Goal: Task Accomplishment & Management: Manage account settings

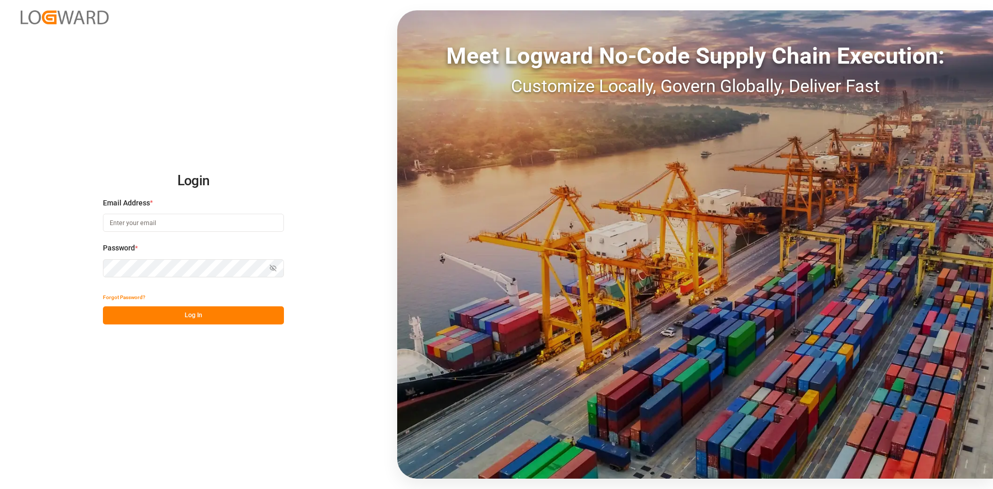
type input "[PERSON_NAME][EMAIL_ADDRESS][PERSON_NAME][DOMAIN_NAME]"
click at [246, 316] on button "Log In" at bounding box center [193, 315] width 181 height 18
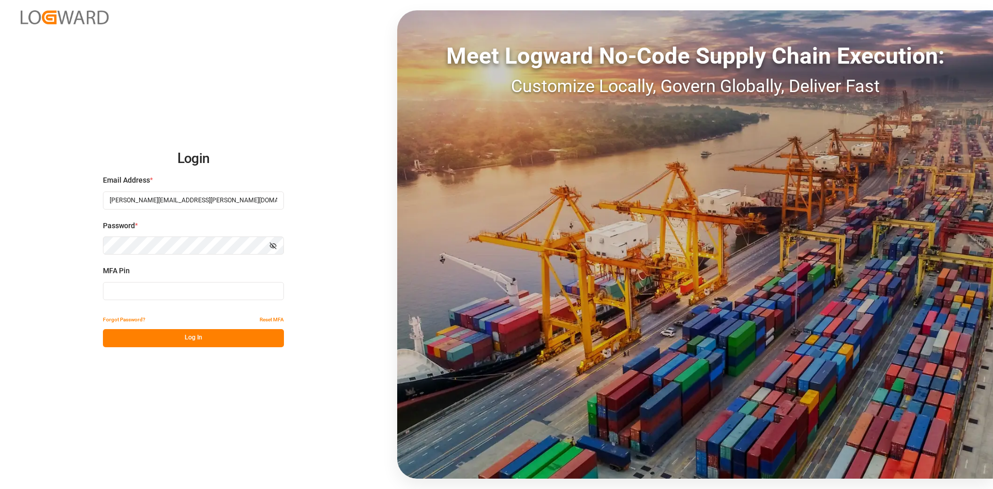
click at [128, 297] on input at bounding box center [193, 291] width 181 height 18
type input "066981"
click at [200, 338] on button "Log In" at bounding box center [193, 338] width 181 height 18
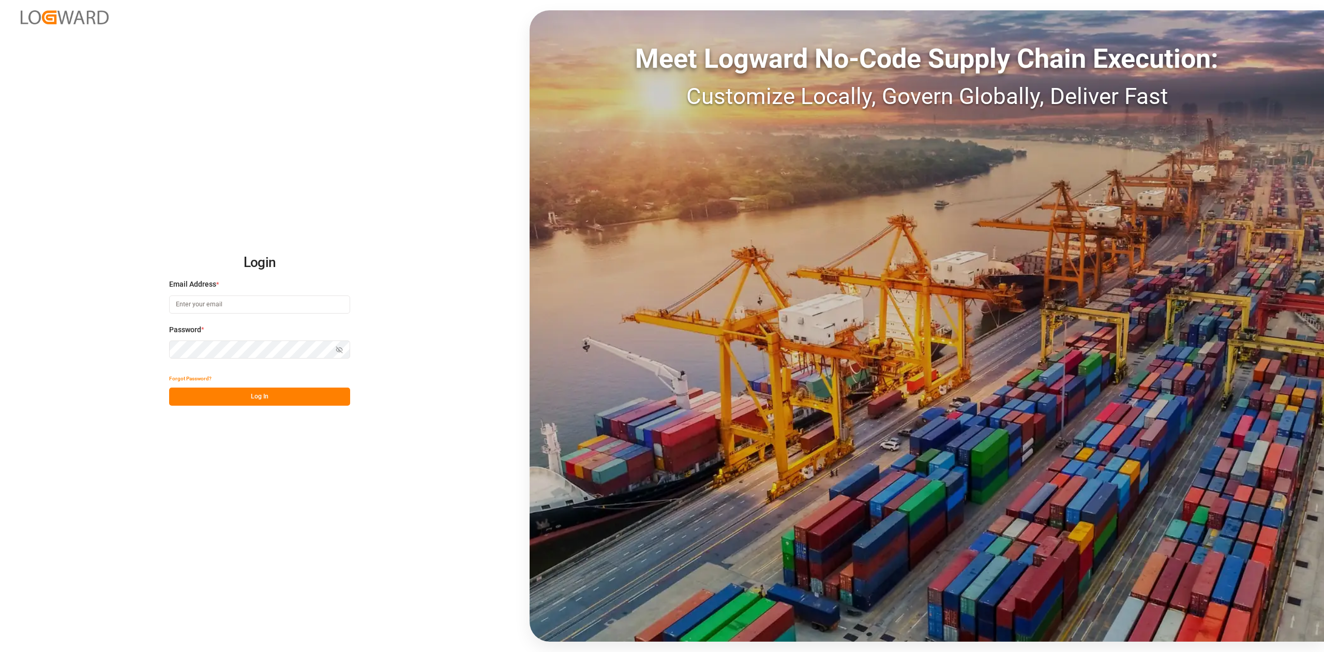
type input "[PERSON_NAME][EMAIL_ADDRESS][PERSON_NAME][DOMAIN_NAME]"
drag, startPoint x: 291, startPoint y: 396, endPoint x: 327, endPoint y: 390, distance: 36.7
click at [291, 396] on button "Log In" at bounding box center [259, 397] width 181 height 18
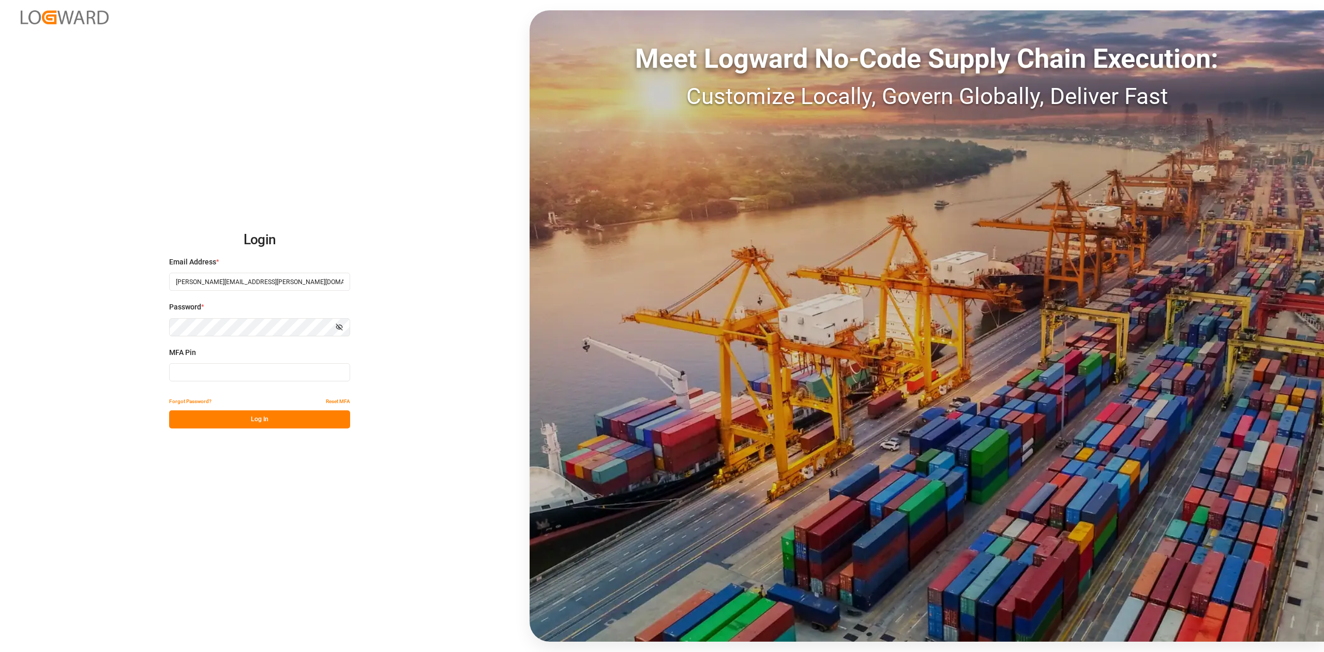
click at [280, 371] on input at bounding box center [259, 372] width 181 height 18
type input "639121"
click at [278, 419] on button "Log In" at bounding box center [259, 419] width 181 height 18
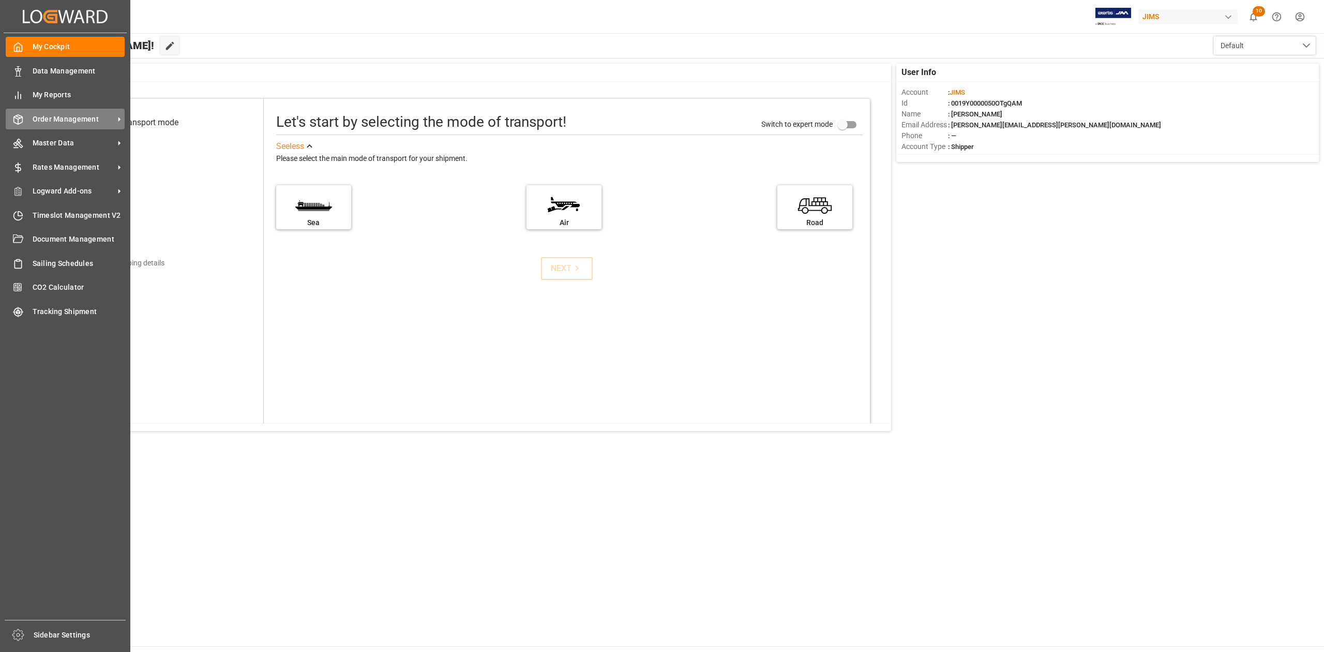
click at [75, 117] on span "Order Management" at bounding box center [74, 119] width 82 height 11
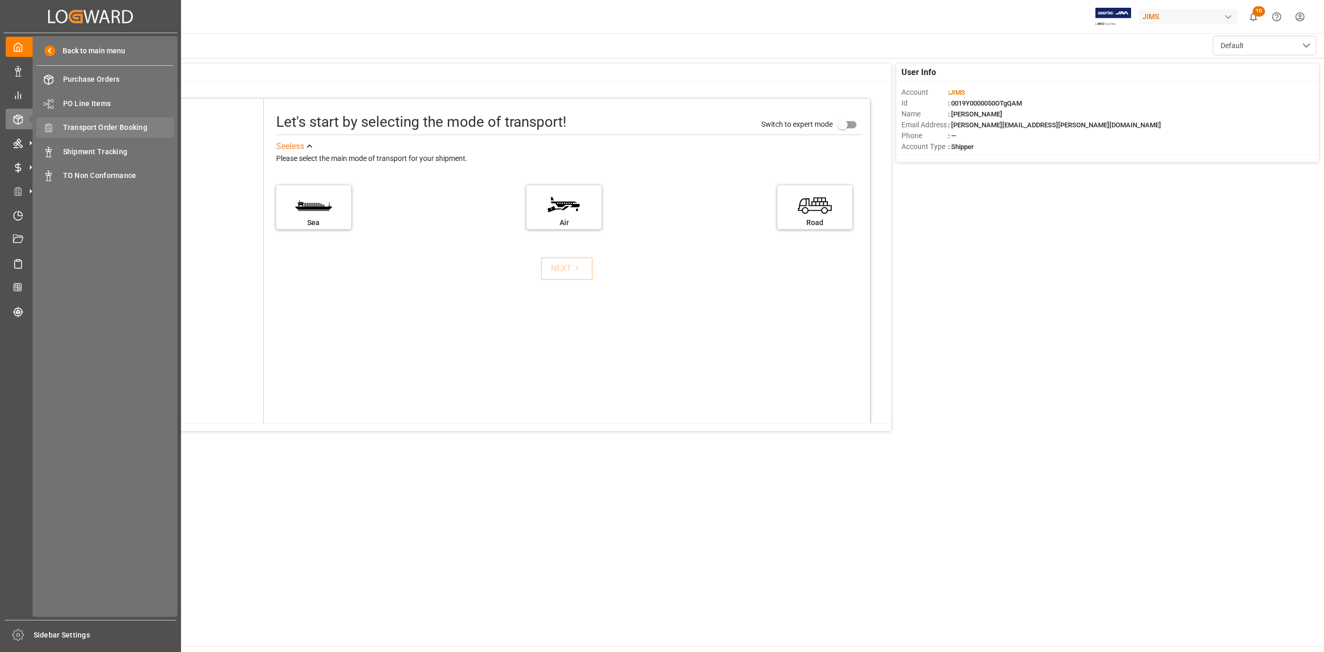
click at [117, 125] on span "Transport Order Booking" at bounding box center [118, 127] width 111 height 11
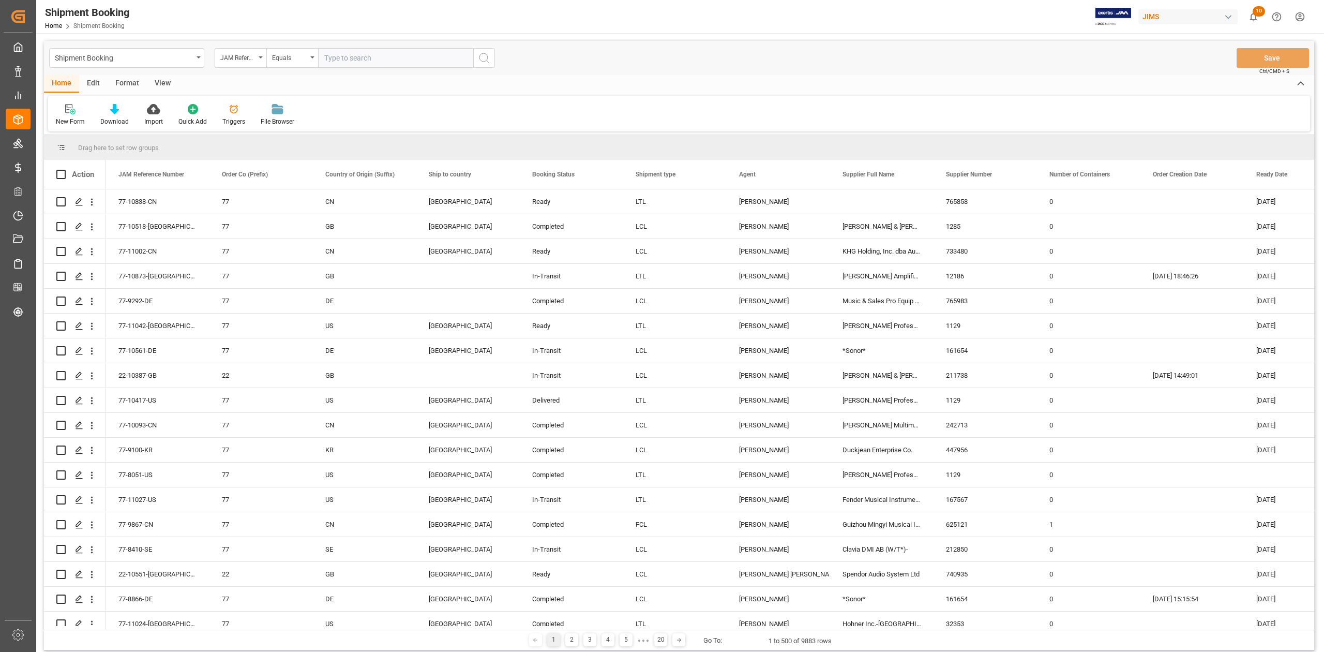
click at [354, 58] on input "text" at bounding box center [395, 58] width 155 height 20
paste input "77-11059-TW"
type input "77-11059-TW"
click at [487, 55] on icon "search button" at bounding box center [484, 58] width 12 height 12
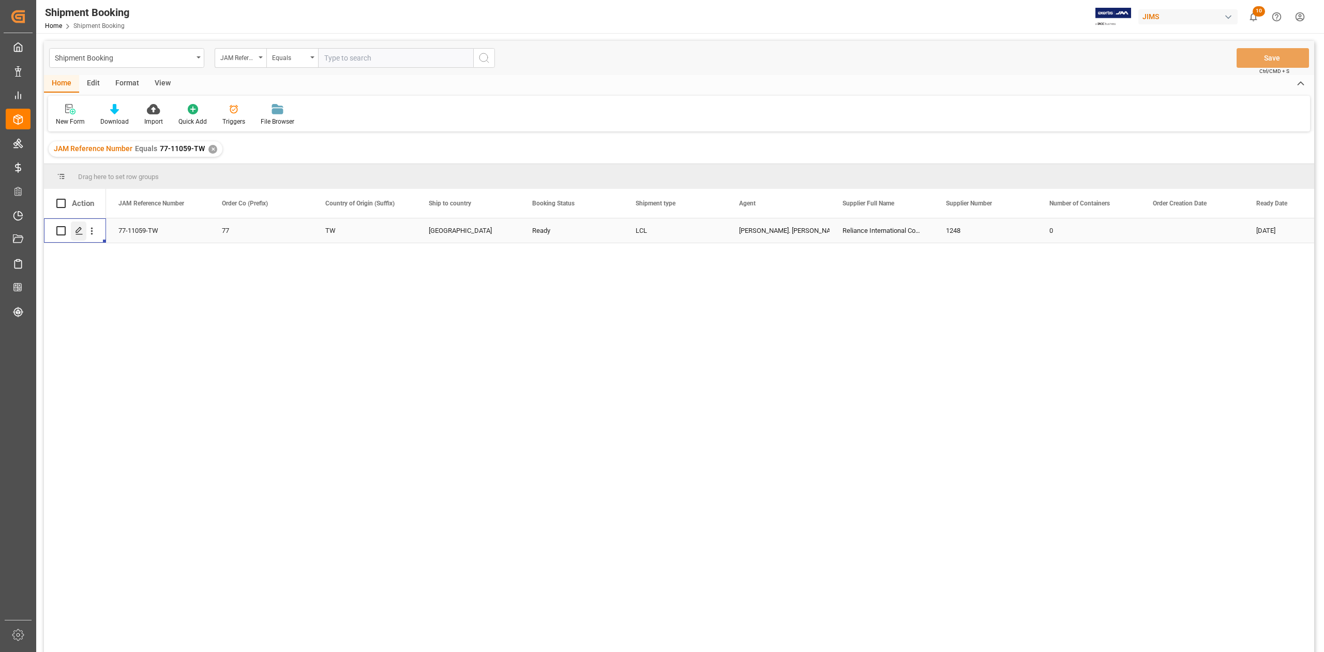
click at [75, 233] on icon "Press SPACE to select this row." at bounding box center [79, 231] width 8 height 8
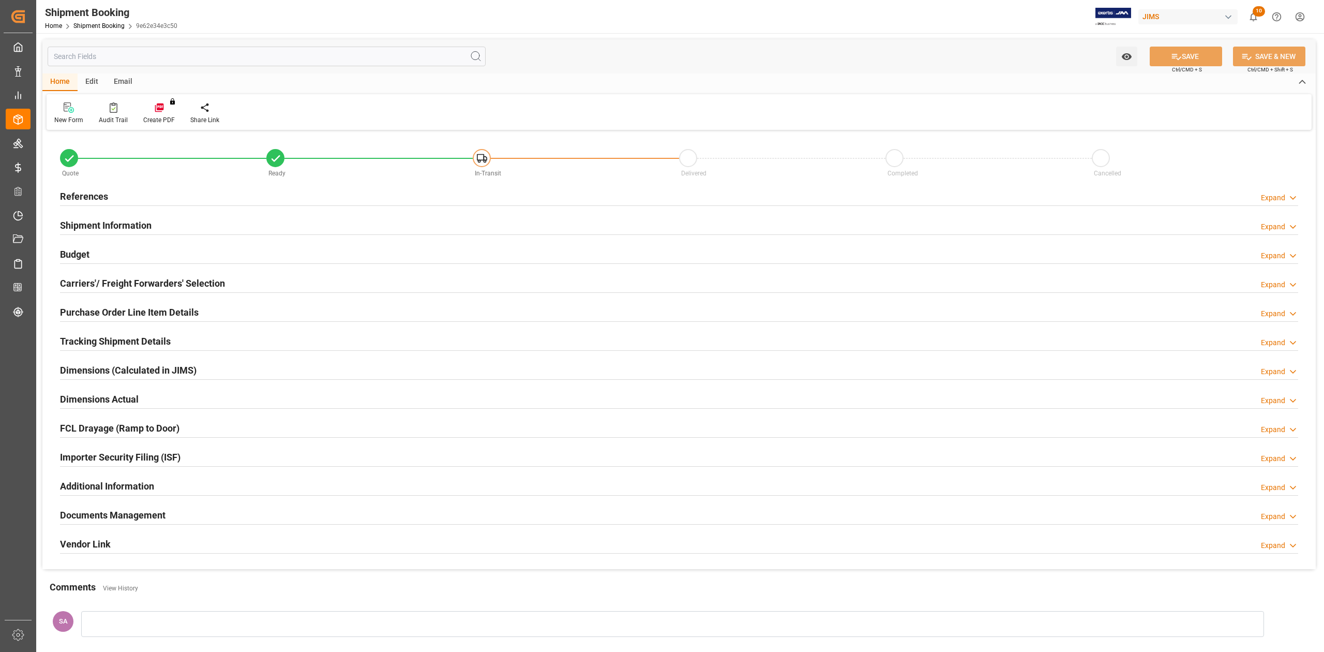
type input "0"
type input "[DATE]"
click at [92, 197] on h2 "References" at bounding box center [84, 196] width 48 height 14
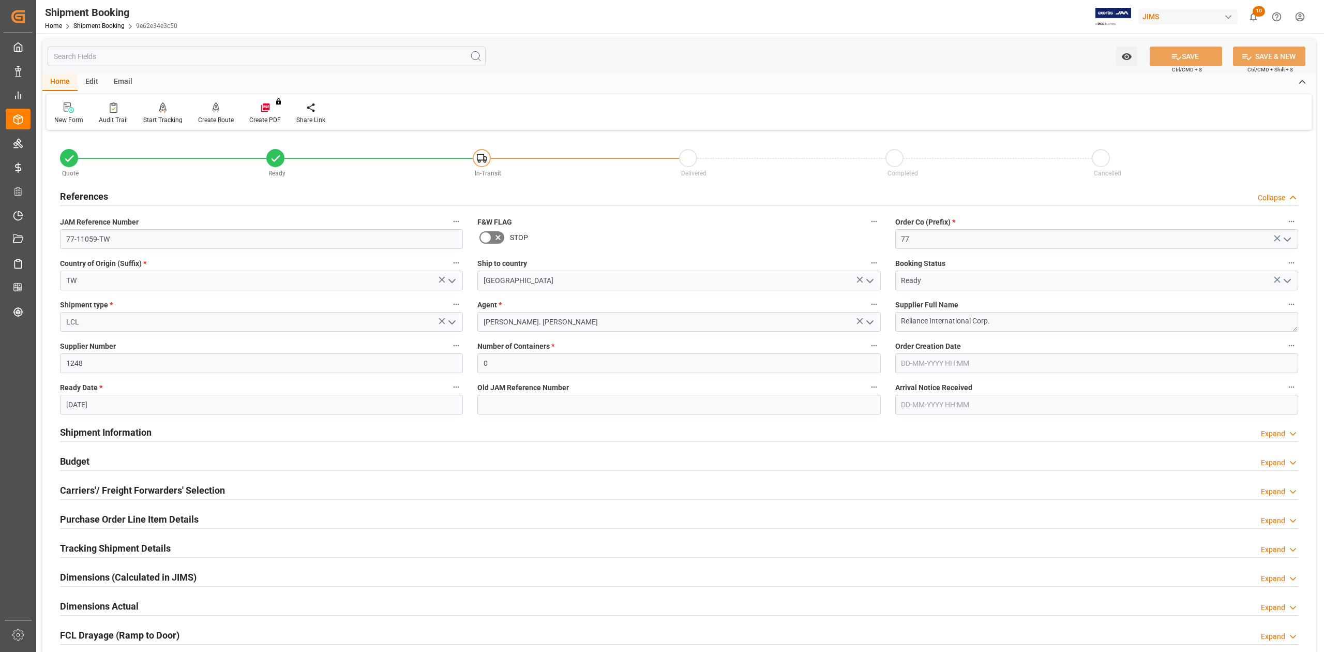
click at [137, 429] on h2 "Shipment Information" at bounding box center [106, 432] width 92 height 14
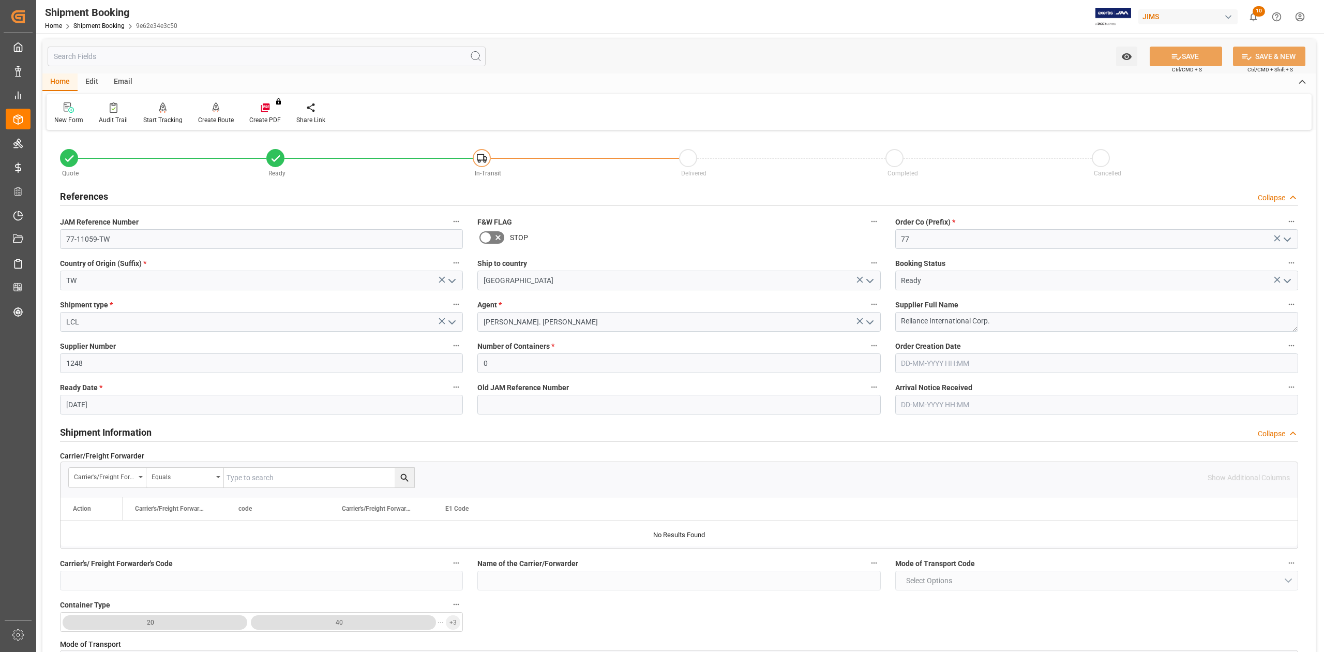
click at [137, 429] on h2 "Shipment Information" at bounding box center [106, 432] width 92 height 14
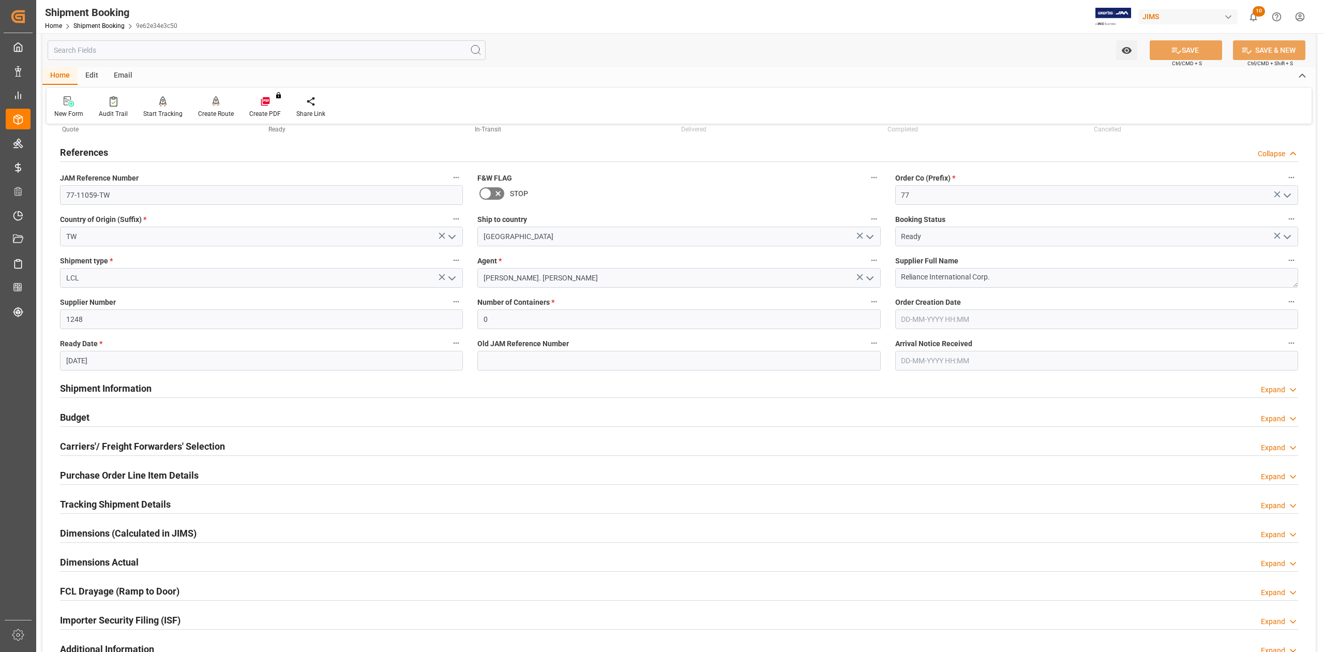
scroll to position [207, 0]
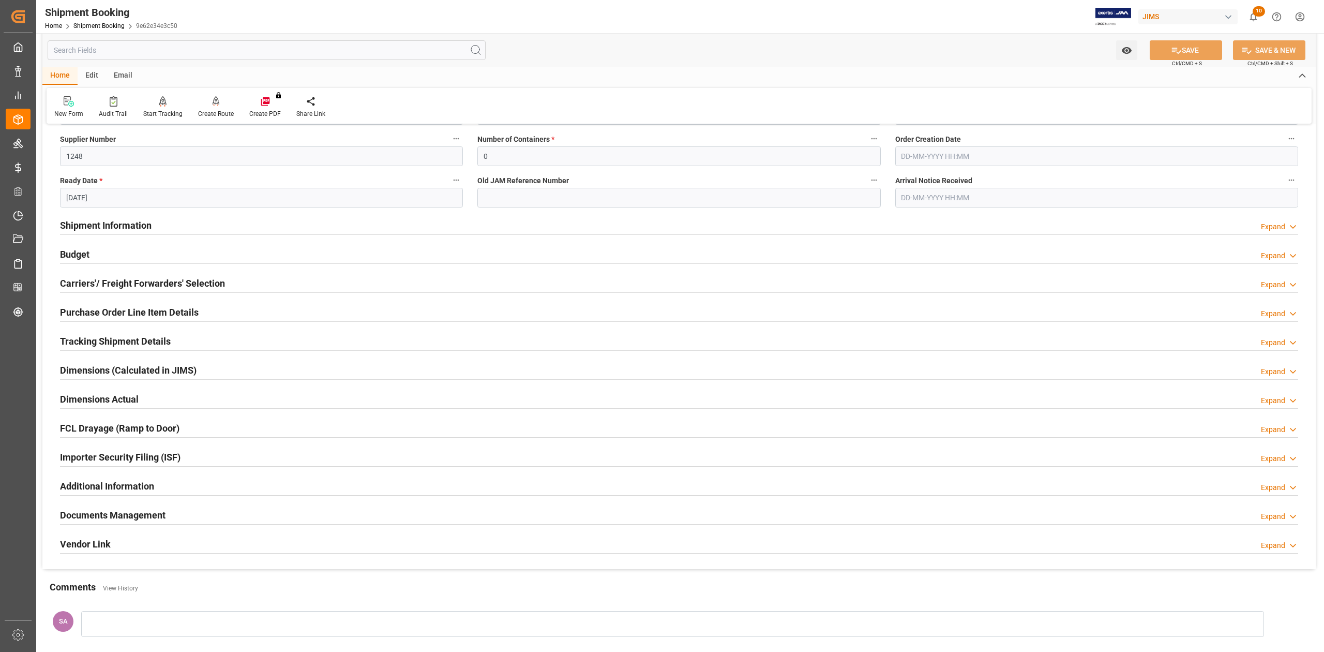
click at [139, 274] on div "Carriers'/ Freight Forwarders' Selection" at bounding box center [142, 283] width 165 height 20
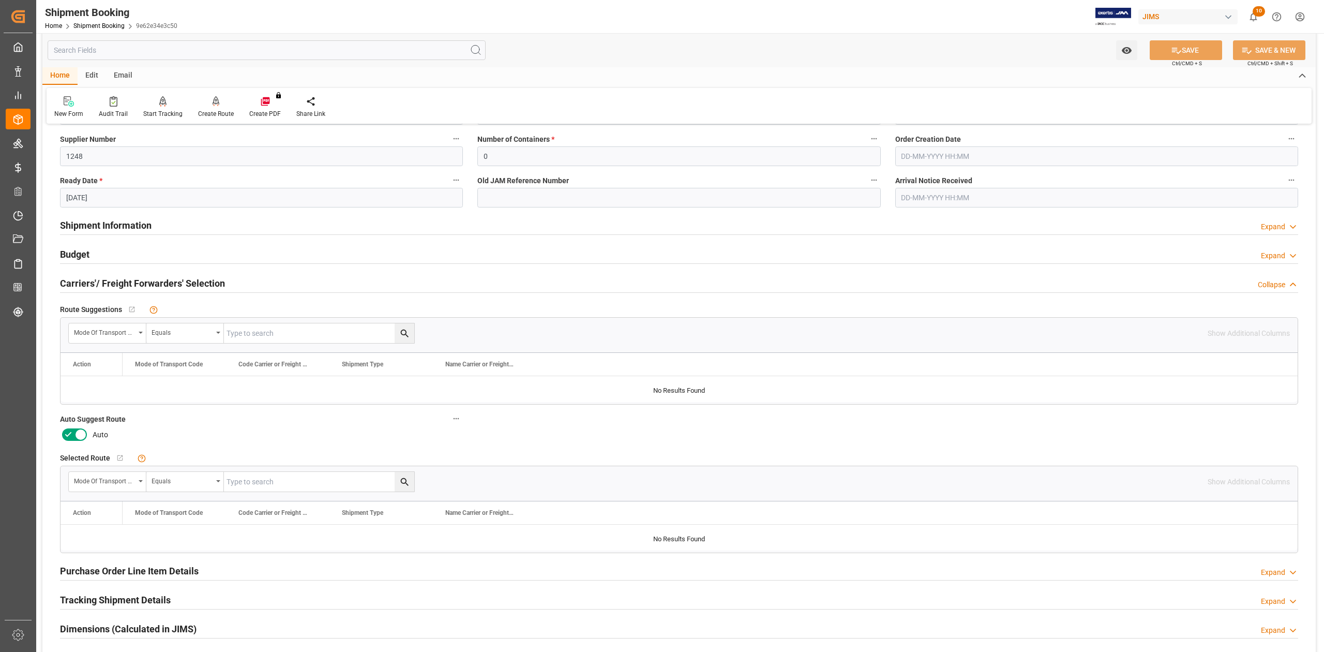
click at [81, 437] on icon at bounding box center [81, 434] width 12 height 12
click at [0, 0] on input "checkbox" at bounding box center [0, 0] width 0 height 0
click at [1174, 54] on icon at bounding box center [1176, 50] width 11 height 11
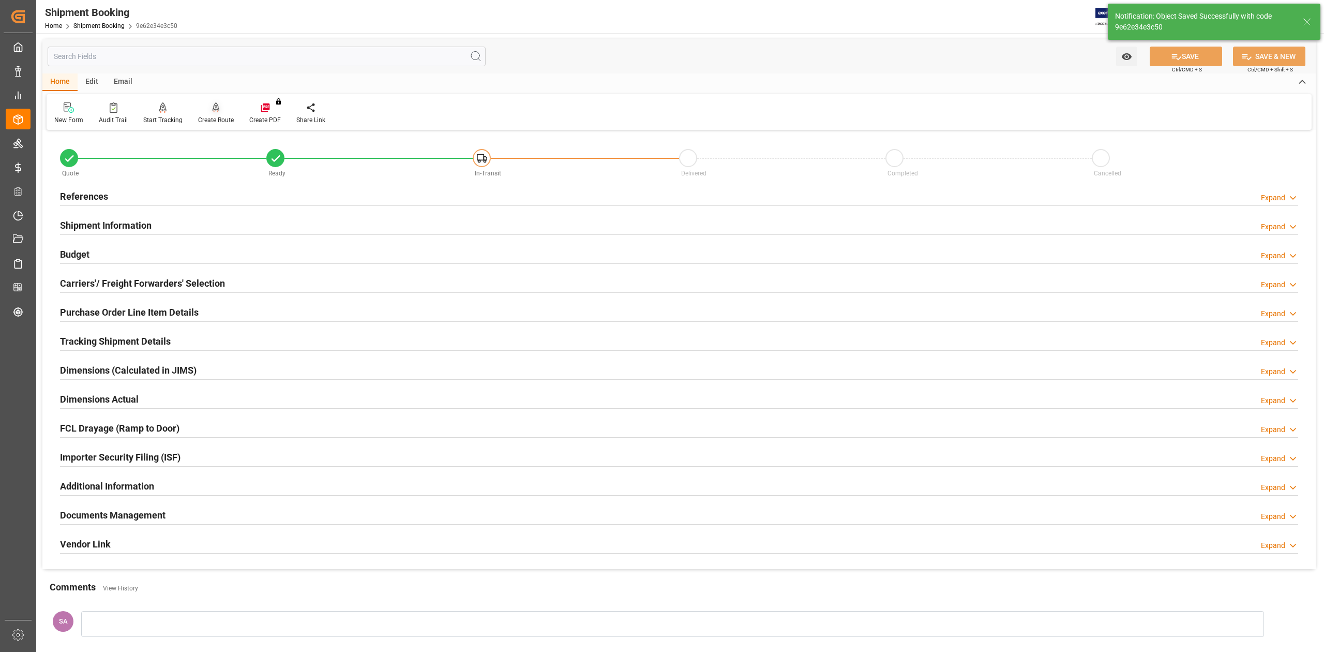
click at [219, 120] on div "Create Route" at bounding box center [216, 119] width 36 height 9
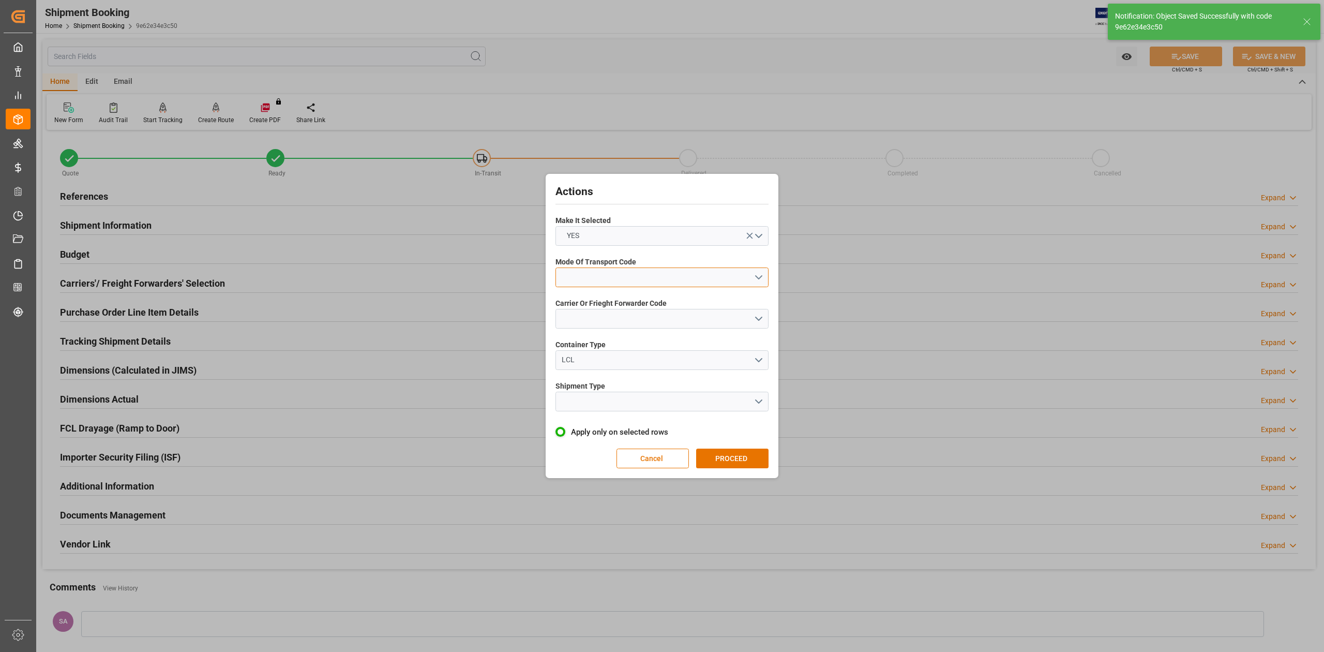
click at [669, 274] on button "open menu" at bounding box center [662, 277] width 213 height 20
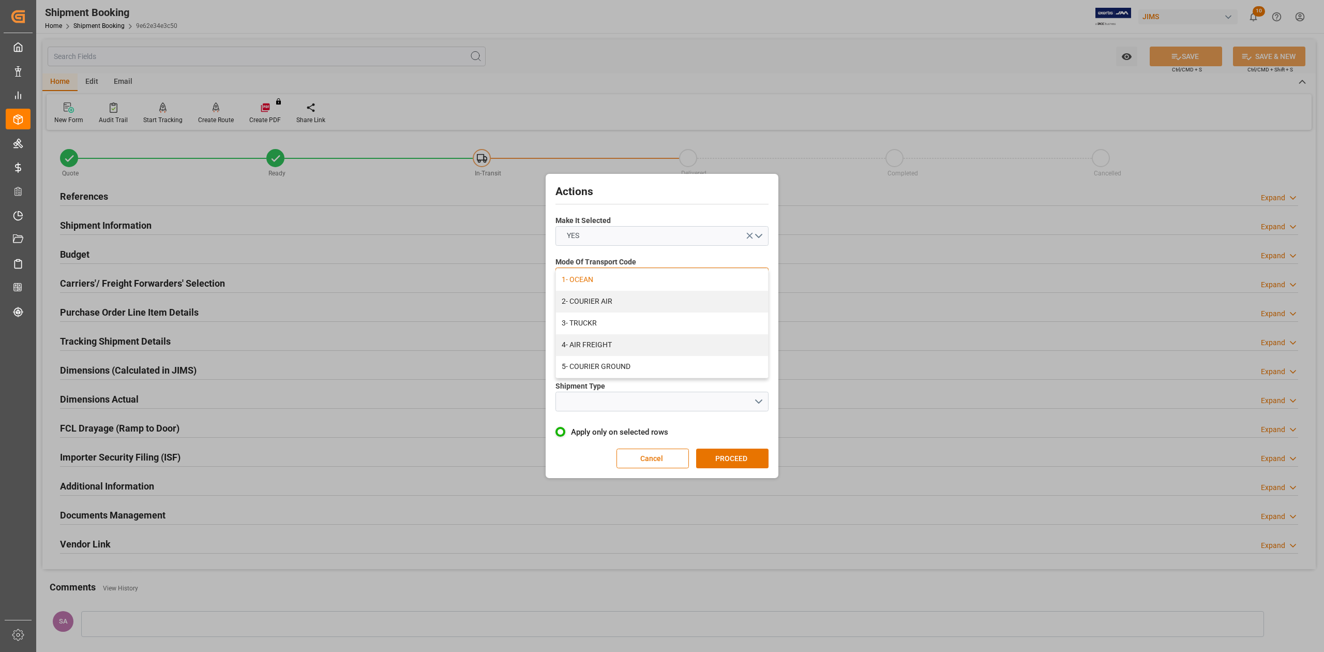
click at [668, 282] on div "1- OCEAN" at bounding box center [662, 280] width 212 height 22
click at [646, 316] on button "open menu" at bounding box center [662, 319] width 213 height 20
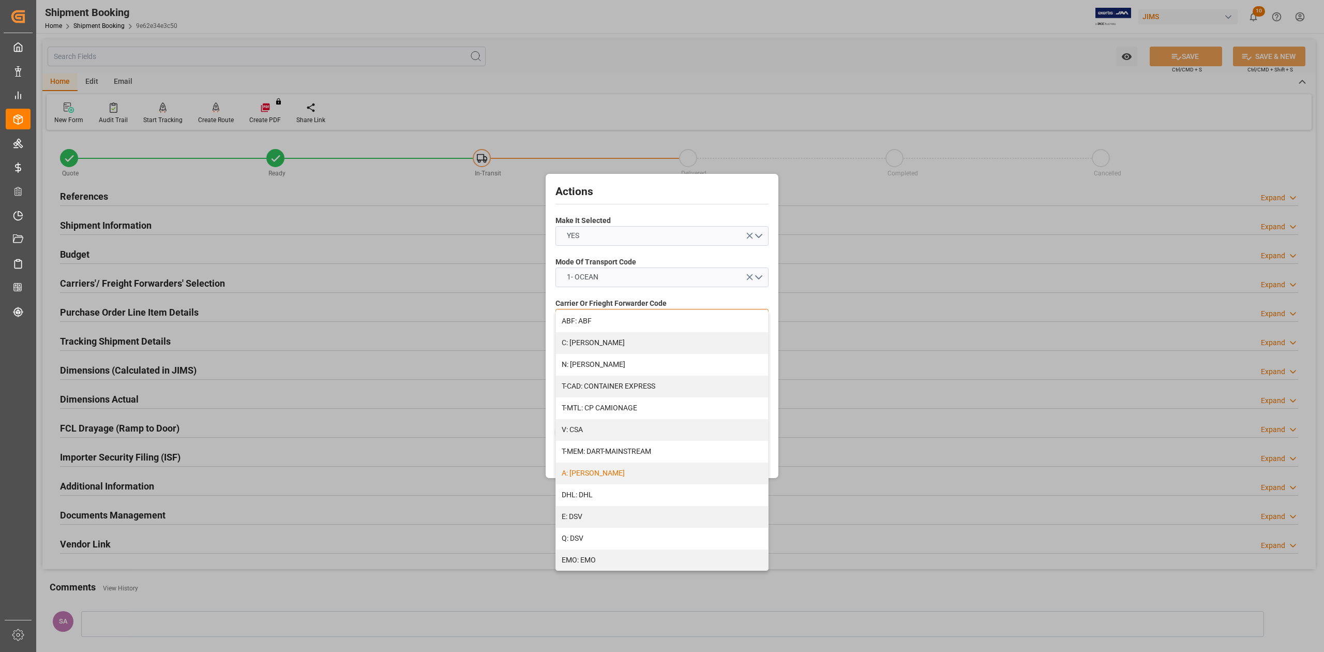
click at [593, 476] on div "A: DELMAR" at bounding box center [662, 474] width 212 height 22
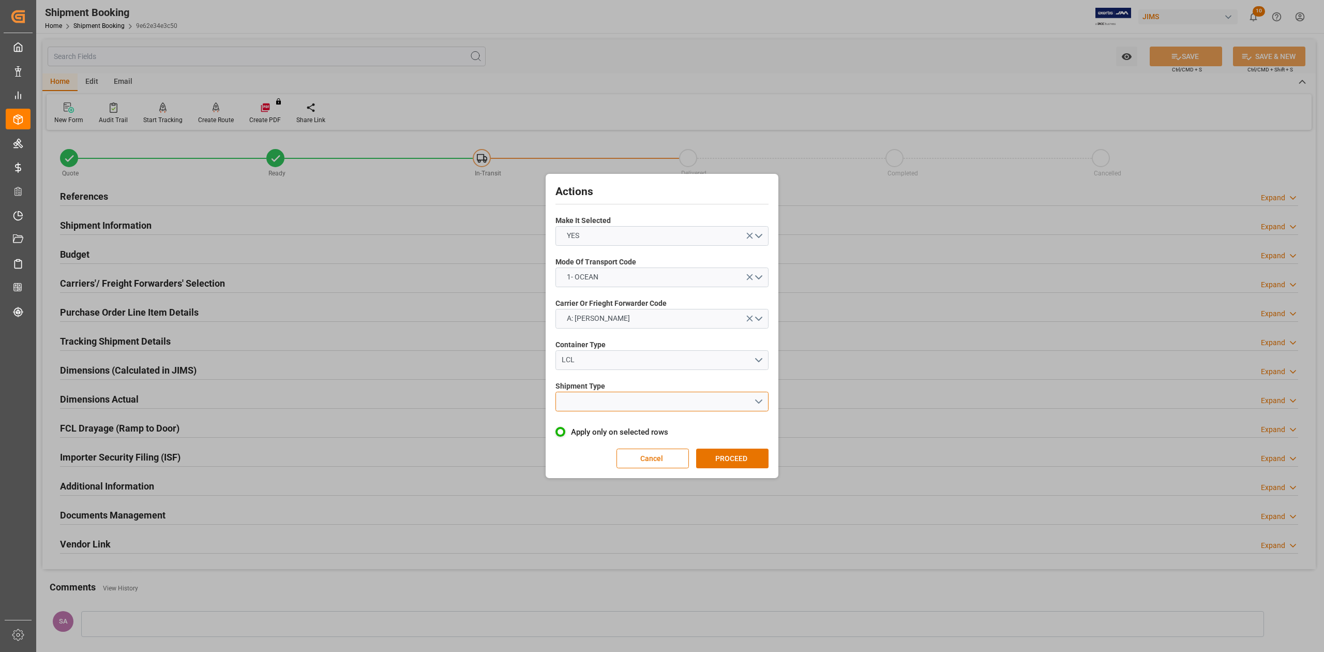
click at [579, 396] on button "open menu" at bounding box center [662, 402] width 213 height 20
click at [588, 422] on div "LCL" at bounding box center [662, 426] width 212 height 22
click at [725, 452] on button "PROCEED" at bounding box center [732, 459] width 72 height 20
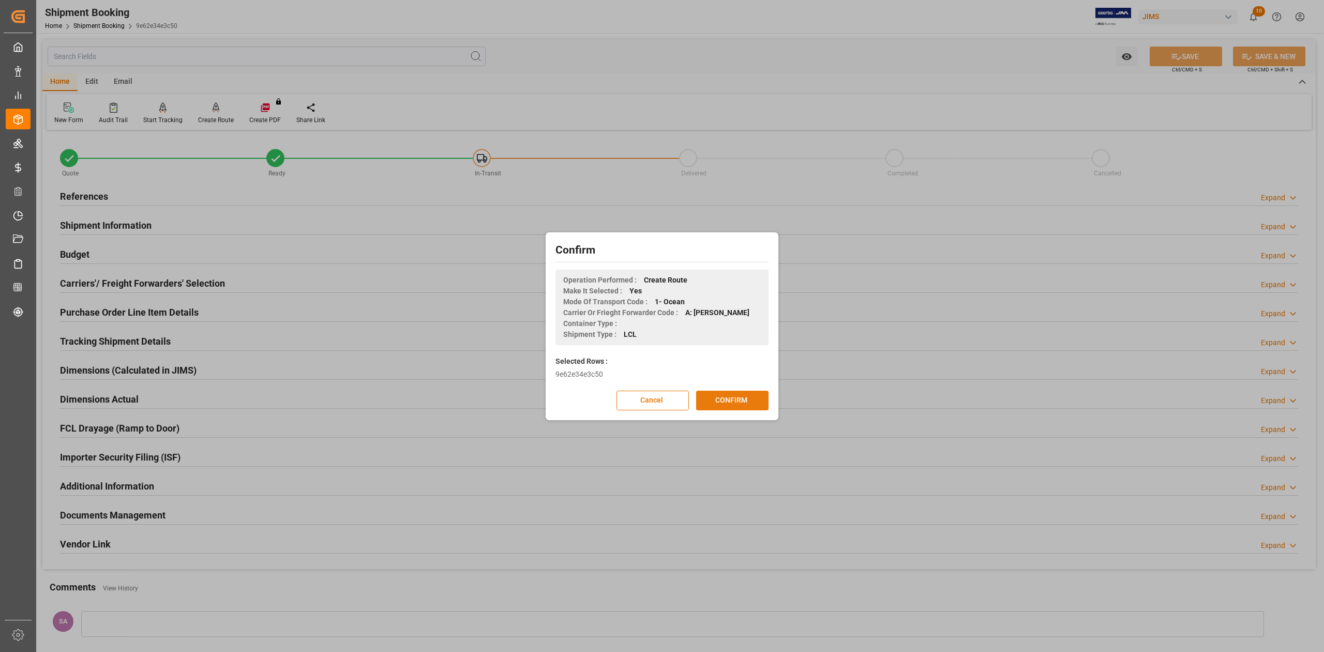
click at [714, 399] on button "CONFIRM" at bounding box center [732, 401] width 72 height 20
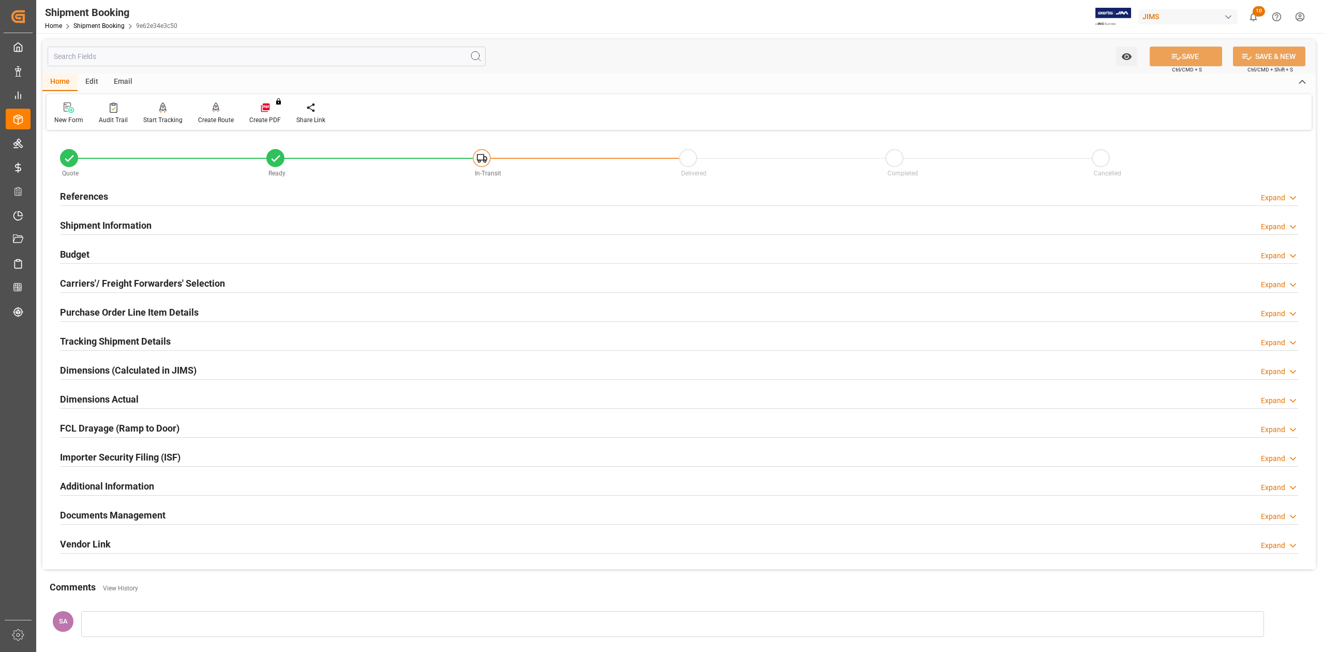
drag, startPoint x: 96, startPoint y: 195, endPoint x: 121, endPoint y: 233, distance: 45.4
click at [96, 195] on h2 "References" at bounding box center [84, 196] width 48 height 14
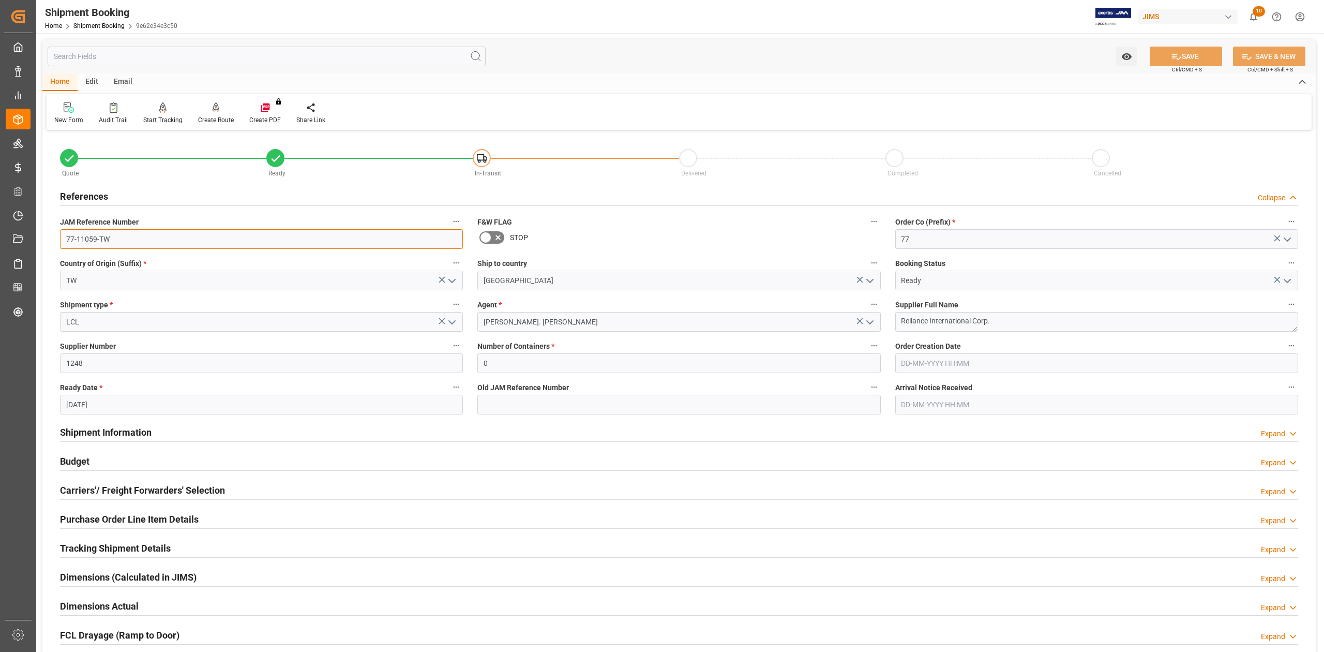
click at [122, 238] on input "77-11059-TW" at bounding box center [261, 239] width 403 height 20
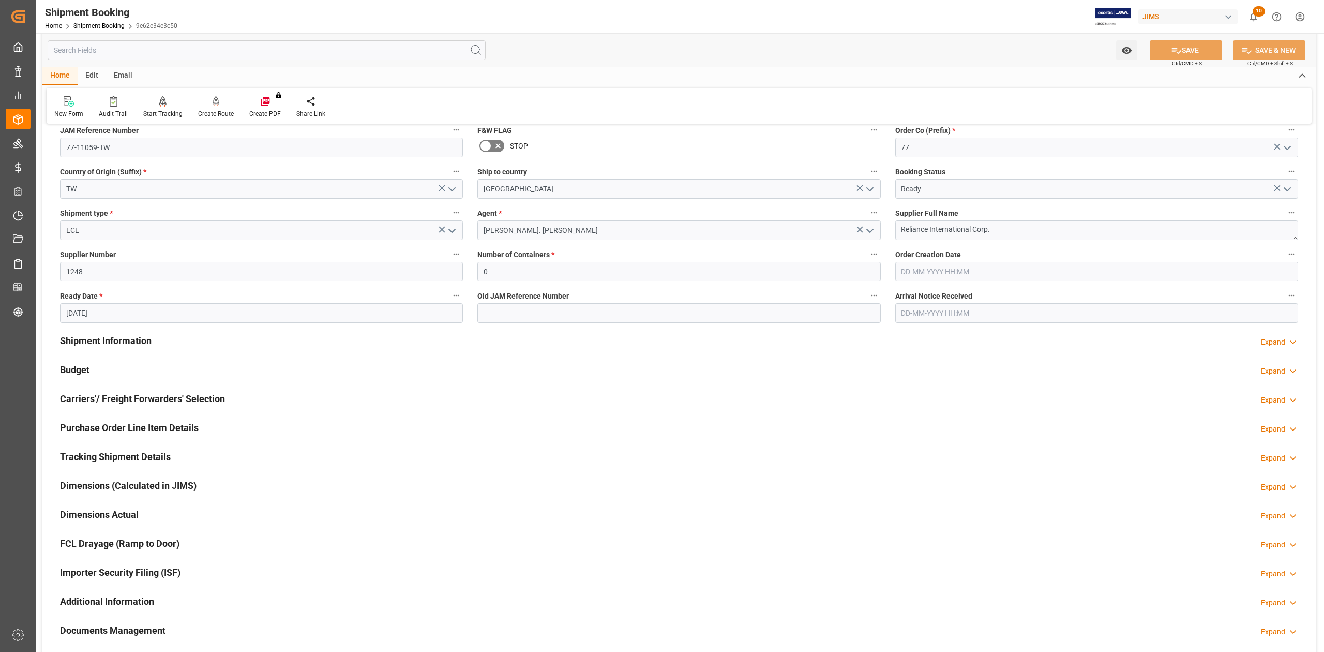
scroll to position [138, 0]
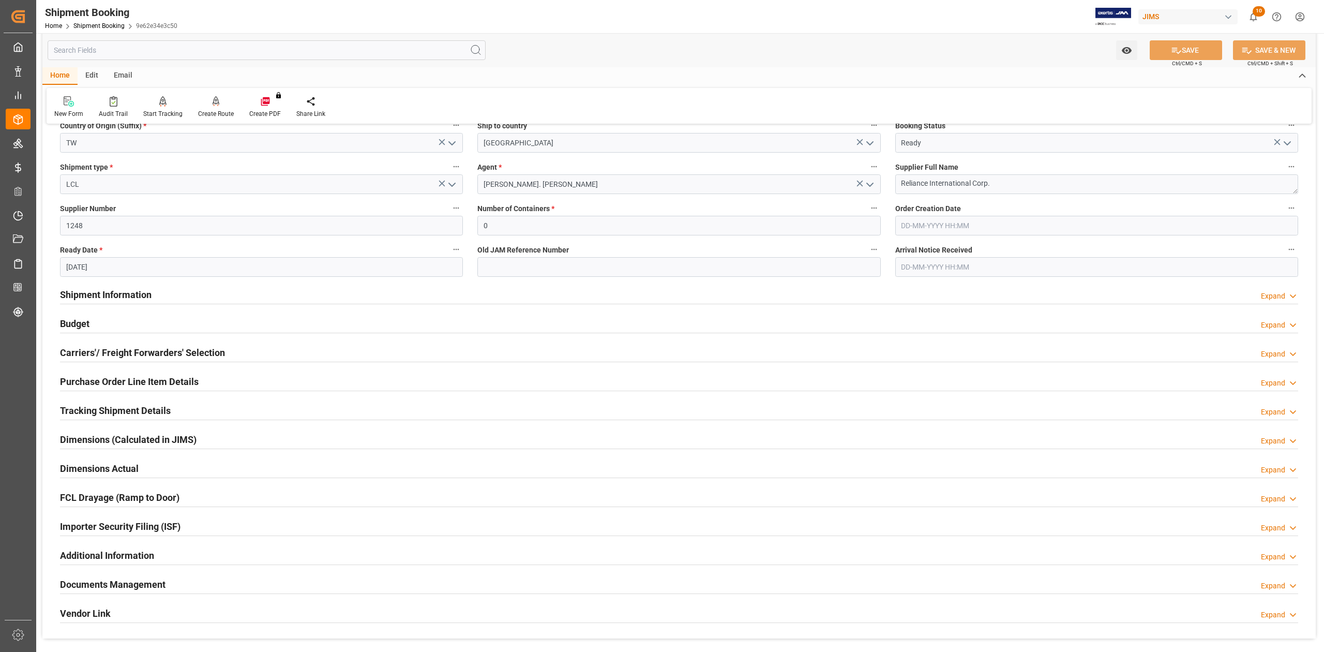
click at [177, 383] on h2 "Purchase Order Line Item Details" at bounding box center [129, 382] width 139 height 14
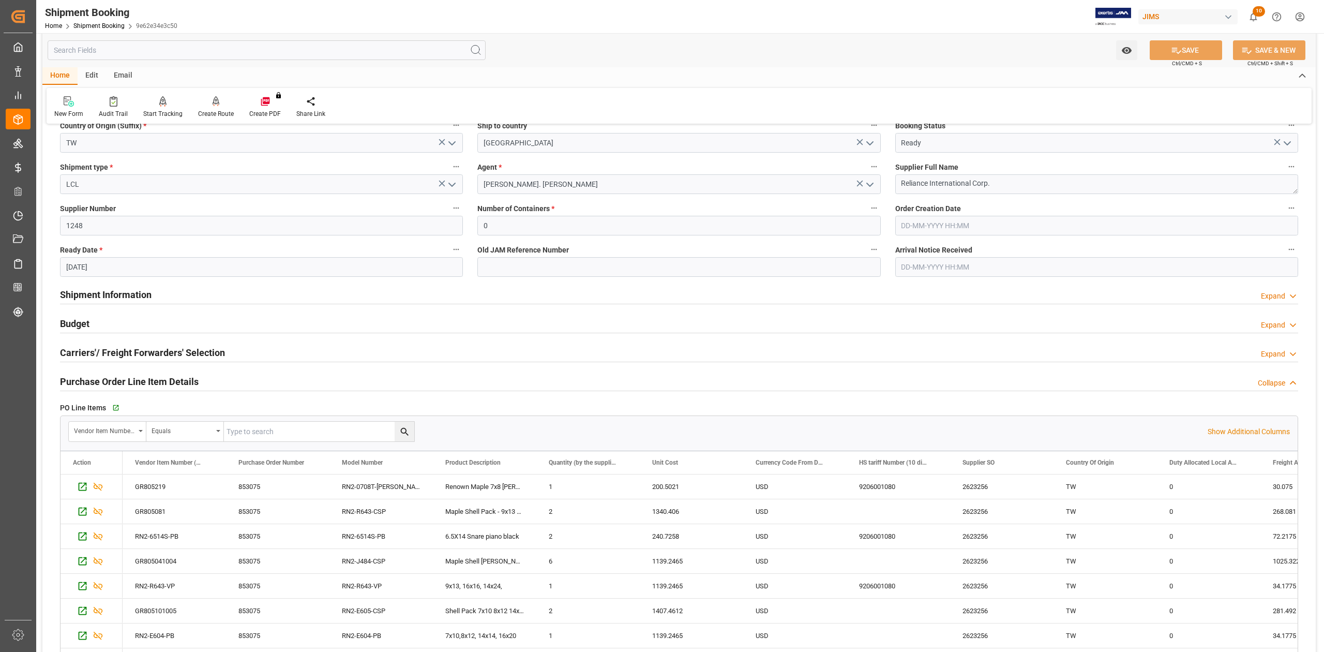
click at [177, 383] on h2 "Purchase Order Line Item Details" at bounding box center [129, 382] width 139 height 14
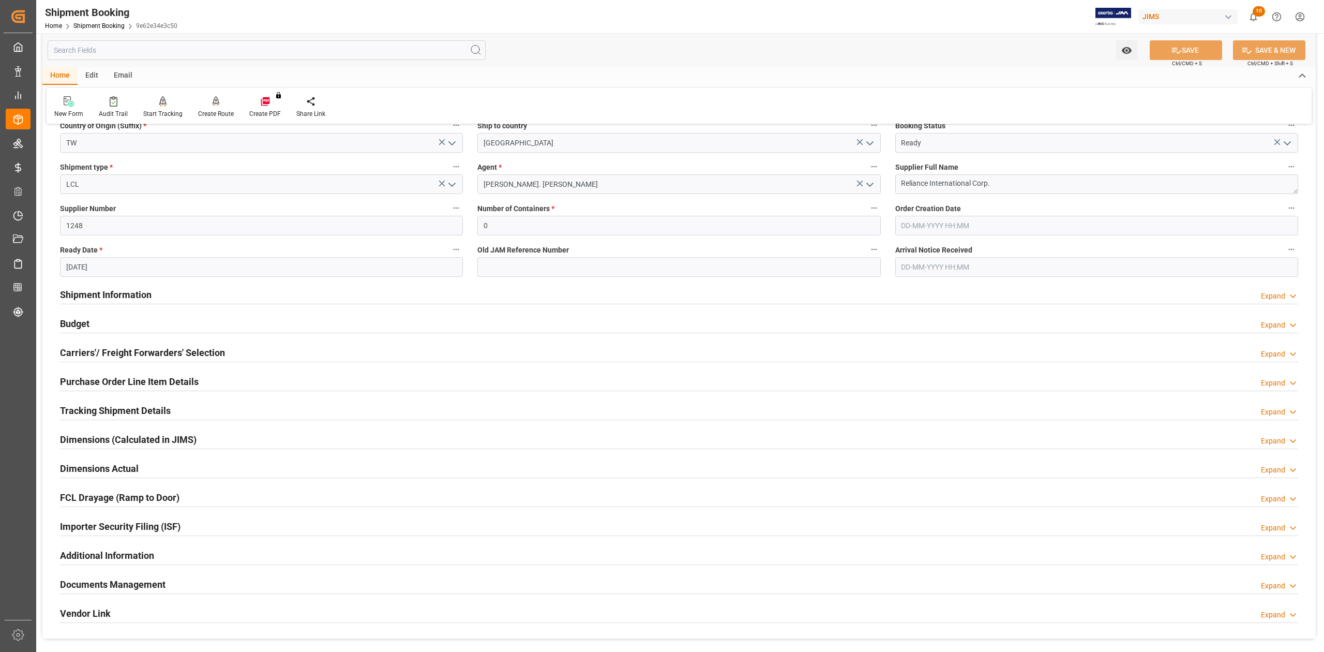
click at [158, 410] on h2 "Tracking Shipment Details" at bounding box center [115, 411] width 111 height 14
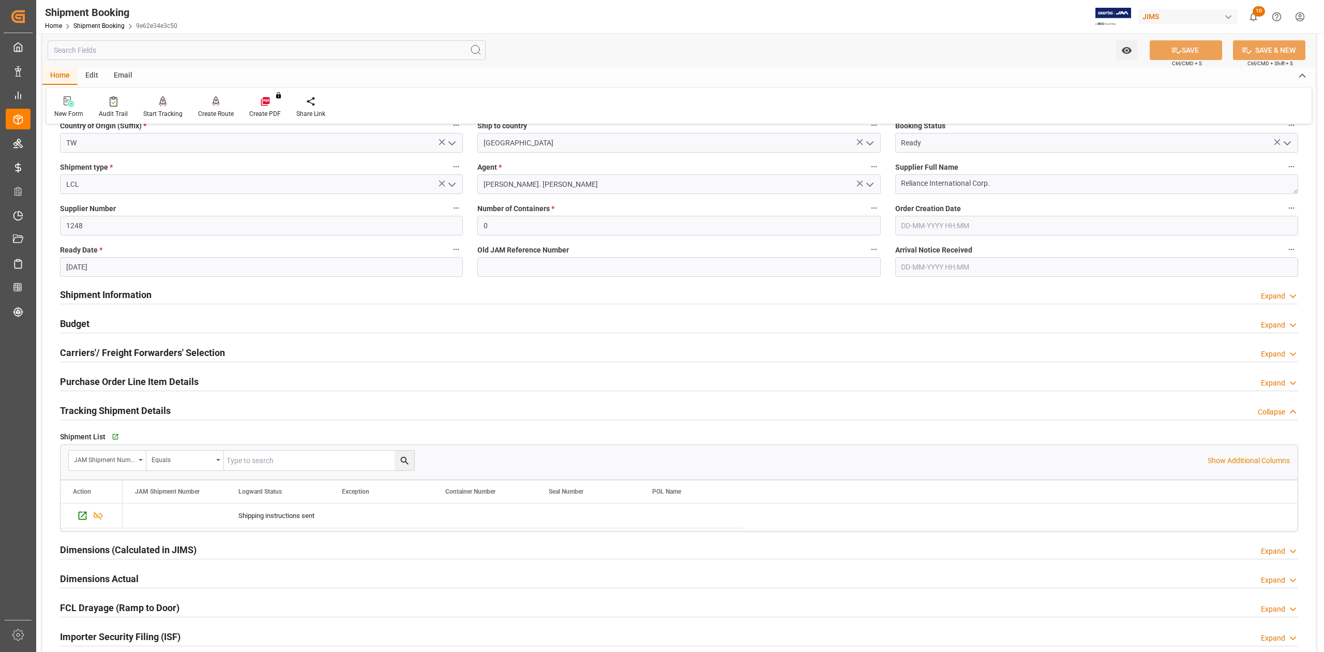
click at [158, 410] on h2 "Tracking Shipment Details" at bounding box center [115, 411] width 111 height 14
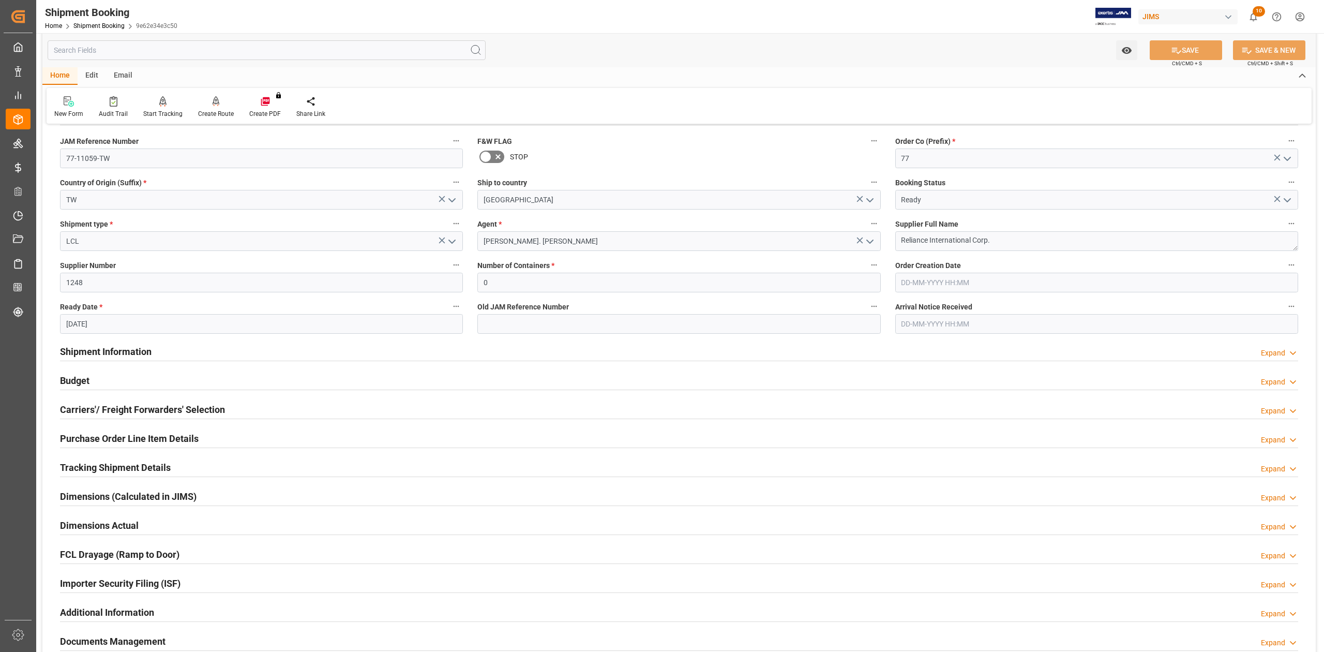
scroll to position [0, 0]
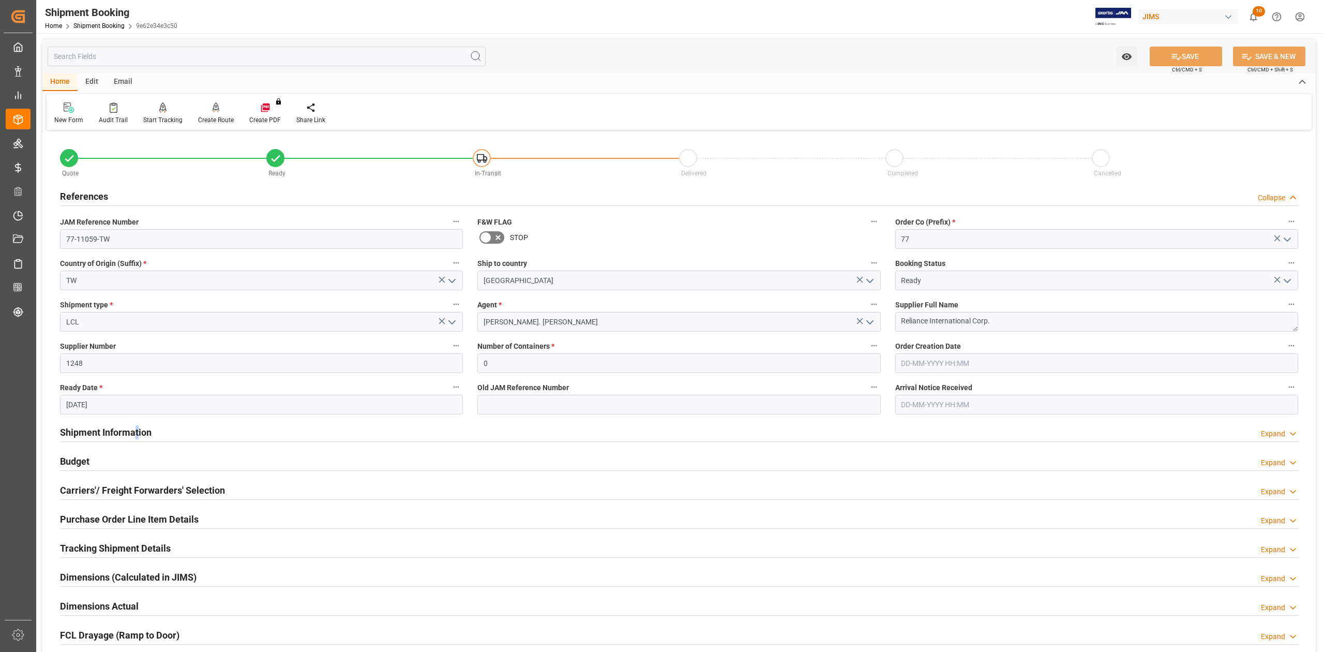
drag, startPoint x: 135, startPoint y: 430, endPoint x: 156, endPoint y: 431, distance: 20.7
click at [139, 431] on h2 "Shipment Information" at bounding box center [106, 432] width 92 height 14
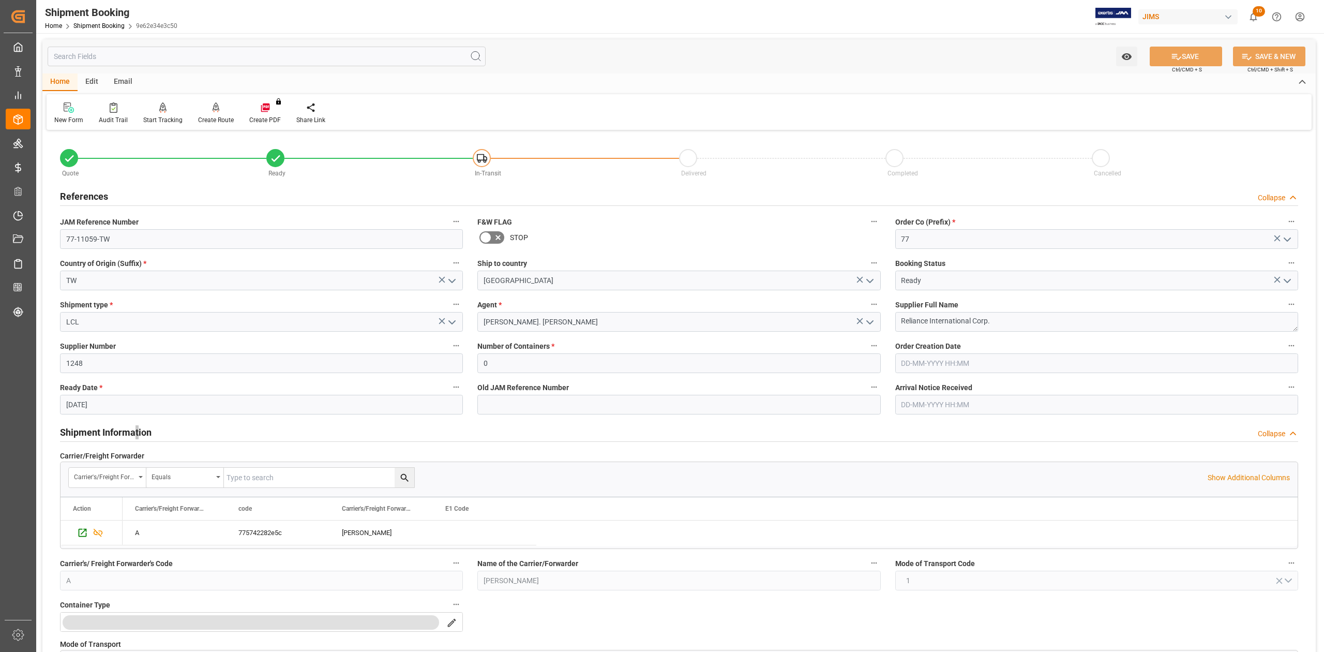
scroll to position [276, 0]
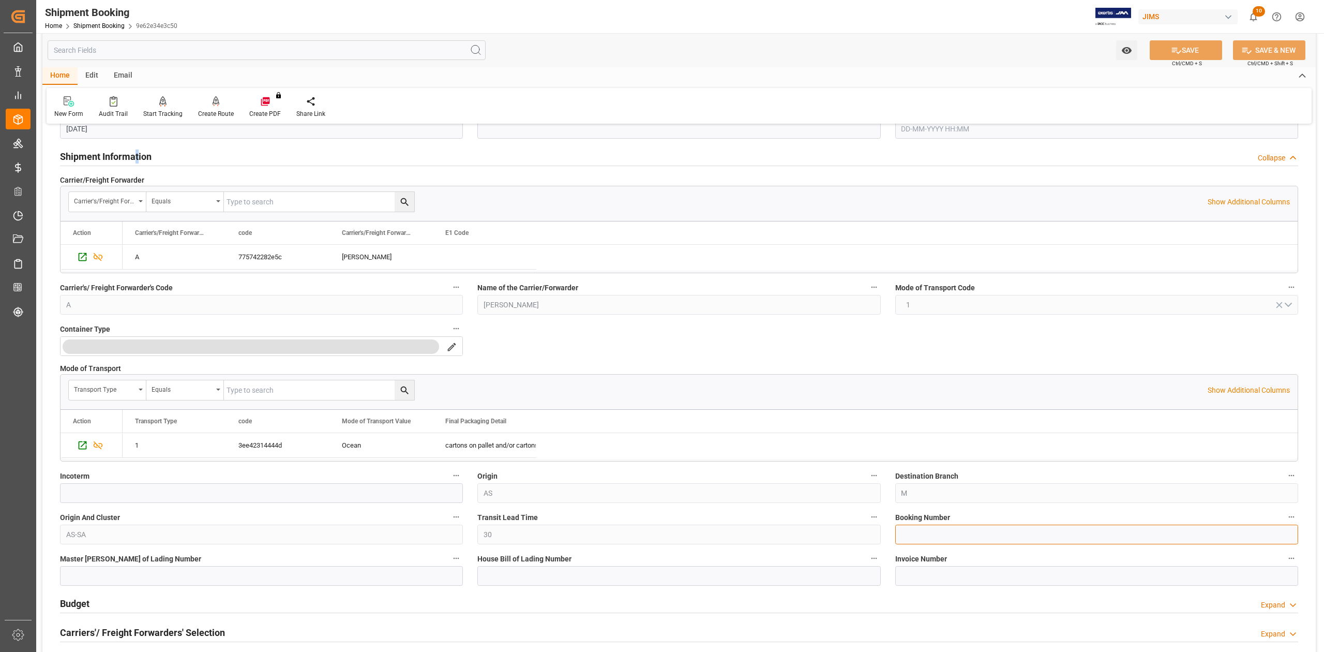
click at [965, 531] on input at bounding box center [1097, 535] width 403 height 20
paste input "13638536"
type input "13638536"
click at [1203, 47] on button "SAVE" at bounding box center [1186, 50] width 72 height 20
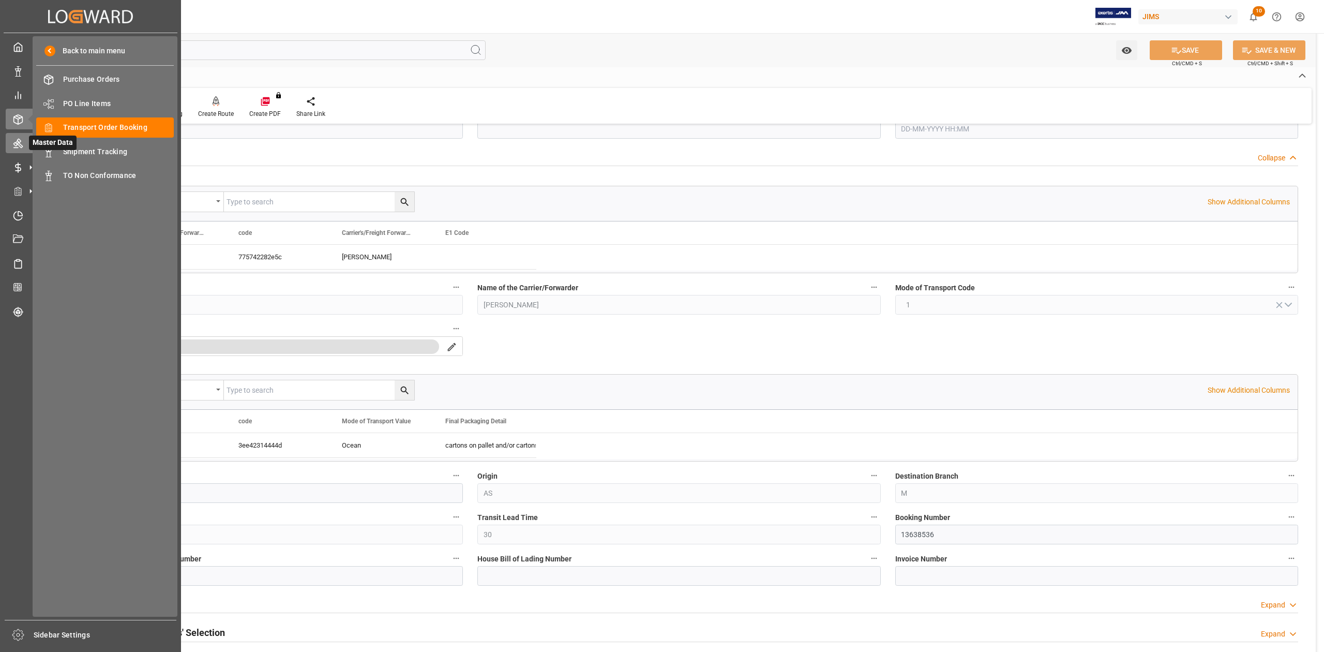
click at [16, 142] on icon at bounding box center [17, 143] width 9 height 9
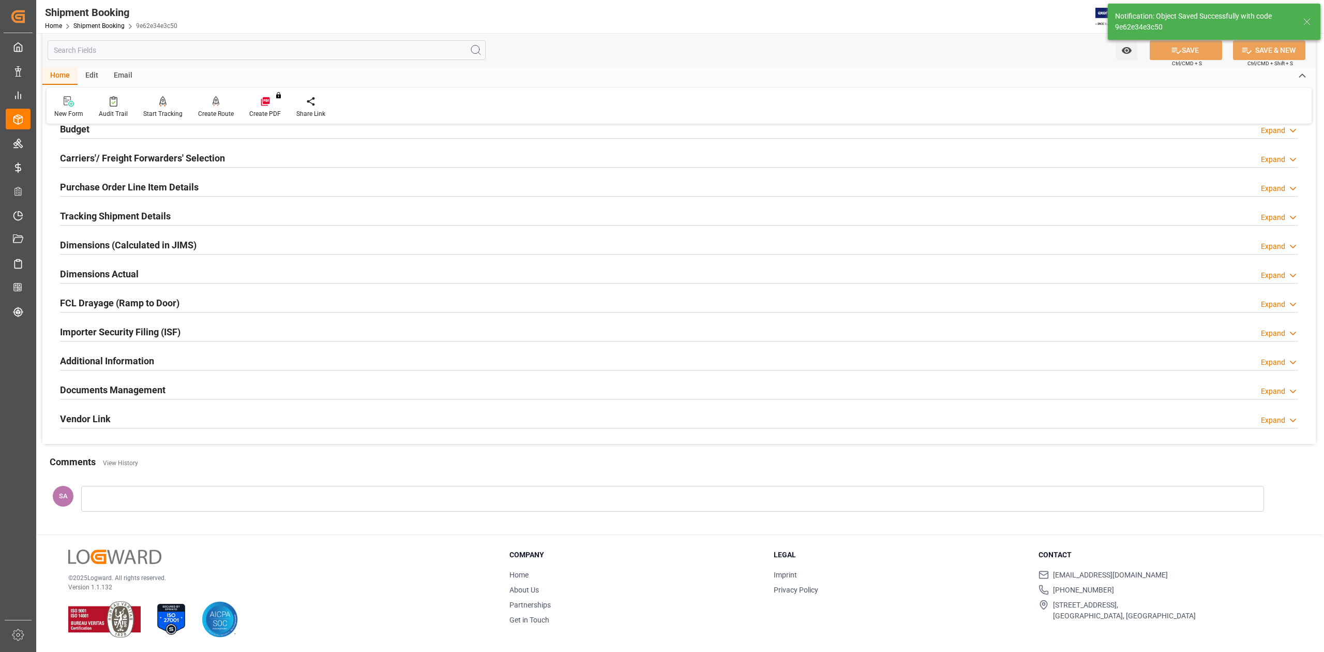
scroll to position [0, 0]
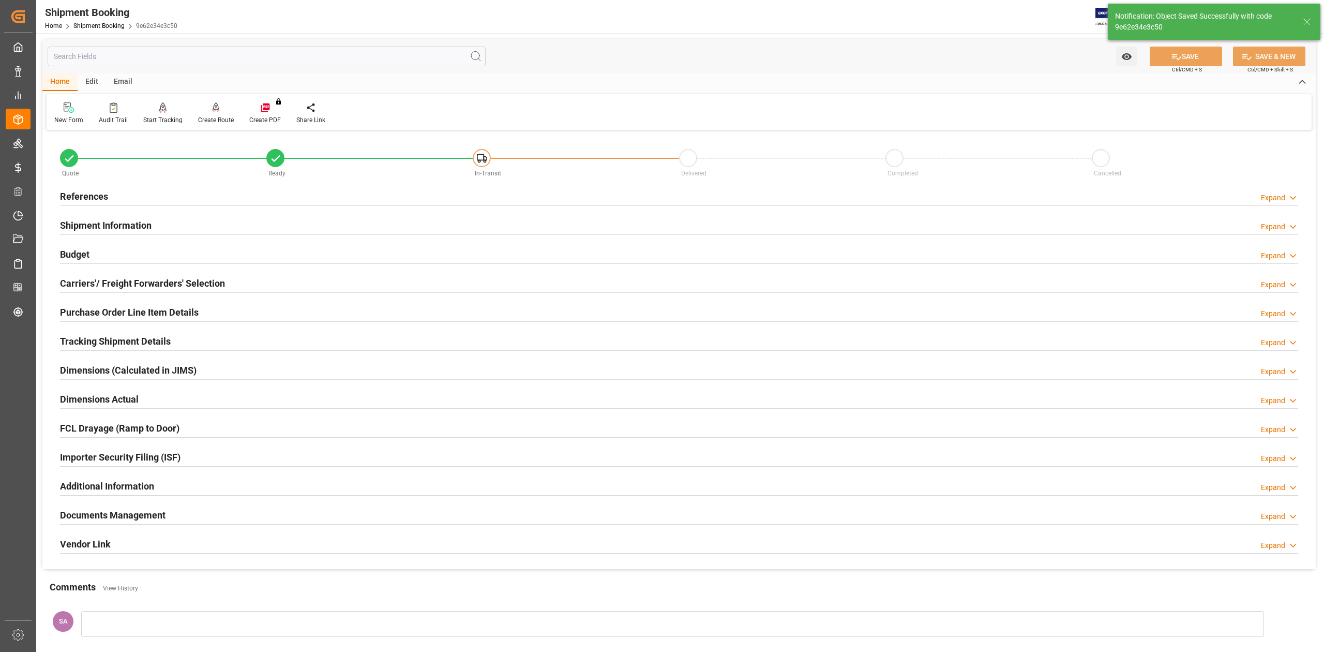
click at [96, 222] on h2 "Shipment Information" at bounding box center [106, 225] width 92 height 14
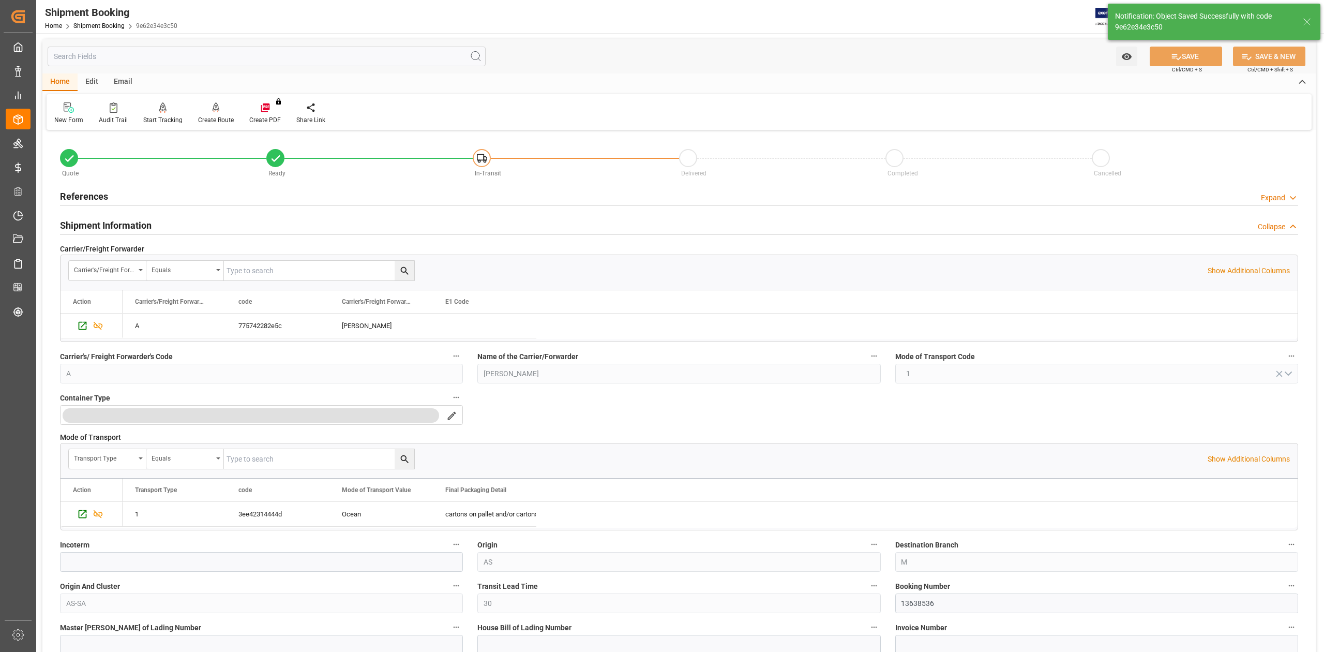
click at [91, 230] on h2 "Shipment Information" at bounding box center [106, 225] width 92 height 14
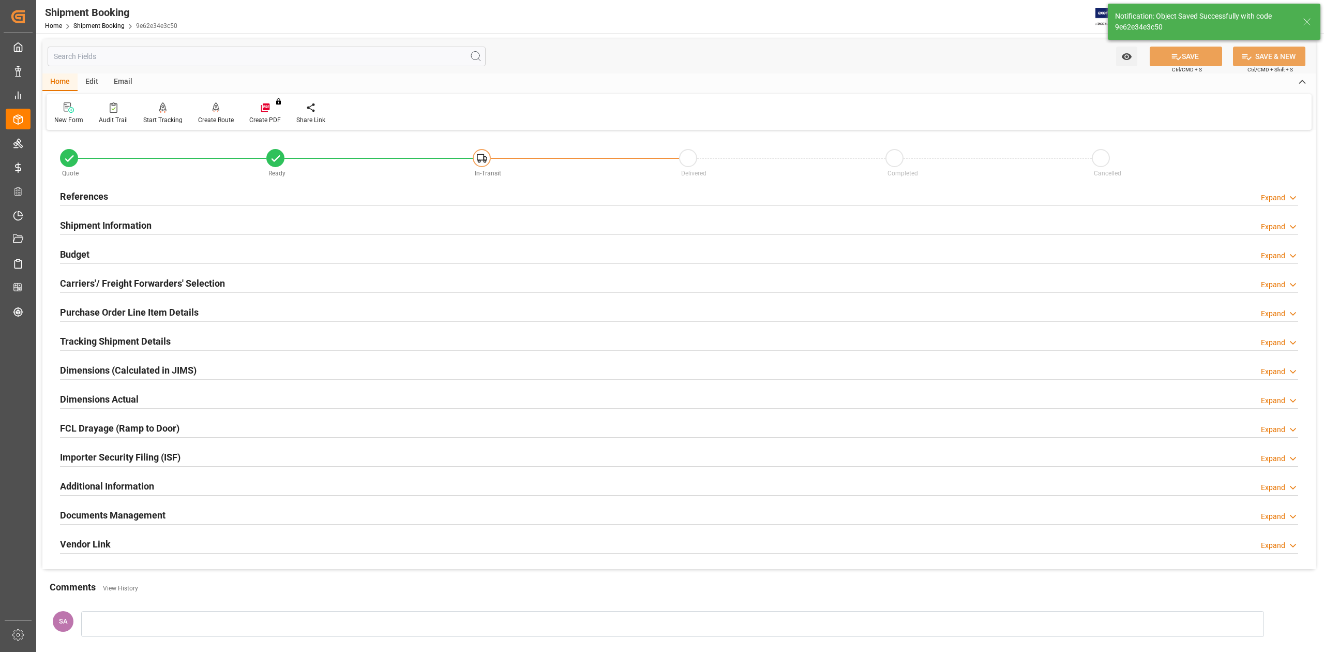
click at [83, 195] on h2 "References" at bounding box center [84, 196] width 48 height 14
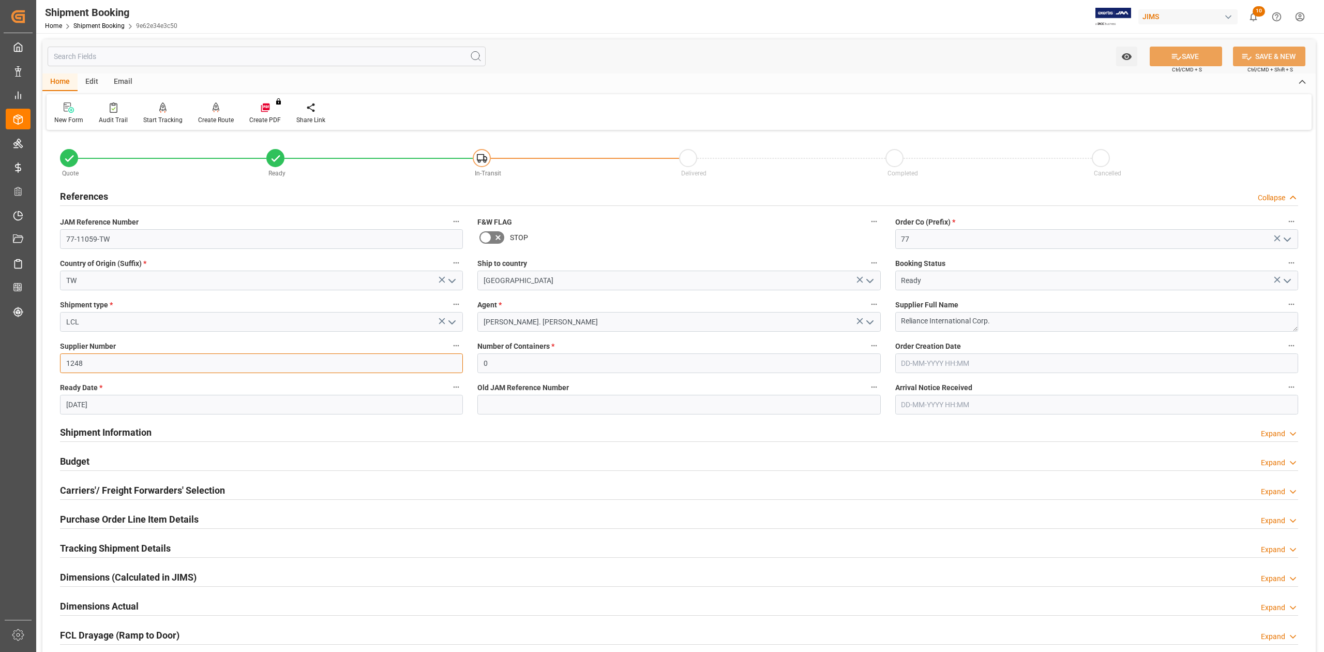
click at [93, 365] on input "1248" at bounding box center [261, 363] width 403 height 20
click at [92, 365] on input "1248" at bounding box center [261, 363] width 403 height 20
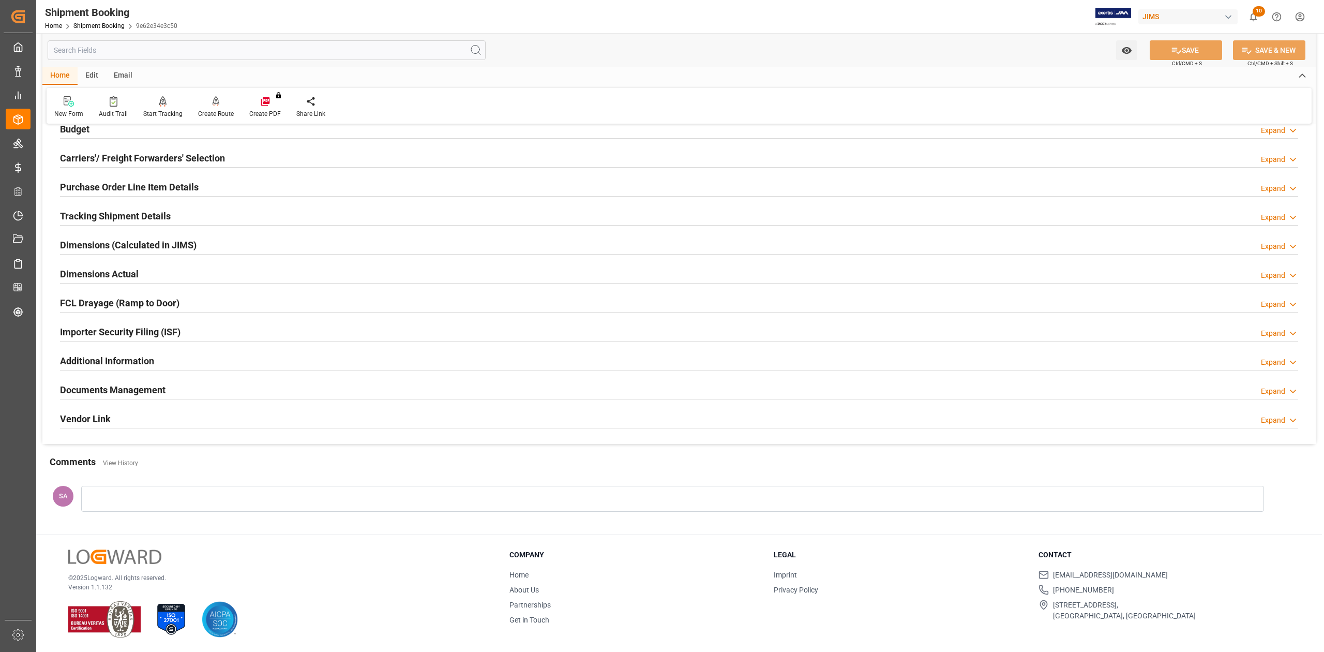
click at [92, 270] on h2 "Dimensions Actual" at bounding box center [99, 274] width 79 height 14
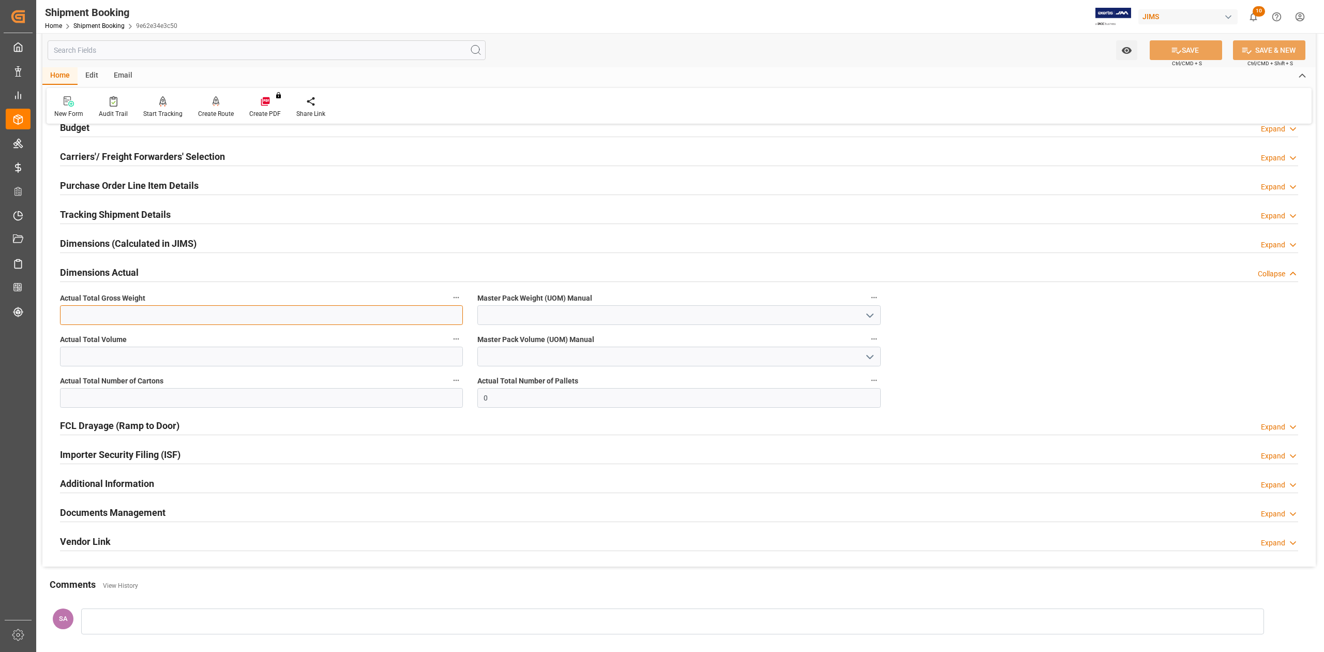
click at [171, 318] on input "text" at bounding box center [261, 315] width 403 height 20
type input "2608"
click at [166, 360] on input "text" at bounding box center [261, 357] width 403 height 20
type input "11.96"
click at [195, 394] on input "text" at bounding box center [261, 398] width 403 height 20
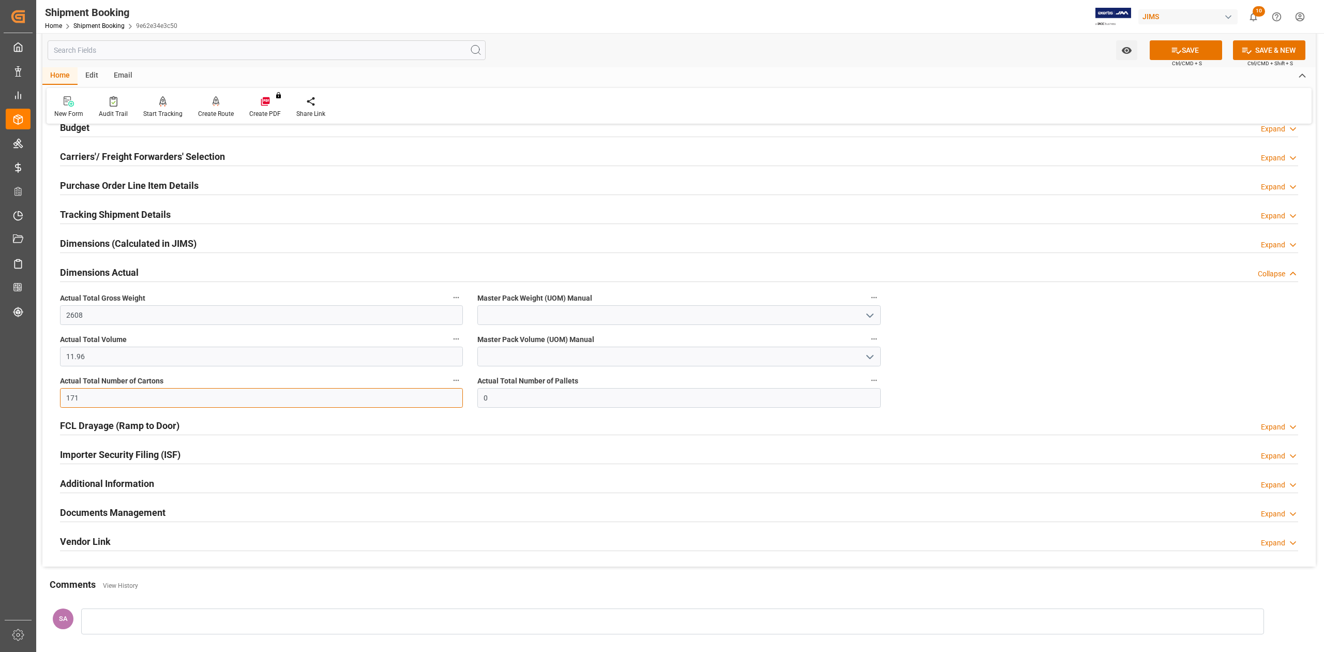
type input "171"
click at [529, 318] on input at bounding box center [679, 315] width 403 height 20
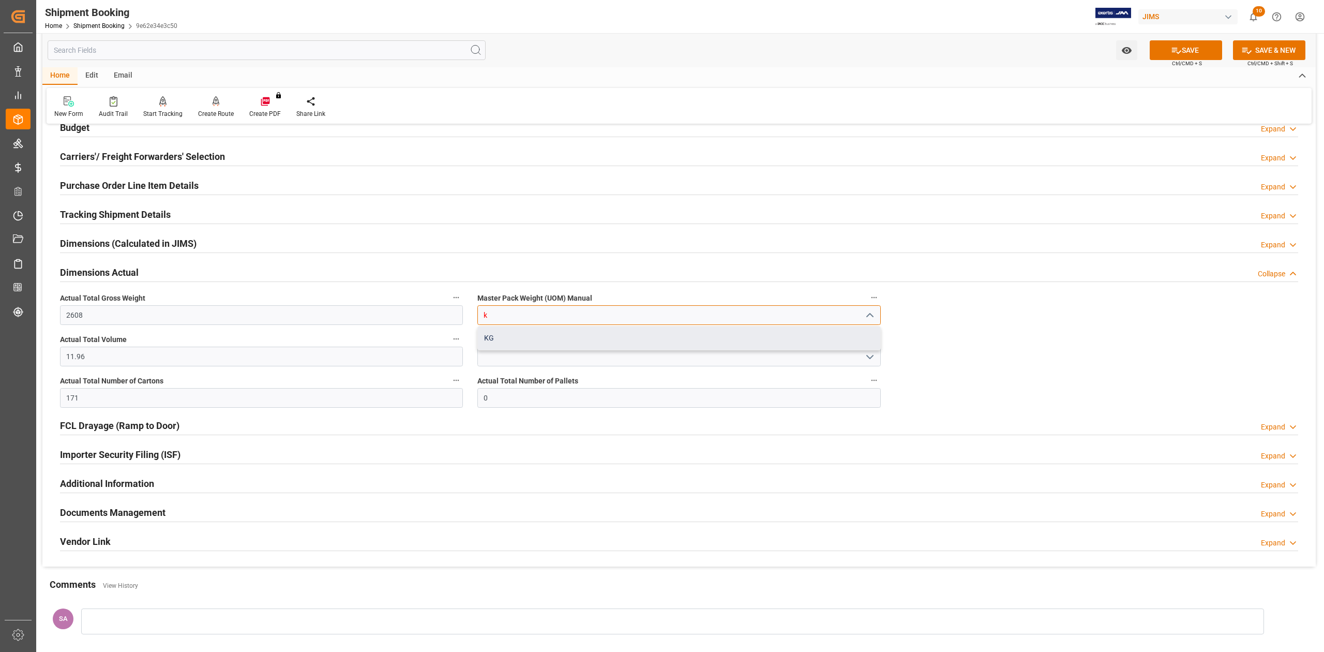
click at [526, 337] on div "KG" at bounding box center [679, 337] width 402 height 23
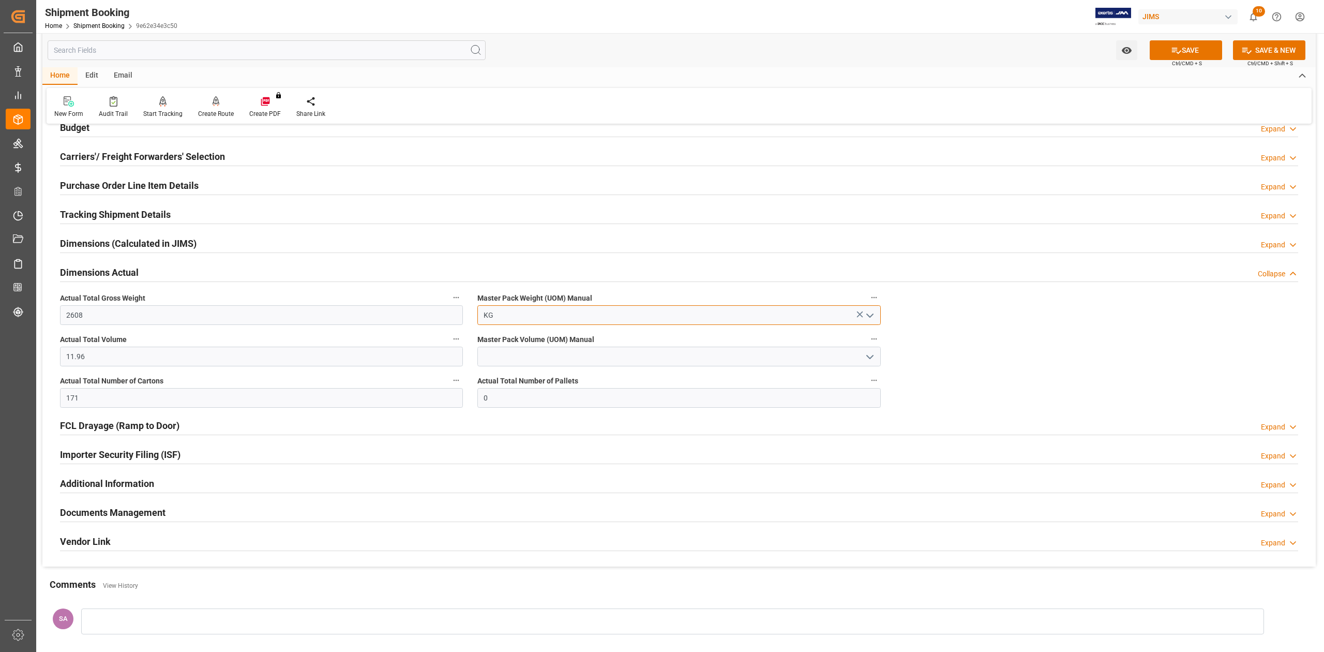
type input "KG"
click at [518, 354] on input at bounding box center [679, 357] width 403 height 20
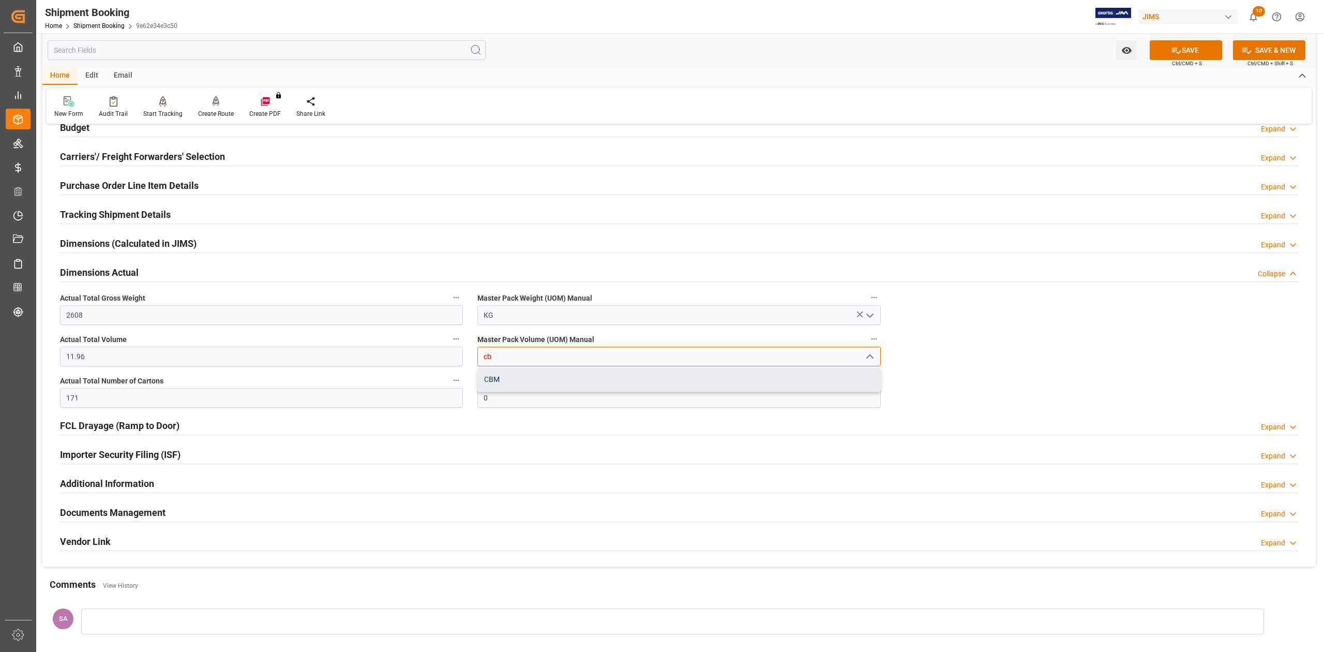
click at [514, 378] on div "CBM" at bounding box center [679, 379] width 402 height 23
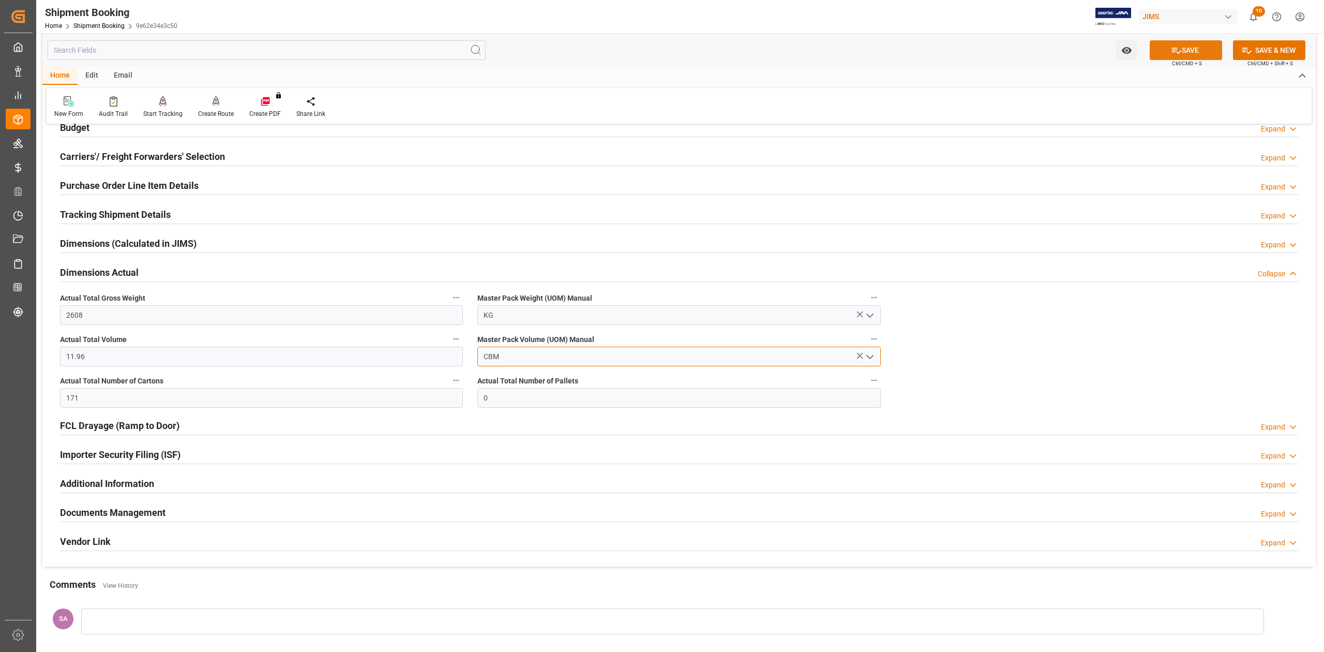
type input "CBM"
click at [1205, 47] on button "SAVE" at bounding box center [1186, 50] width 72 height 20
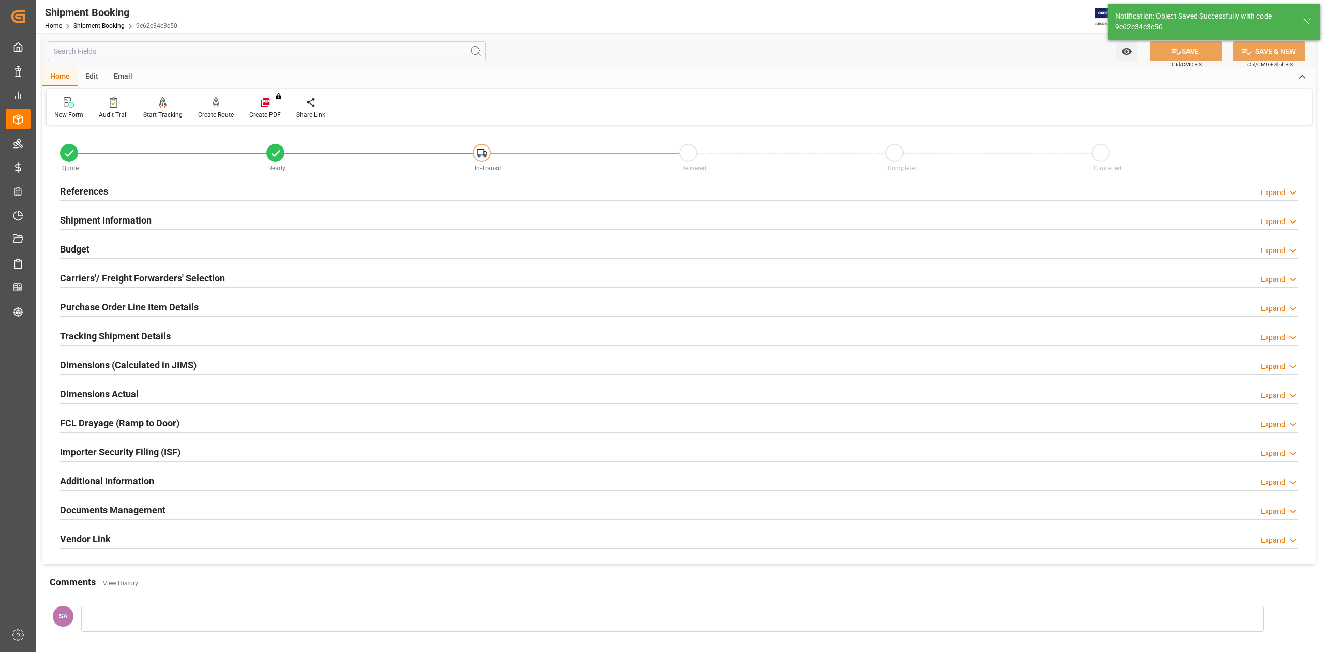
scroll to position [0, 0]
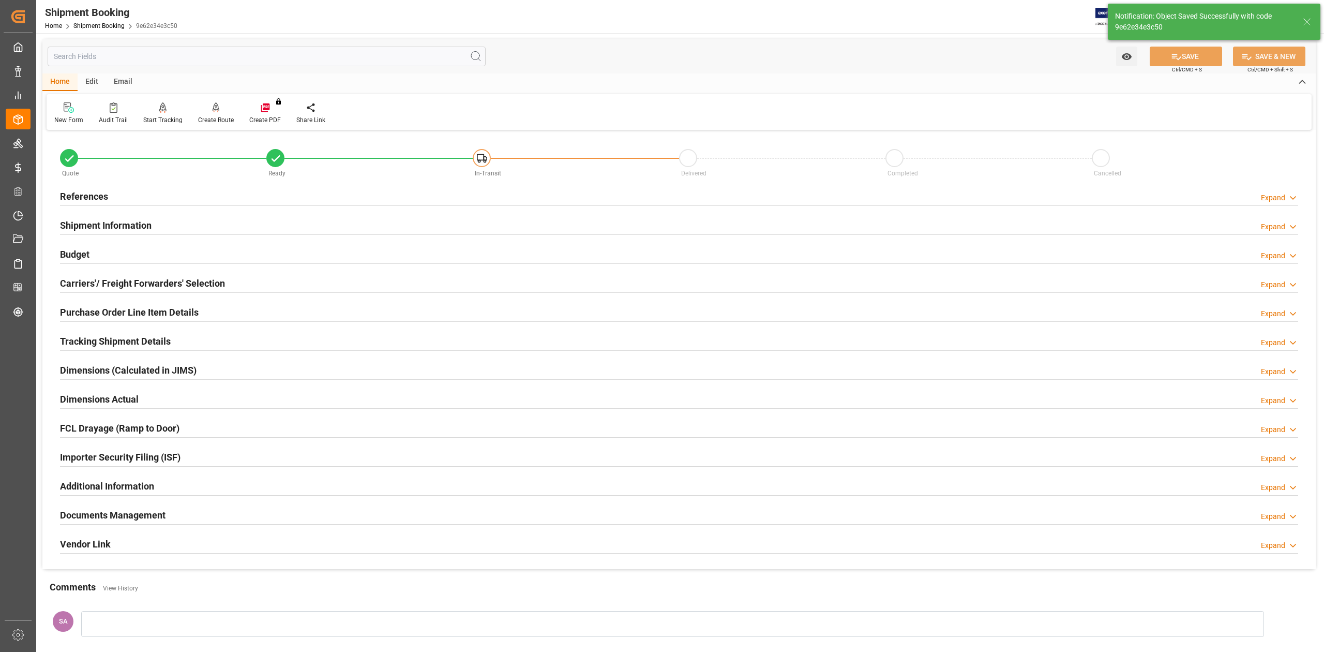
drag, startPoint x: 85, startPoint y: 398, endPoint x: 91, endPoint y: 398, distance: 6.2
click at [85, 398] on h2 "Dimensions Actual" at bounding box center [99, 399] width 79 height 14
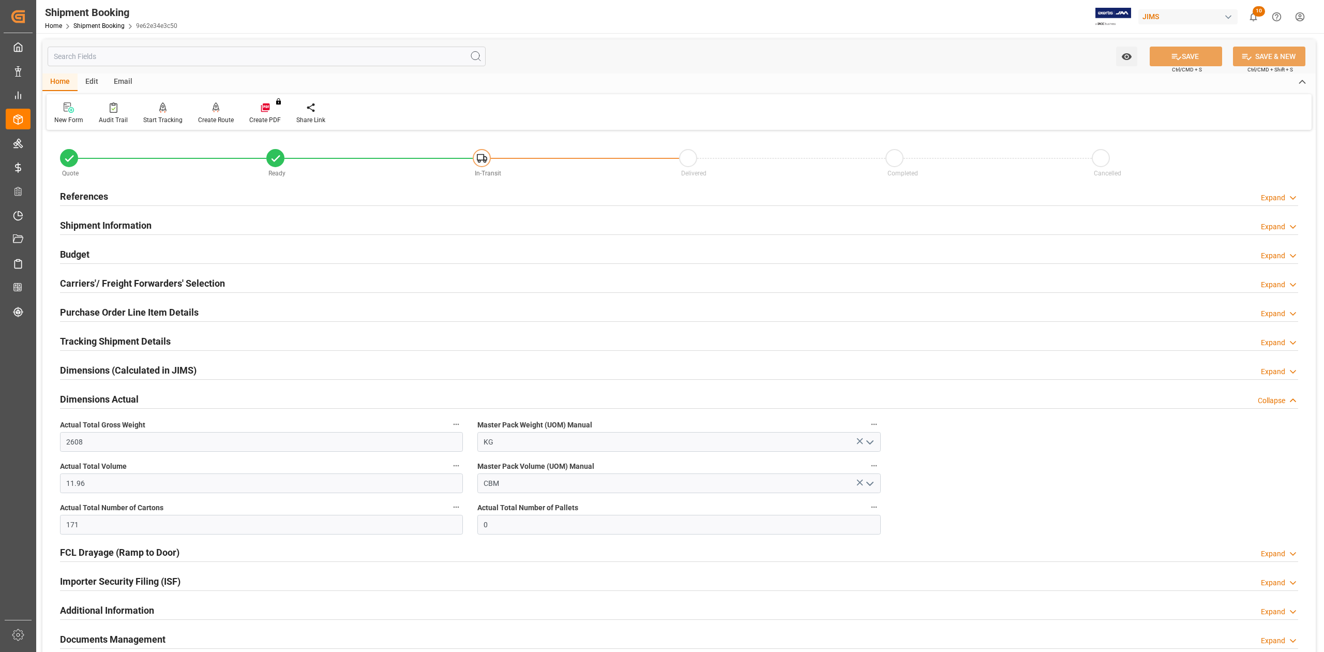
drag, startPoint x: 70, startPoint y: 252, endPoint x: 161, endPoint y: 303, distance: 104.0
click at [73, 252] on h2 "Budget" at bounding box center [74, 254] width 29 height 14
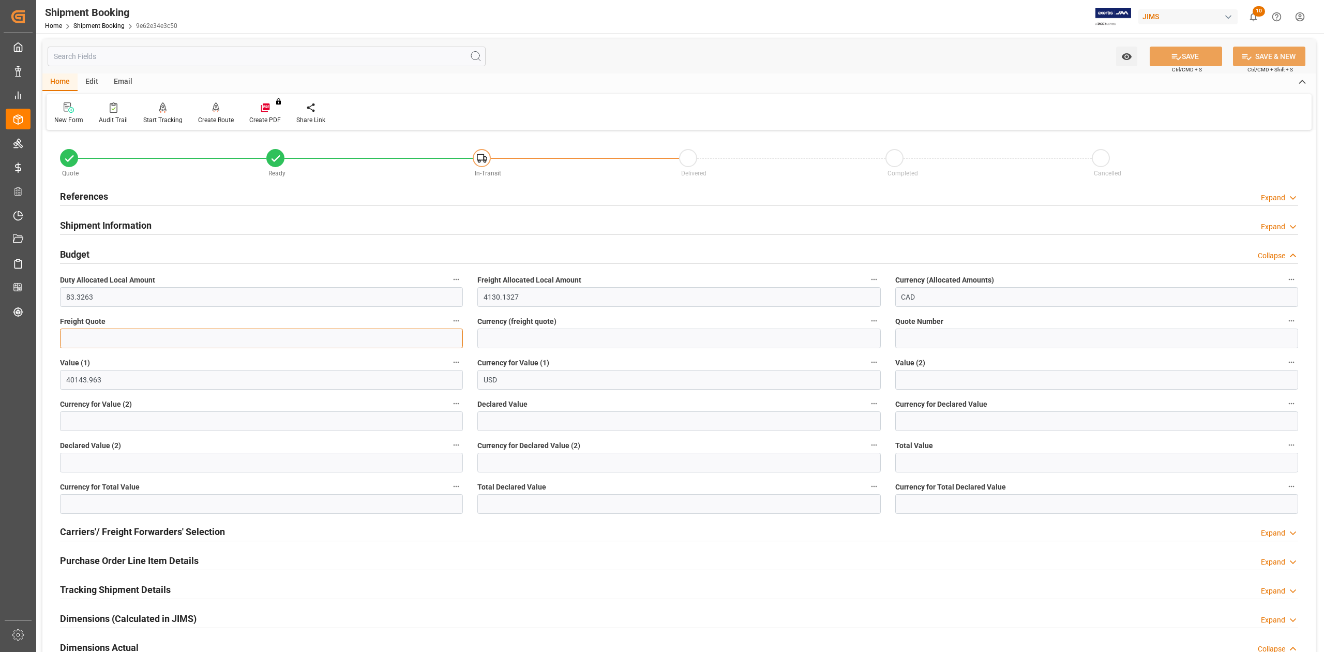
click at [130, 338] on input "text" at bounding box center [261, 339] width 403 height 20
type input "1400"
click at [494, 336] on input at bounding box center [679, 339] width 403 height 20
type input "USD"
click at [1174, 67] on span "Ctrl/CMD + S" at bounding box center [1187, 70] width 30 height 8
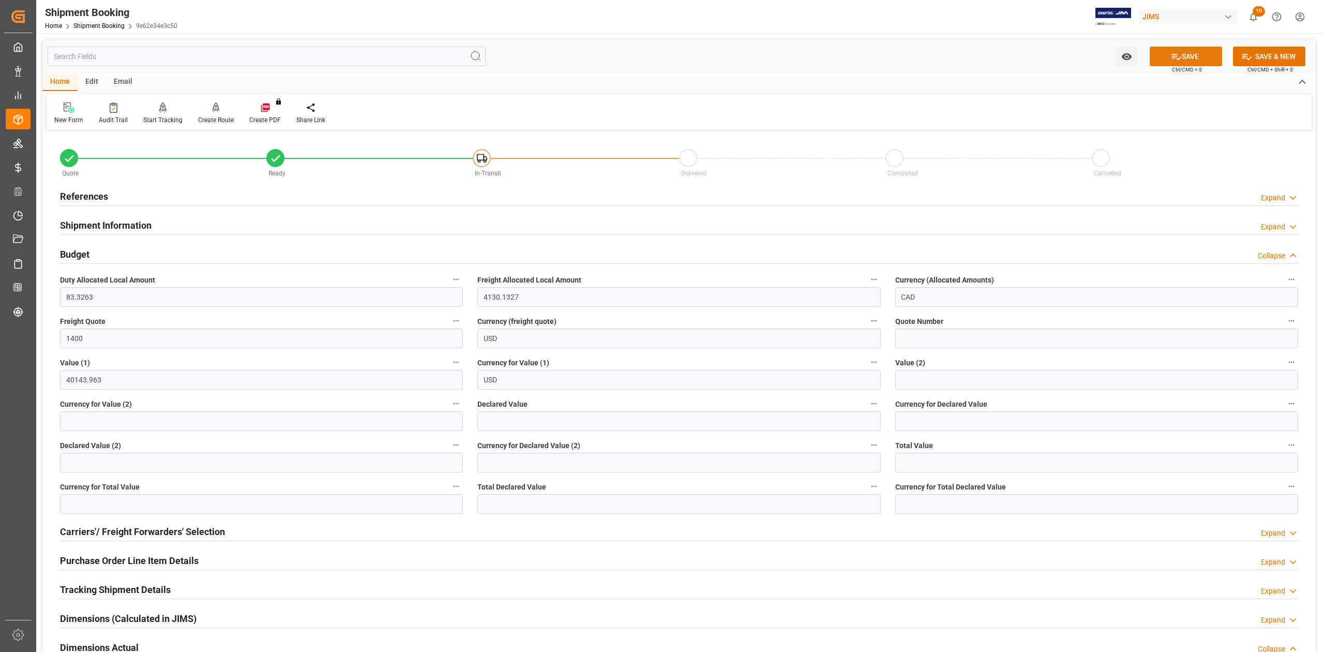
click at [1166, 56] on button "SAVE" at bounding box center [1186, 57] width 72 height 20
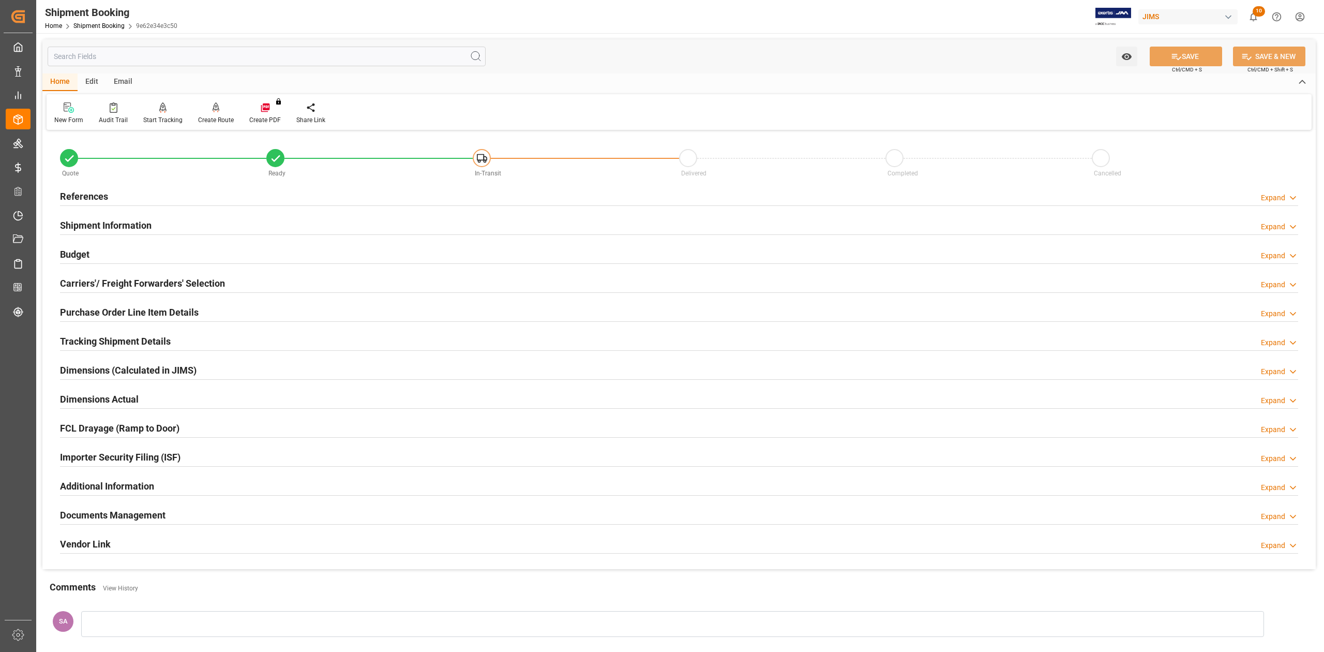
click at [92, 344] on h2 "Tracking Shipment Details" at bounding box center [115, 341] width 111 height 14
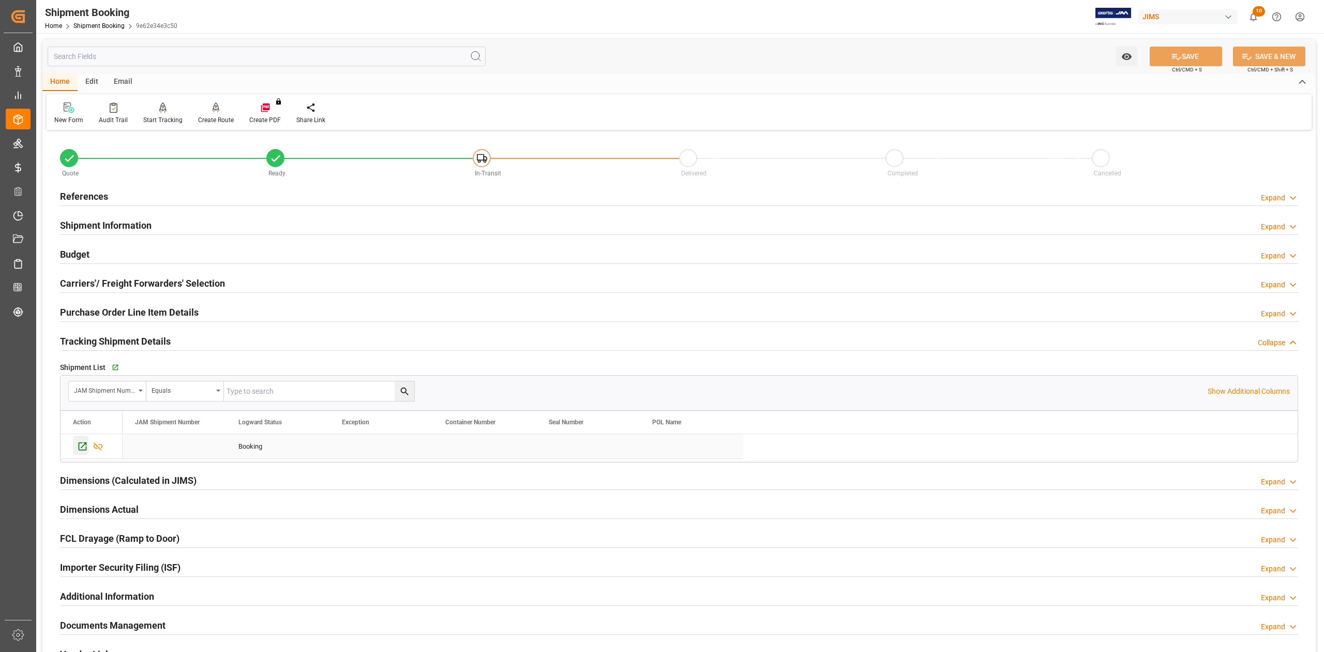
click at [87, 449] on icon "Press SPACE to select this row." at bounding box center [83, 446] width 8 height 8
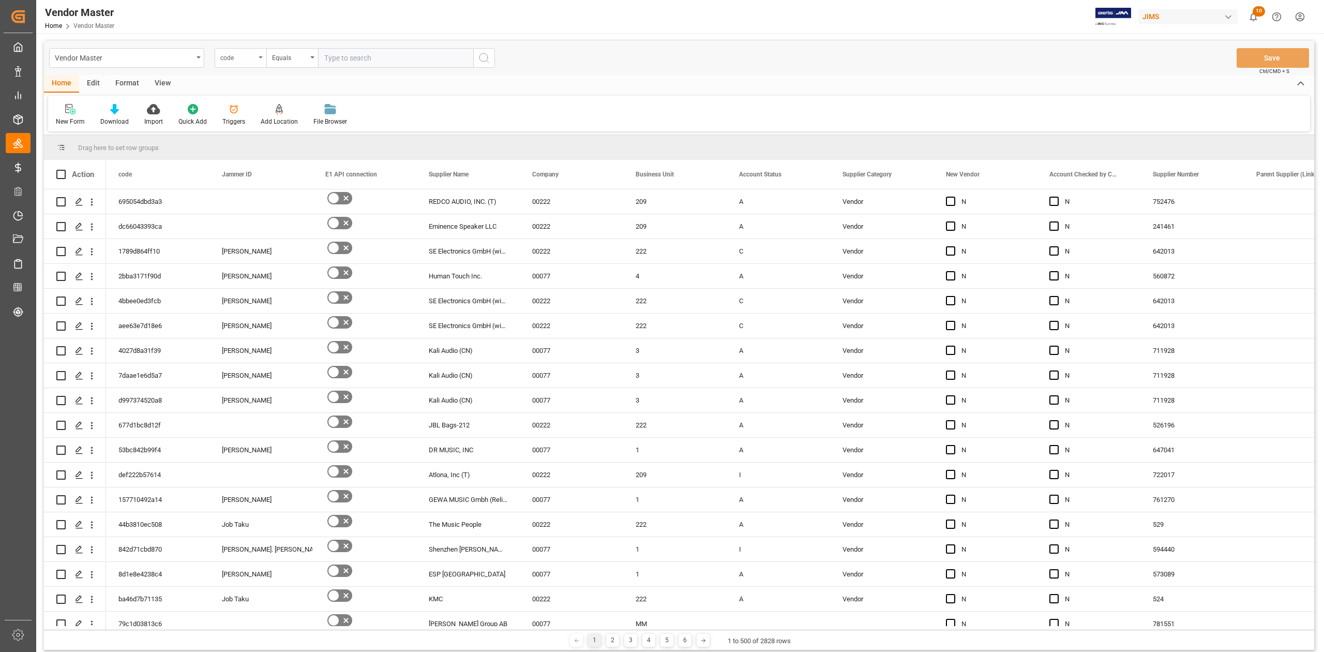
click at [259, 61] on div "code" at bounding box center [241, 58] width 52 height 20
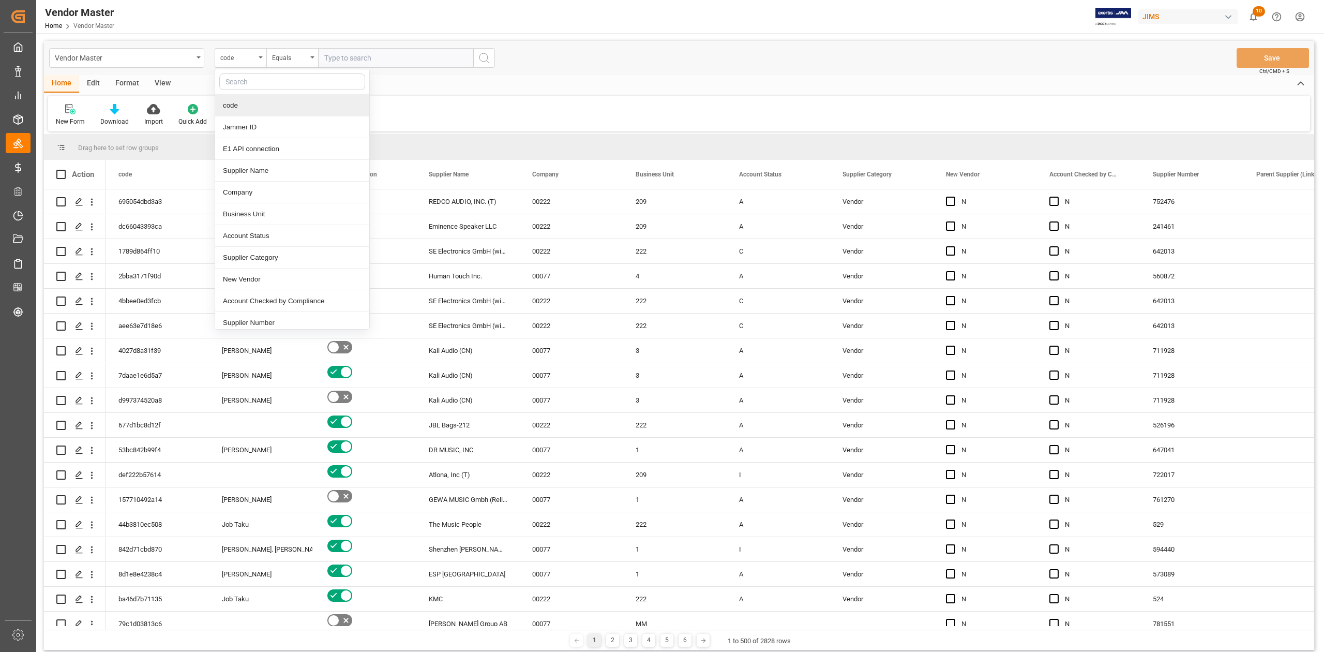
click at [258, 83] on input "text" at bounding box center [292, 81] width 146 height 17
type input "supp"
click at [246, 151] on div "Supplier Number" at bounding box center [292, 149] width 154 height 22
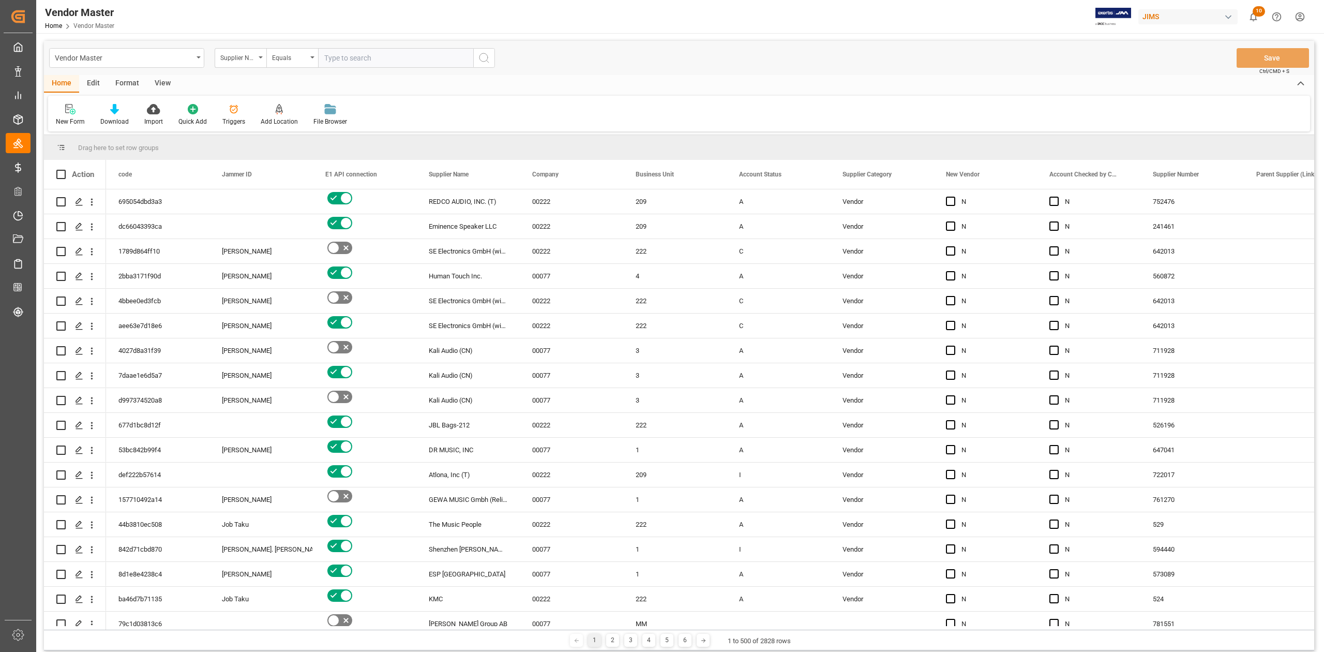
click at [377, 56] on input "text" at bounding box center [395, 58] width 155 height 20
paste input "1248"
type input "1248"
click at [485, 59] on icon "search button" at bounding box center [484, 58] width 12 height 12
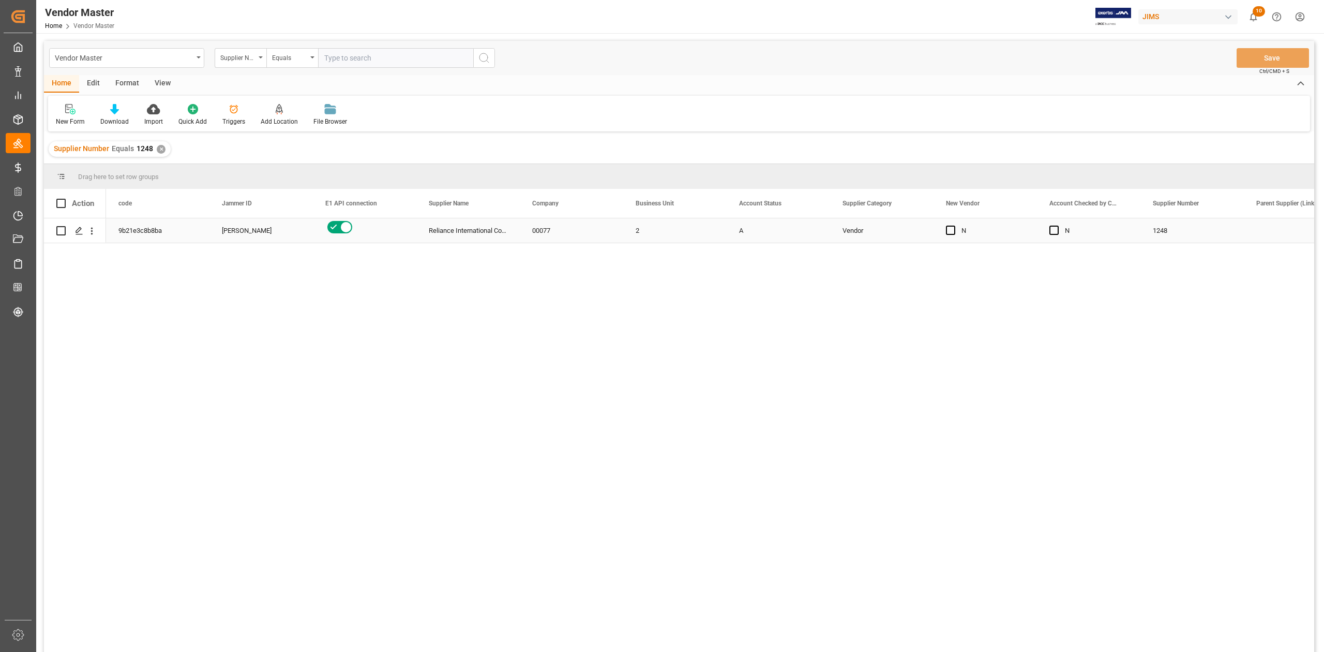
click at [608, 239] on div "00077" at bounding box center [571, 230] width 103 height 24
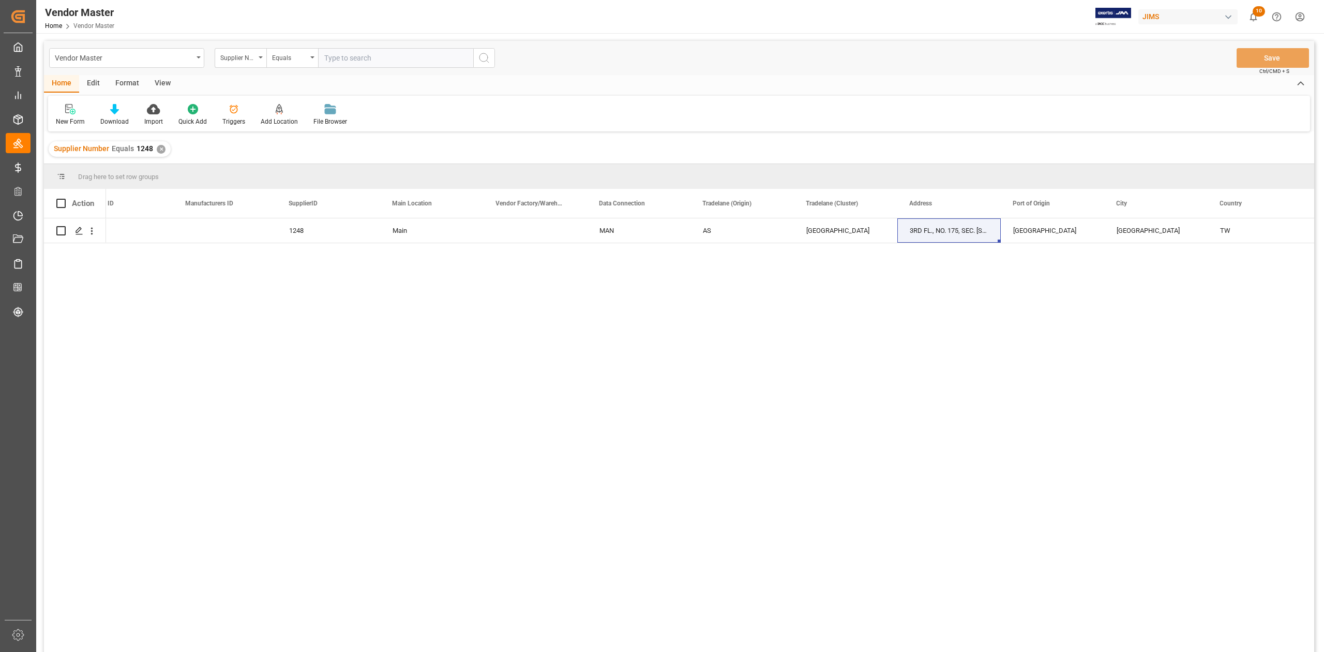
click at [157, 149] on div "✕" at bounding box center [161, 149] width 9 height 9
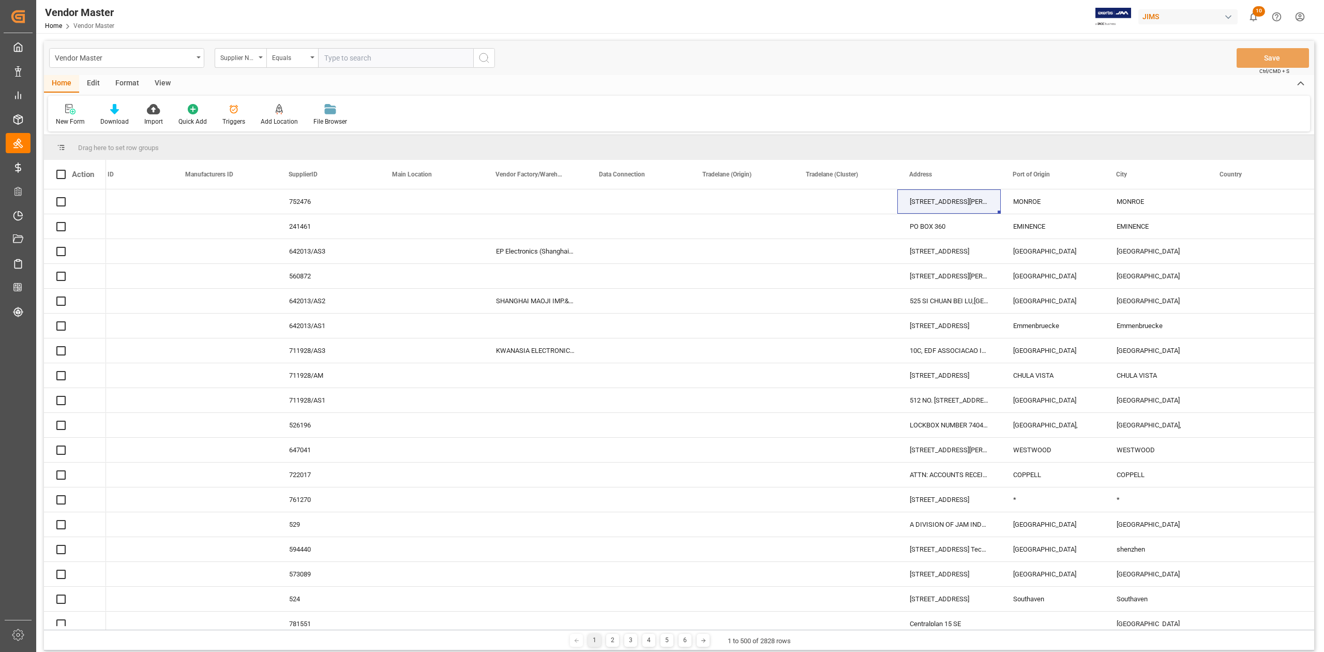
click at [365, 60] on input "text" at bounding box center [395, 58] width 155 height 20
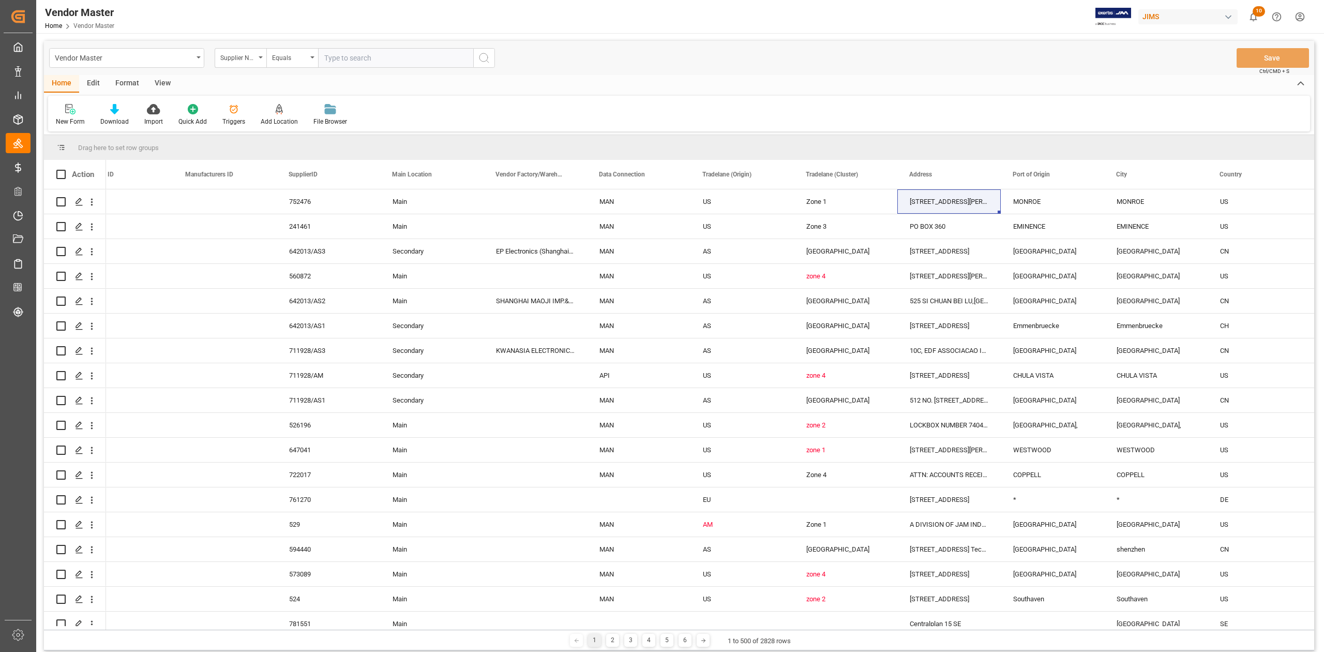
paste input "173012"
type input "173012"
click at [485, 56] on icon "search button" at bounding box center [484, 58] width 12 height 12
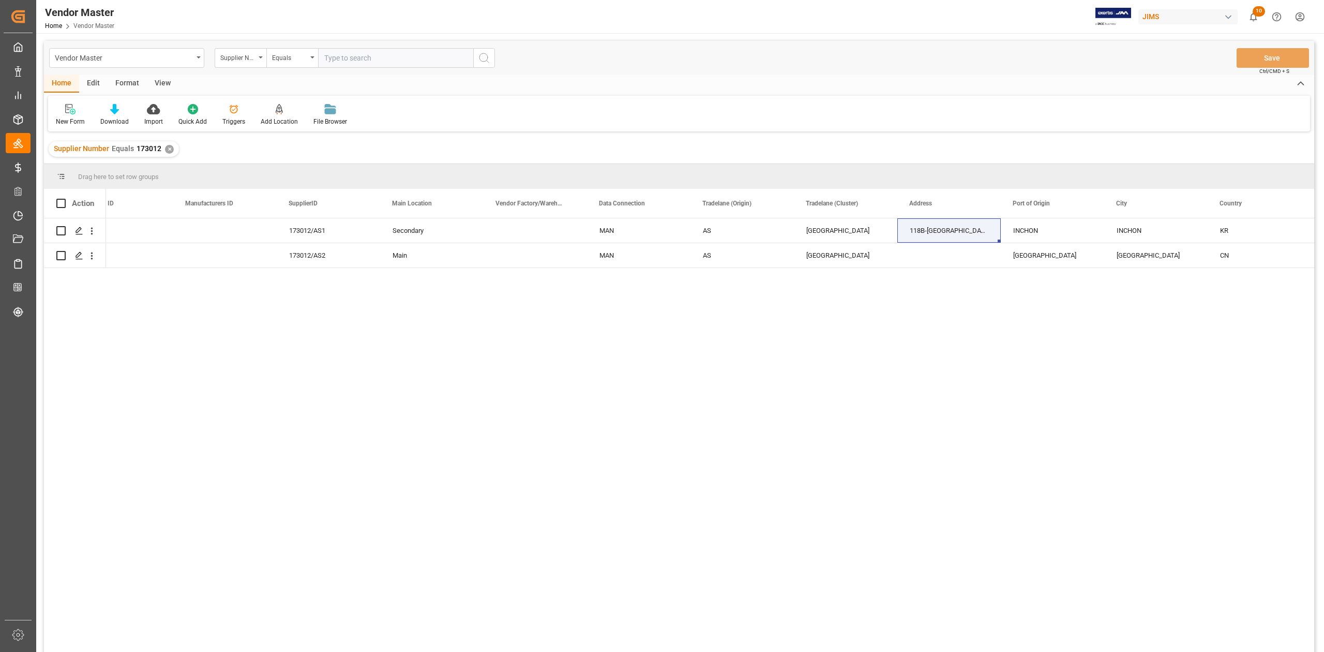
click at [661, 317] on div "AS1 173012/AS1 Secondary MAN AS South Asia 118B-6L NAMDONG INDUSTRIAL AREA 688-…" at bounding box center [710, 438] width 1209 height 440
click at [675, 257] on div "MAN" at bounding box center [639, 256] width 79 height 24
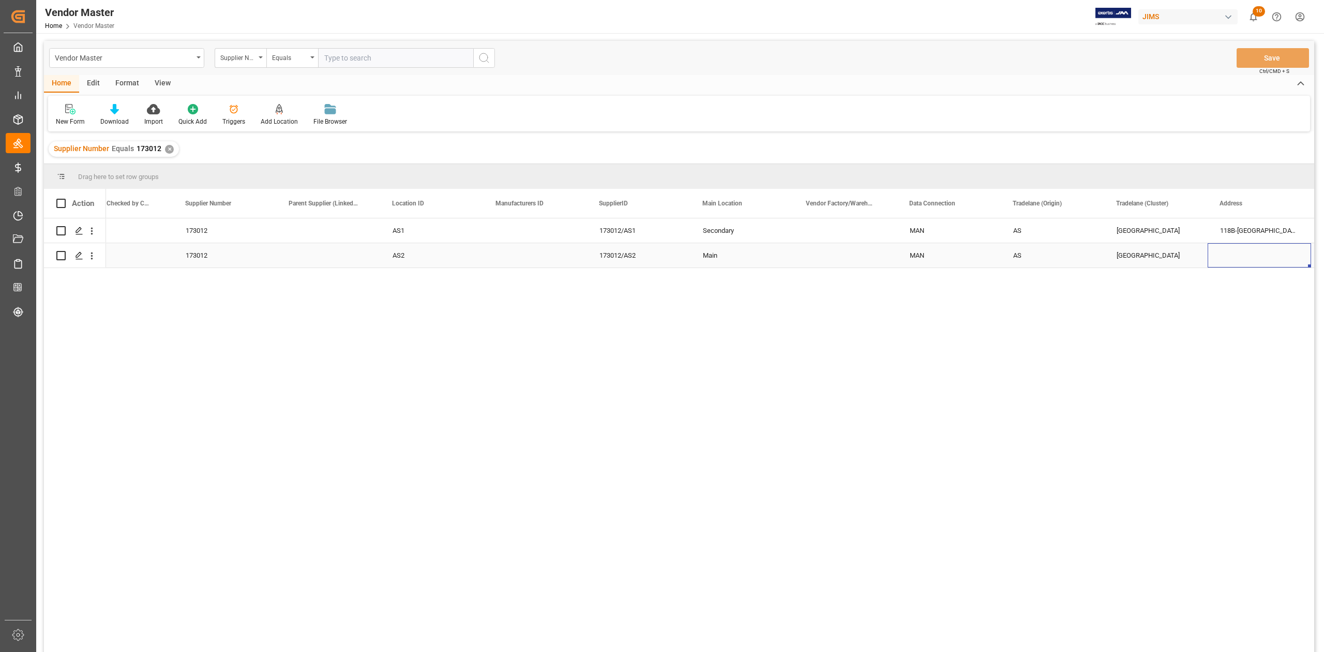
scroll to position [0, 1071]
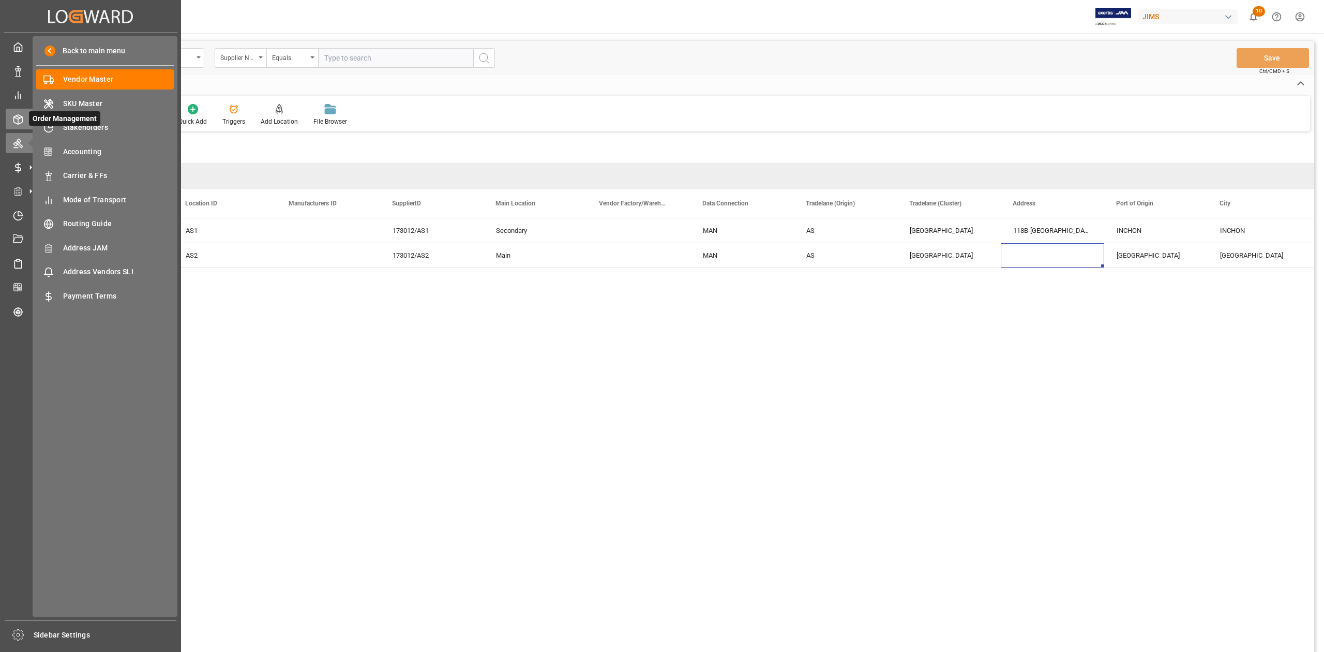
click at [18, 119] on line at bounding box center [18, 121] width 0 height 5
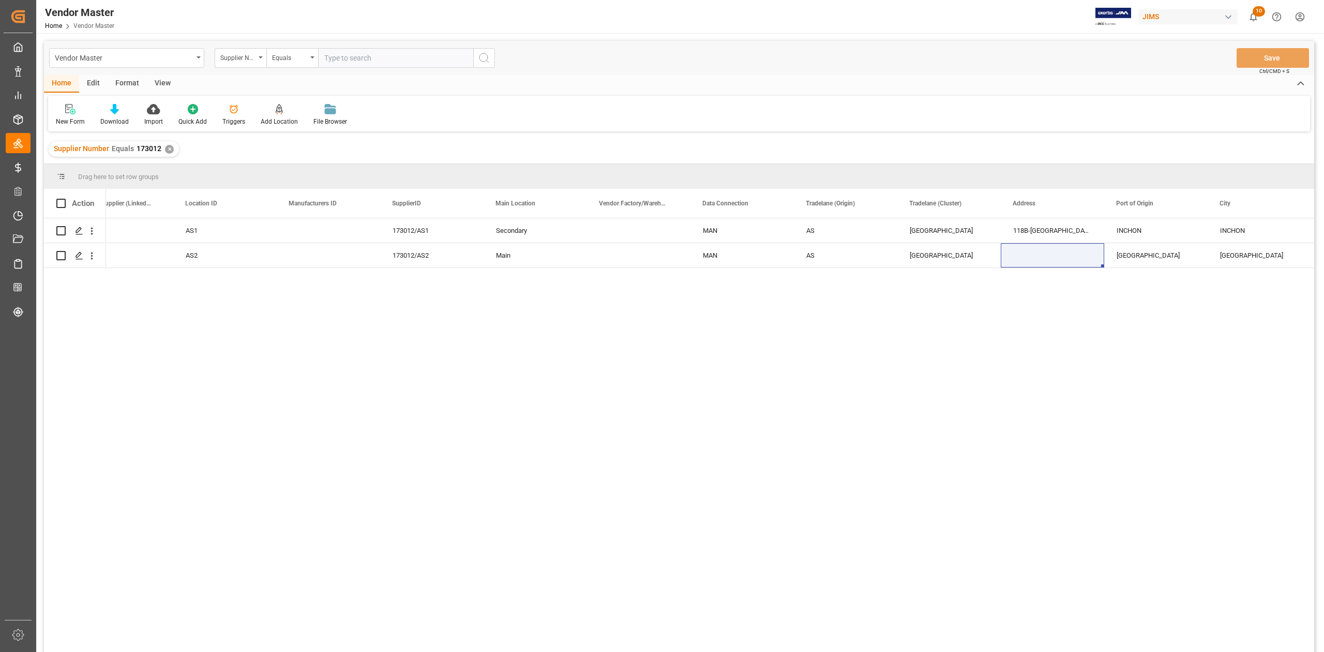
click at [167, 151] on div "✕" at bounding box center [169, 149] width 9 height 9
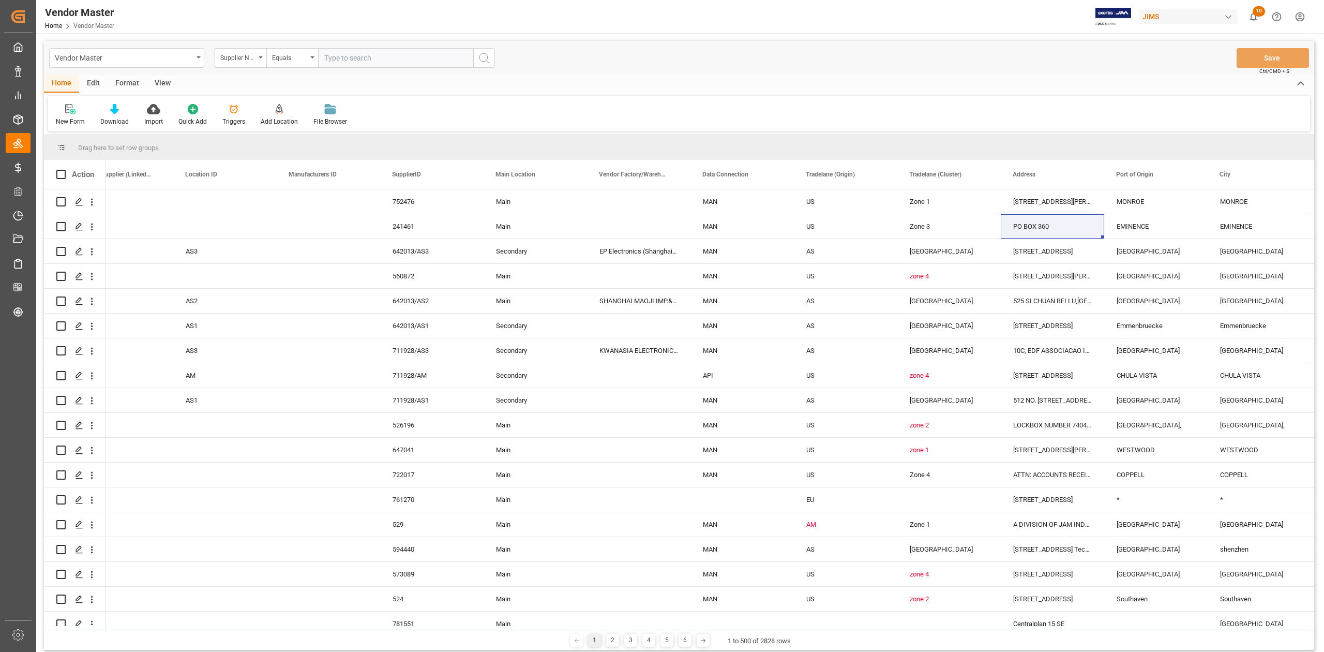
click at [403, 52] on input "text" at bounding box center [395, 58] width 155 height 20
paste input "658657"
type input "658657"
click at [486, 61] on icon "search button" at bounding box center [484, 58] width 12 height 12
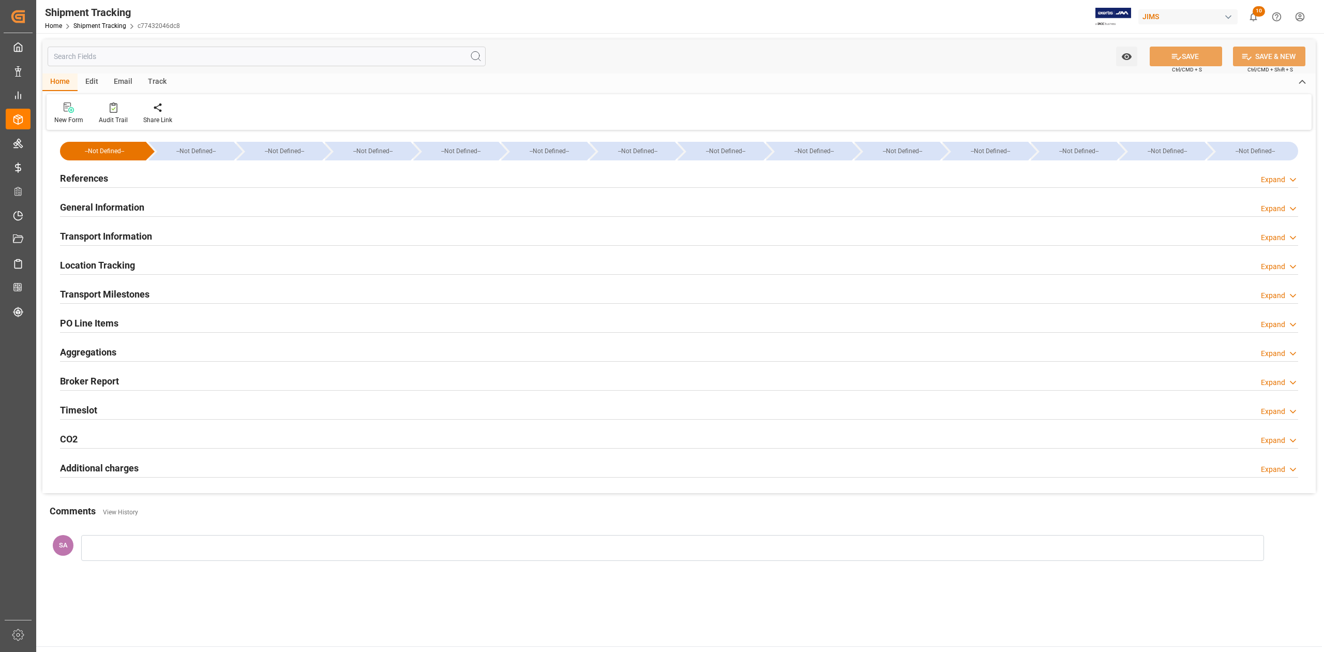
type input "[DATE]"
click at [85, 171] on h2 "References" at bounding box center [84, 178] width 48 height 14
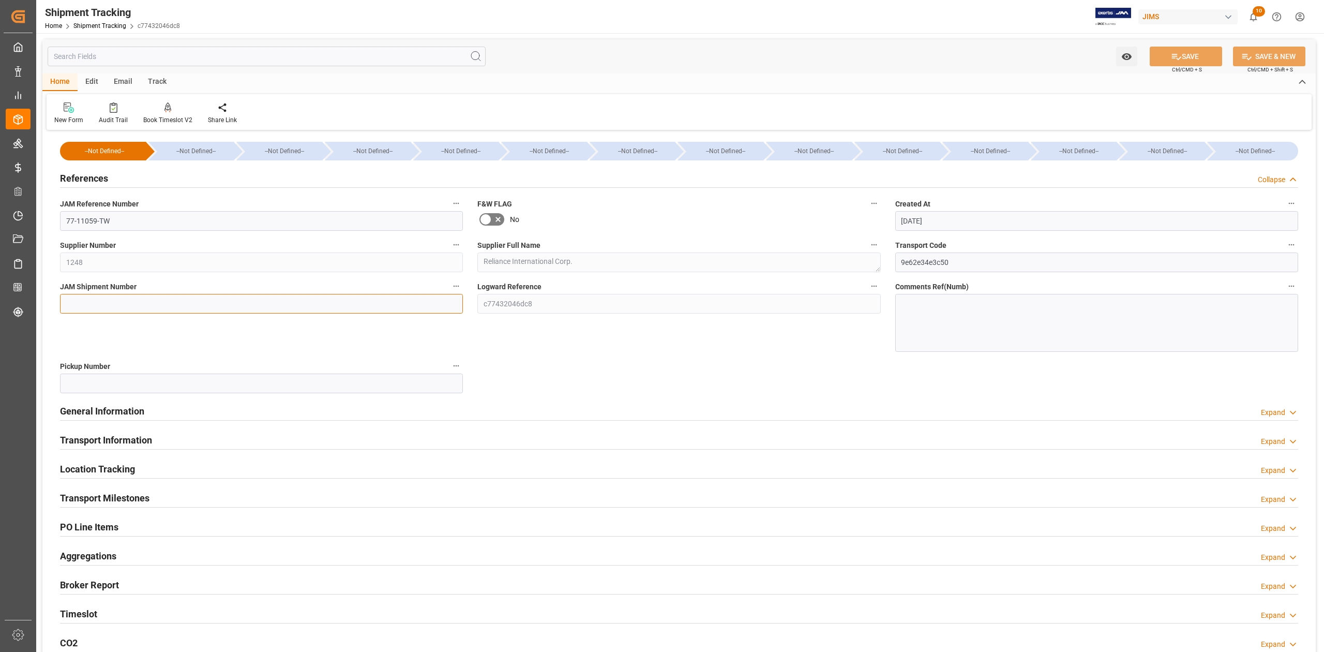
click at [107, 298] on input at bounding box center [261, 304] width 403 height 20
paste input "73047"
type input "73047"
click at [1153, 56] on button "SAVE" at bounding box center [1186, 57] width 72 height 20
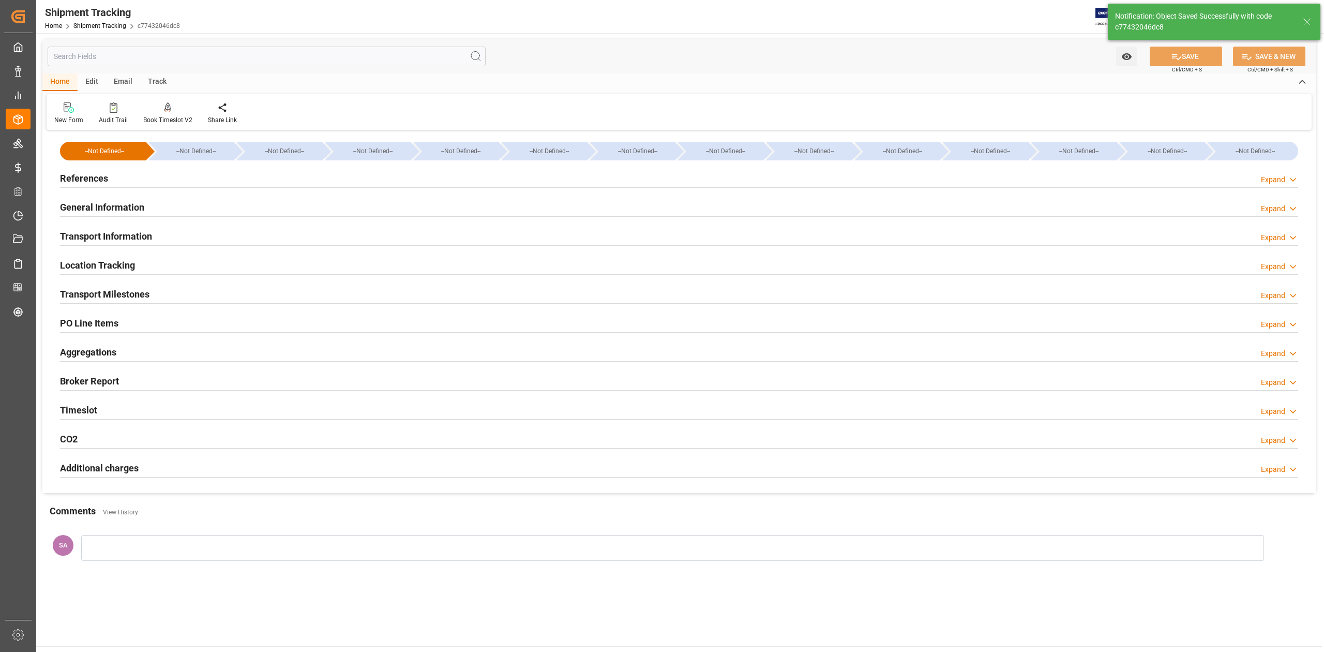
click at [128, 300] on h2 "Transport Milestones" at bounding box center [105, 294] width 90 height 14
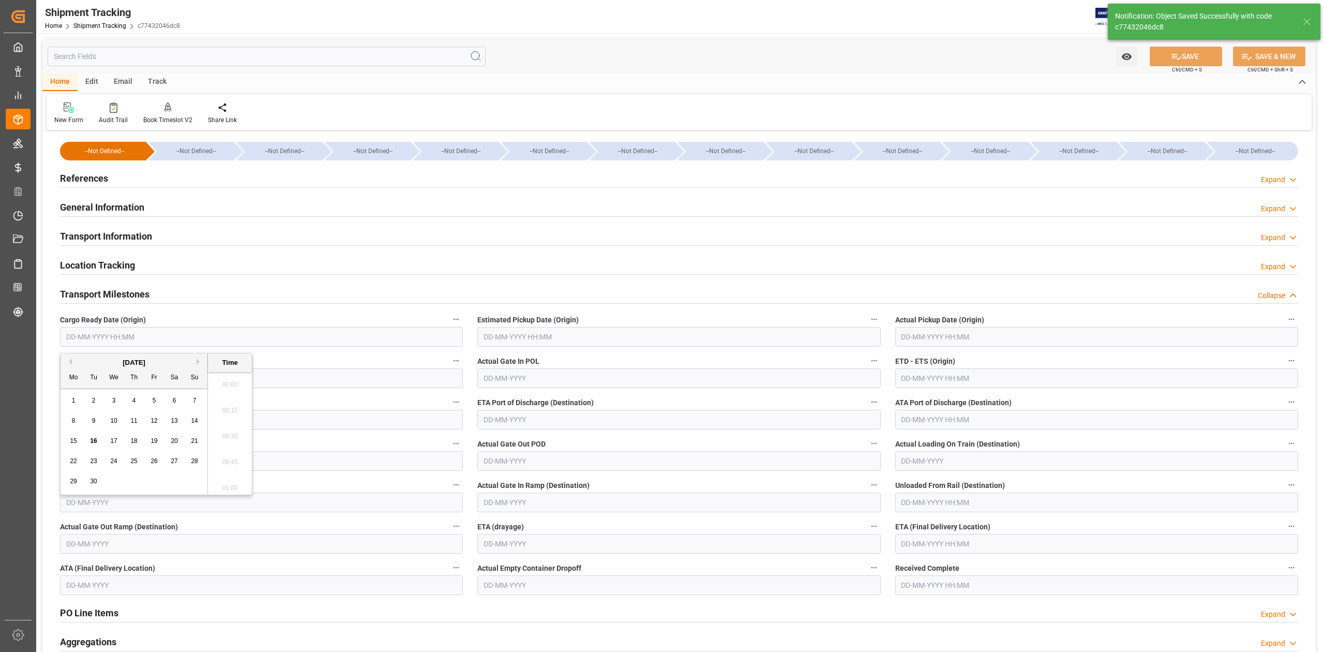
click at [126, 332] on input "text" at bounding box center [261, 337] width 403 height 20
click at [182, 338] on input "text" at bounding box center [261, 337] width 403 height 20
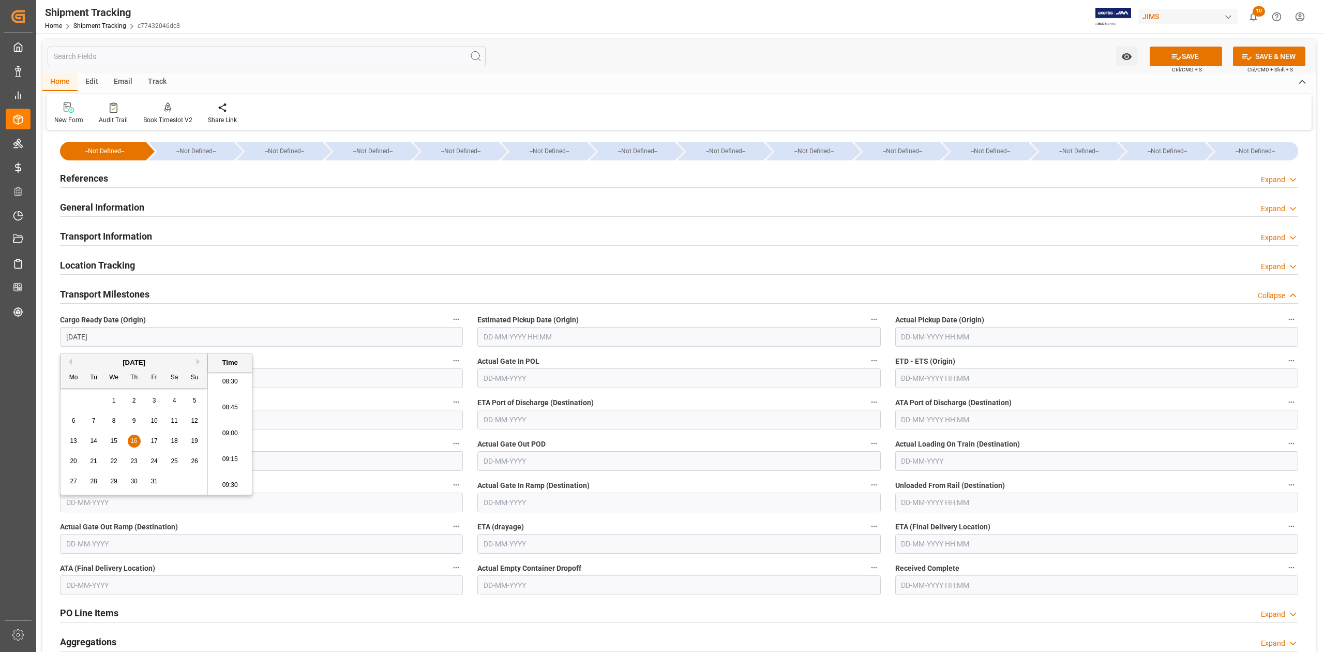
click at [542, 333] on input "text" at bounding box center [679, 337] width 403 height 20
type input "[DATE] 00:00"
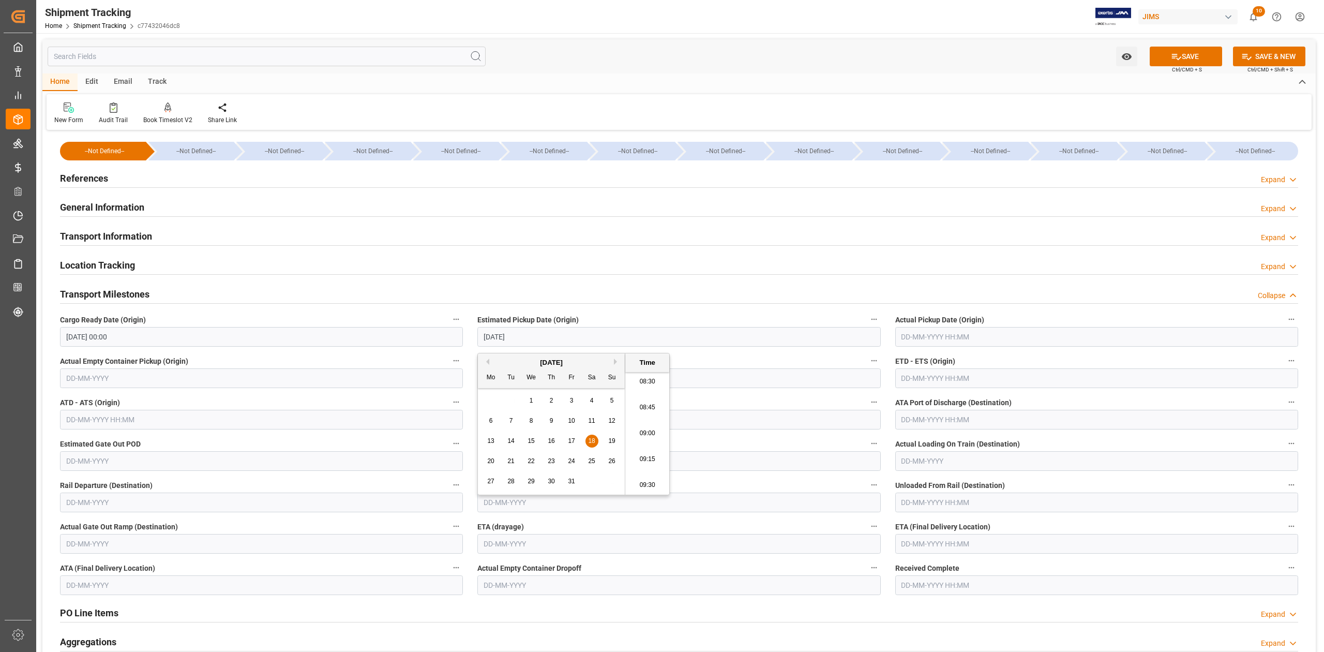
click at [910, 383] on input "text" at bounding box center [1097, 378] width 403 height 20
type input "[DATE] 00:00"
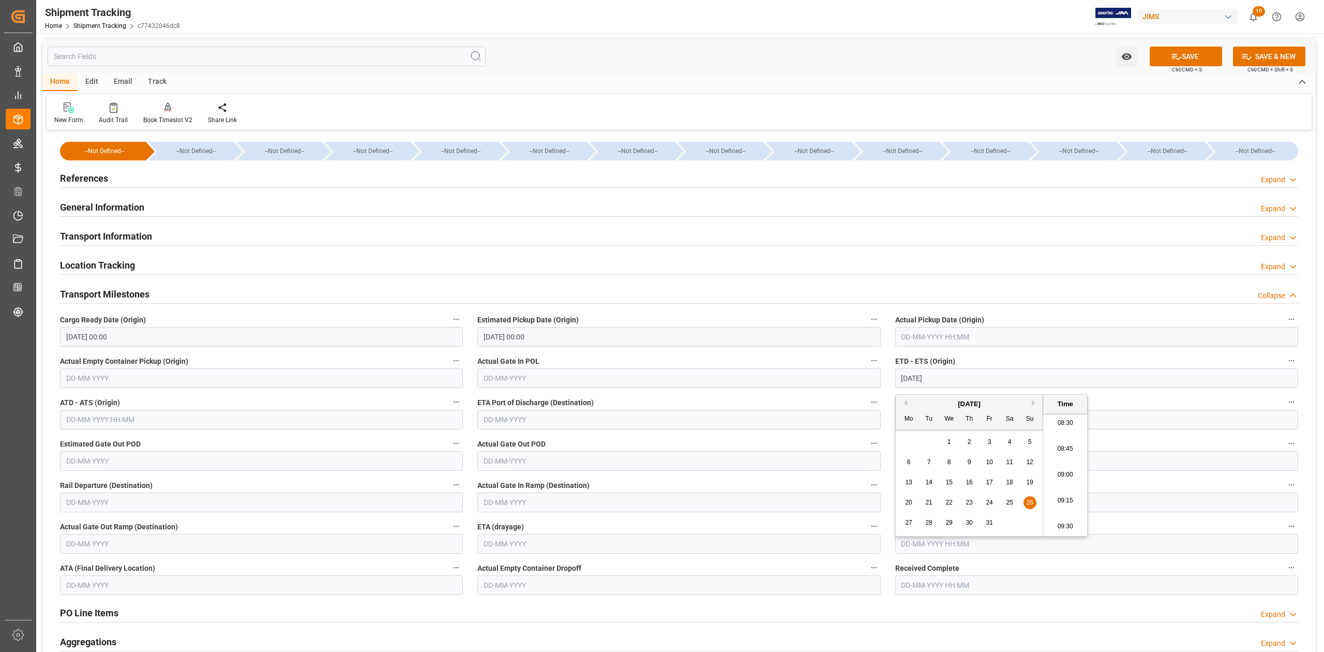
click at [1144, 551] on input "text" at bounding box center [1097, 544] width 403 height 20
type input "[DATE] 00:00"
click at [1034, 394] on button "Next Month" at bounding box center [1035, 393] width 6 height 6
click at [1034, 390] on button "Next Month" at bounding box center [1035, 393] width 6 height 6
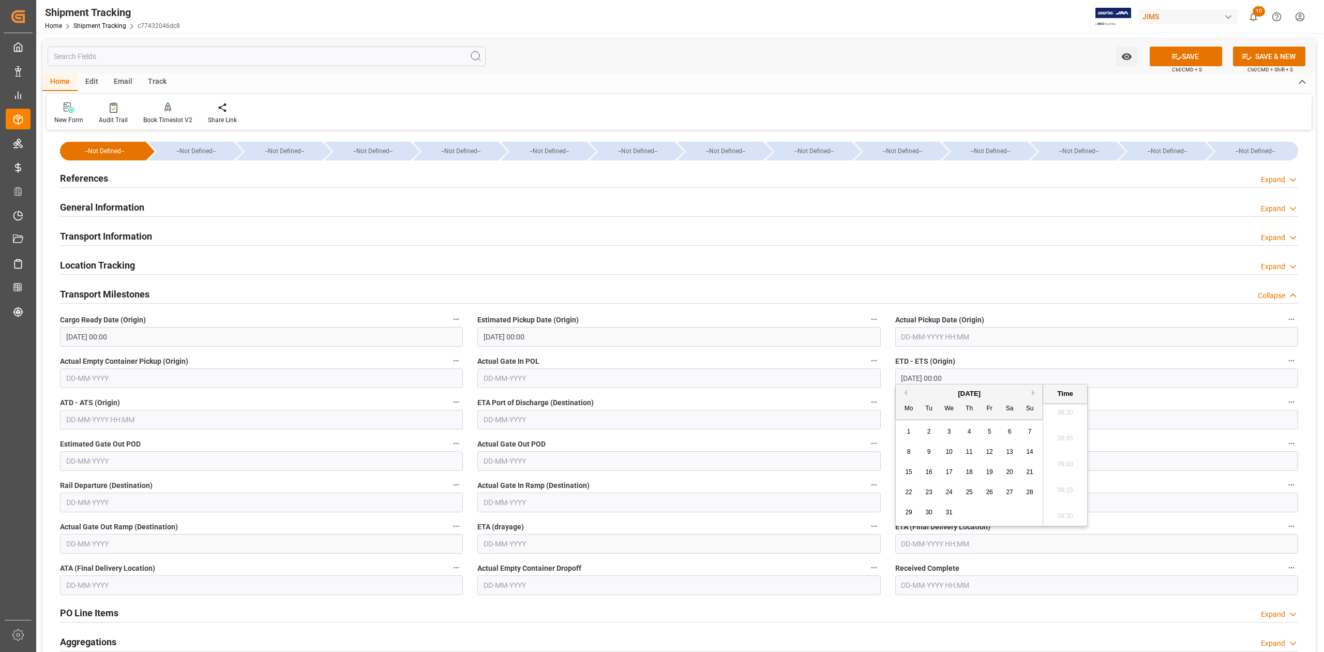
click at [969, 433] on span "4" at bounding box center [970, 431] width 4 height 7
type input "[DATE] 00:00"
click at [1179, 48] on button "SAVE" at bounding box center [1186, 57] width 72 height 20
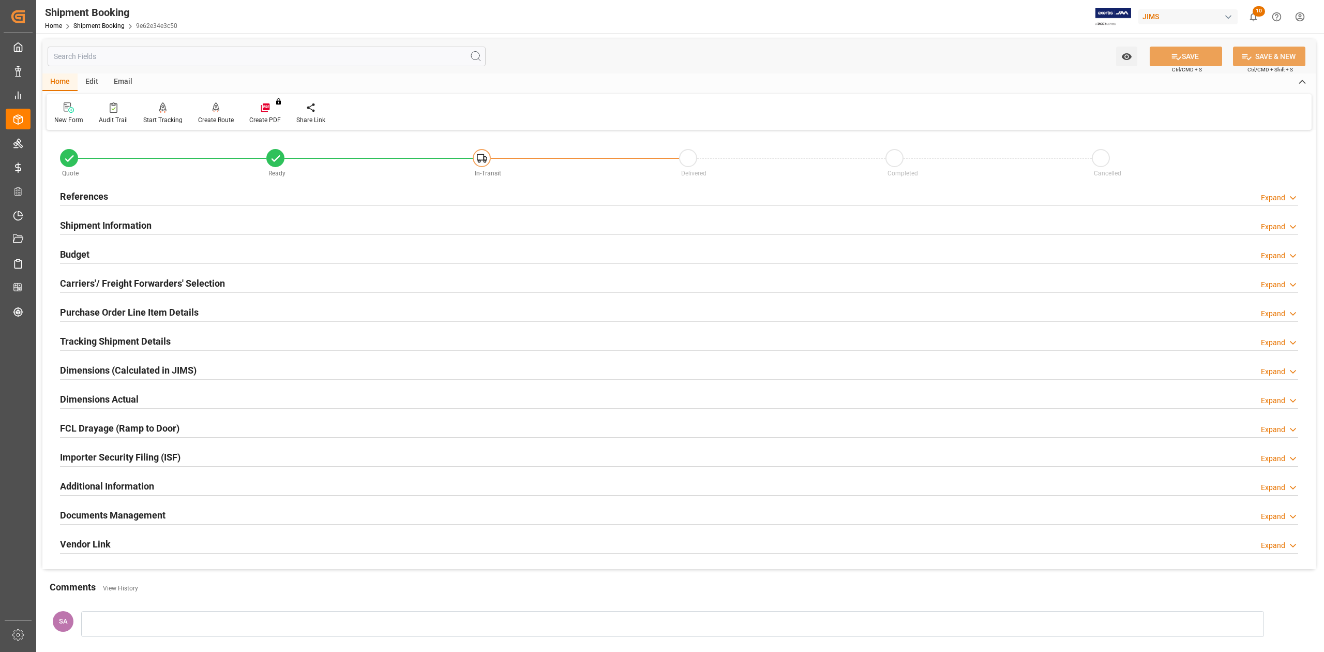
click at [88, 198] on h2 "References" at bounding box center [84, 196] width 48 height 14
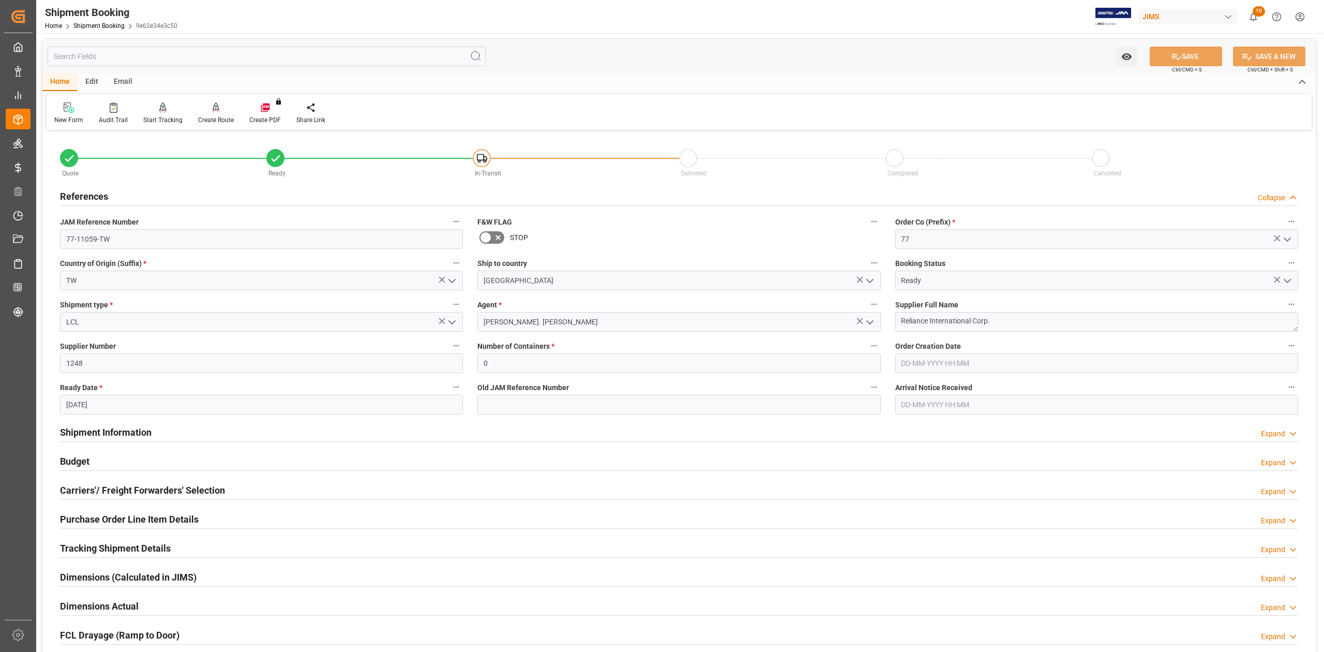
click at [94, 198] on h2 "References" at bounding box center [84, 196] width 48 height 14
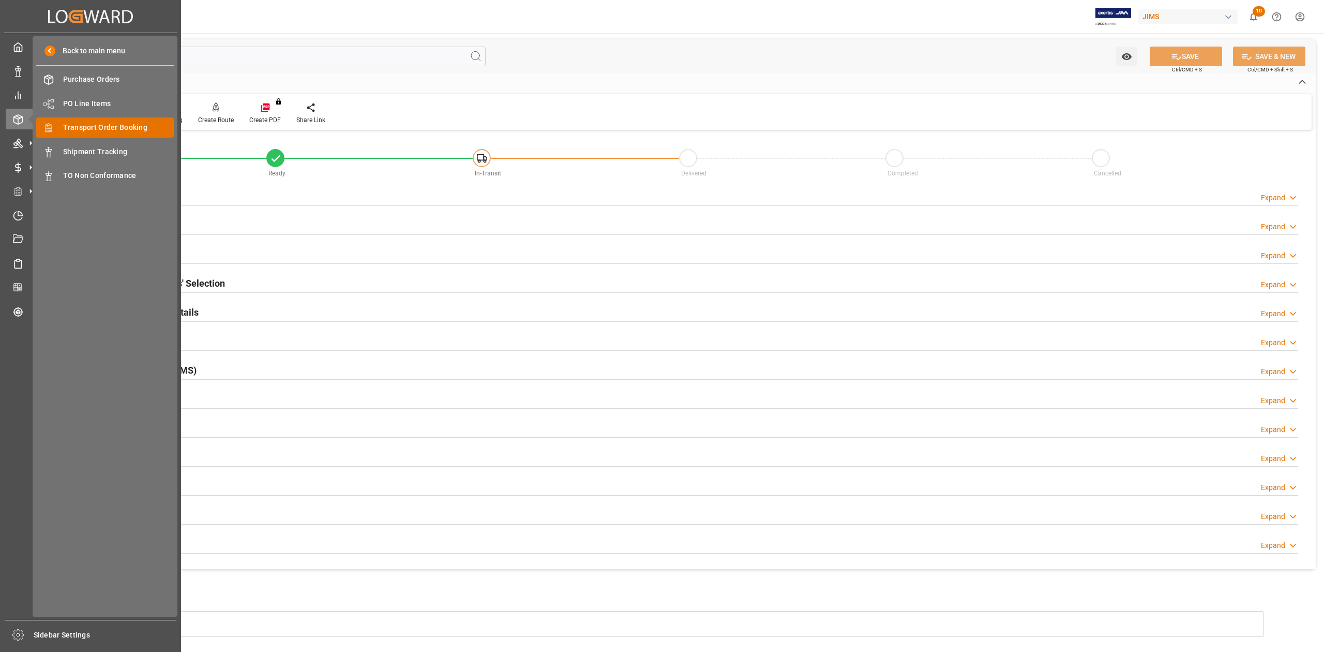
click at [125, 131] on span "Transport Order Booking" at bounding box center [118, 127] width 111 height 11
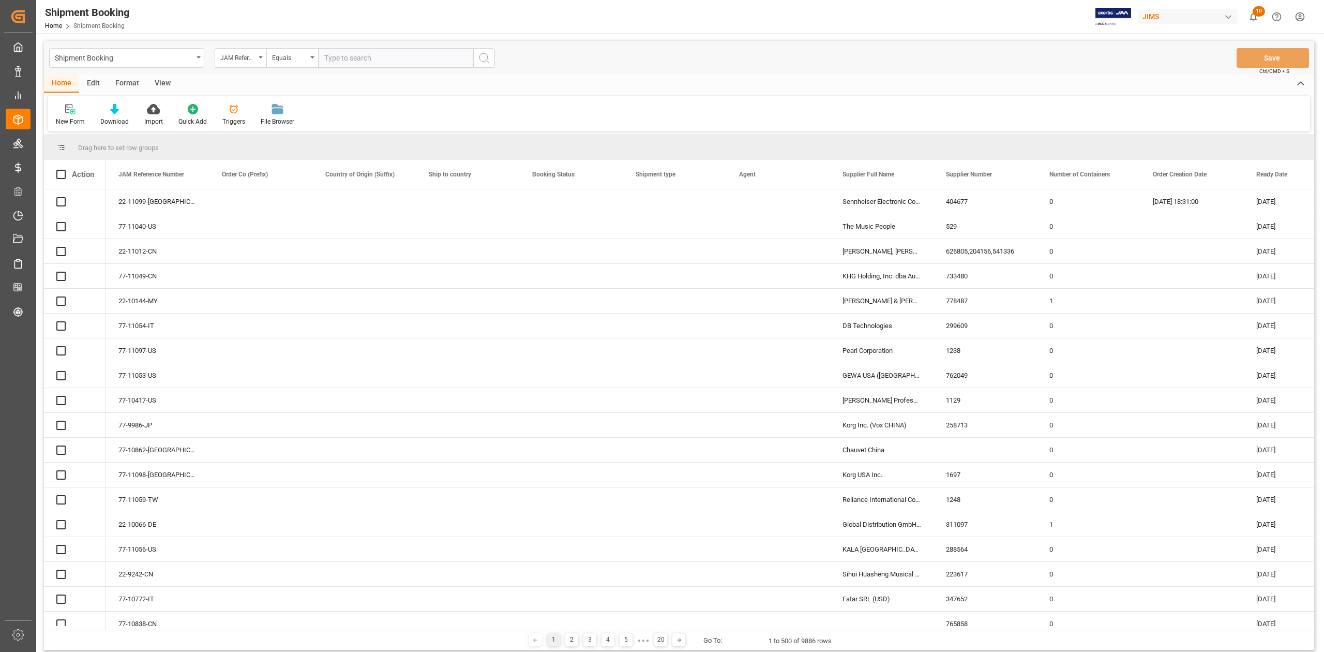
click at [381, 54] on input "text" at bounding box center [395, 58] width 155 height 20
type input "77-11049-CN"
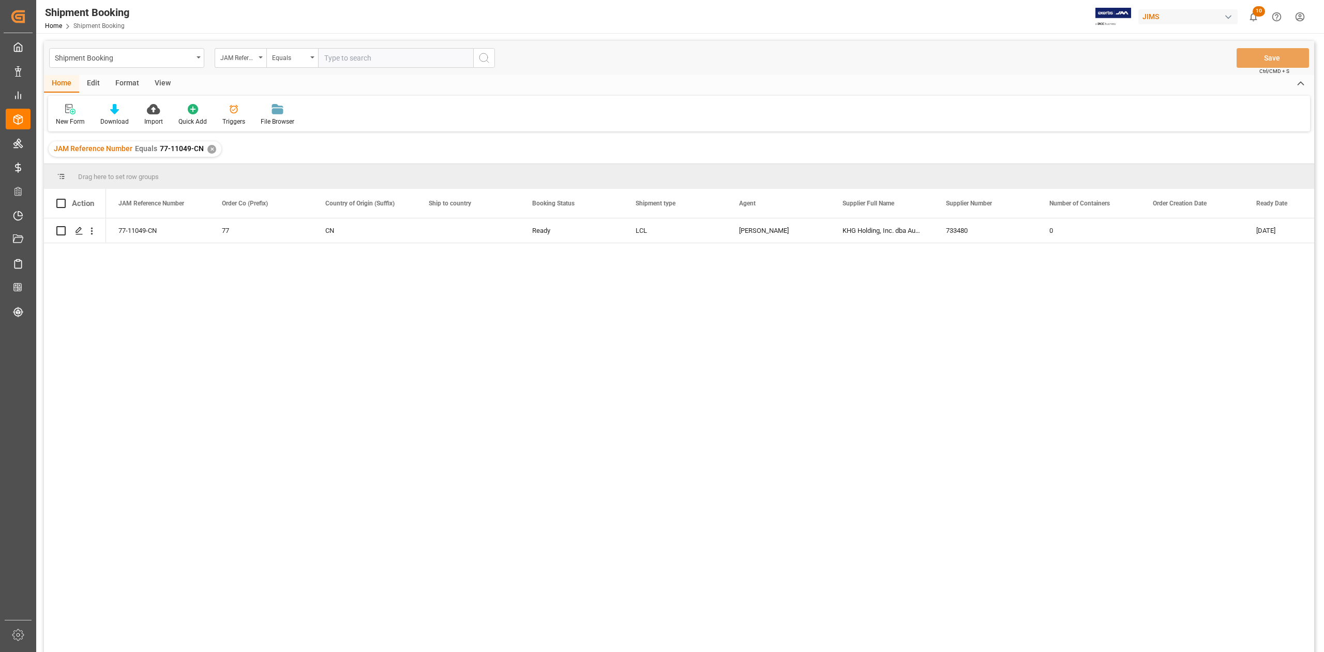
click at [210, 149] on div "✕" at bounding box center [211, 149] width 9 height 9
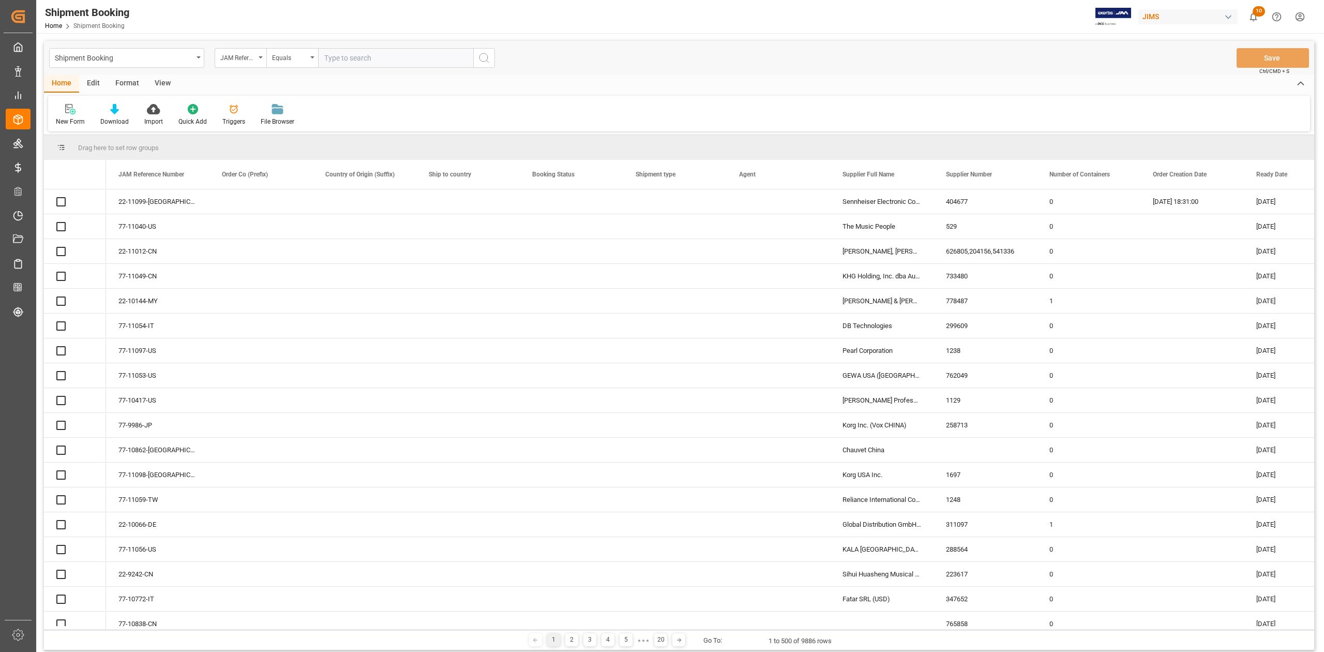
click at [377, 54] on input "text" at bounding box center [395, 58] width 155 height 20
paste input "77-10164-CN"
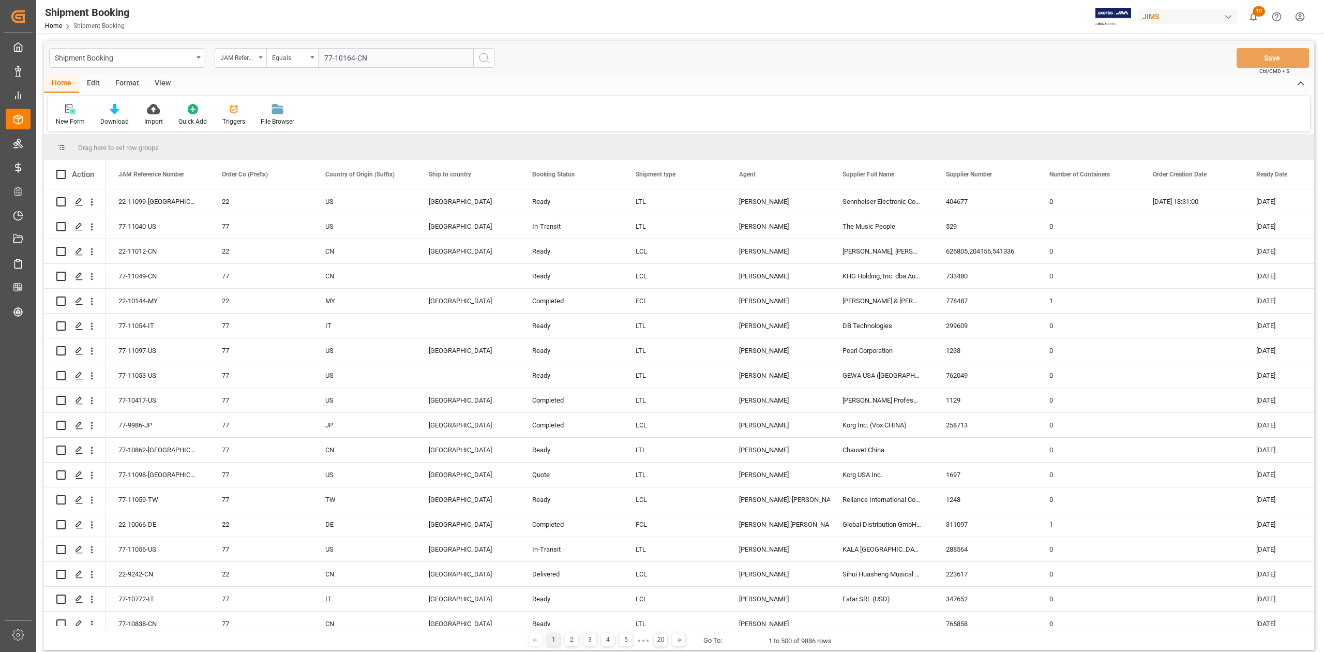
type input "77-10164-CN"
click at [481, 61] on icon "search button" at bounding box center [484, 58] width 12 height 12
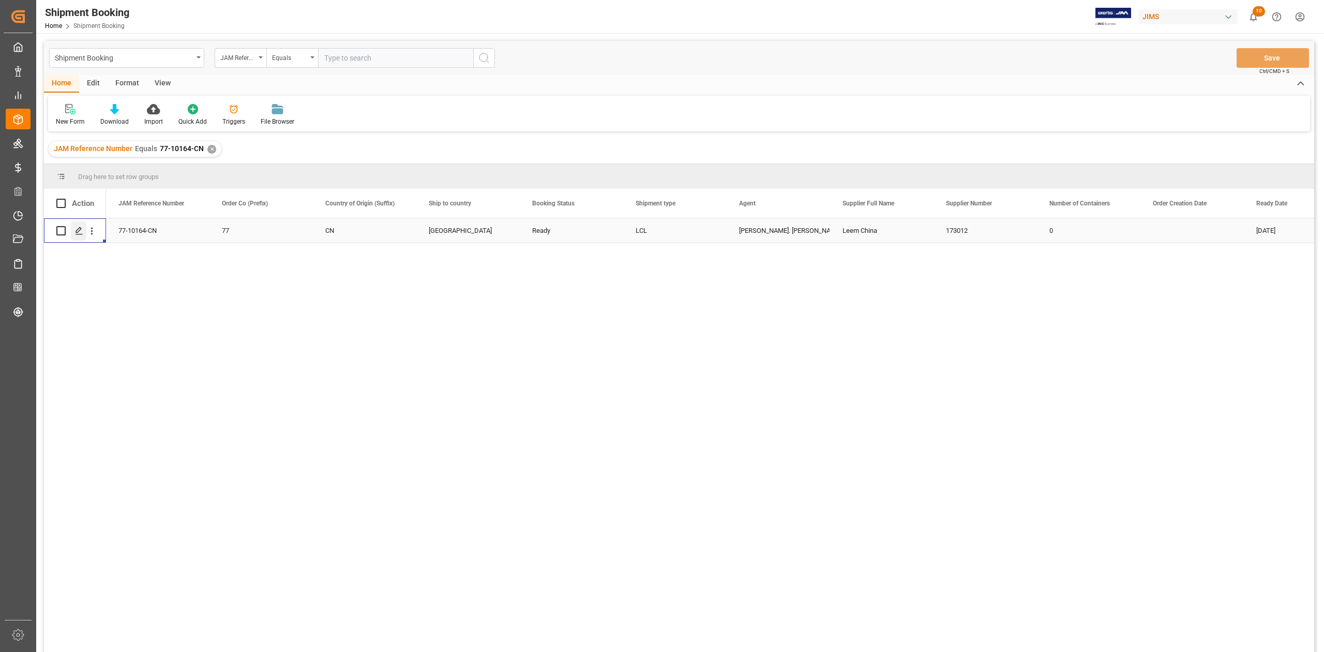
click at [79, 232] on icon "Press SPACE to select this row." at bounding box center [79, 231] width 8 height 8
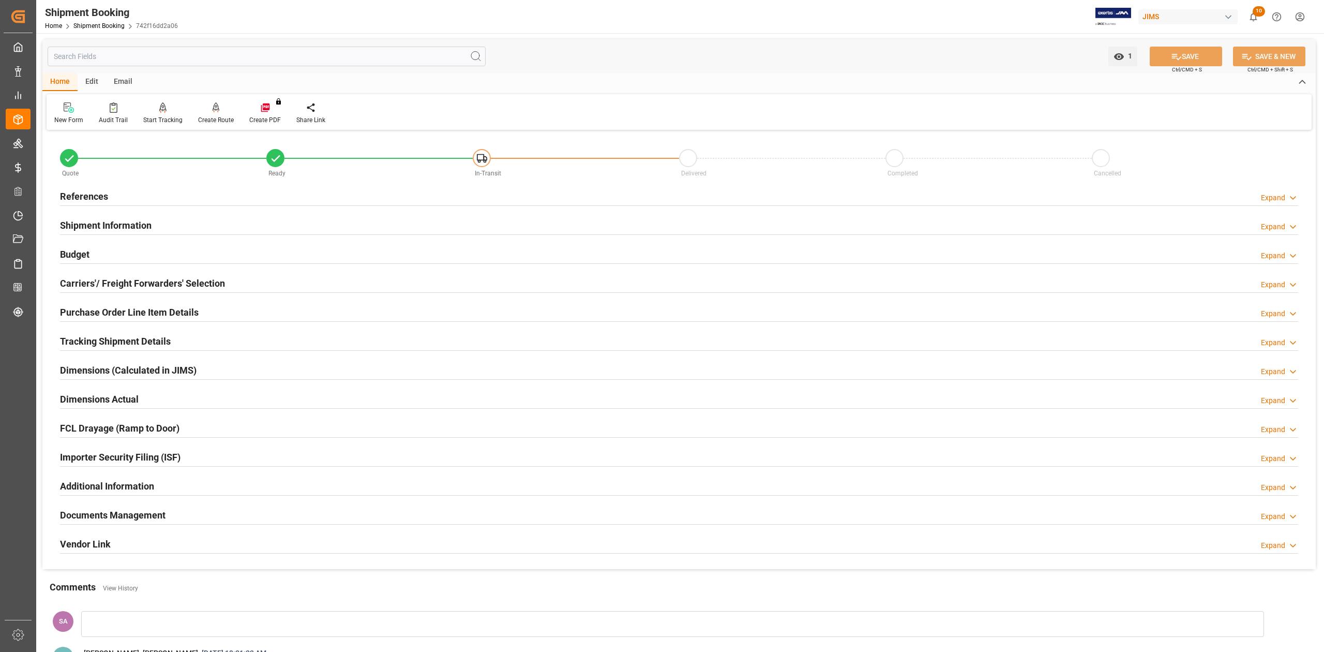
drag, startPoint x: 92, startPoint y: 197, endPoint x: 106, endPoint y: 197, distance: 14.0
click at [92, 197] on h2 "References" at bounding box center [84, 196] width 48 height 14
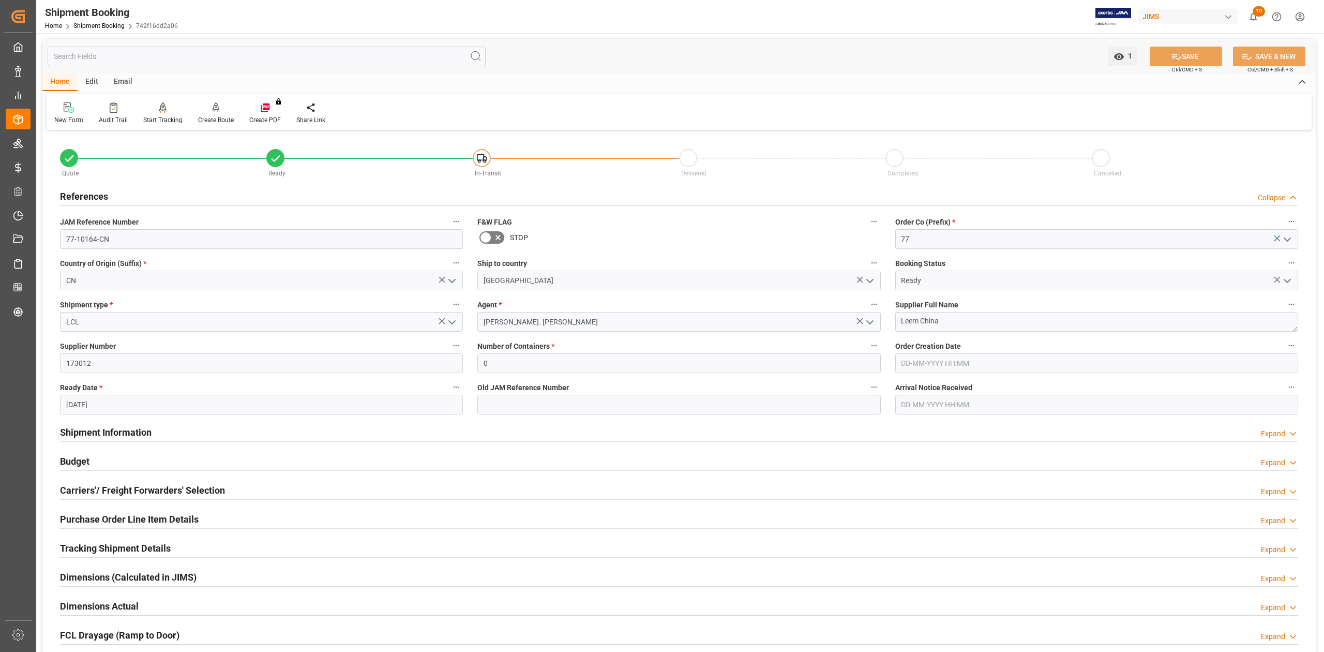
click at [92, 196] on h2 "References" at bounding box center [84, 196] width 48 height 14
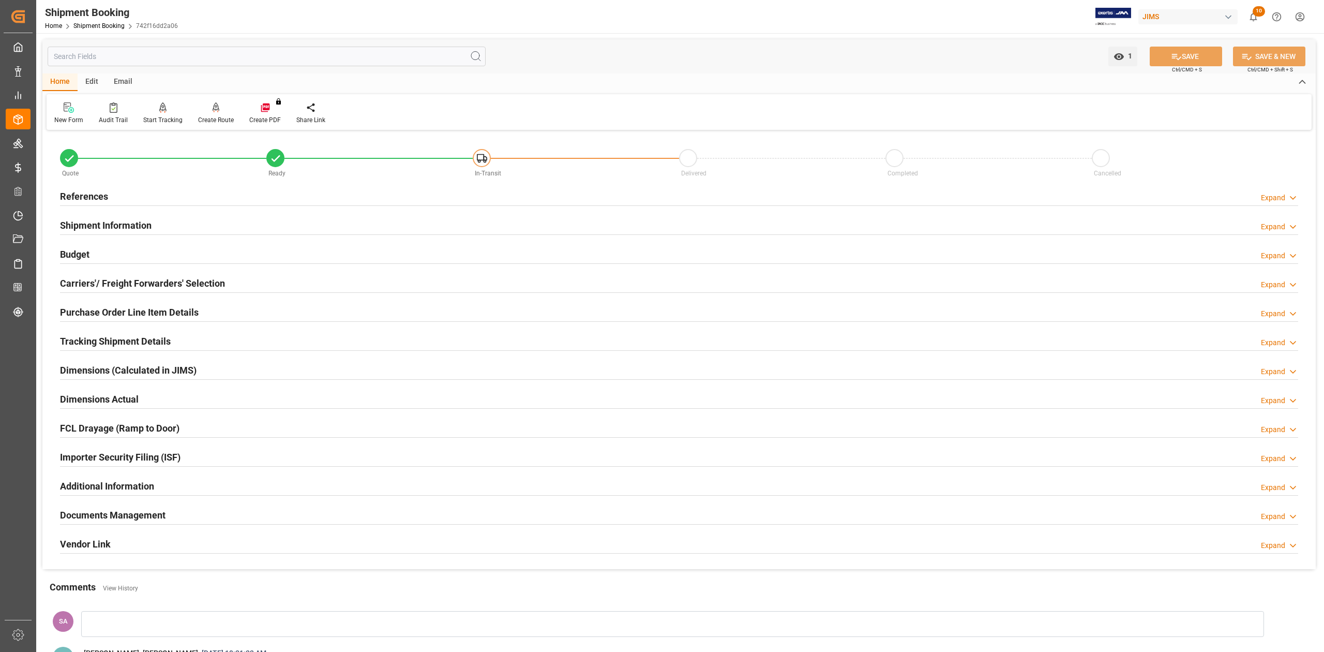
click at [105, 199] on h2 "References" at bounding box center [84, 196] width 48 height 14
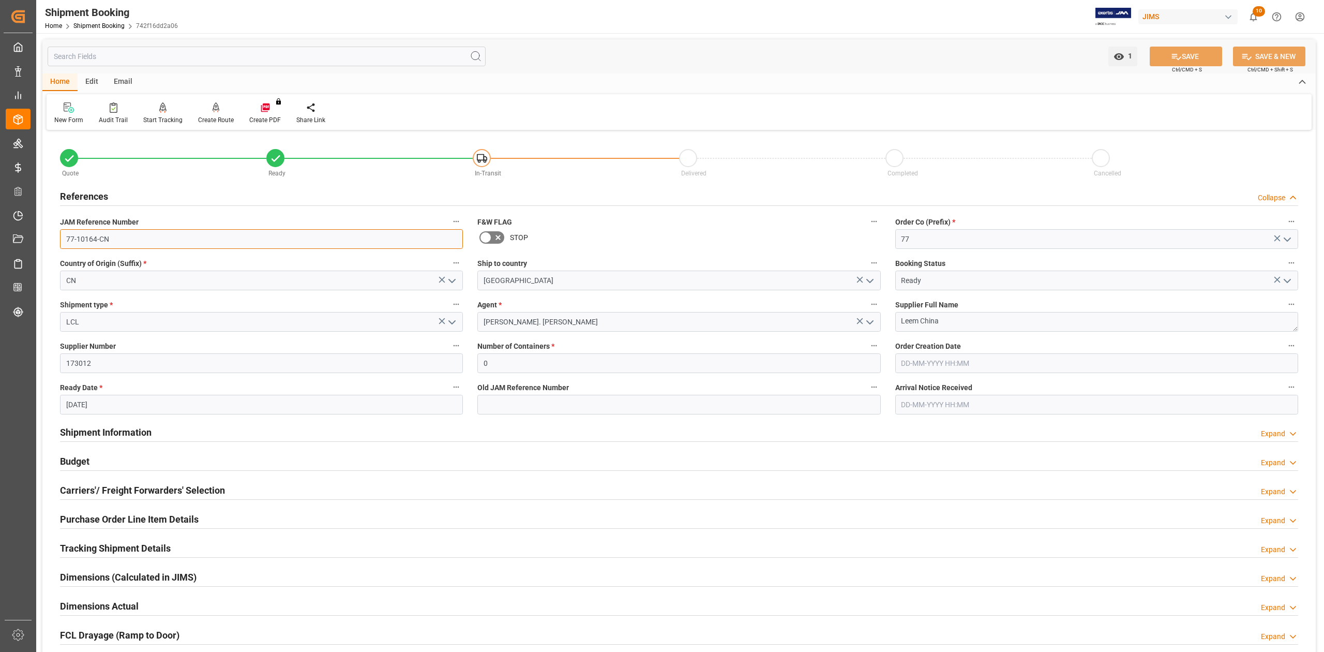
click at [135, 241] on input "77-10164-CN" at bounding box center [261, 239] width 403 height 20
click at [90, 368] on input "173012" at bounding box center [261, 363] width 403 height 20
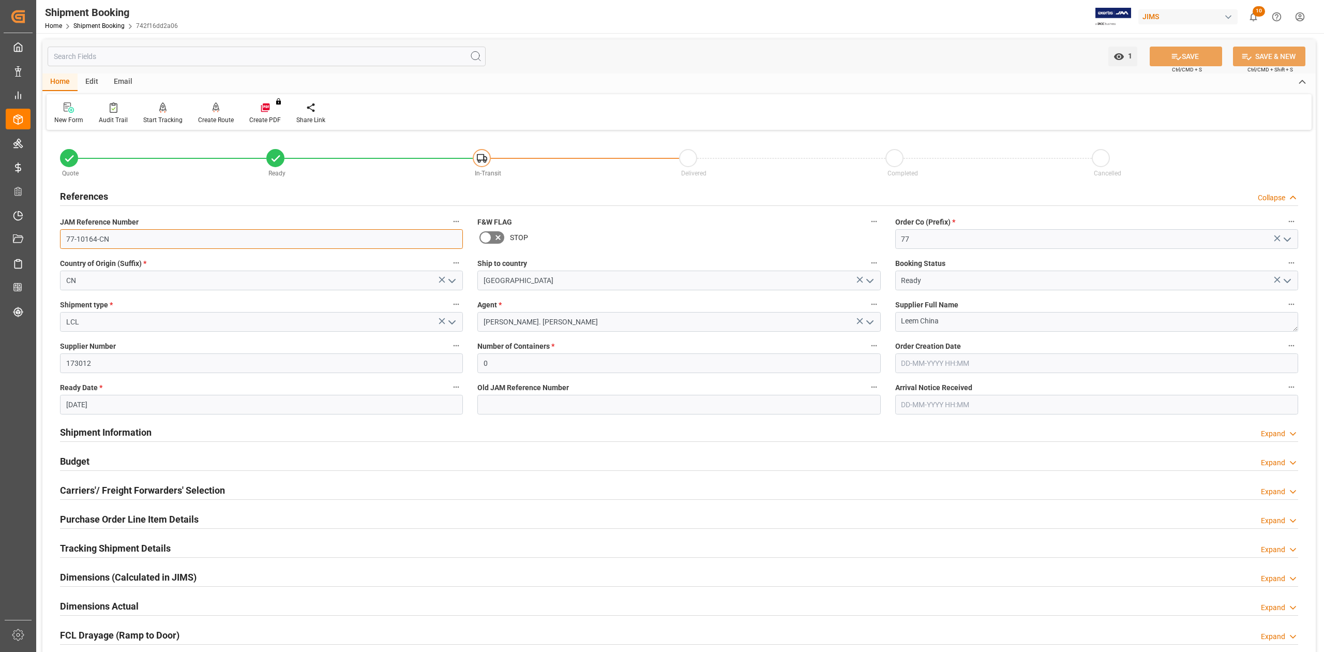
click at [158, 239] on input "77-10164-CN" at bounding box center [261, 239] width 403 height 20
click at [953, 322] on textarea "Leem China" at bounding box center [1097, 322] width 403 height 20
drag, startPoint x: 944, startPoint y: 322, endPoint x: 854, endPoint y: 319, distance: 90.1
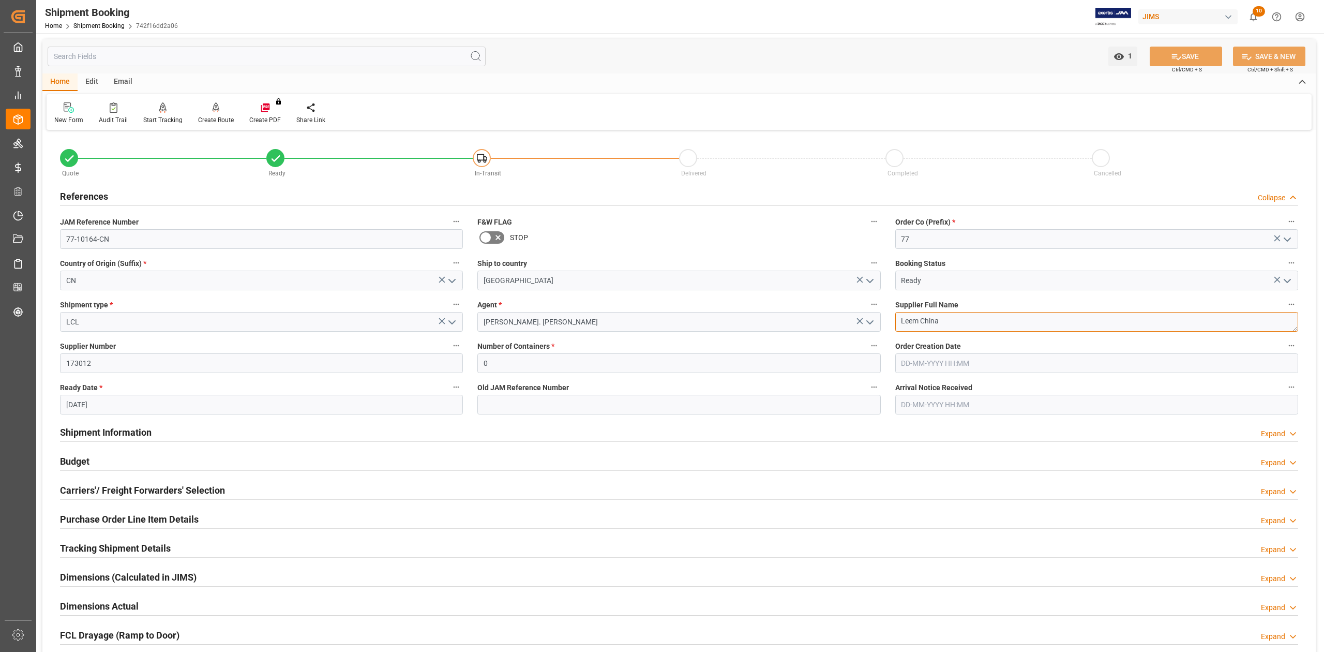
click at [854, 319] on div "Quote Ready In-Transit Delivered Completed Cancelled References Collapse JAM Re…" at bounding box center [679, 454] width 1274 height 643
click at [71, 365] on input "173012" at bounding box center [261, 363] width 403 height 20
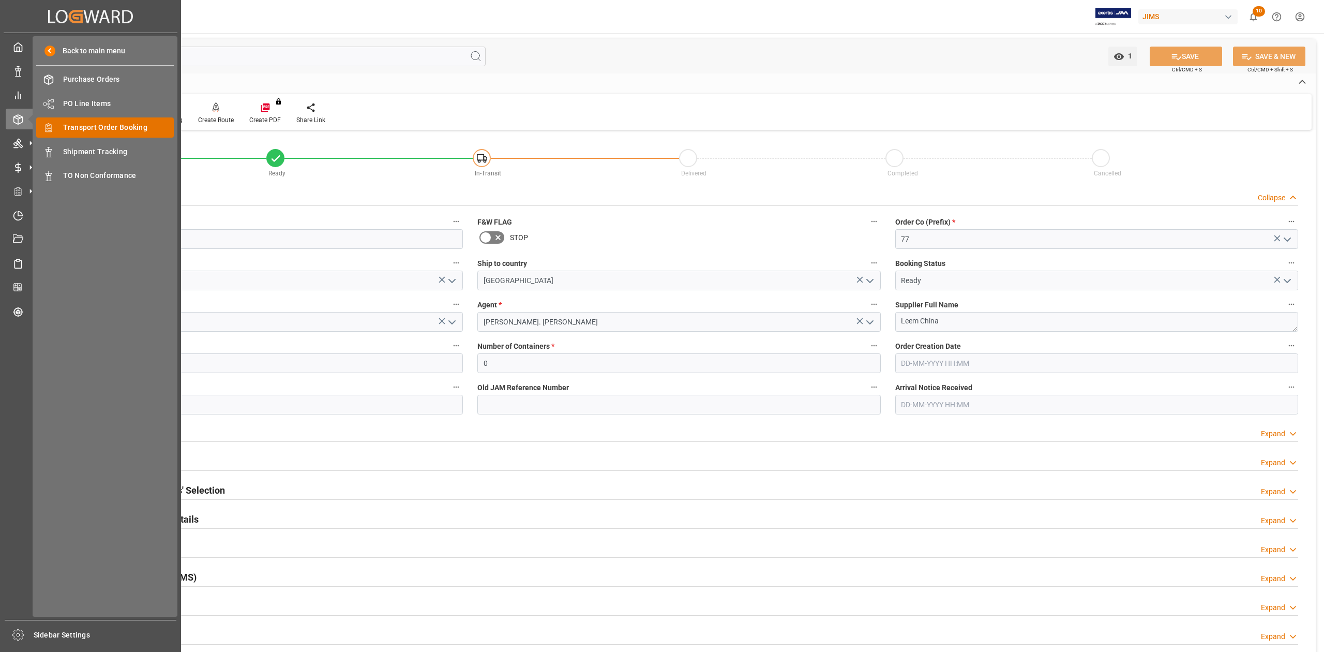
click at [98, 131] on span "Transport Order Booking" at bounding box center [118, 127] width 111 height 11
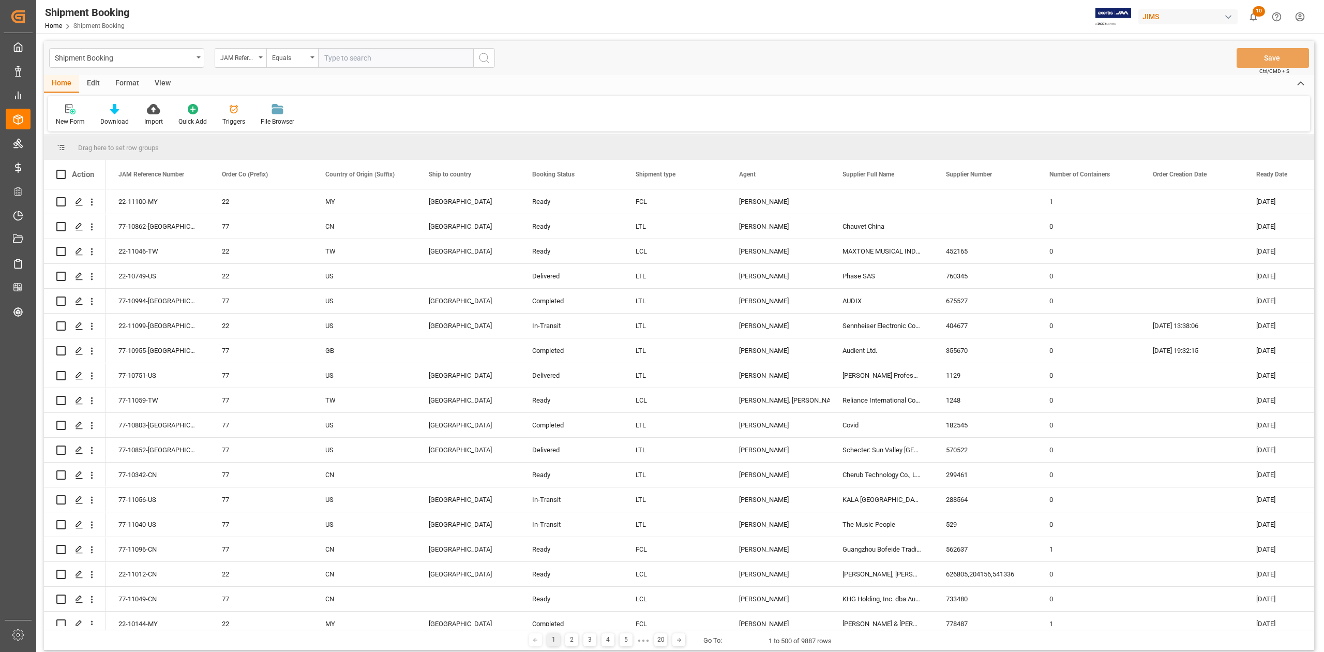
click at [363, 54] on input "text" at bounding box center [395, 58] width 155 height 20
type input "77-11041-CN"
click at [479, 61] on icon "search button" at bounding box center [484, 58] width 12 height 12
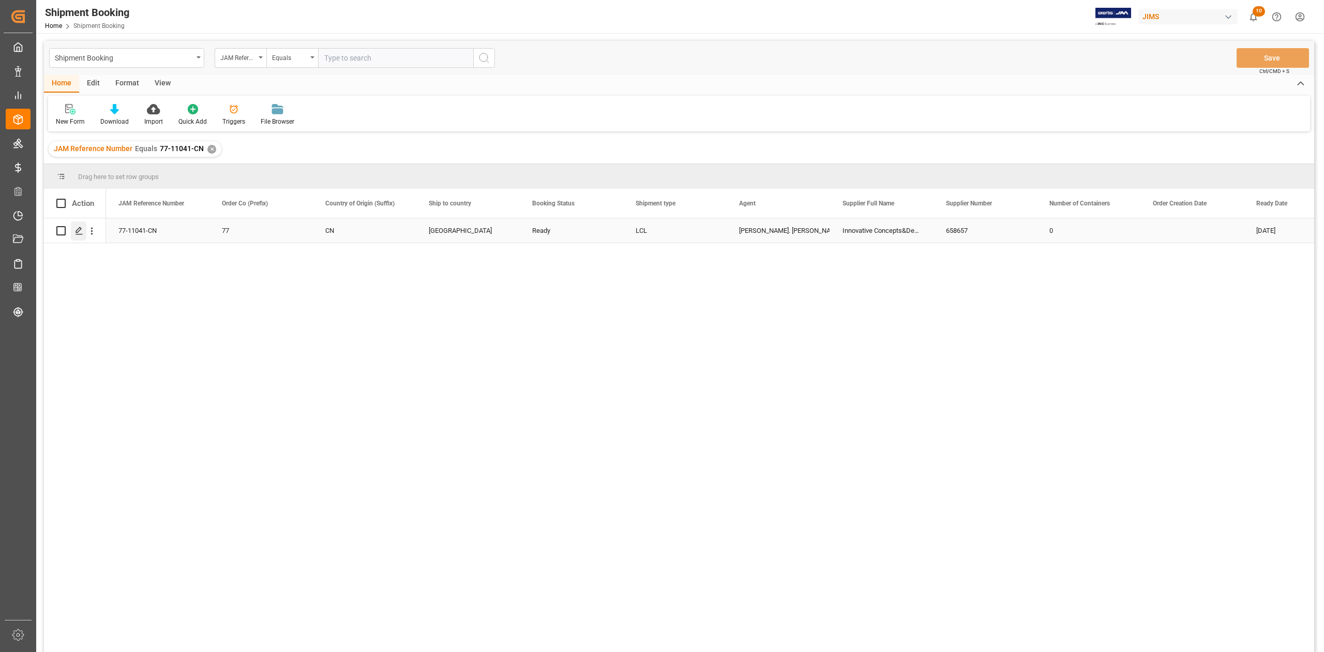
click at [71, 228] on div "Press SPACE to select this row." at bounding box center [79, 230] width 16 height 19
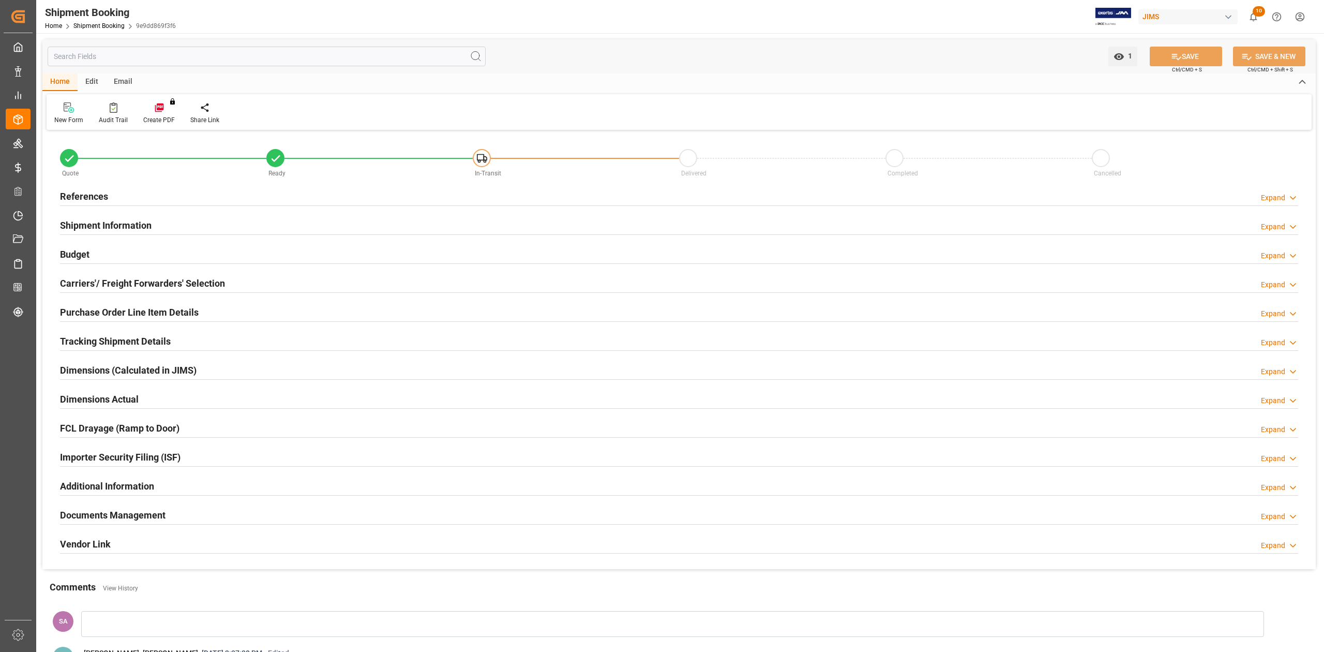
type input "[DATE]"
click at [83, 195] on h2 "References" at bounding box center [84, 196] width 48 height 14
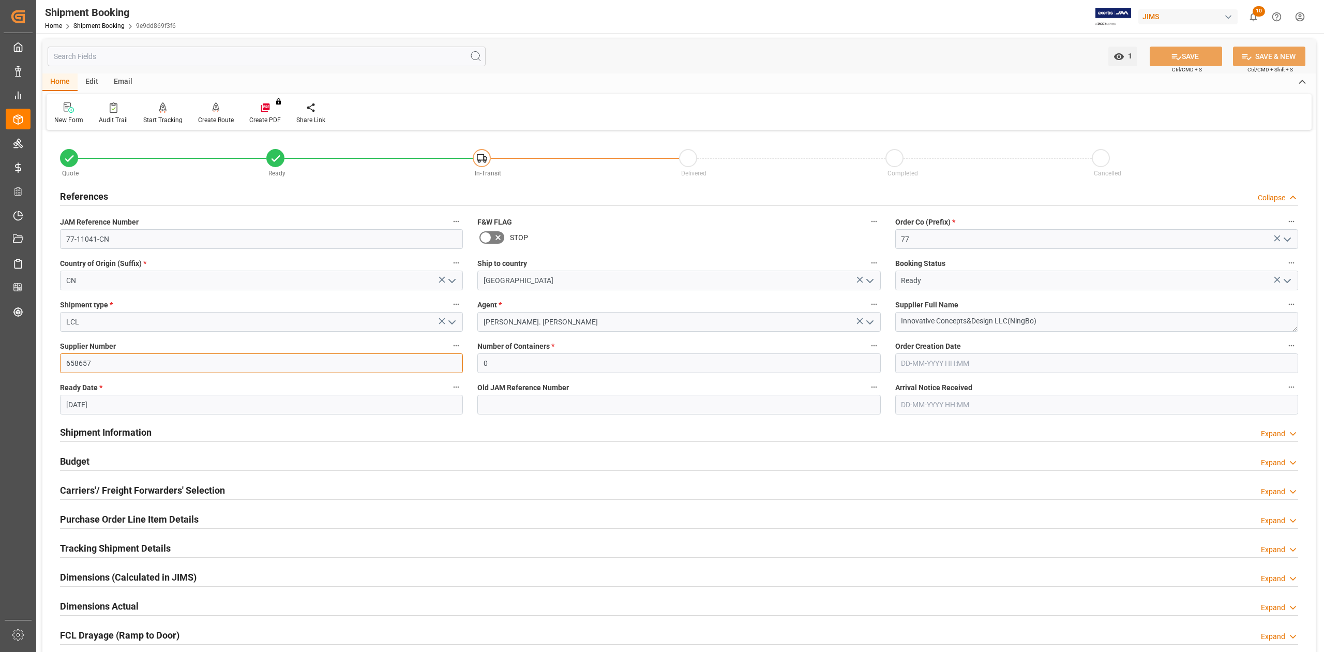
click at [106, 363] on input "658657" at bounding box center [261, 363] width 403 height 20
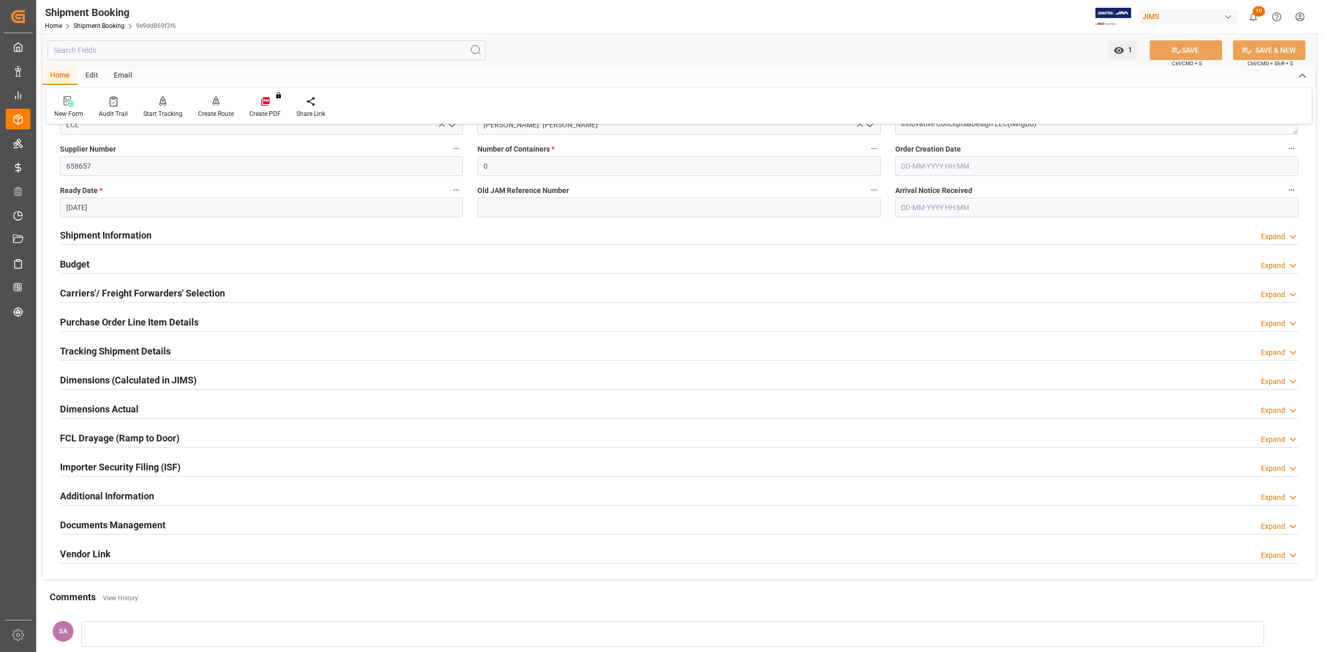
scroll to position [69, 0]
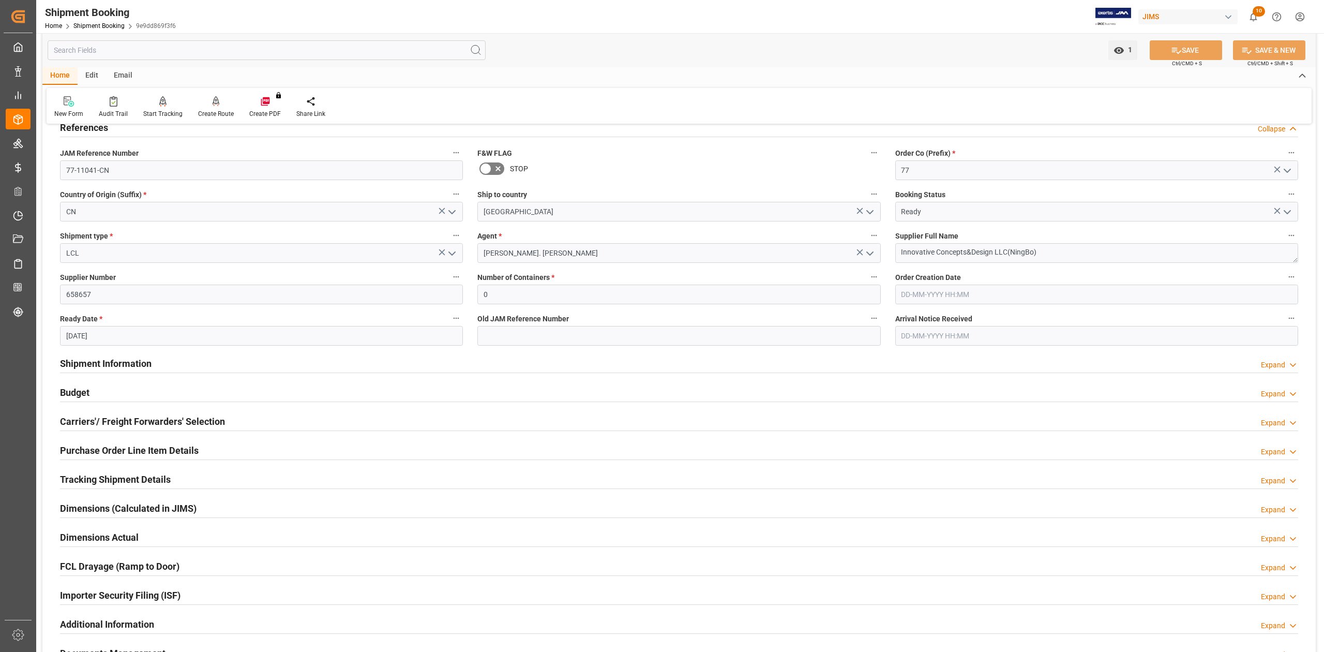
click at [143, 363] on h2 "Shipment Information" at bounding box center [106, 363] width 92 height 14
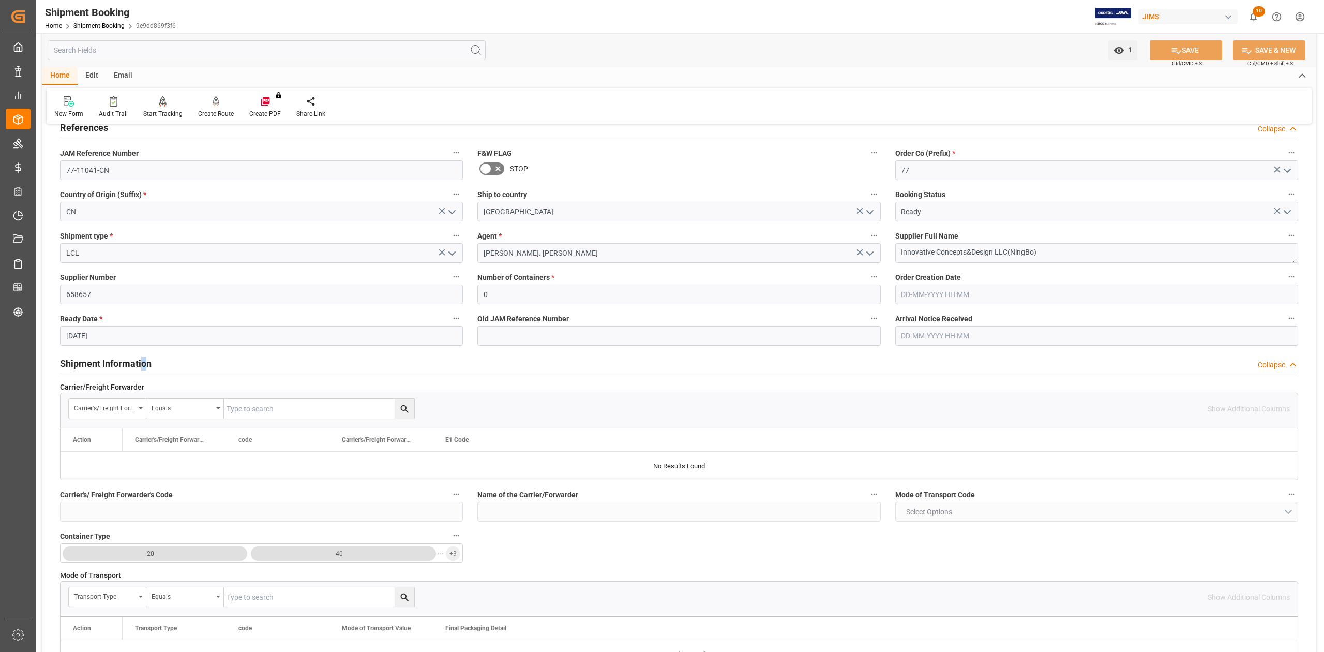
click at [143, 363] on h2 "Shipment Information" at bounding box center [106, 363] width 92 height 14
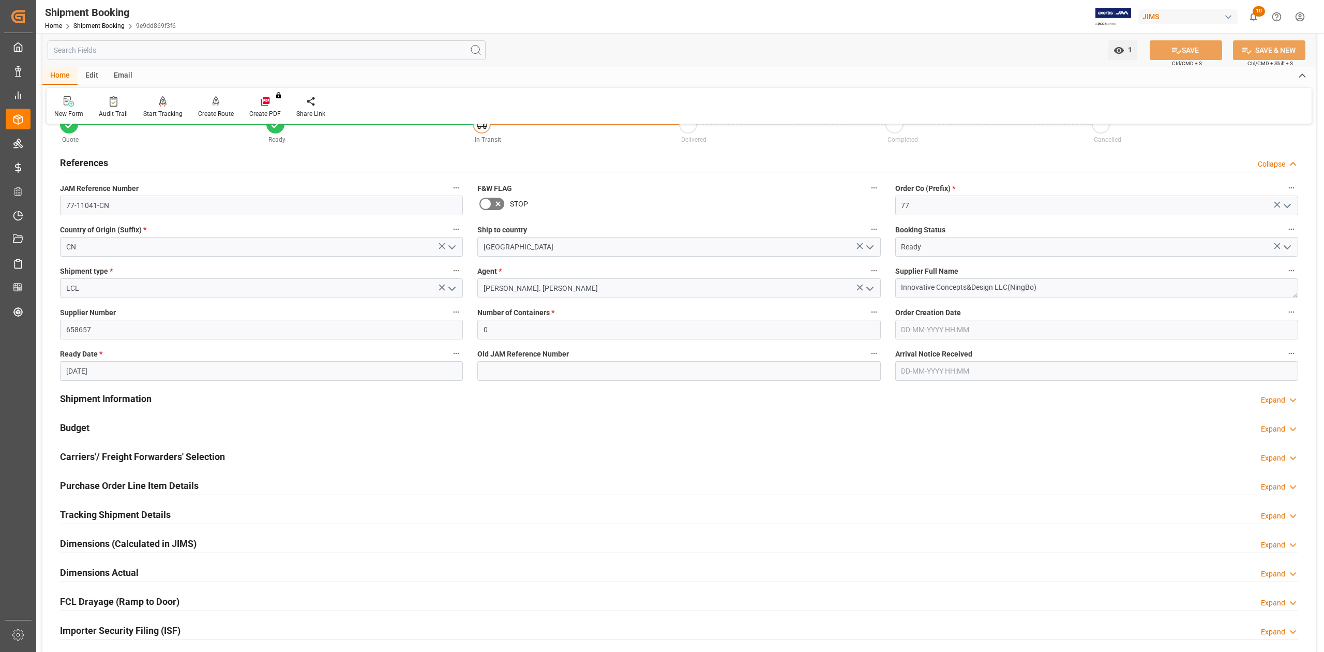
scroll to position [0, 0]
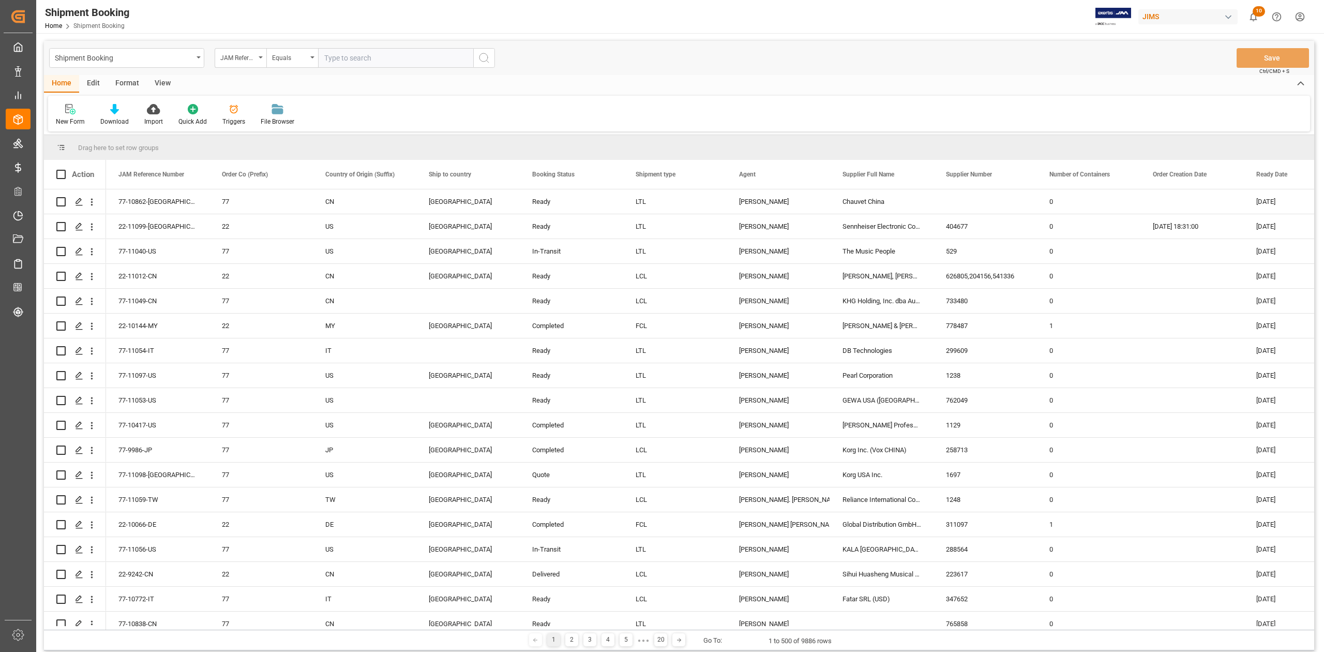
click at [433, 60] on input "text" at bounding box center [395, 58] width 155 height 20
type input "77-11096-CN"
click at [483, 61] on icon "search button" at bounding box center [484, 58] width 12 height 12
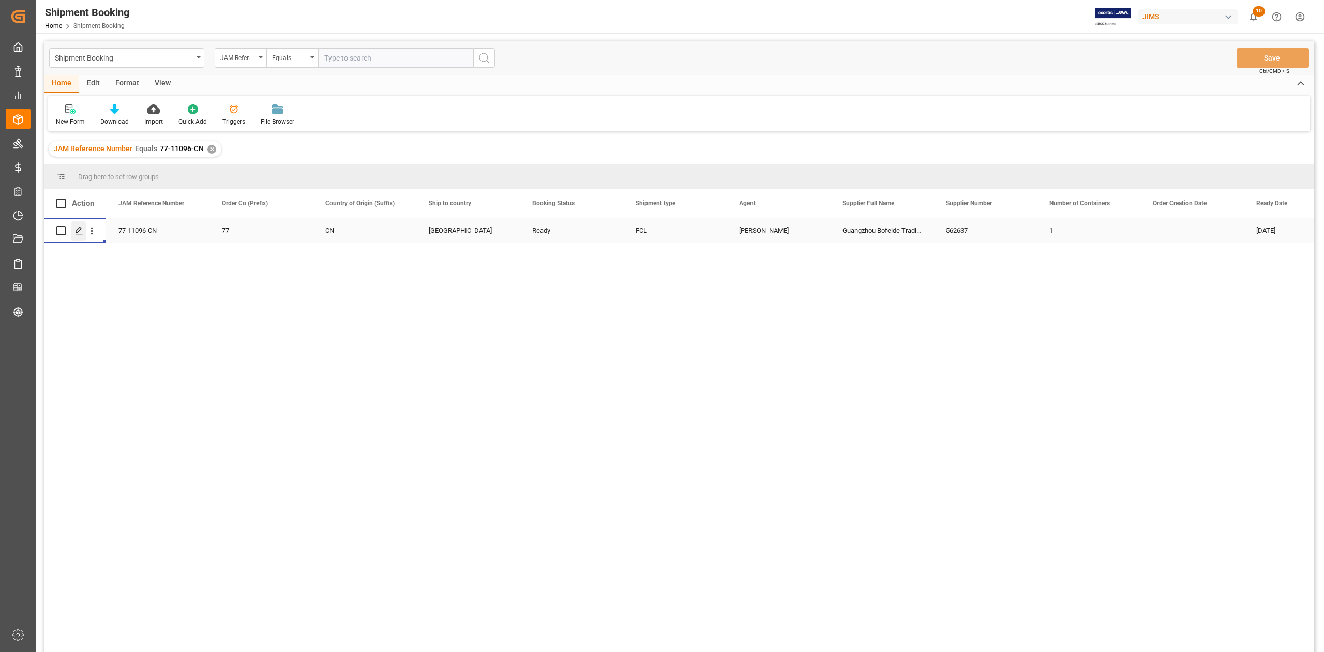
click at [79, 235] on div "Press SPACE to select this row." at bounding box center [79, 230] width 16 height 19
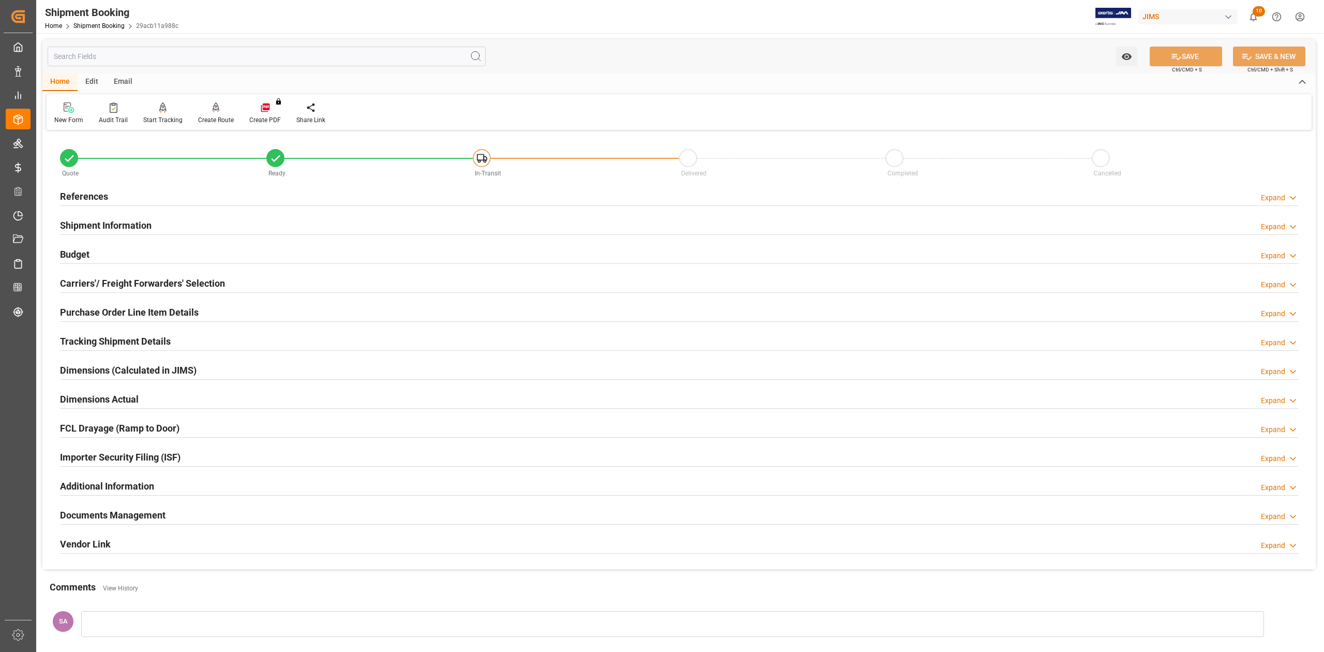
click at [70, 258] on h2 "Budget" at bounding box center [74, 254] width 29 height 14
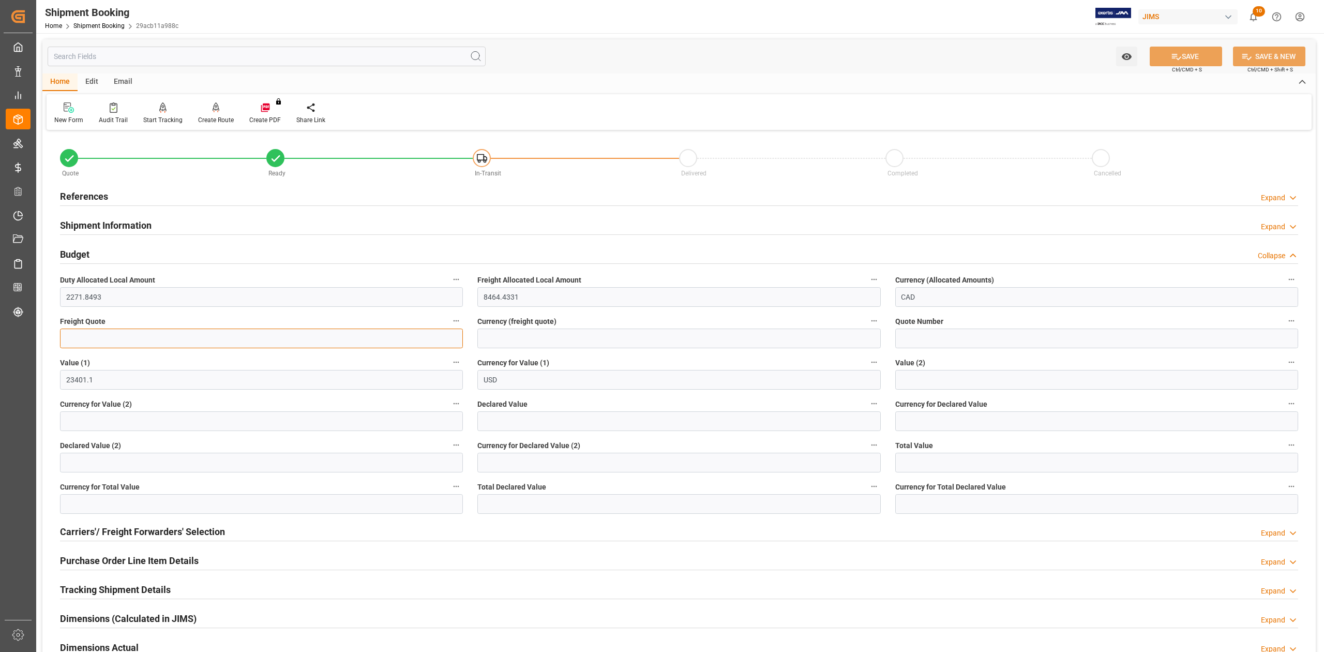
click at [164, 342] on input "text" at bounding box center [261, 339] width 403 height 20
type input "5200"
click at [547, 337] on input at bounding box center [679, 339] width 403 height 20
type input "USD"
click at [1171, 58] on icon at bounding box center [1176, 56] width 11 height 11
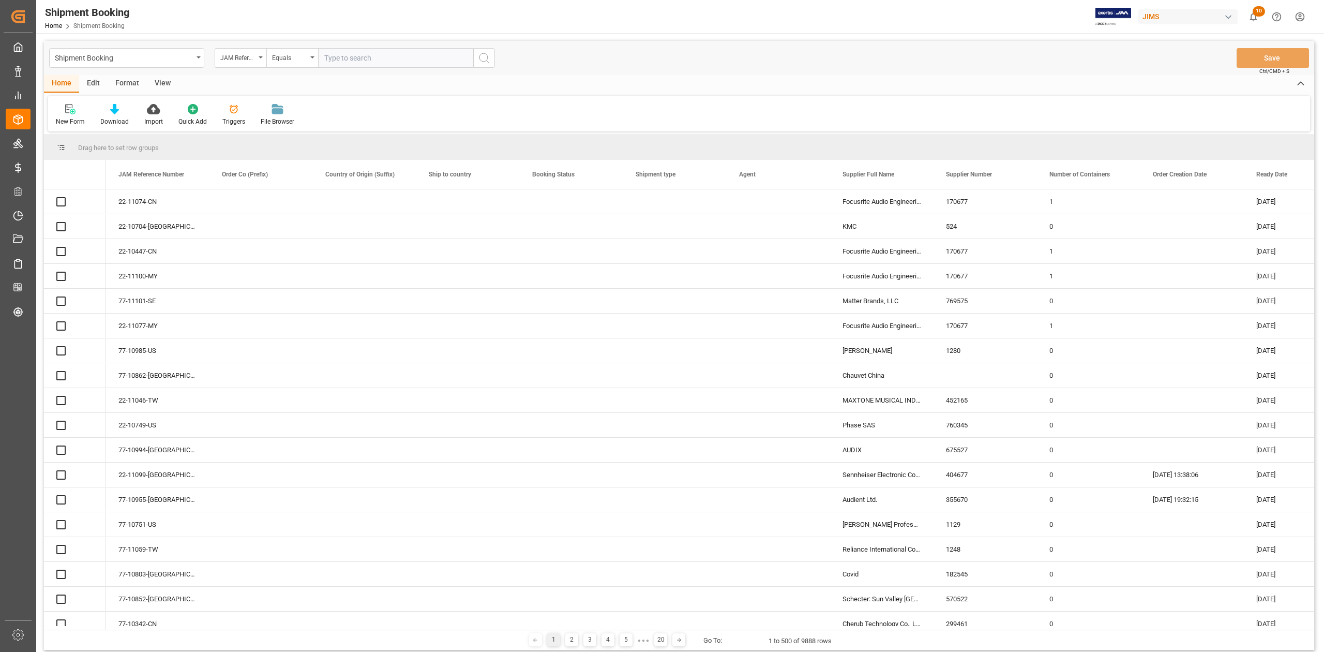
click at [374, 63] on input "text" at bounding box center [395, 58] width 155 height 20
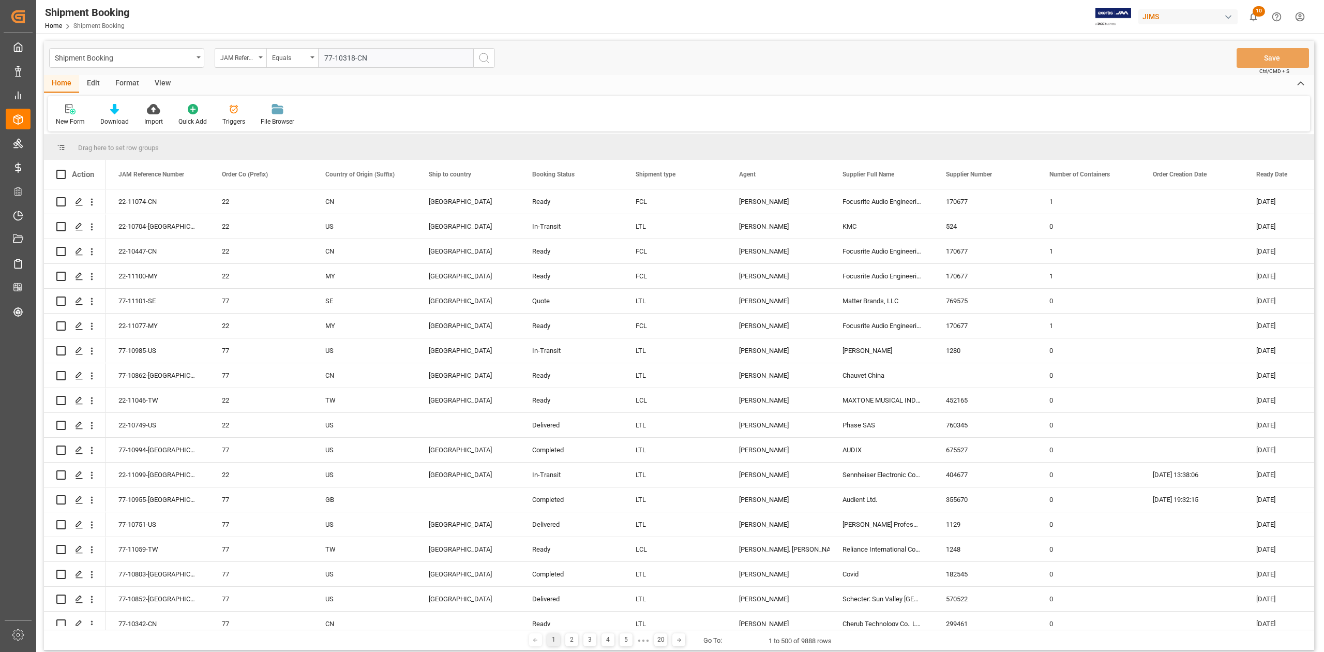
type input "77-10318-CN"
click at [480, 62] on icon "search button" at bounding box center [484, 58] width 12 height 12
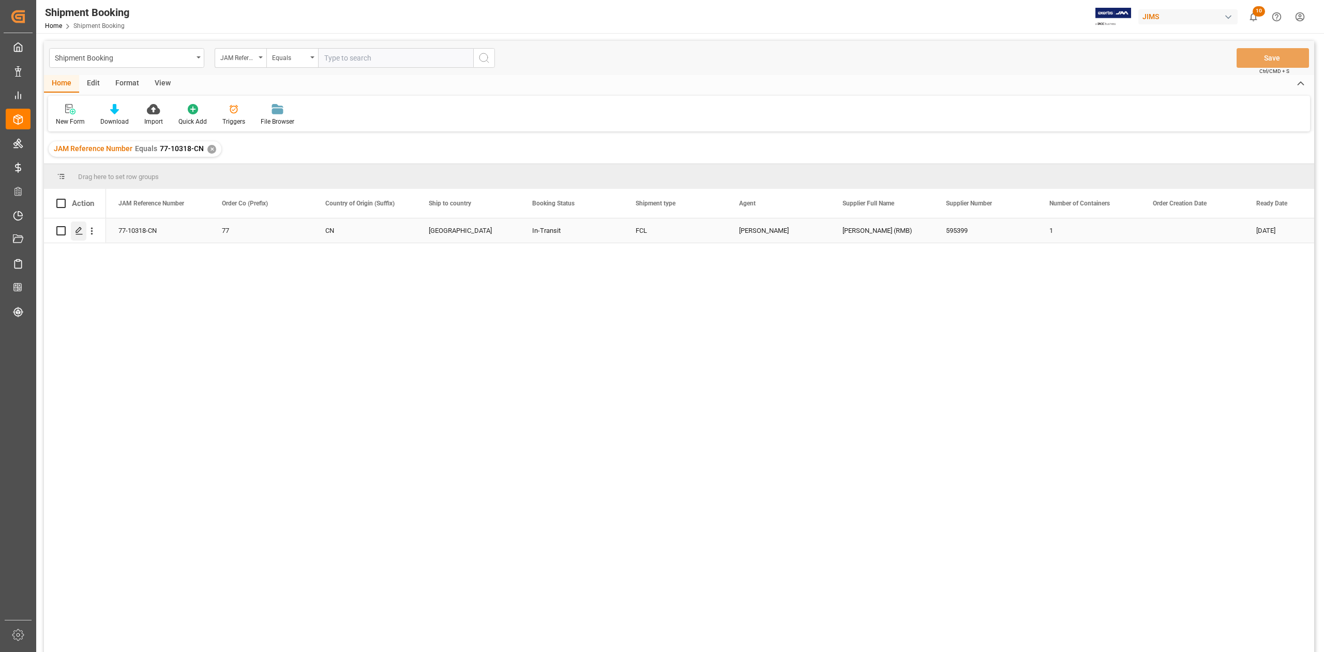
click at [81, 234] on icon "Press SPACE to select this row." at bounding box center [79, 231] width 8 height 8
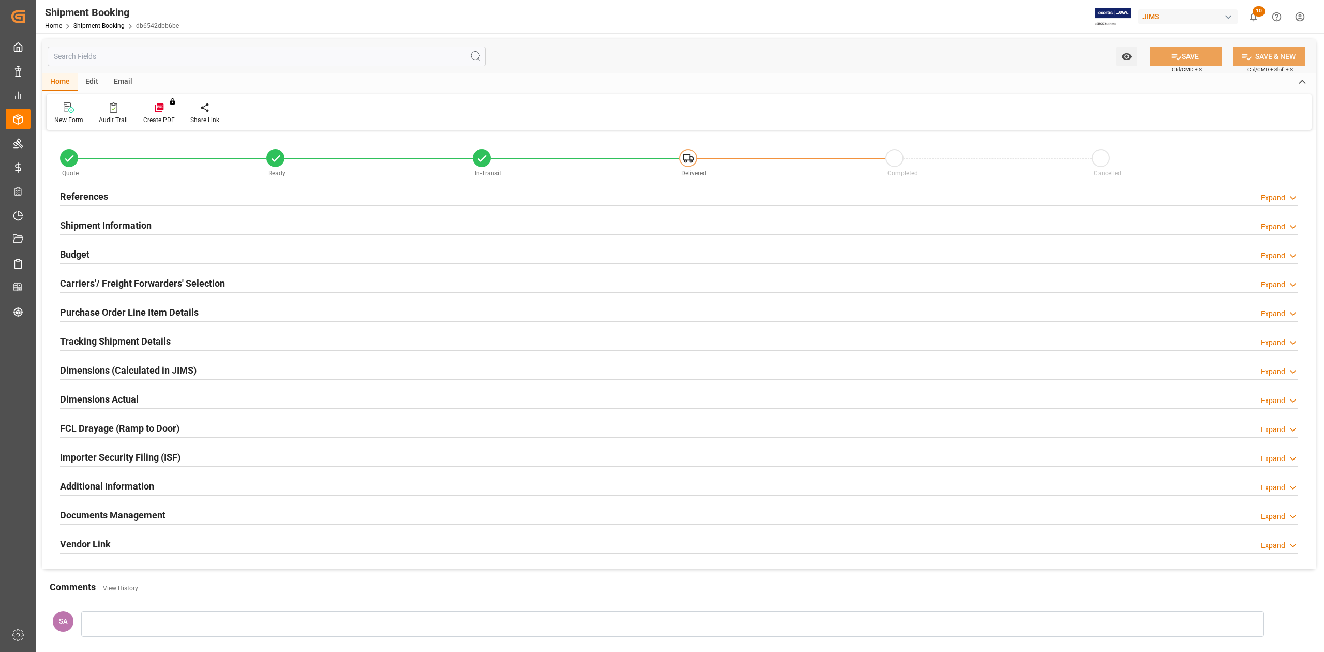
type input "1971.8524"
type input "7621.4143"
type input "5200"
type input "148155.24"
click at [77, 256] on h2 "Budget" at bounding box center [74, 254] width 29 height 14
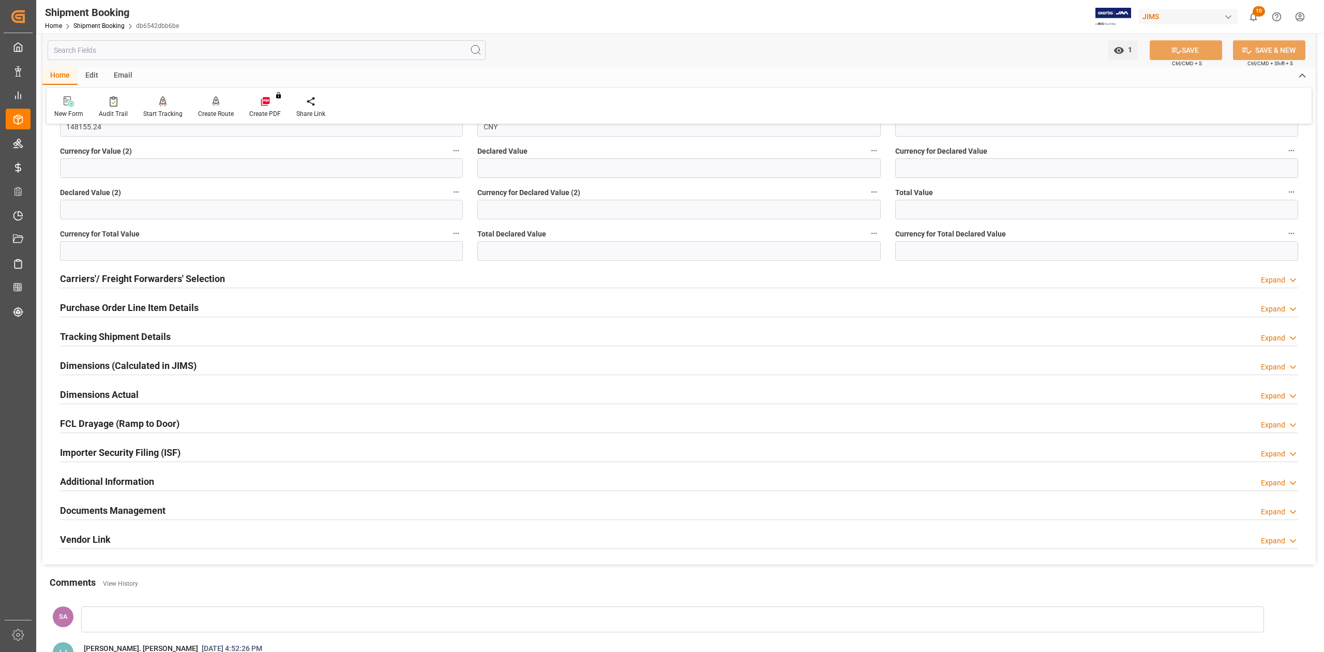
scroll to position [345, 0]
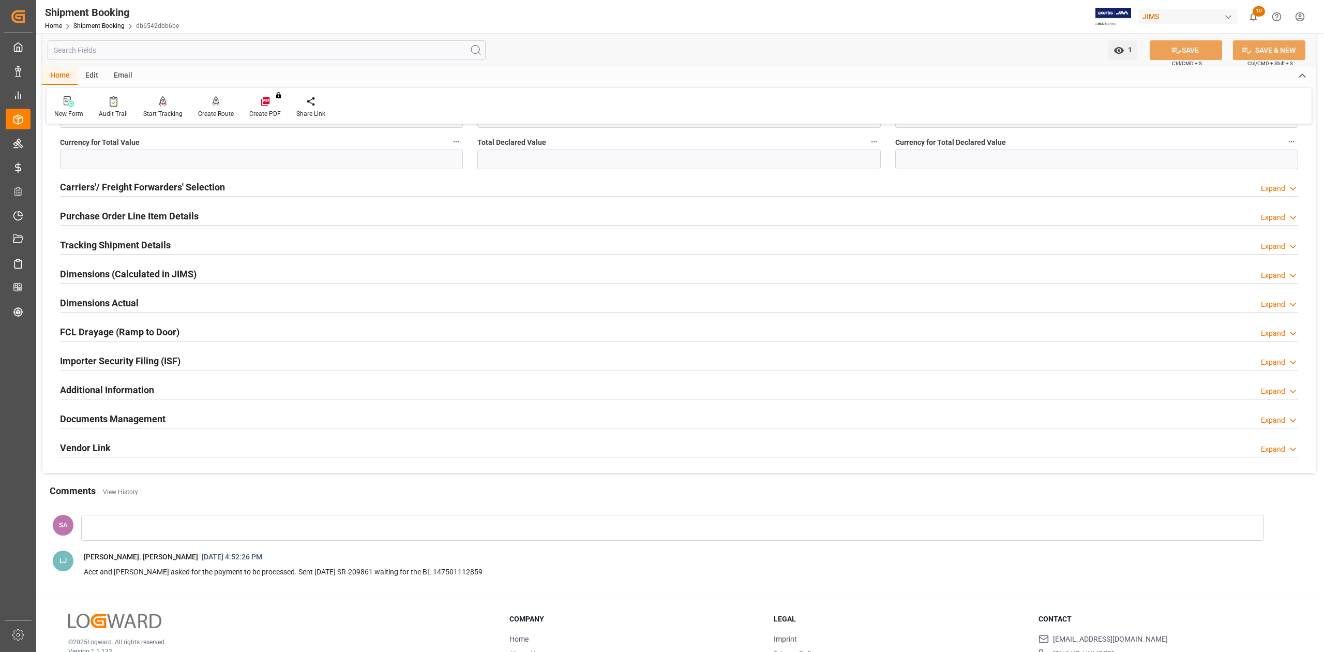
click at [145, 420] on h2 "Documents Management" at bounding box center [113, 419] width 106 height 14
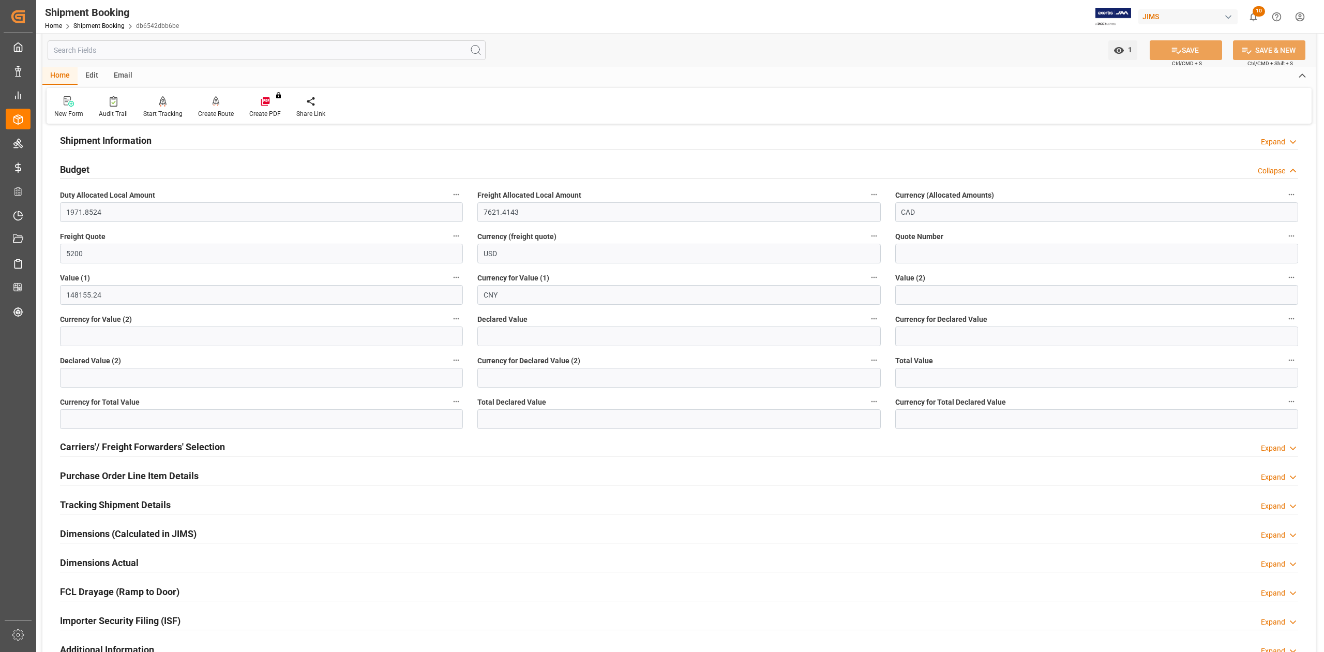
scroll to position [0, 0]
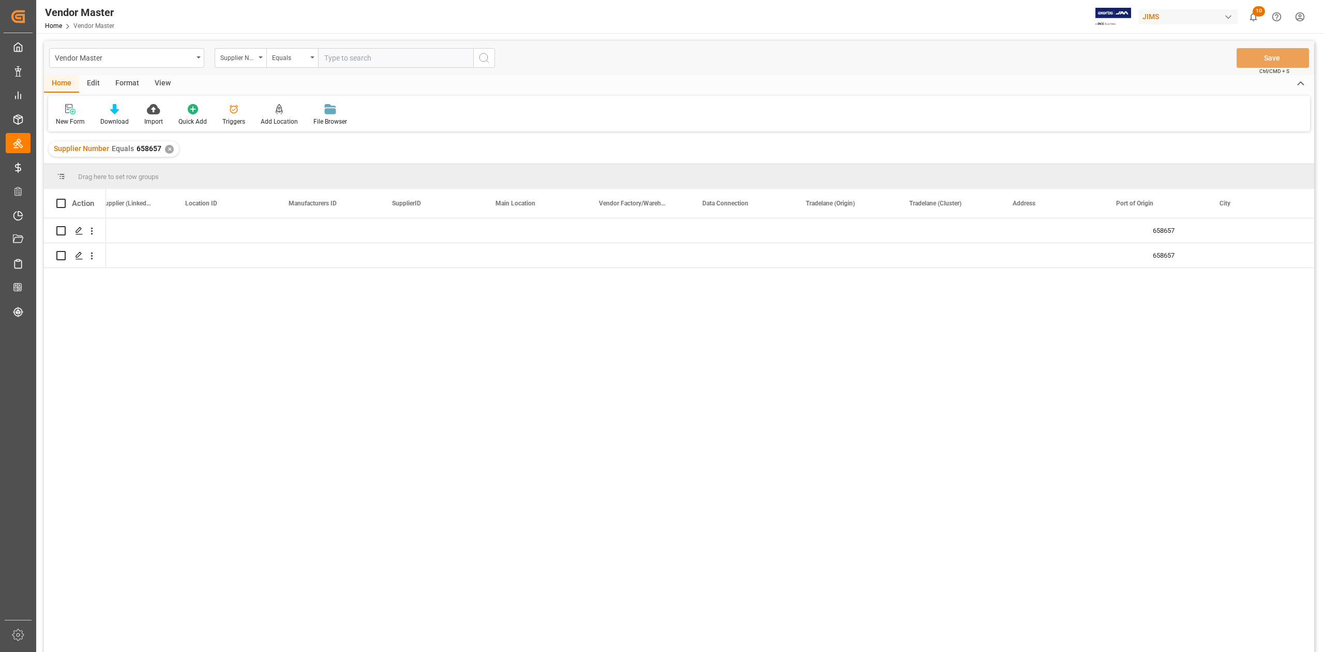
scroll to position [0, 1174]
click at [166, 147] on div "✕" at bounding box center [169, 149] width 9 height 9
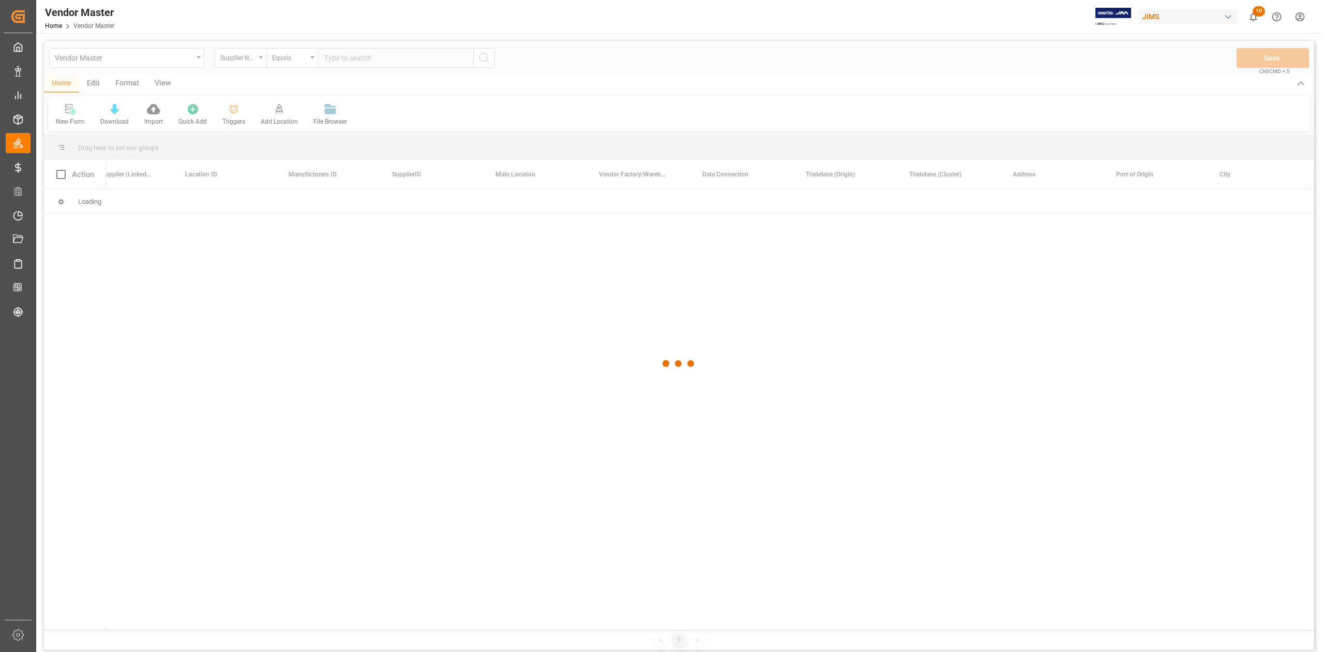
click at [353, 60] on div at bounding box center [679, 364] width 1271 height 646
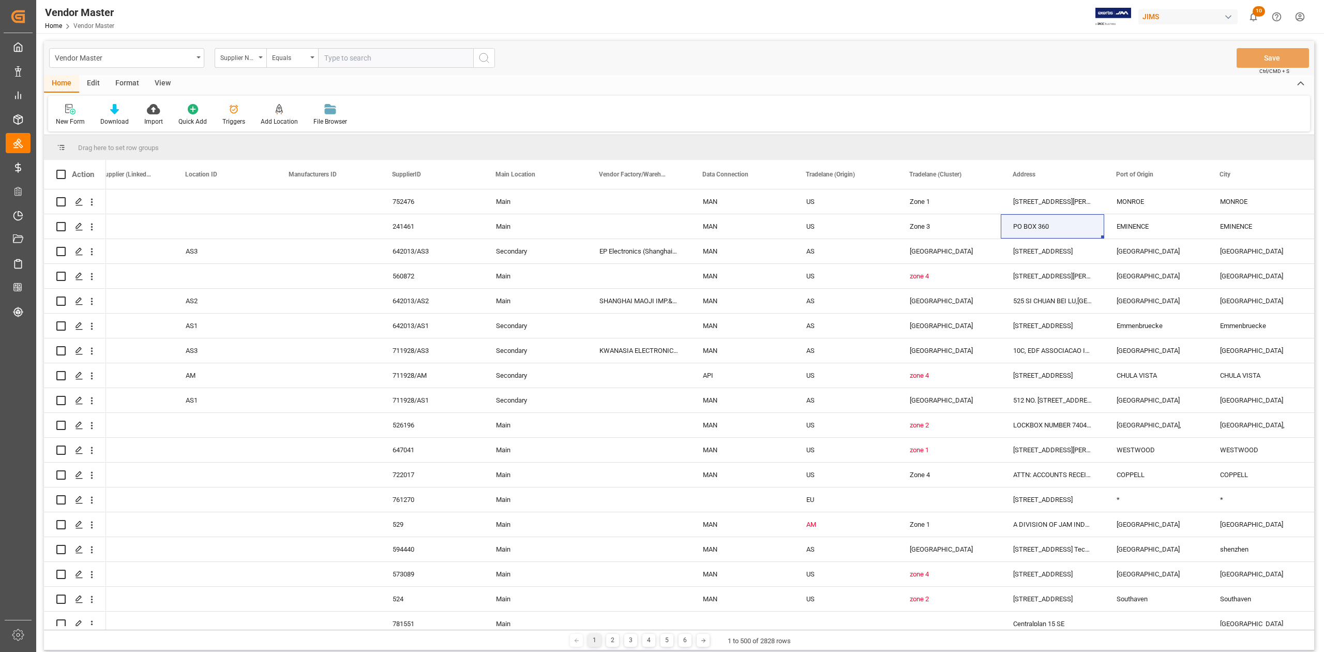
click at [396, 54] on input "text" at bounding box center [395, 58] width 155 height 20
paste input "658657"
type input "658657"
click at [482, 57] on icon "search button" at bounding box center [484, 58] width 12 height 12
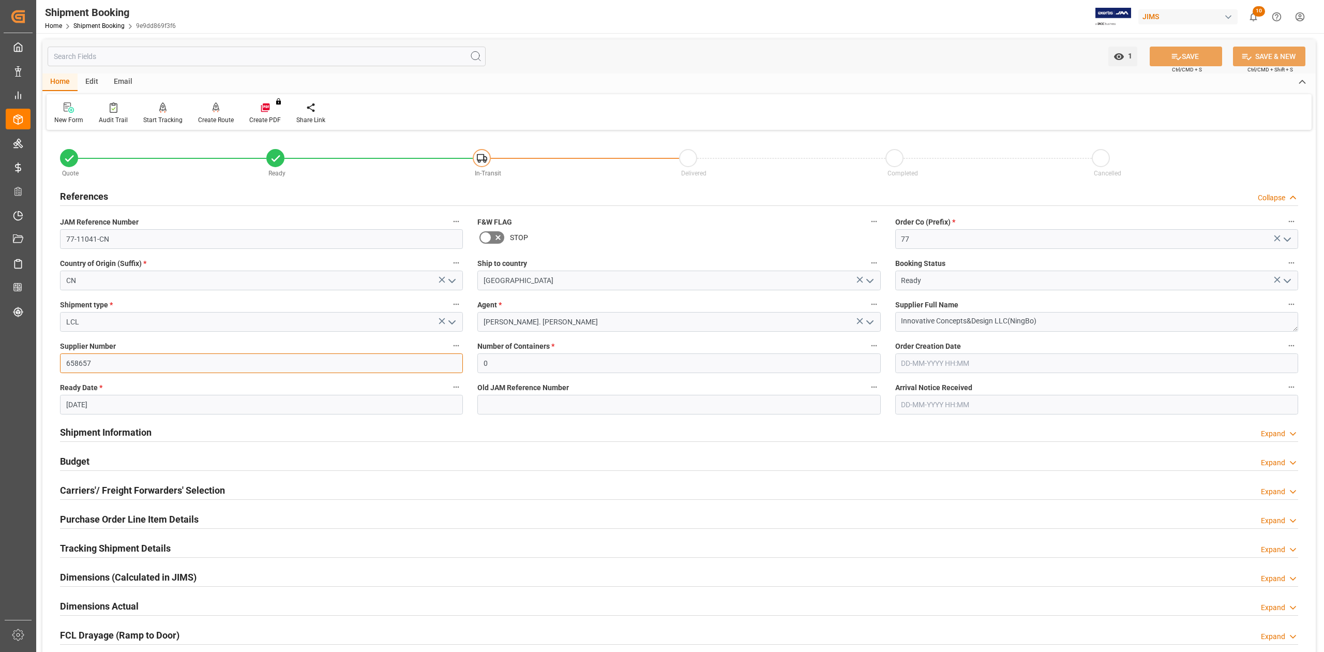
click at [75, 365] on input "658657" at bounding box center [261, 363] width 403 height 20
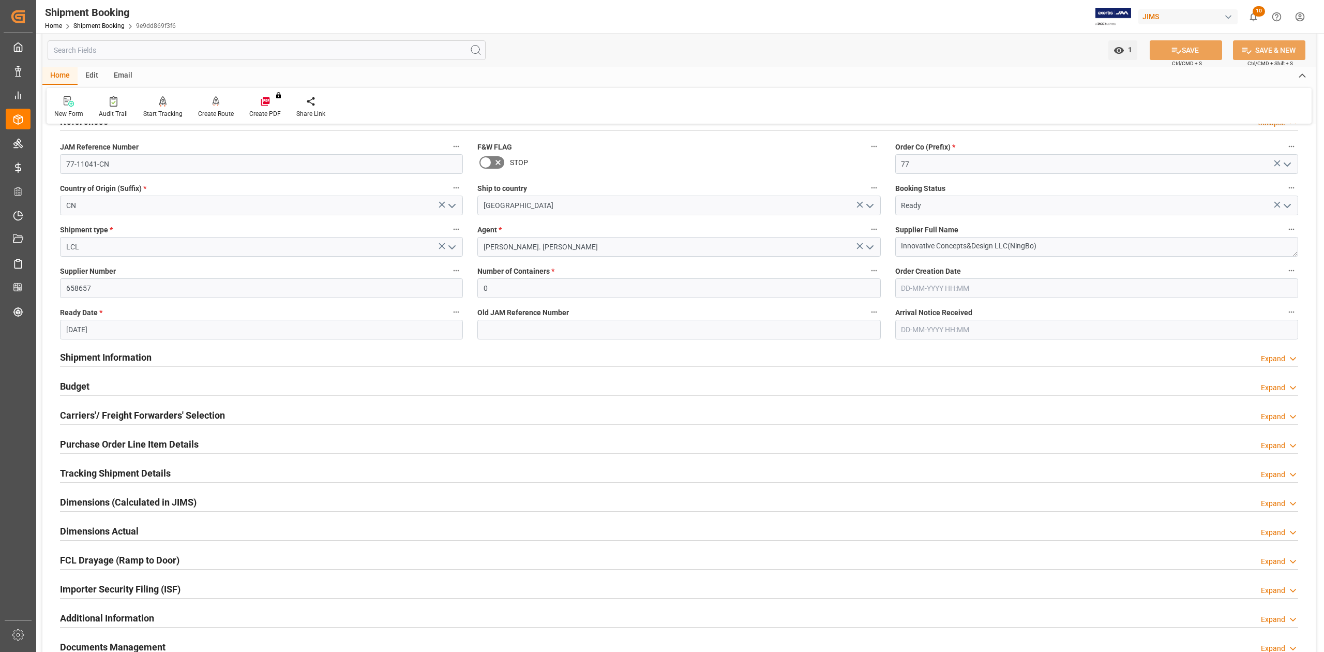
scroll to position [138, 0]
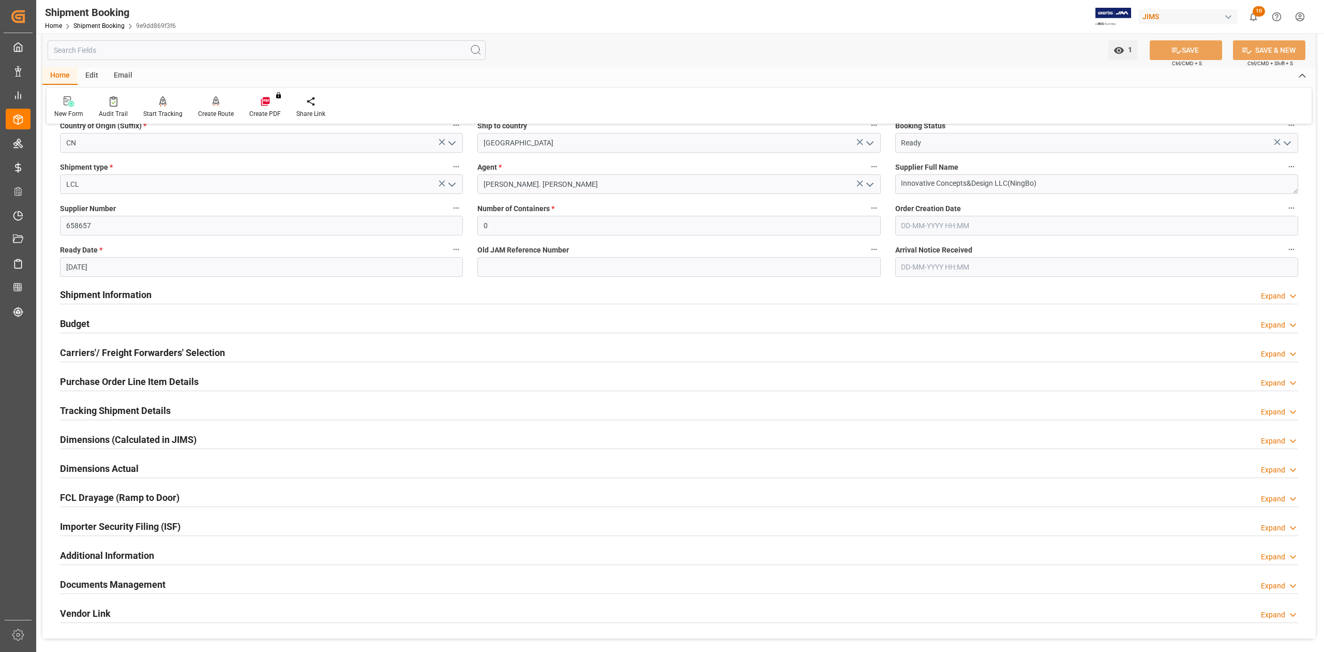
drag, startPoint x: 112, startPoint y: 288, endPoint x: 149, endPoint y: 296, distance: 38.2
click at [112, 288] on h2 "Shipment Information" at bounding box center [106, 295] width 92 height 14
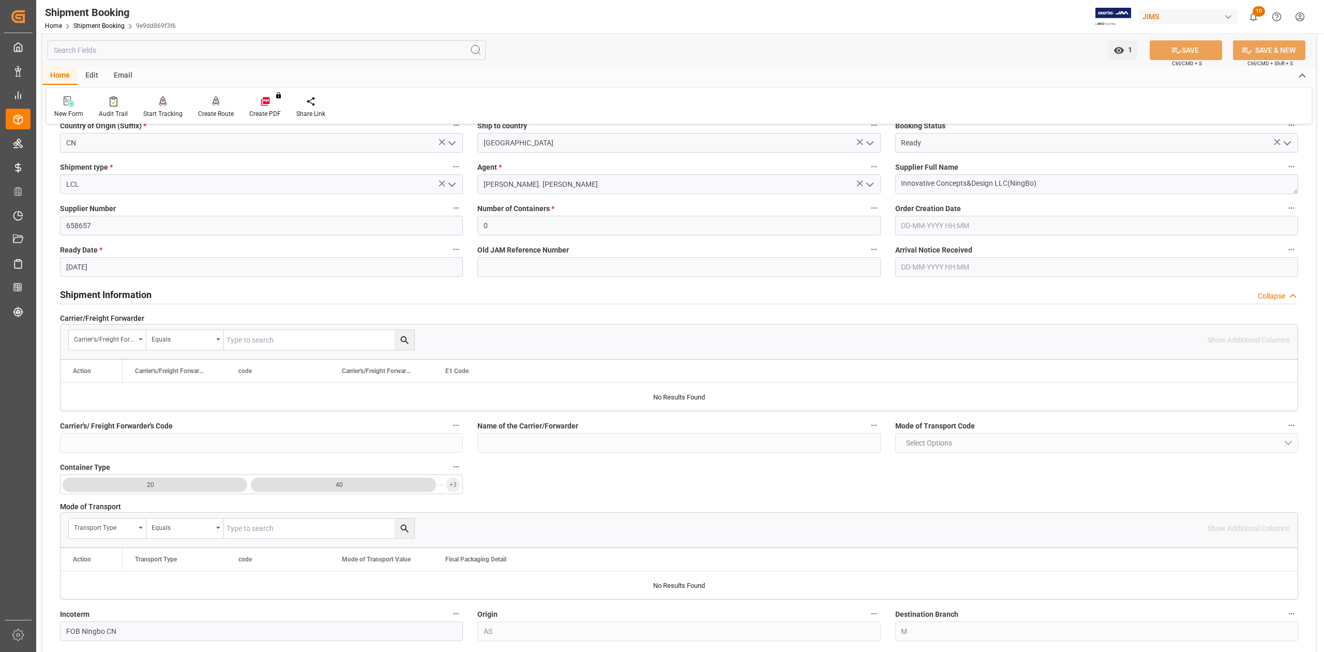
click at [131, 296] on h2 "Shipment Information" at bounding box center [106, 295] width 92 height 14
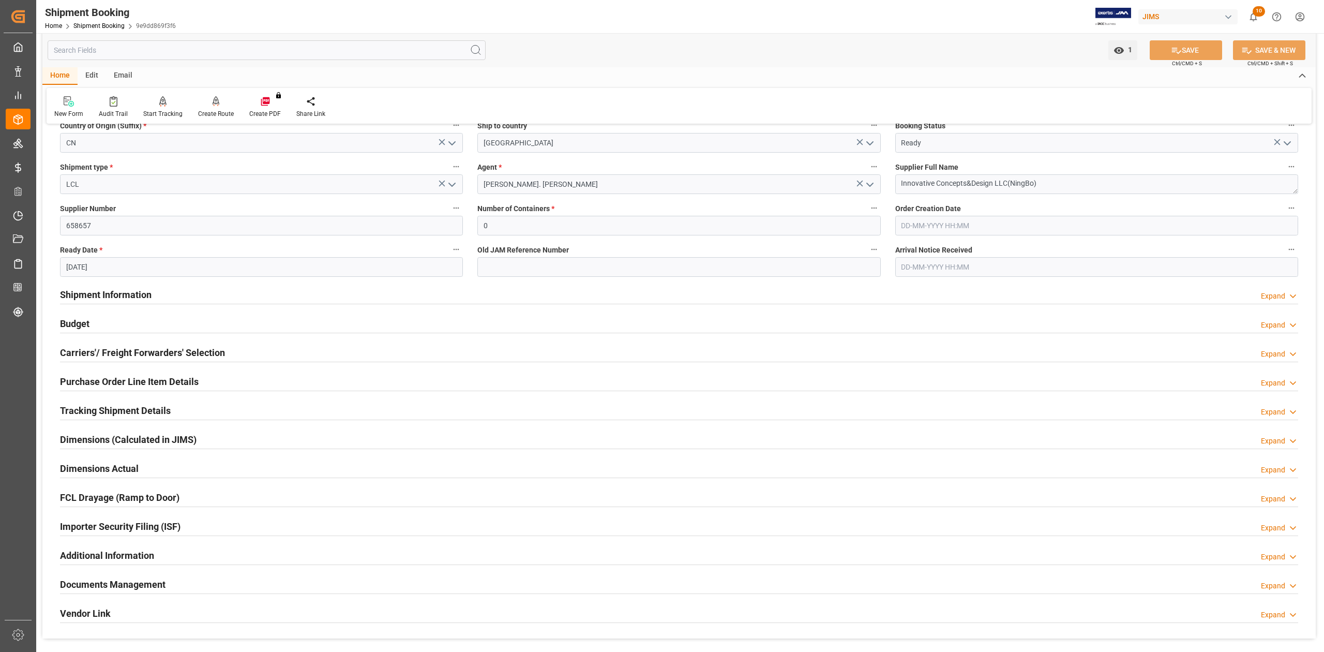
click at [89, 349] on h2 "Carriers'/ Freight Forwarders' Selection" at bounding box center [142, 353] width 165 height 14
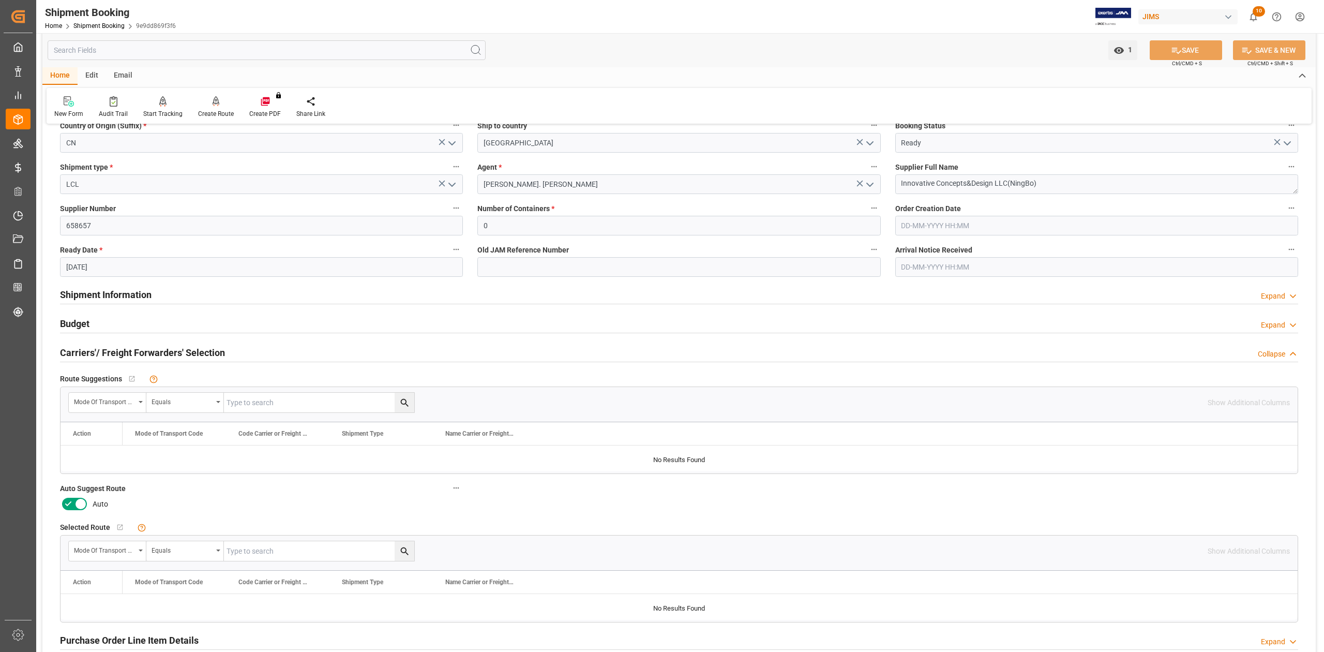
click at [81, 505] on icon at bounding box center [80, 504] width 5 height 5
click at [0, 0] on input "checkbox" at bounding box center [0, 0] width 0 height 0
click at [1186, 46] on button "SAVE" at bounding box center [1186, 50] width 72 height 20
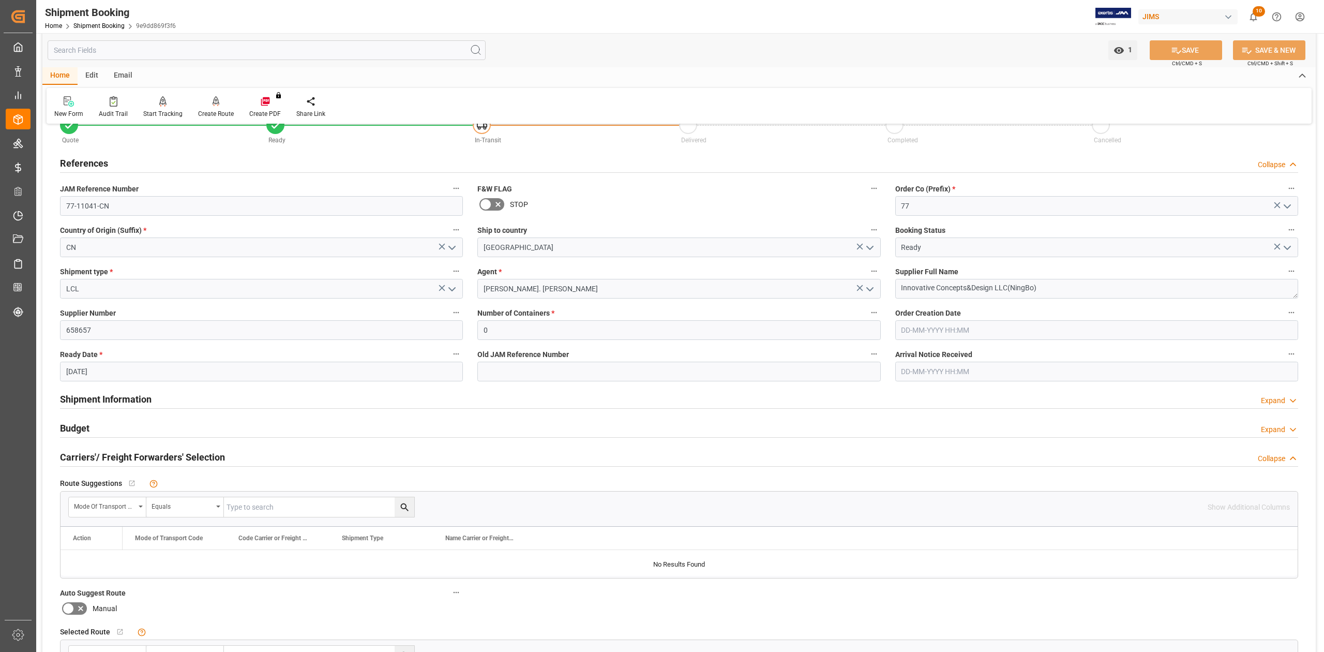
scroll to position [0, 0]
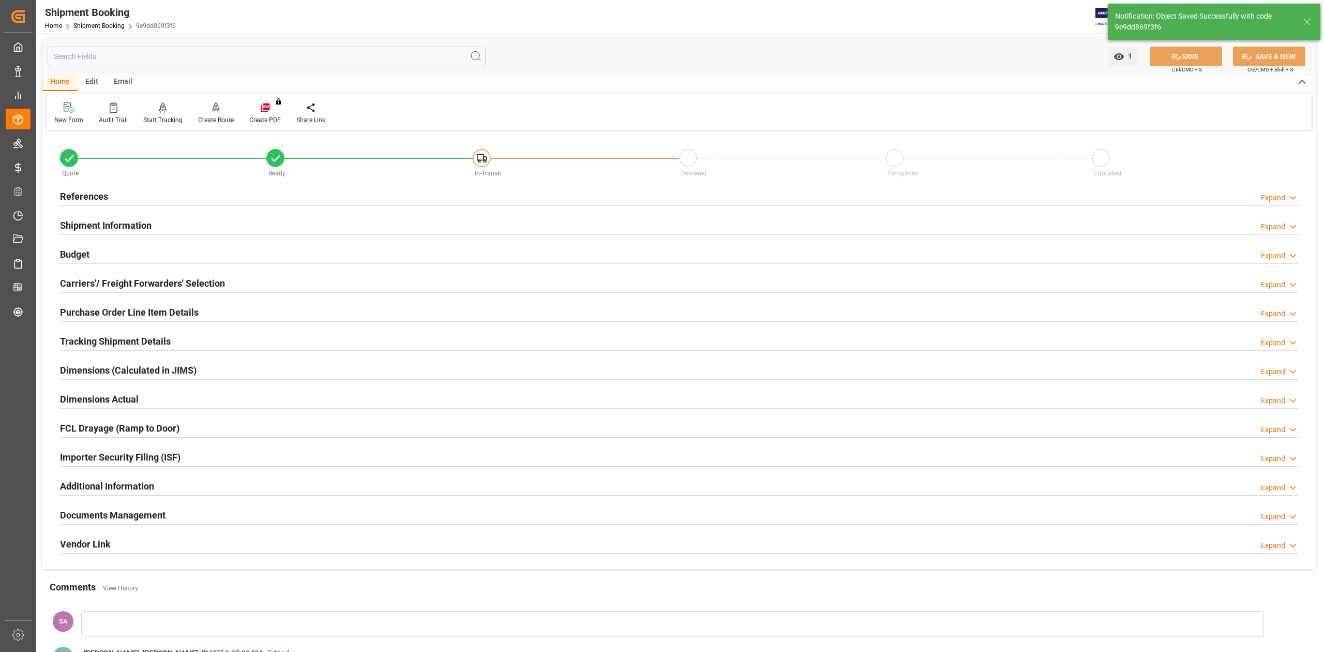
click at [216, 121] on div "Create Route" at bounding box center [216, 119] width 36 height 9
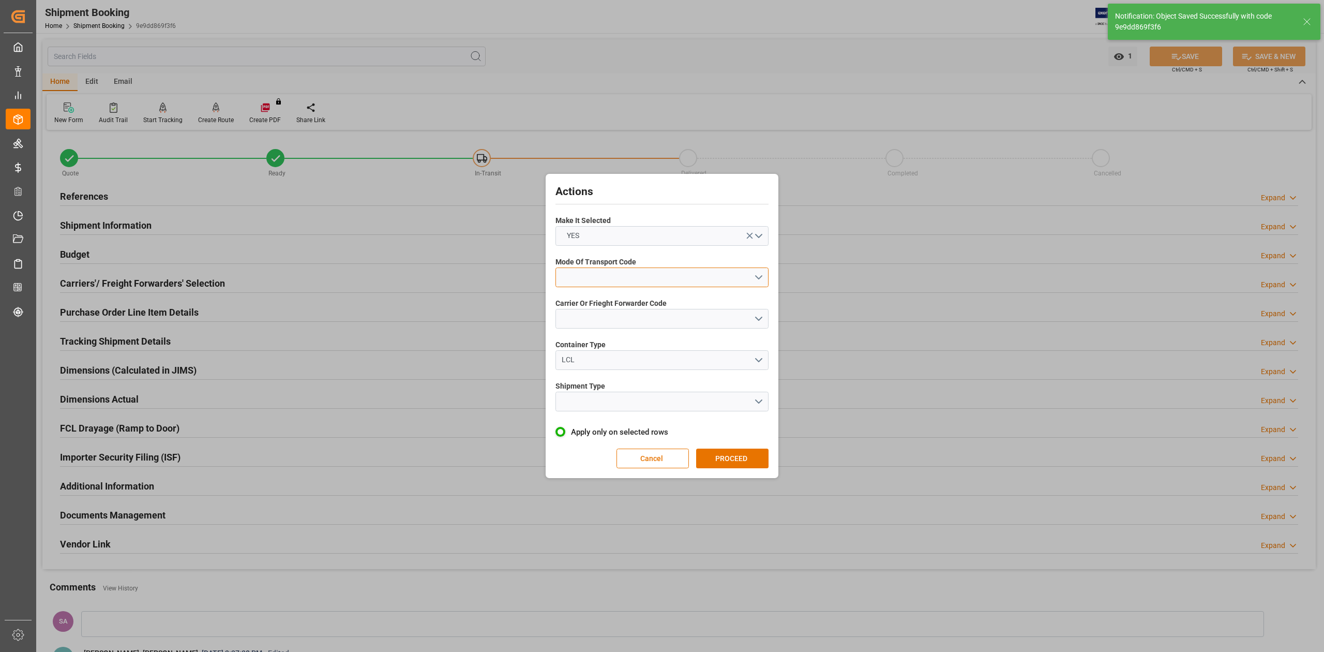
click at [607, 278] on button "open menu" at bounding box center [662, 277] width 213 height 20
click at [608, 284] on div "1- OCEAN" at bounding box center [662, 280] width 212 height 22
click at [615, 321] on button "open menu" at bounding box center [662, 319] width 213 height 20
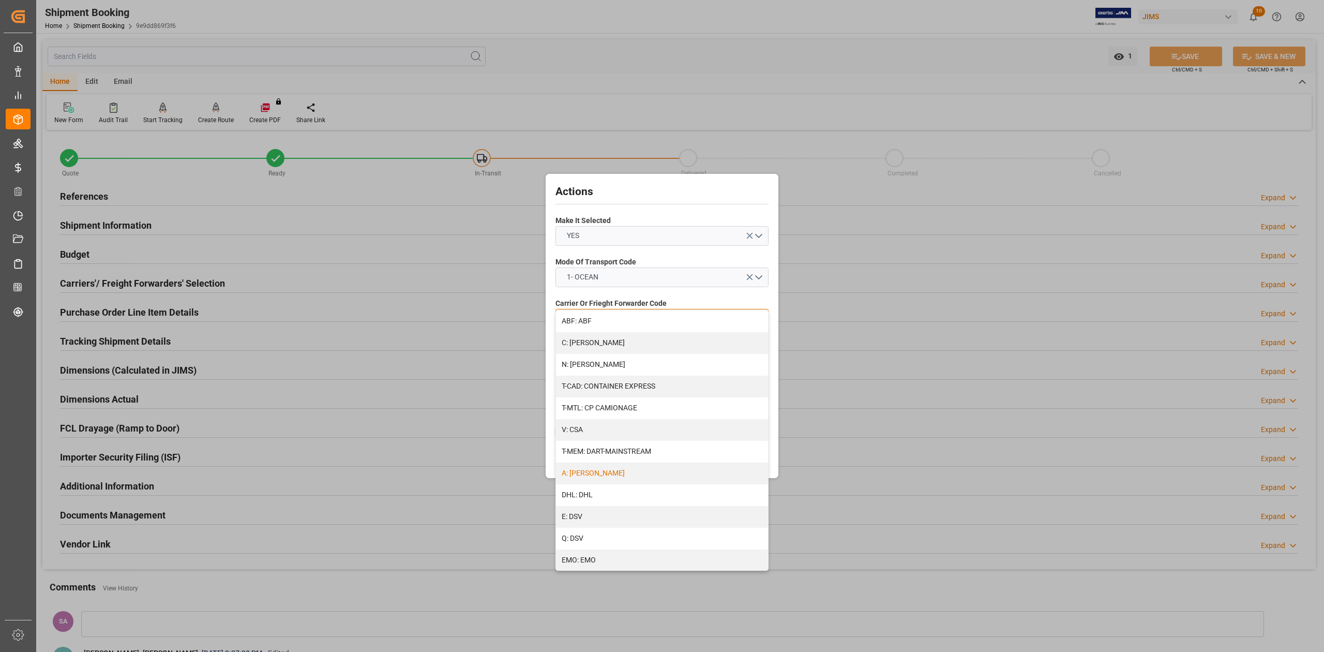
click at [611, 474] on div "A: [PERSON_NAME]" at bounding box center [662, 474] width 212 height 22
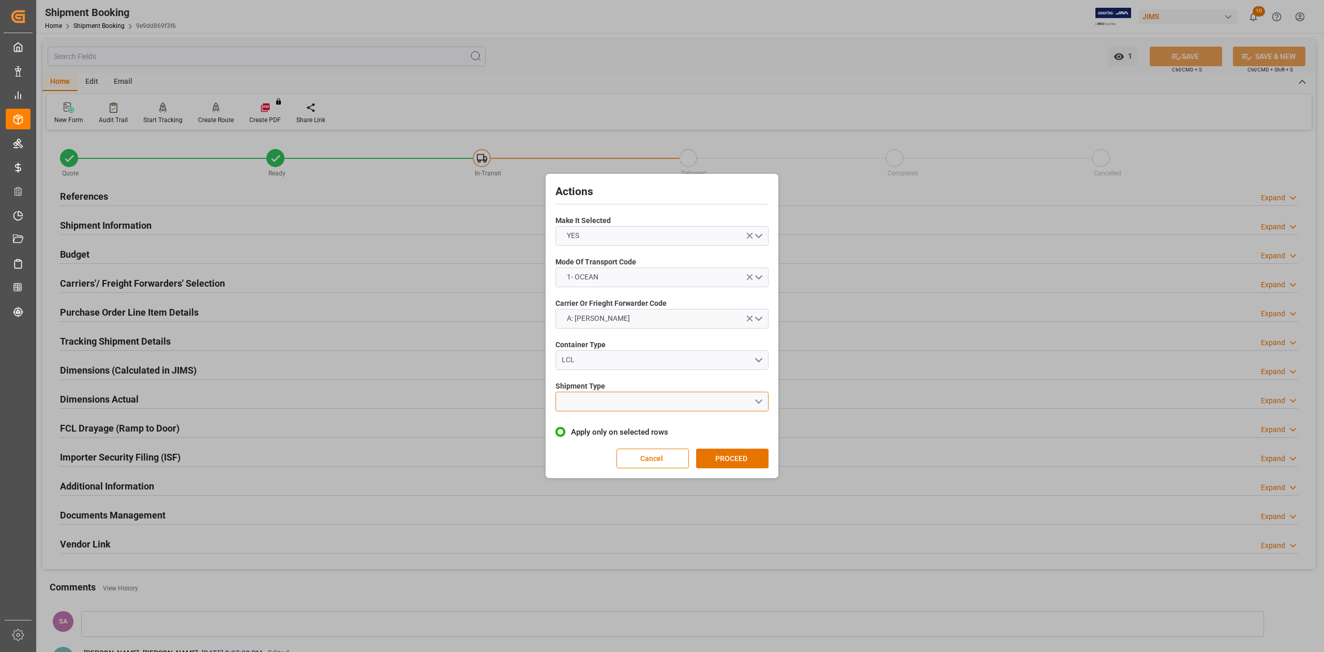
click at [580, 401] on button "open menu" at bounding box center [662, 402] width 213 height 20
click at [593, 424] on div "LCL" at bounding box center [662, 426] width 212 height 22
click at [752, 453] on button "PROCEED" at bounding box center [732, 459] width 72 height 20
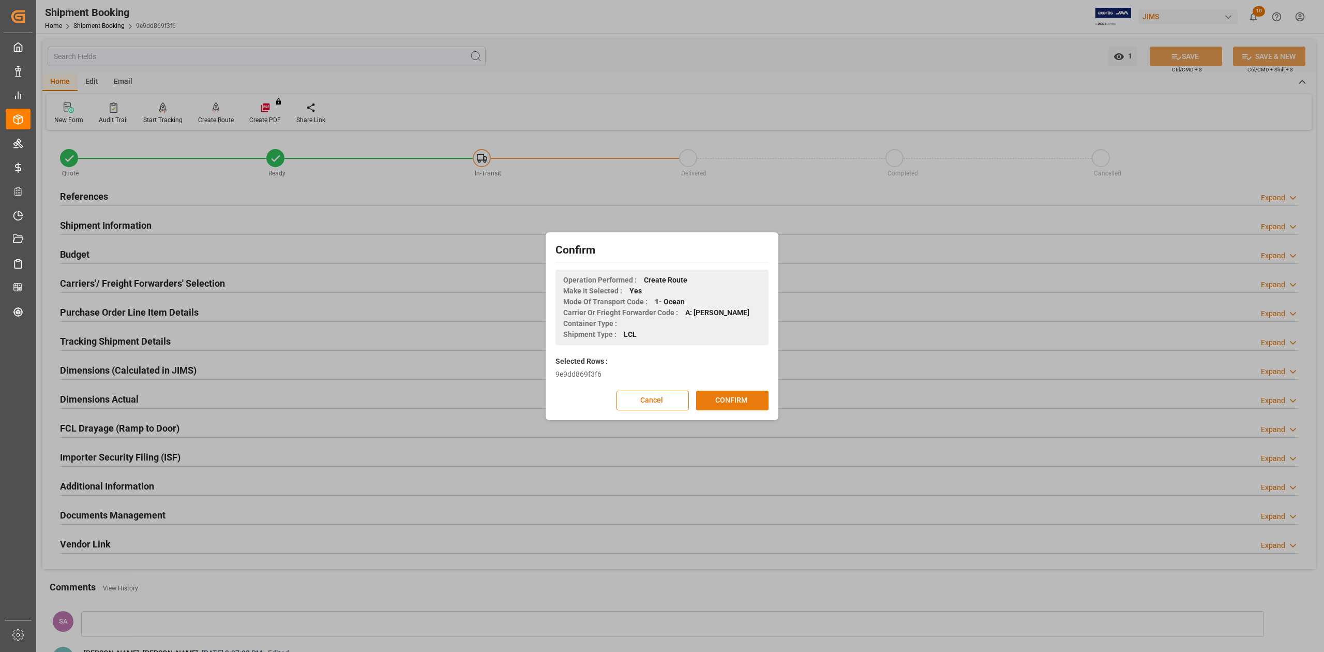
click at [725, 398] on button "CONFIRM" at bounding box center [732, 401] width 72 height 20
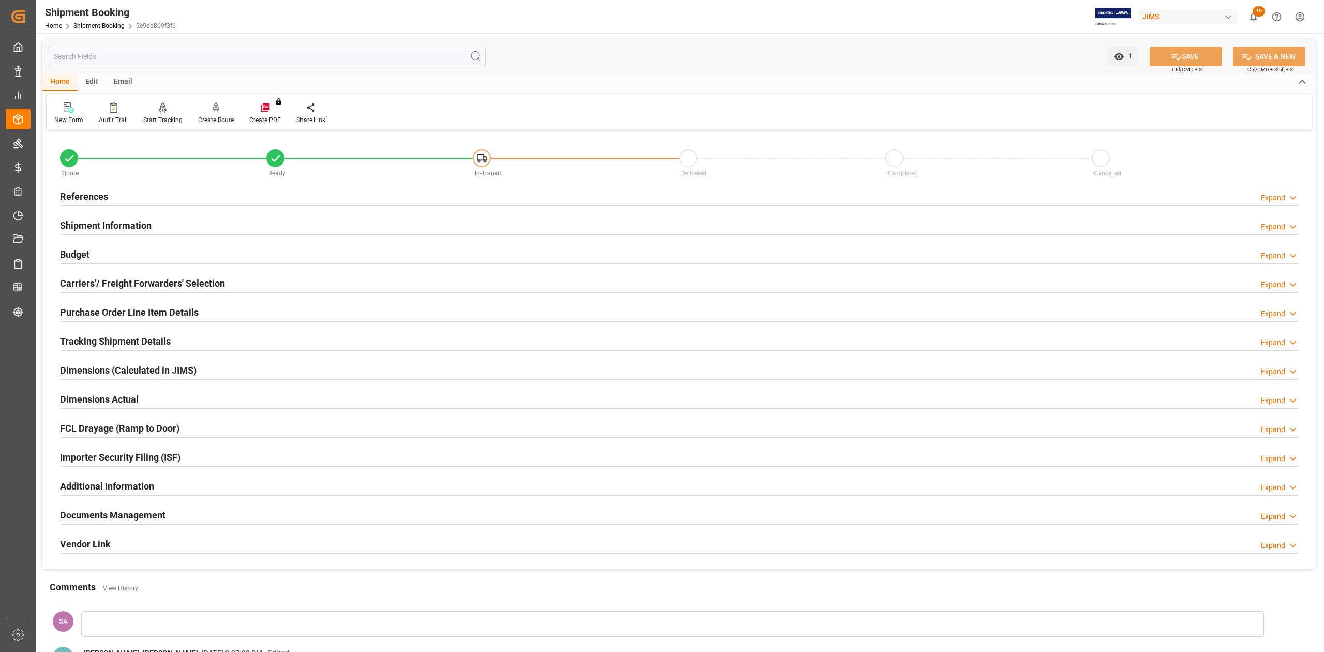
click at [96, 195] on h2 "References" at bounding box center [84, 196] width 48 height 14
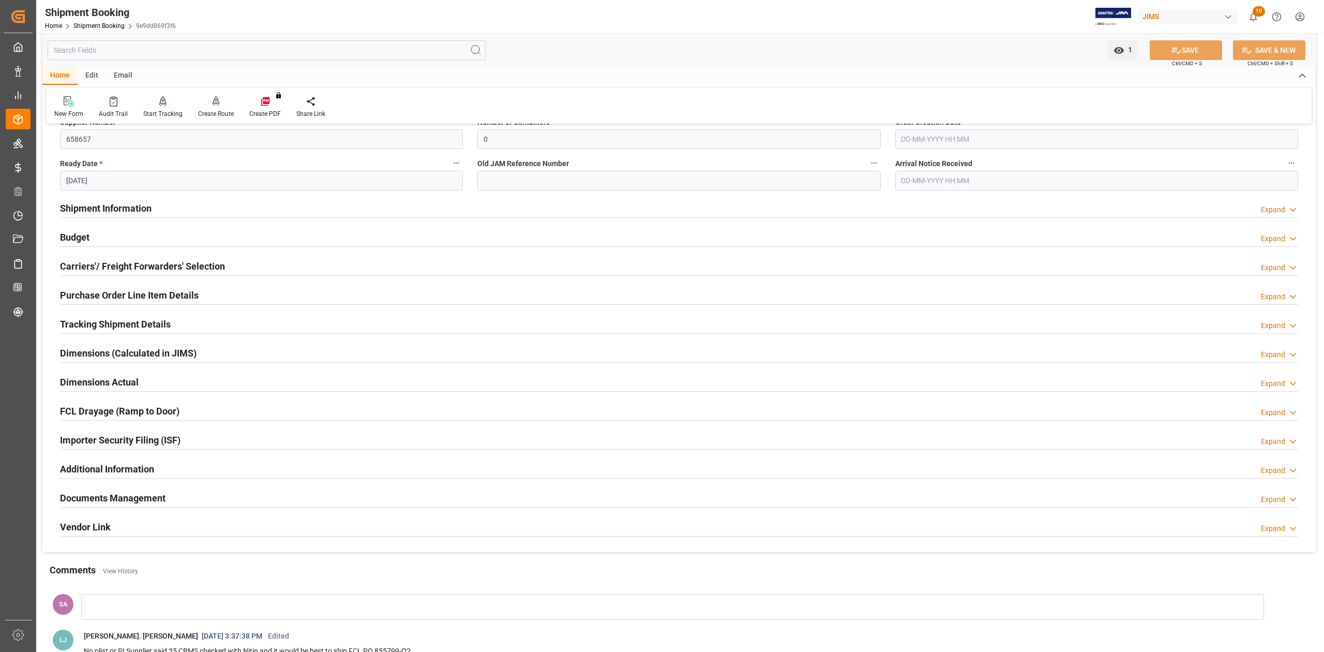
scroll to position [345, 0]
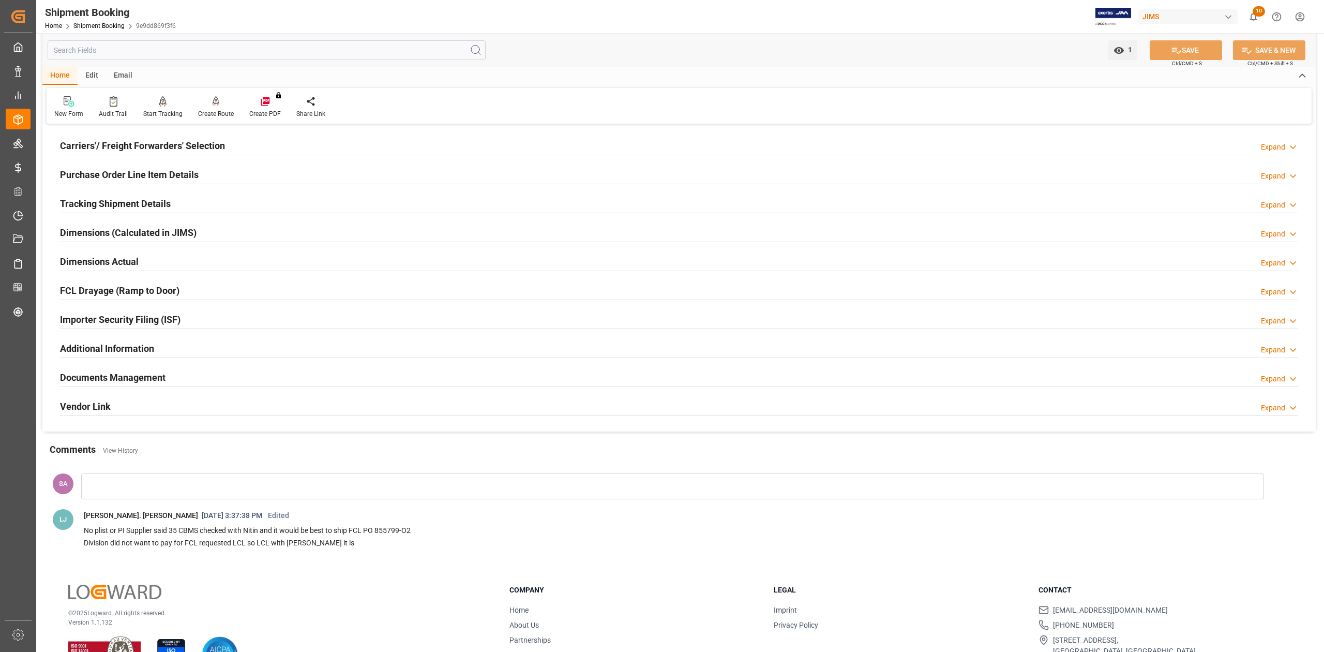
click at [94, 266] on h2 "Dimensions Actual" at bounding box center [99, 262] width 79 height 14
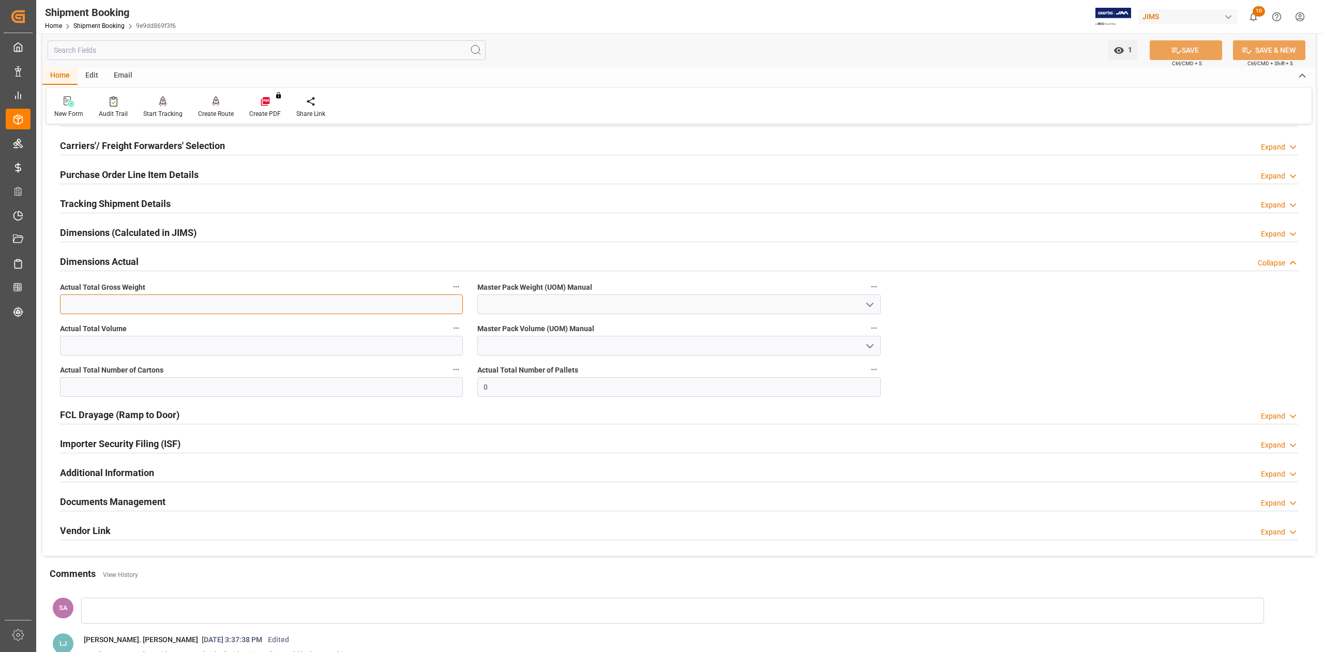
click at [110, 299] on input "text" at bounding box center [261, 304] width 403 height 20
type input "5490"
click at [123, 347] on input "text" at bounding box center [261, 346] width 403 height 20
type input "38.4"
click at [127, 382] on input "text" at bounding box center [261, 387] width 403 height 20
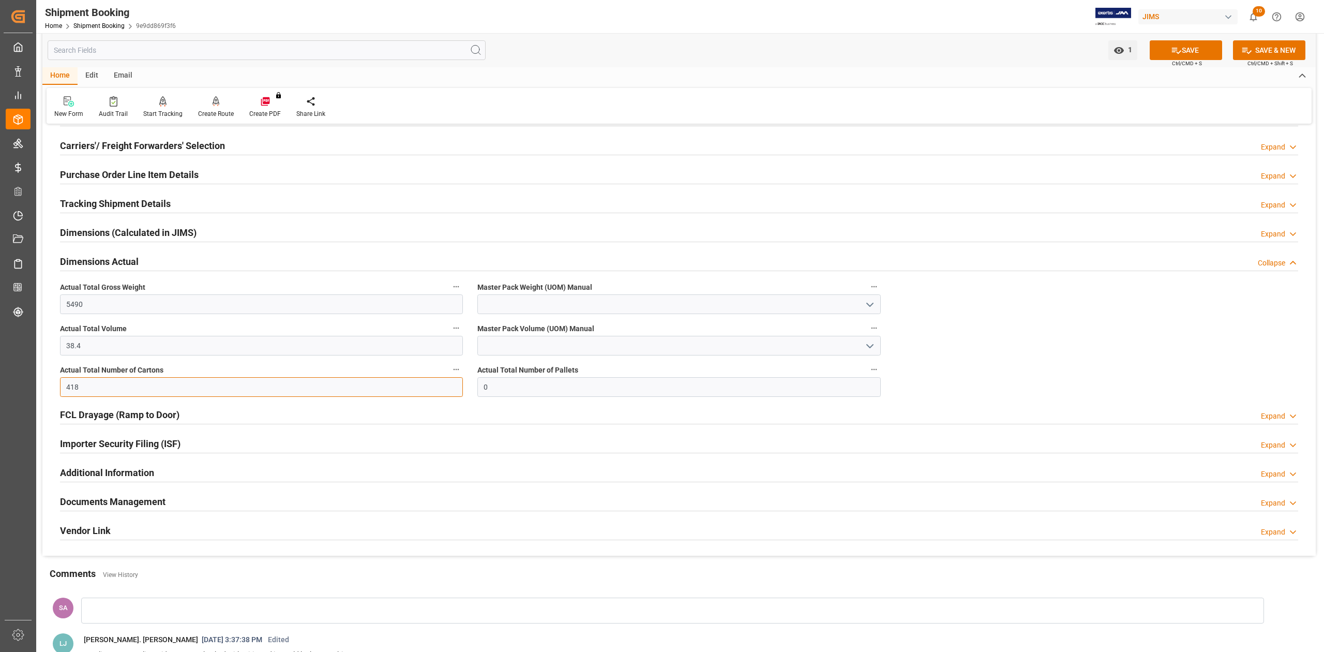
type input "418"
click at [515, 312] on input at bounding box center [679, 304] width 403 height 20
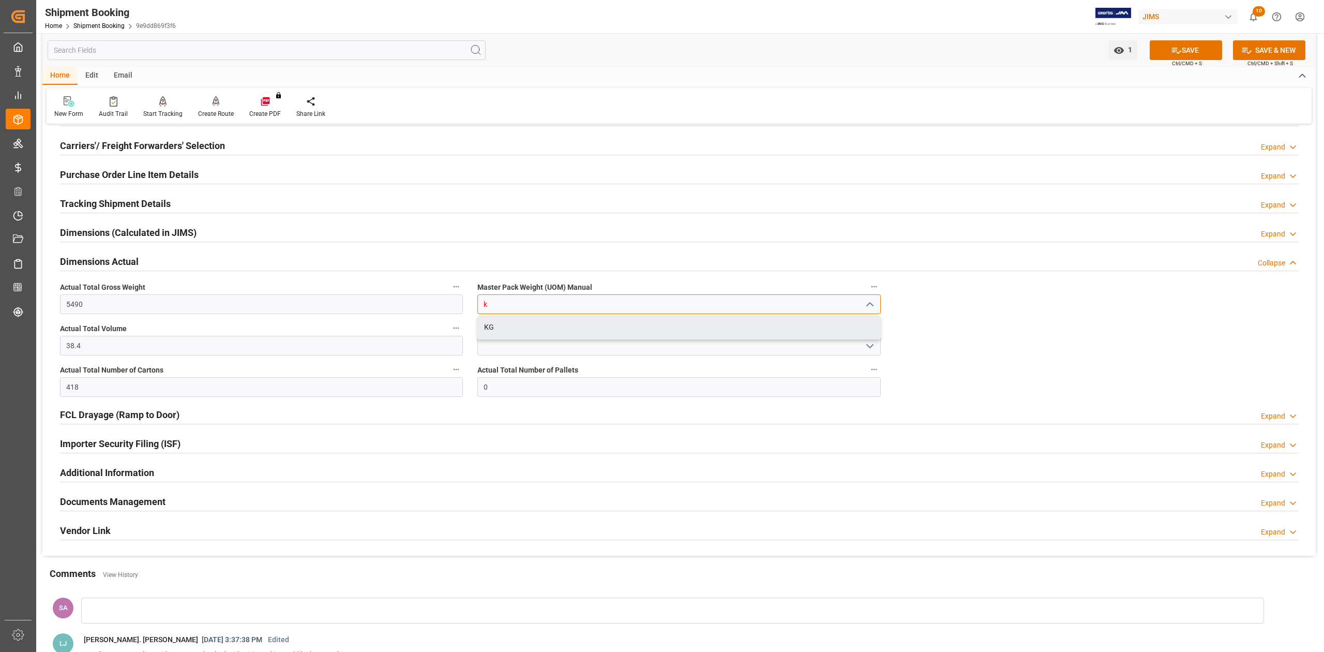
drag, startPoint x: 514, startPoint y: 330, endPoint x: 512, endPoint y: 340, distance: 10.2
click at [514, 331] on div "KG" at bounding box center [679, 327] width 402 height 23
type input "KG"
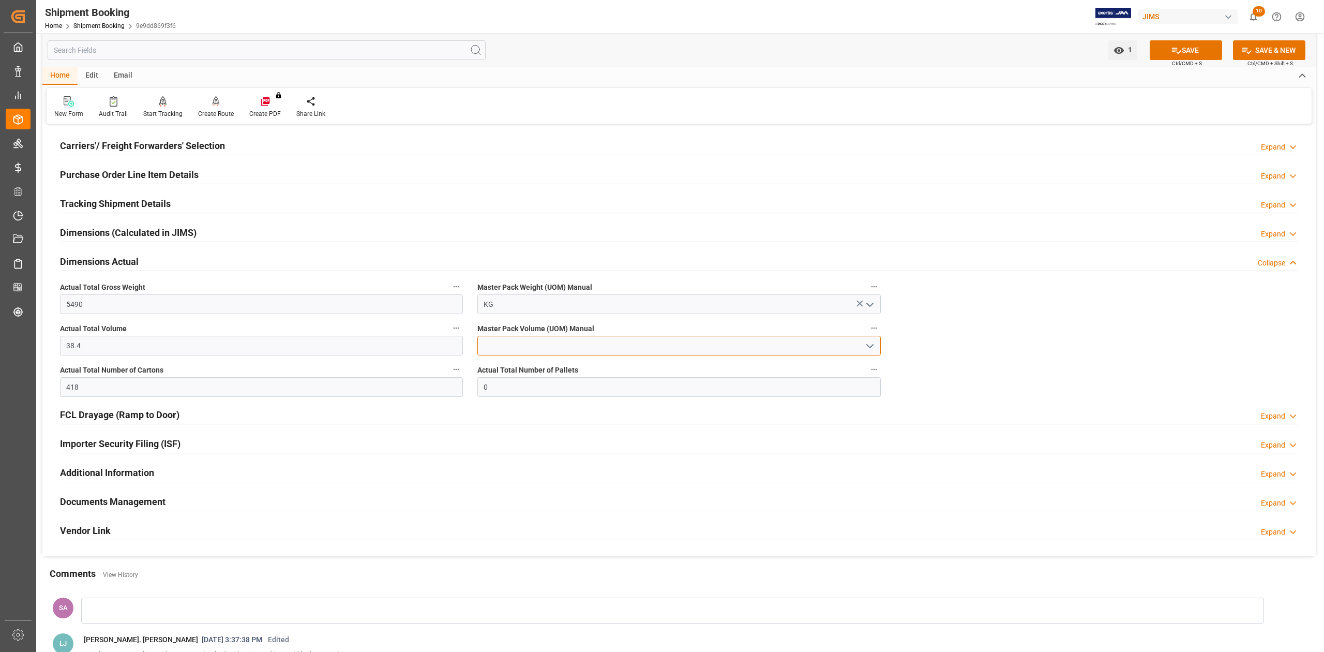
click at [511, 346] on input at bounding box center [679, 346] width 403 height 20
type input "cb"
click at [582, 381] on div "CBM" at bounding box center [679, 368] width 403 height 24
click at [518, 344] on input at bounding box center [679, 346] width 403 height 20
click at [516, 368] on div "CBM" at bounding box center [679, 368] width 402 height 23
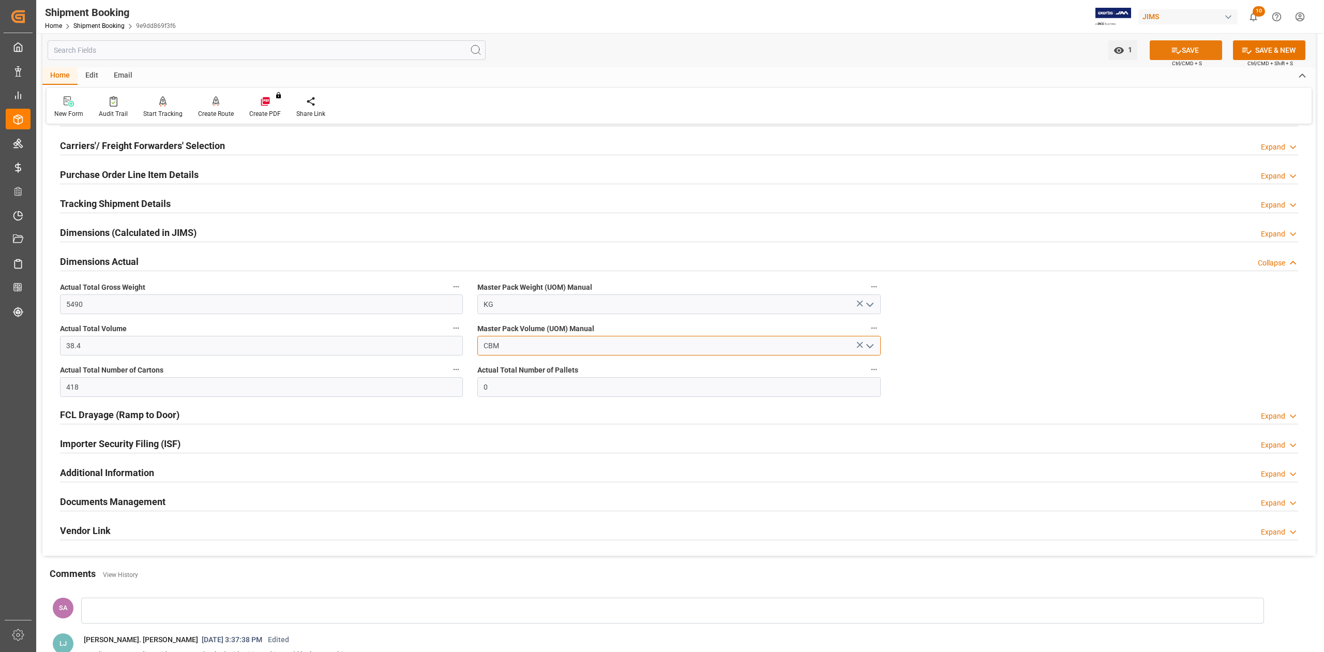
type input "CBM"
click at [1180, 52] on button "SAVE" at bounding box center [1186, 50] width 72 height 20
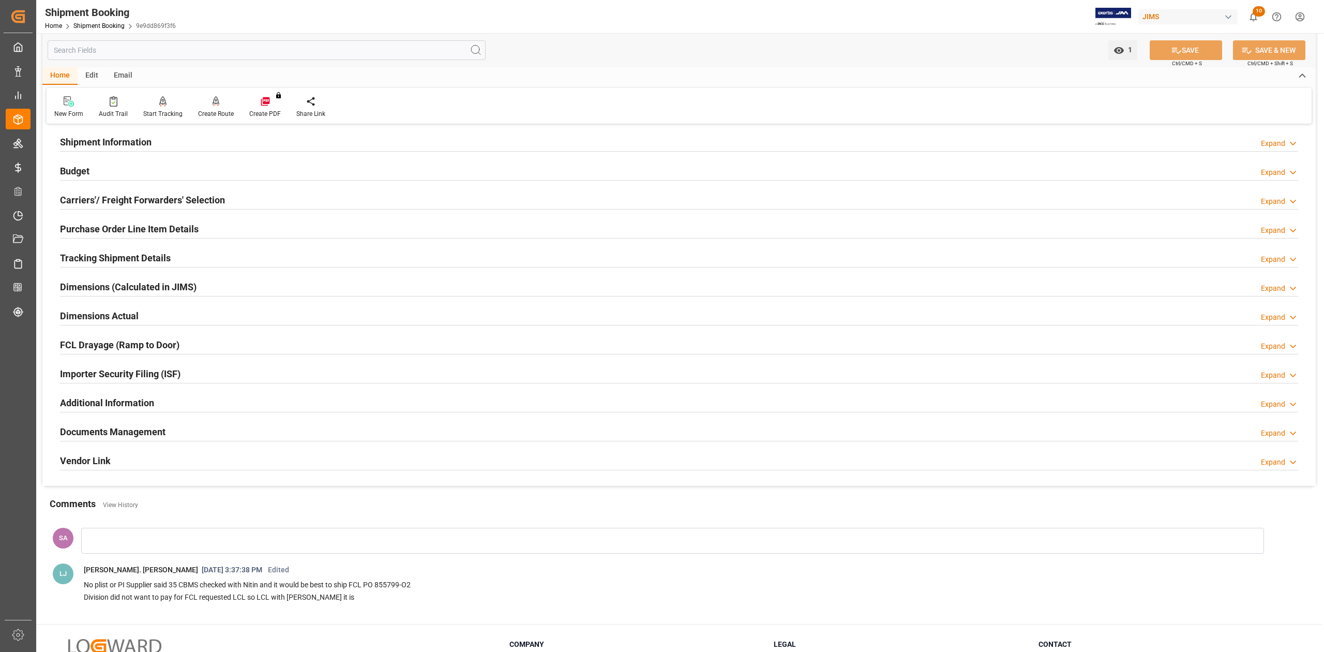
scroll to position [0, 0]
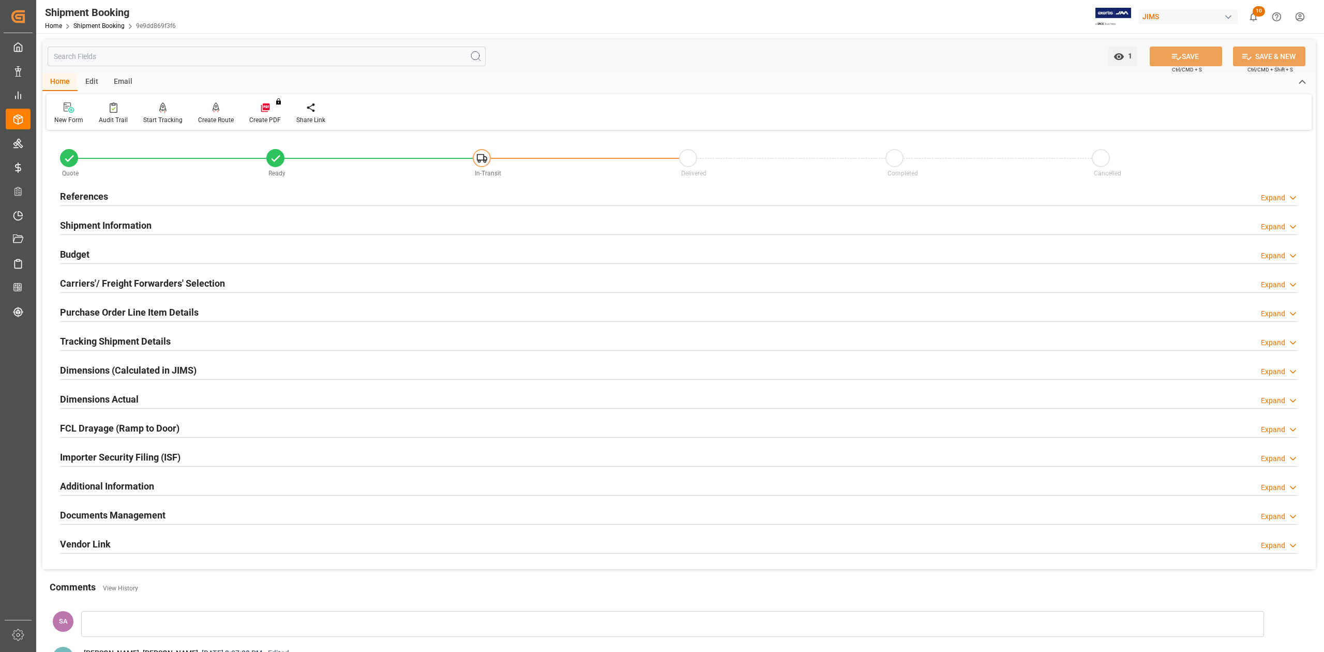
click at [80, 247] on h2 "Budget" at bounding box center [74, 254] width 29 height 14
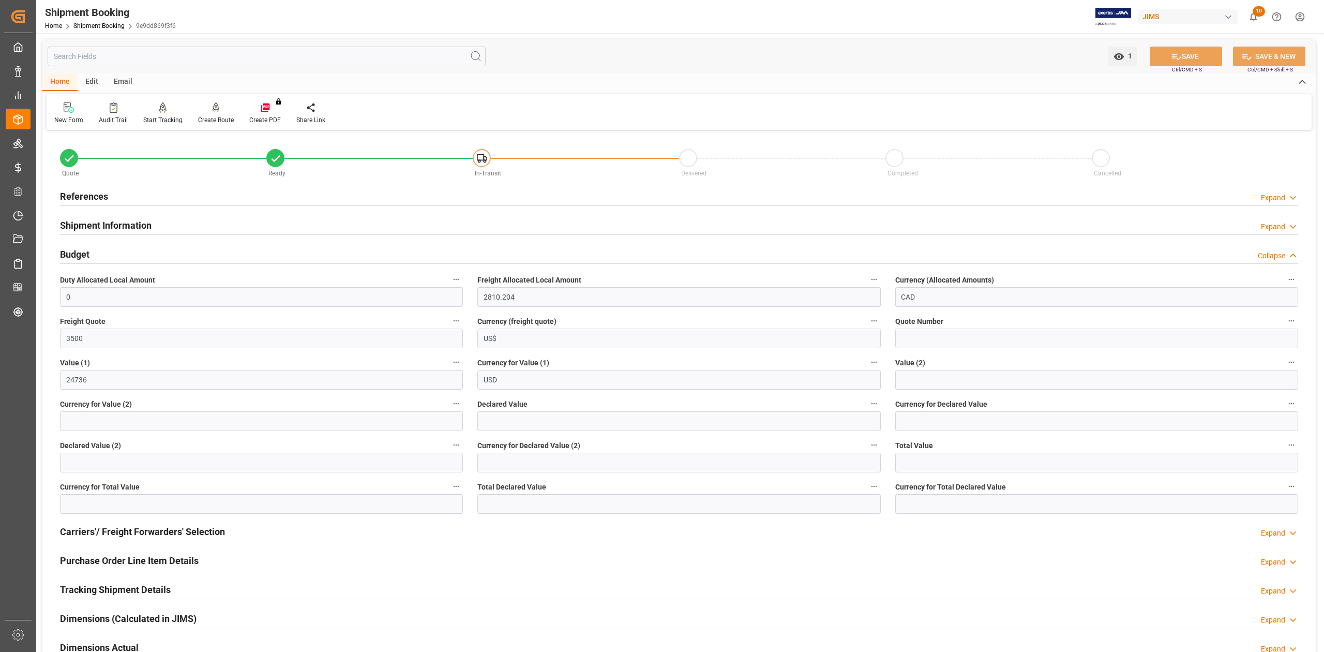
click at [79, 248] on h2 "Budget" at bounding box center [74, 254] width 29 height 14
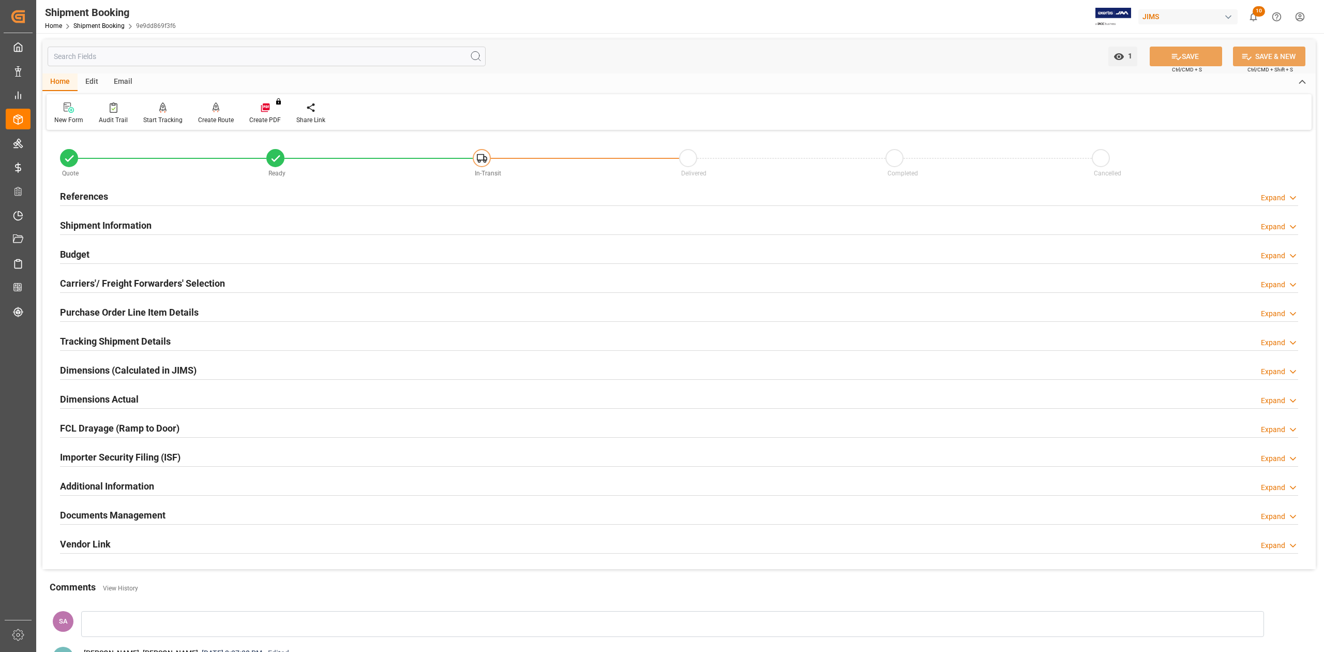
click at [84, 190] on h2 "References" at bounding box center [84, 196] width 48 height 14
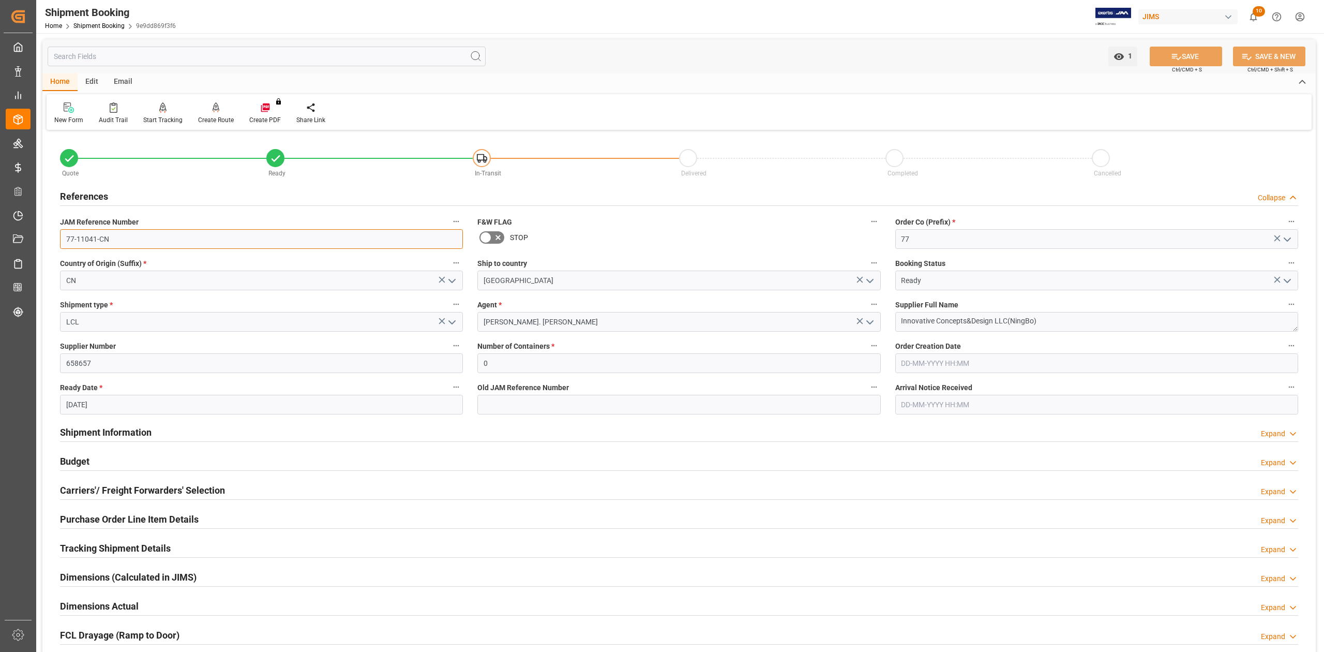
click at [139, 242] on input "77-11041-CN" at bounding box center [261, 239] width 403 height 20
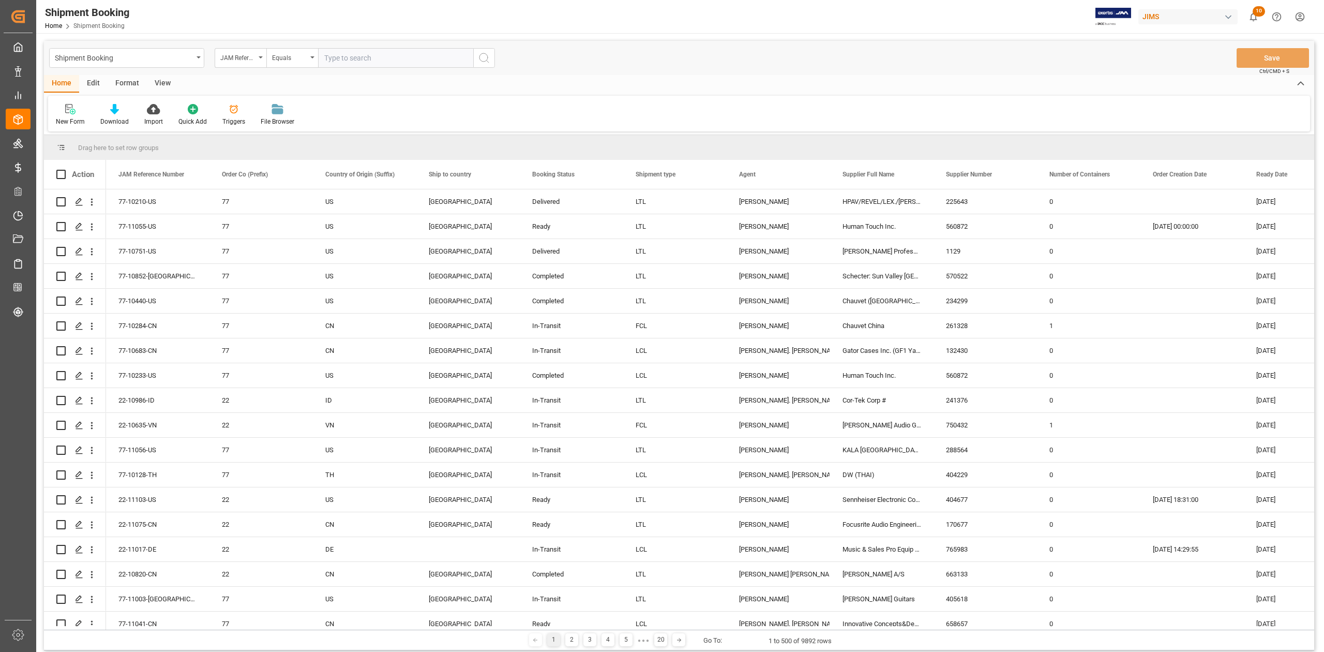
click at [370, 62] on input "text" at bounding box center [395, 58] width 155 height 20
paste input "77-11066-CN"
type input "77-11066-CN"
click at [485, 61] on icon "search button" at bounding box center [484, 58] width 12 height 12
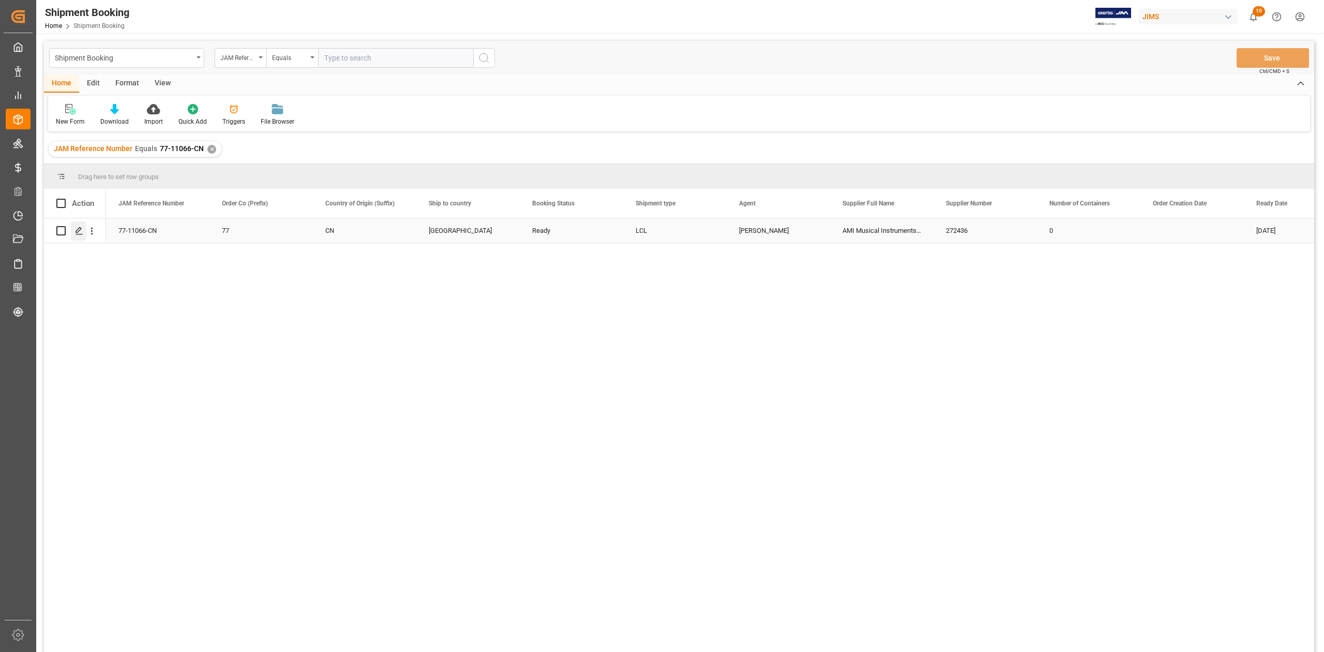
click at [77, 232] on polygon "Press SPACE to select this row." at bounding box center [78, 230] width 5 height 5
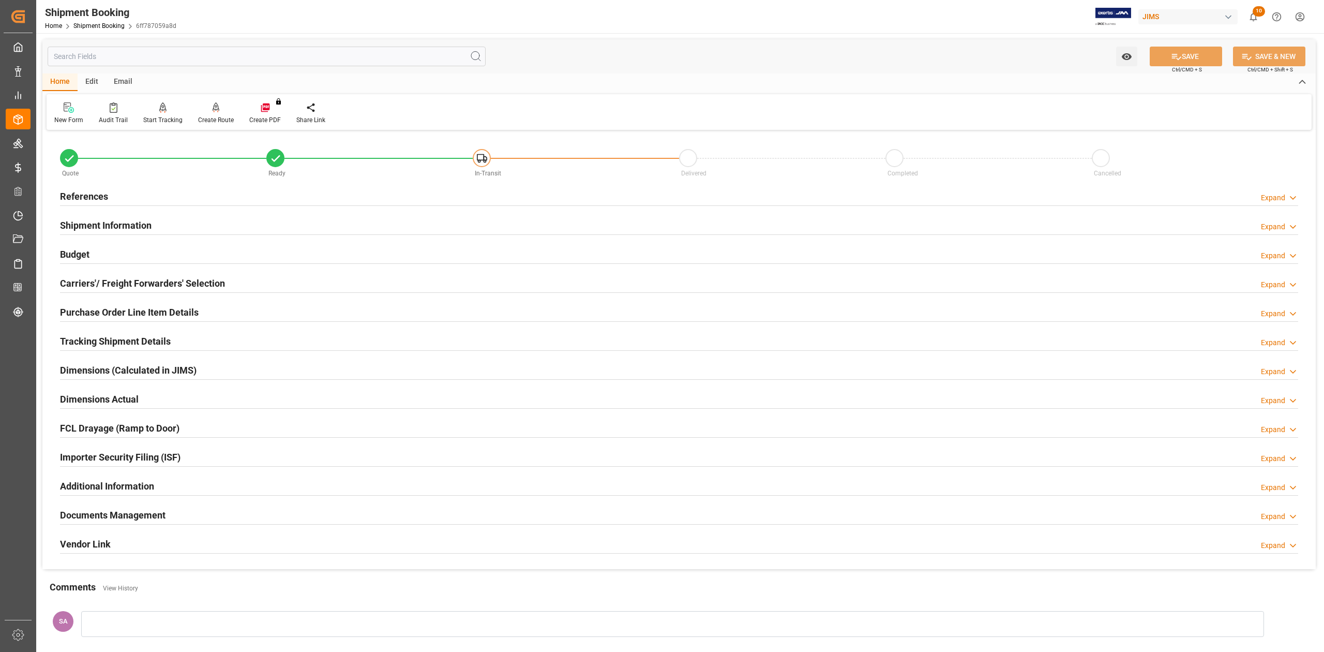
click at [85, 191] on h2 "References" at bounding box center [84, 196] width 48 height 14
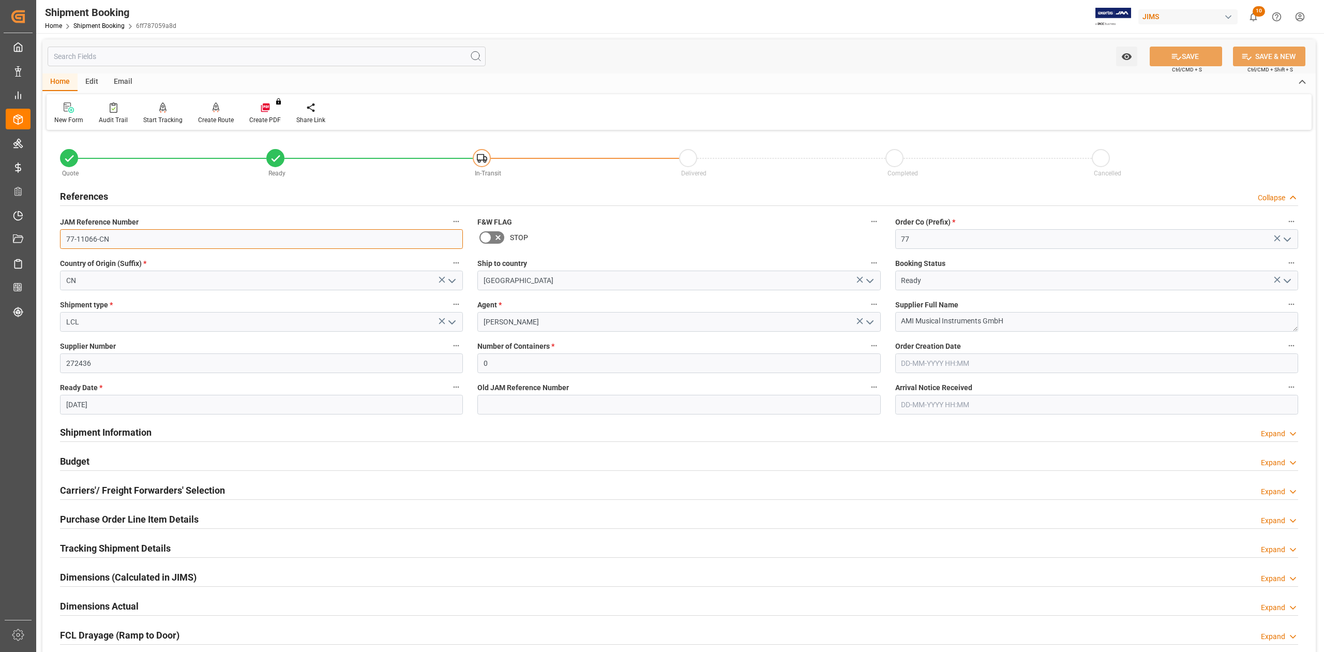
click at [123, 241] on input "77-11066-CN" at bounding box center [261, 239] width 403 height 20
click at [77, 466] on h2 "Budget" at bounding box center [74, 461] width 29 height 14
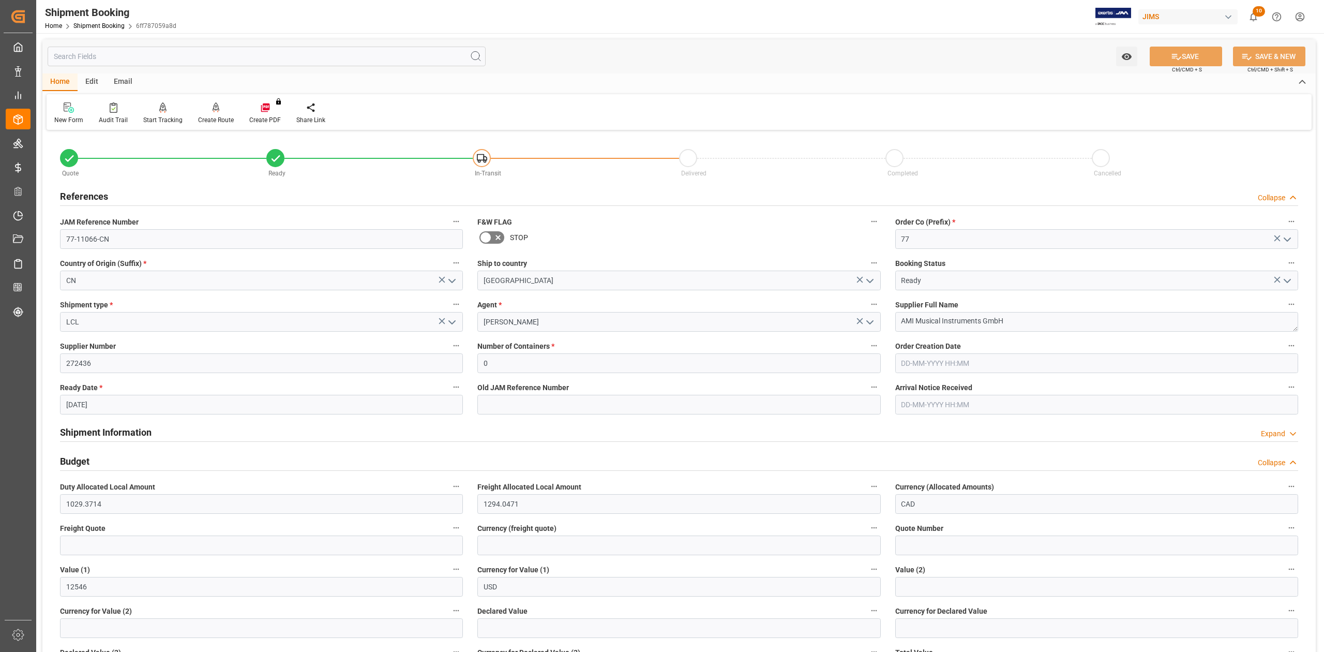
click at [79, 460] on h2 "Budget" at bounding box center [74, 461] width 29 height 14
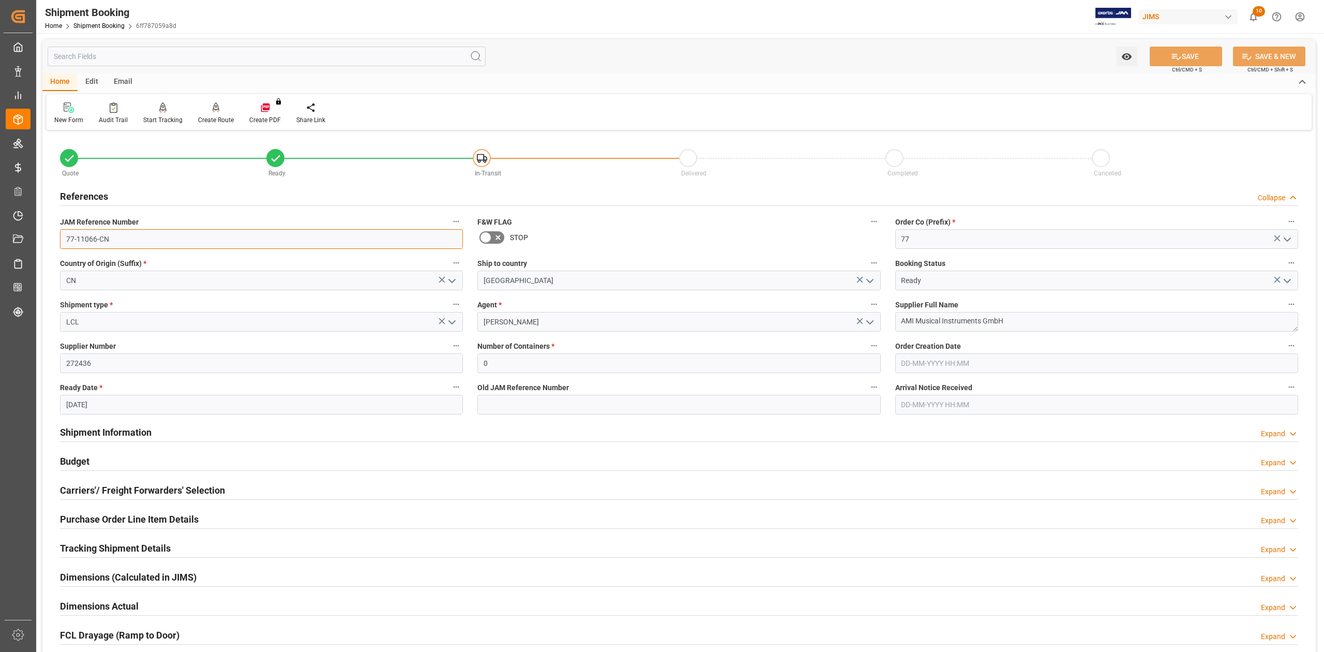
click at [116, 237] on input "77-11066-CN" at bounding box center [261, 239] width 403 height 20
click at [115, 238] on input "77-11066-CN" at bounding box center [261, 239] width 403 height 20
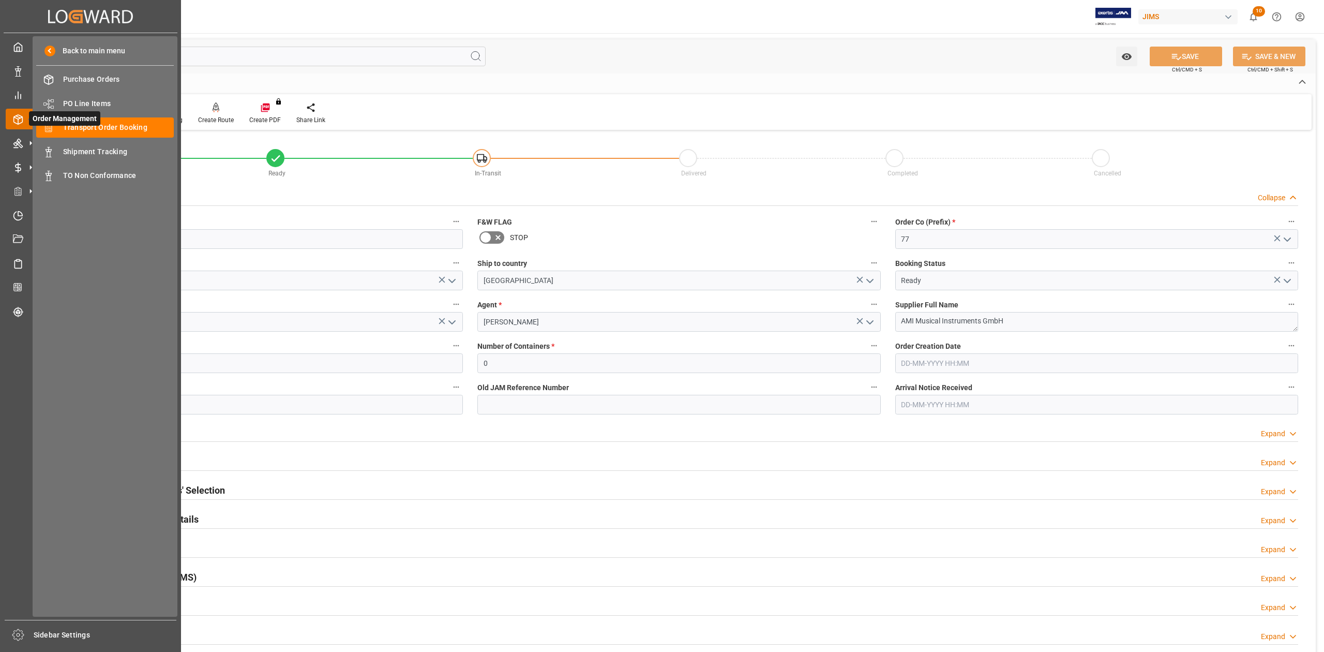
drag, startPoint x: 92, startPoint y: 125, endPoint x: 17, endPoint y: 121, distance: 75.1
drag, startPoint x: 17, startPoint y: 121, endPoint x: 143, endPoint y: 117, distance: 126.3
click at [143, 117] on div "Transport Order Booking Transport Order Booking" at bounding box center [105, 127] width 138 height 20
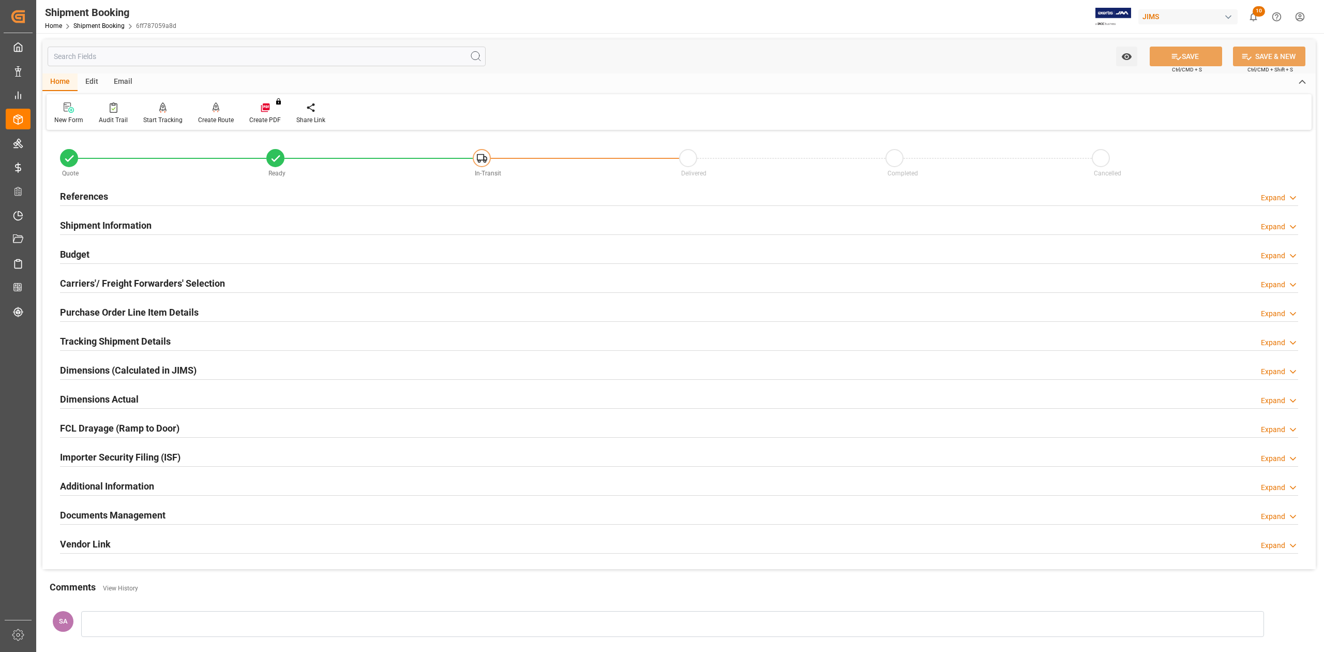
click at [102, 224] on h2 "Shipment Information" at bounding box center [106, 225] width 92 height 14
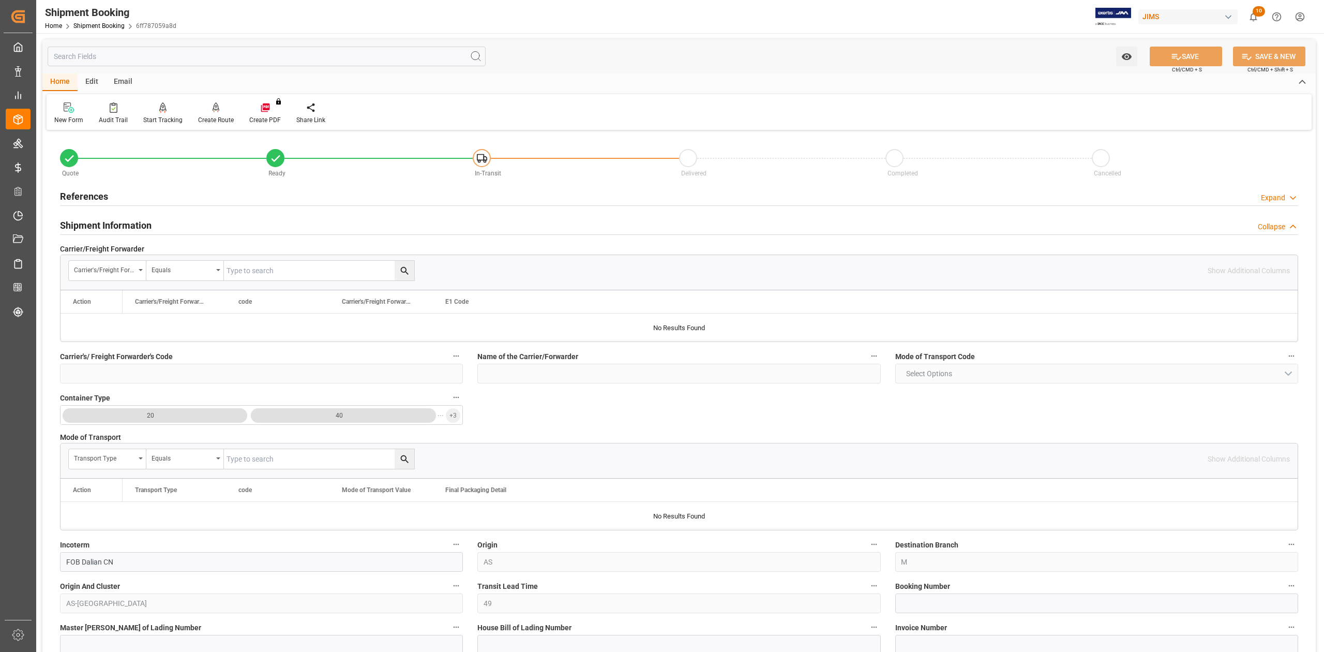
click at [102, 224] on h2 "Shipment Information" at bounding box center [106, 225] width 92 height 14
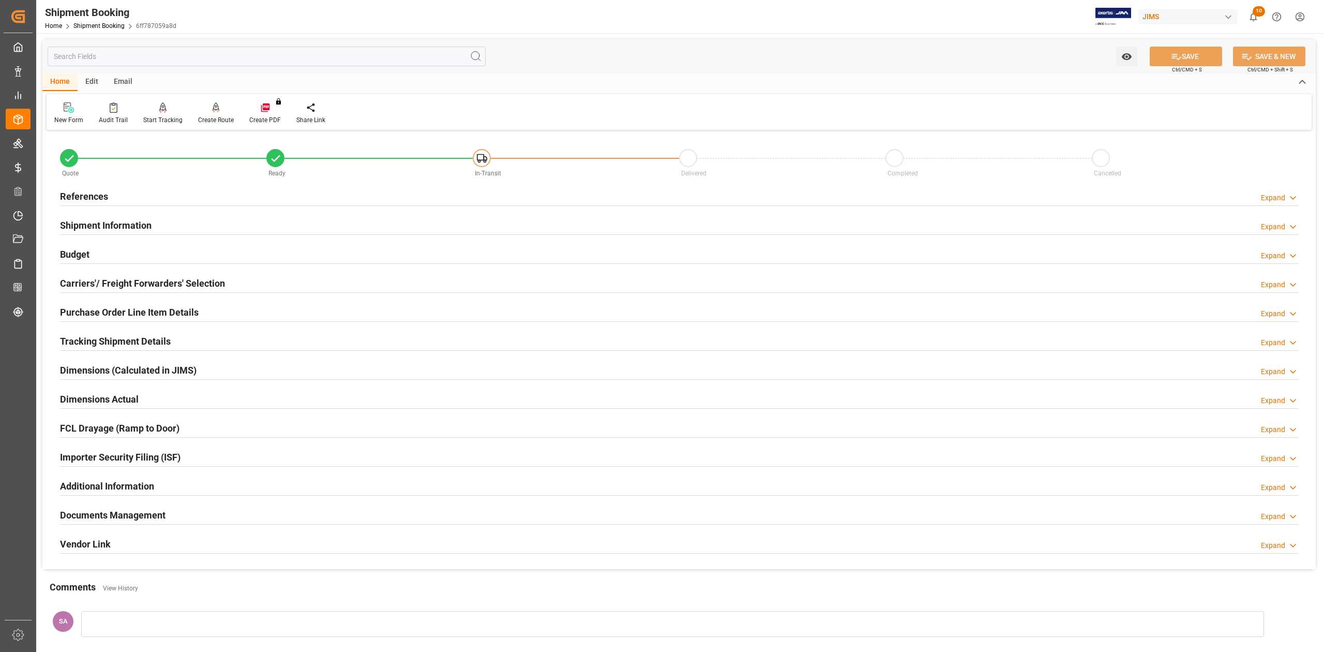
click at [86, 191] on h2 "References" at bounding box center [84, 196] width 48 height 14
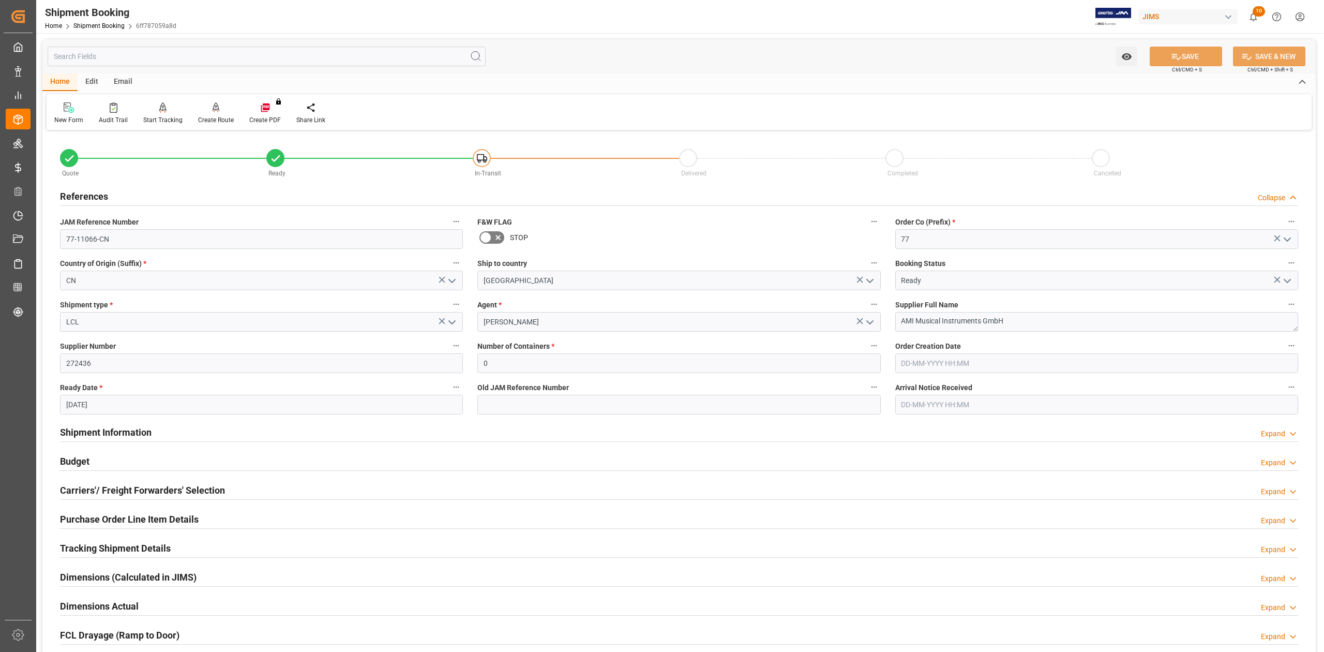
click at [133, 494] on h2 "Carriers'/ Freight Forwarders' Selection" at bounding box center [142, 490] width 165 height 14
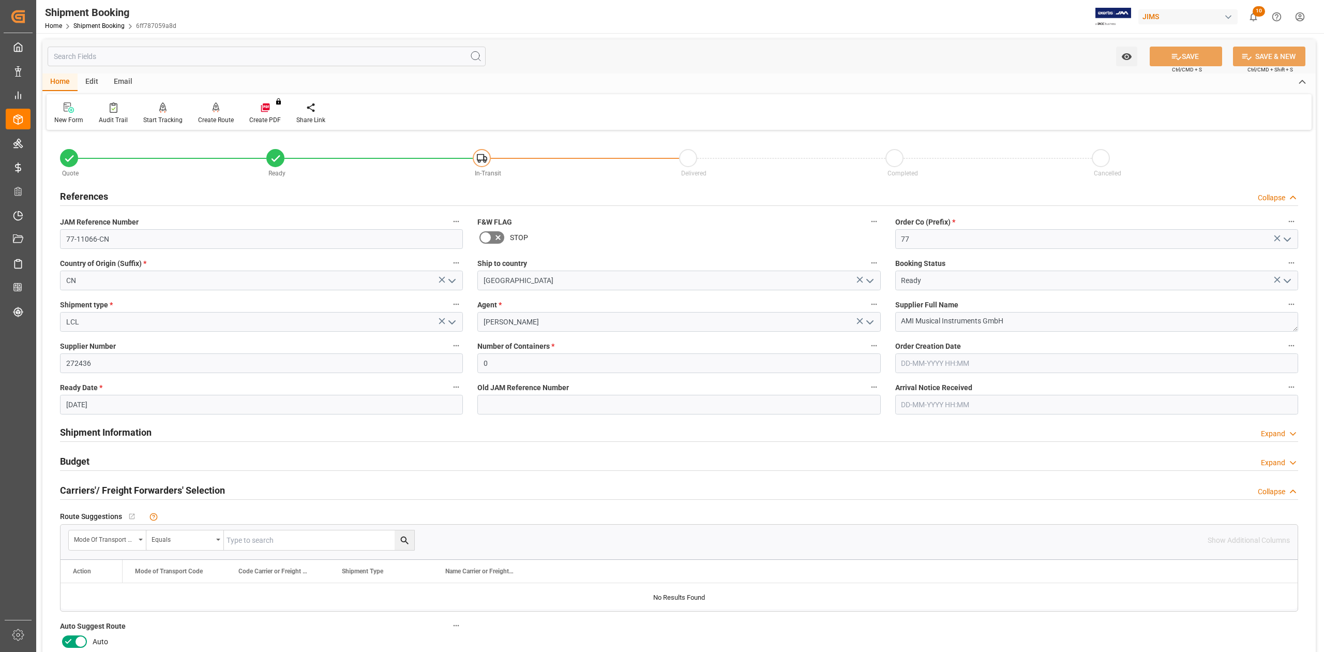
scroll to position [138, 0]
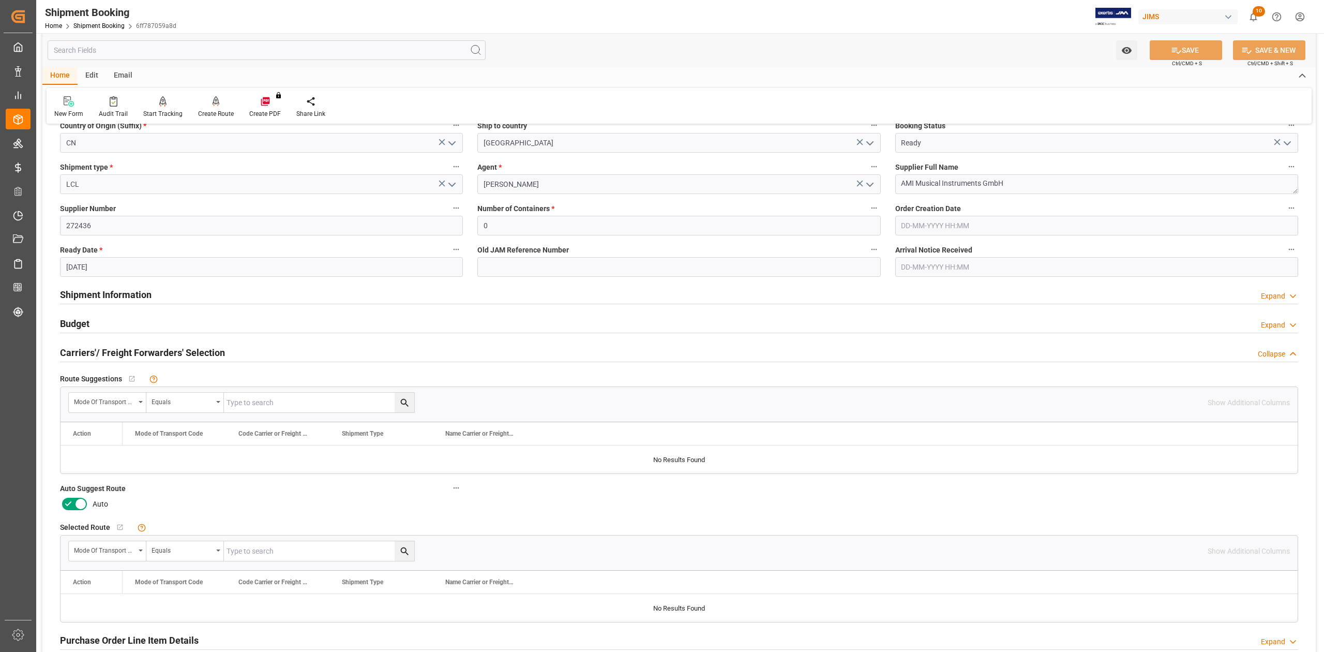
click at [80, 507] on icon at bounding box center [81, 504] width 12 height 12
click at [0, 0] on input "checkbox" at bounding box center [0, 0] width 0 height 0
click at [1168, 48] on button "SAVE" at bounding box center [1186, 50] width 72 height 20
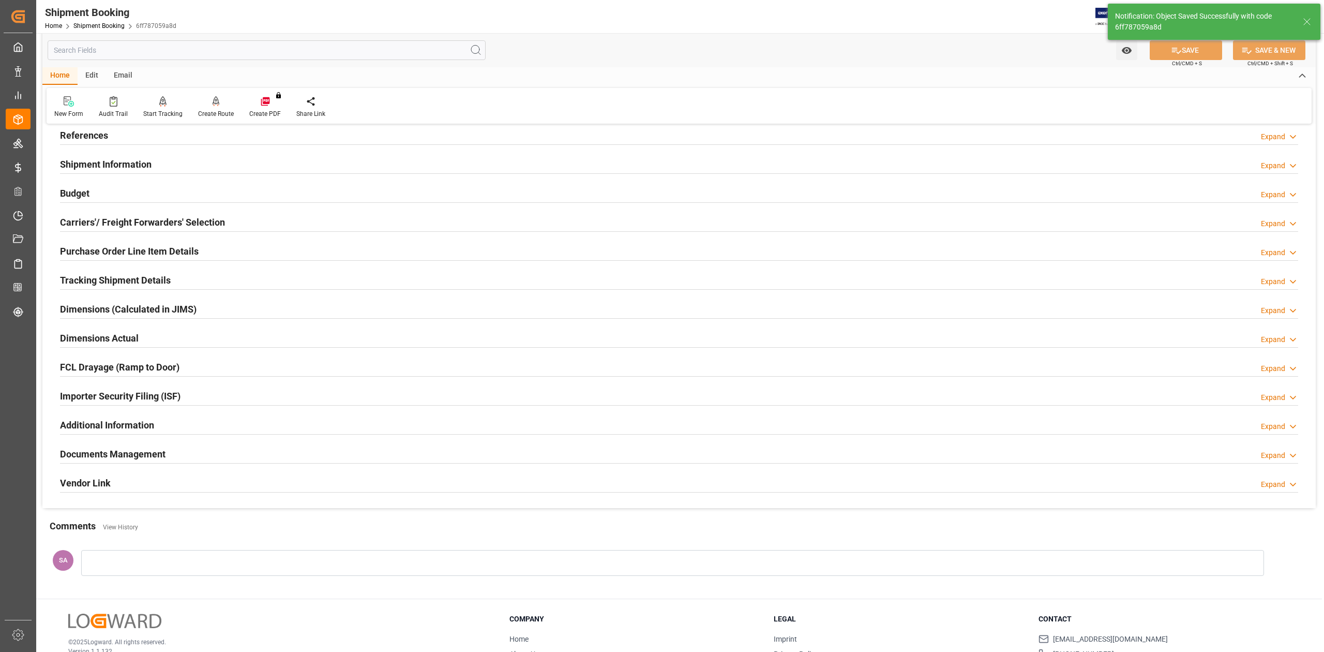
scroll to position [0, 0]
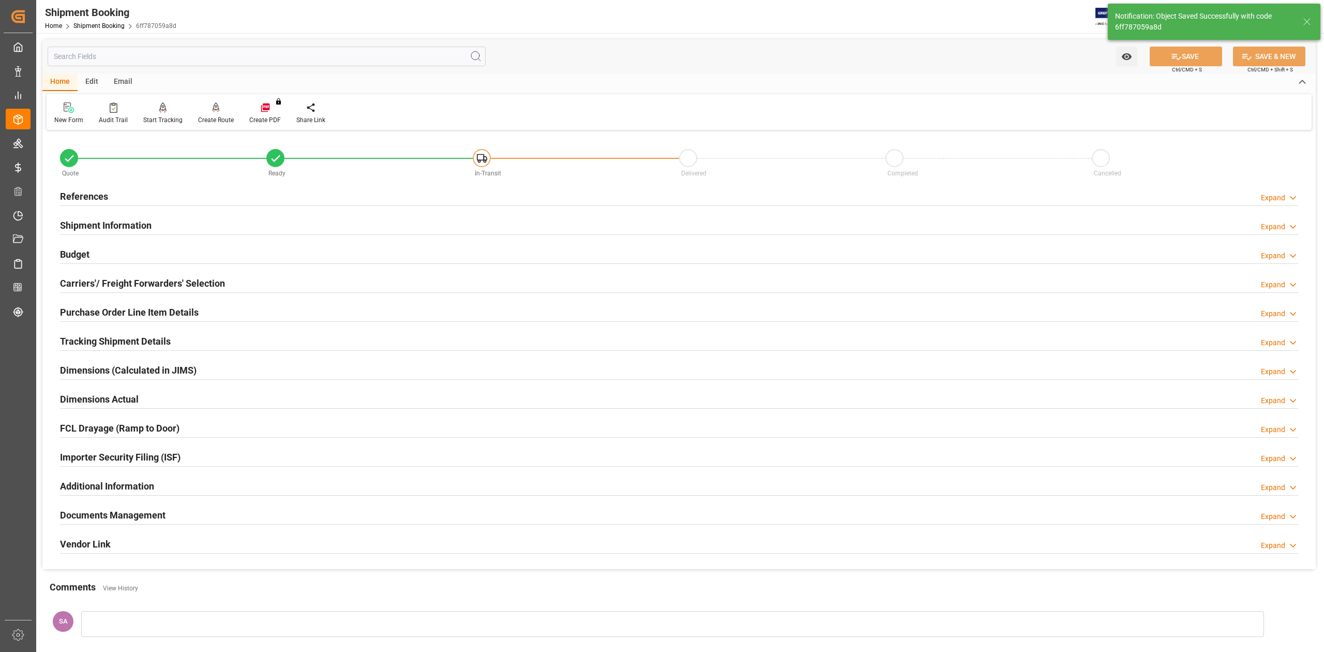
click at [96, 193] on h2 "References" at bounding box center [84, 196] width 48 height 14
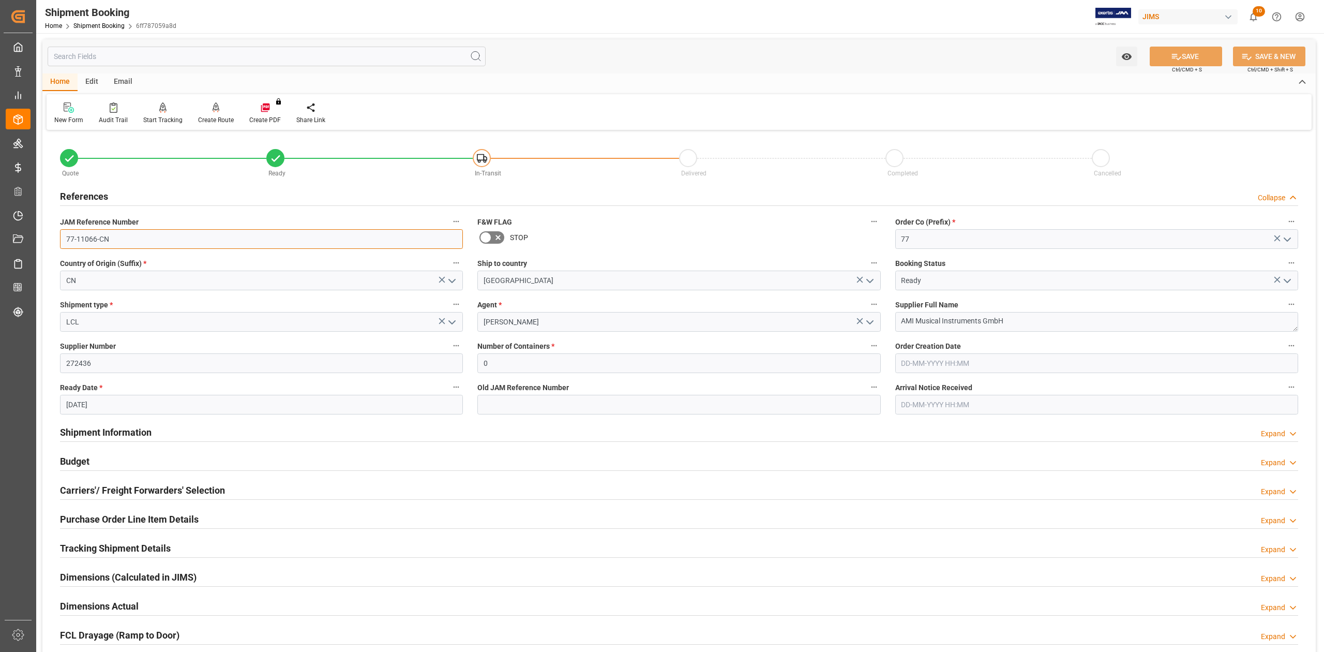
click at [139, 236] on input "77-11066-CN" at bounding box center [261, 239] width 403 height 20
click at [108, 367] on input "272436" at bounding box center [261, 363] width 403 height 20
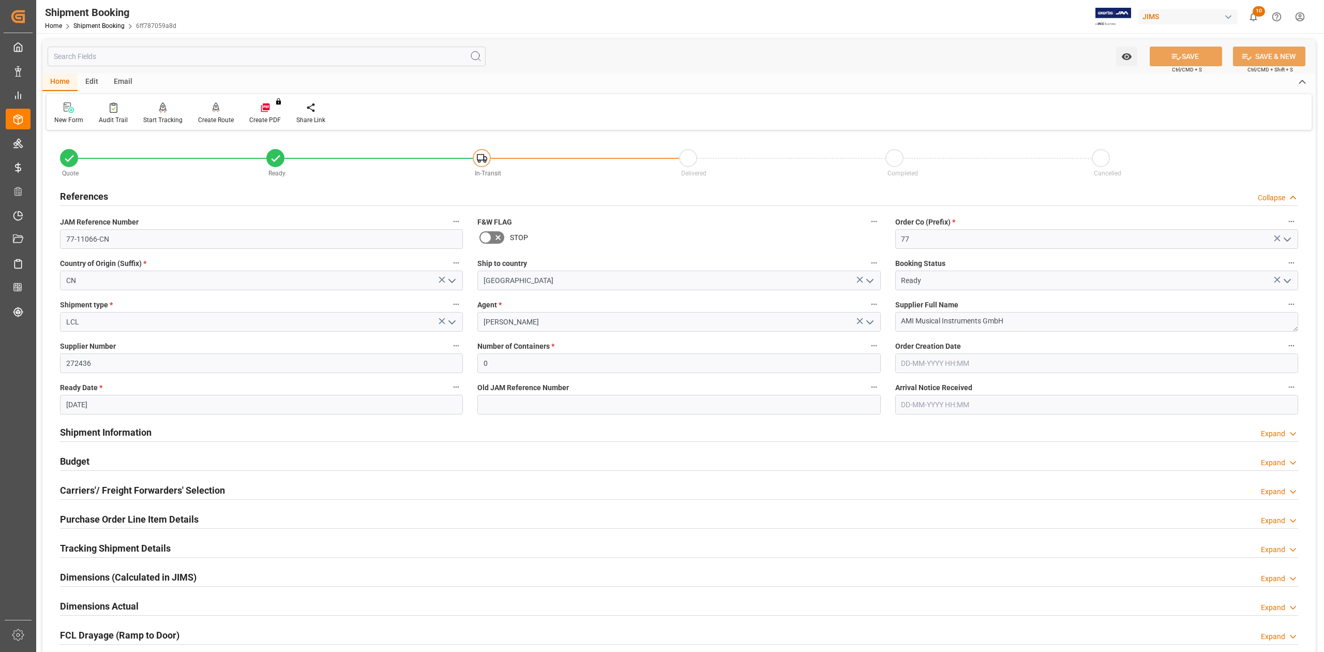
click at [132, 436] on h2 "Shipment Information" at bounding box center [106, 432] width 92 height 14
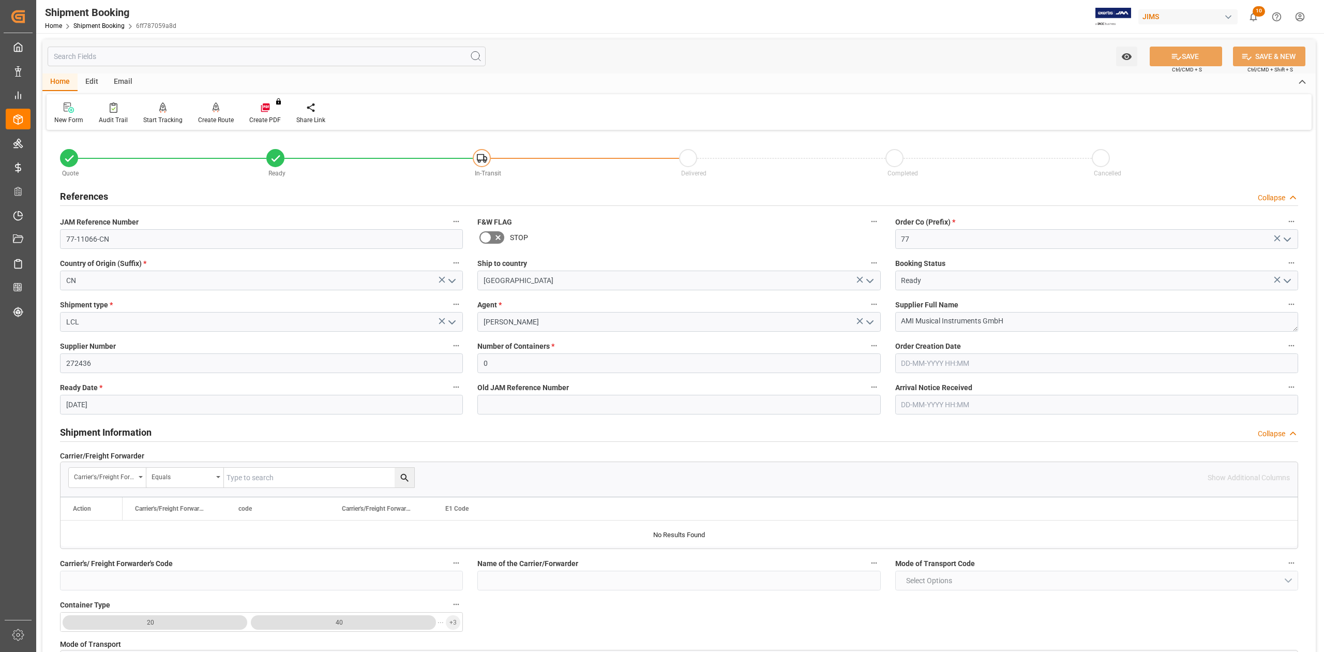
click at [132, 436] on h2 "Shipment Information" at bounding box center [106, 432] width 92 height 14
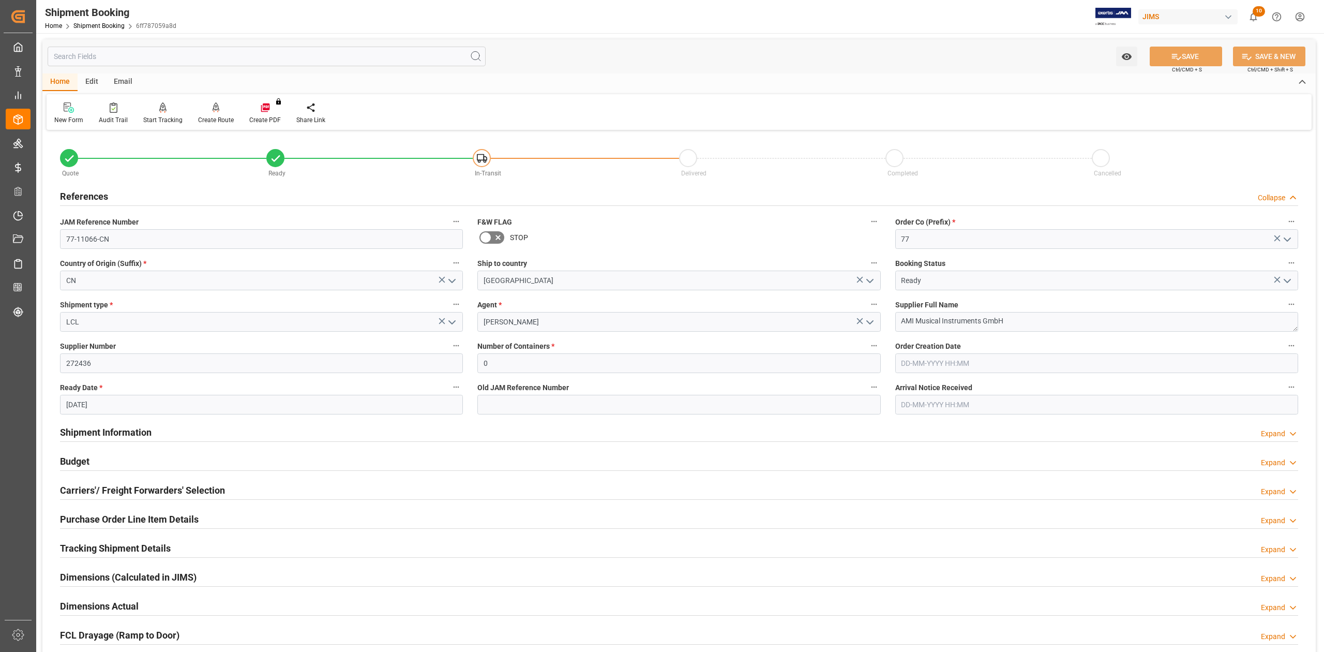
click at [107, 486] on h2 "Carriers'/ Freight Forwarders' Selection" at bounding box center [142, 490] width 165 height 14
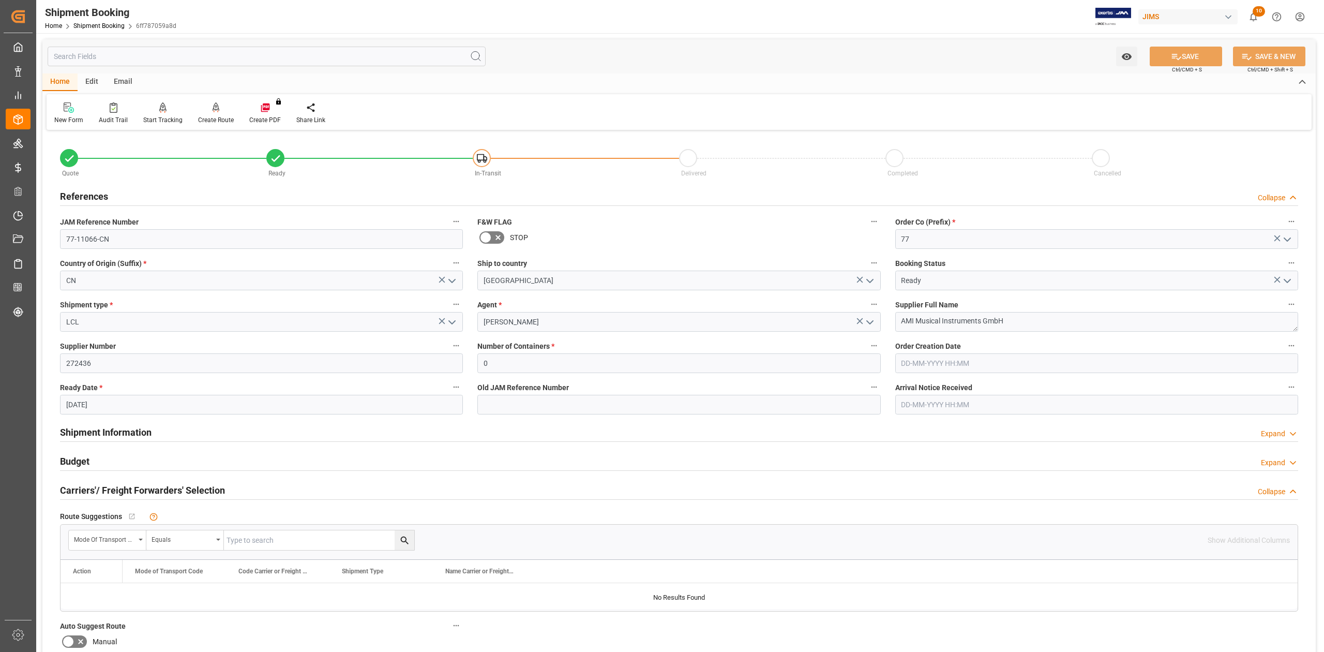
click at [107, 486] on h2 "Carriers'/ Freight Forwarders' Selection" at bounding box center [142, 490] width 165 height 14
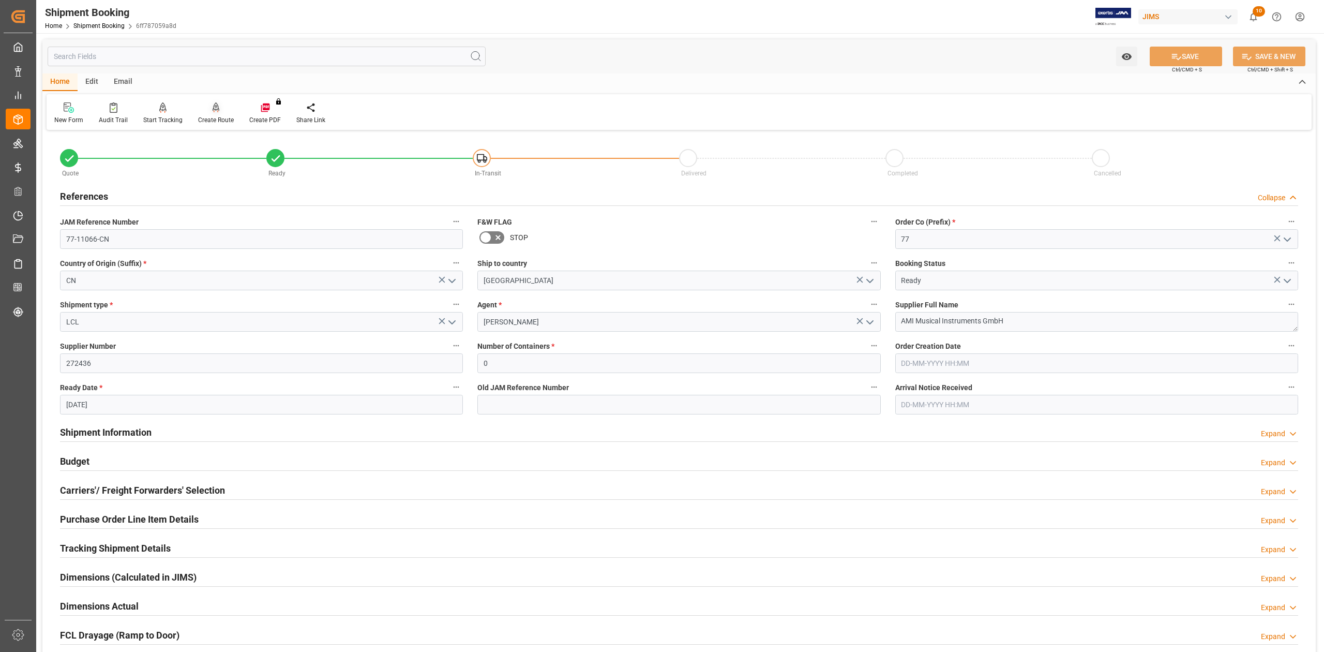
click at [207, 105] on div at bounding box center [216, 107] width 36 height 11
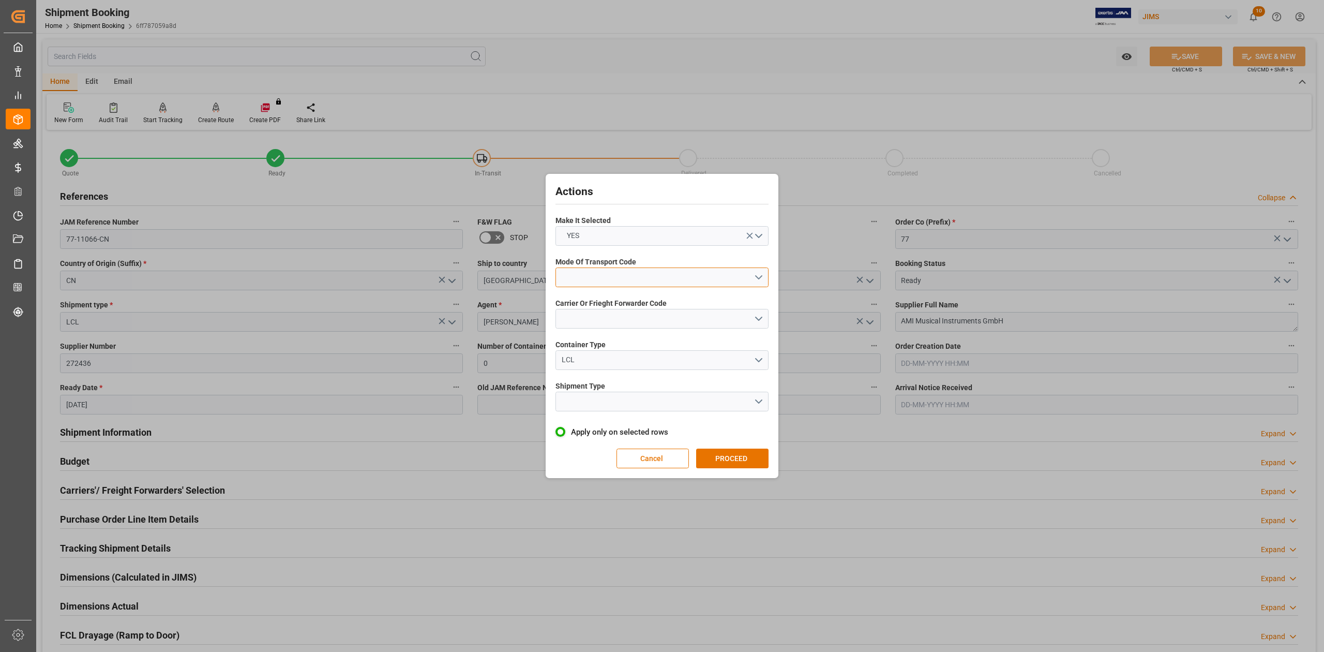
click at [617, 277] on button "open menu" at bounding box center [662, 277] width 213 height 20
click at [617, 285] on div "1- OCEAN" at bounding box center [662, 280] width 212 height 22
click at [623, 324] on button "open menu" at bounding box center [662, 319] width 213 height 20
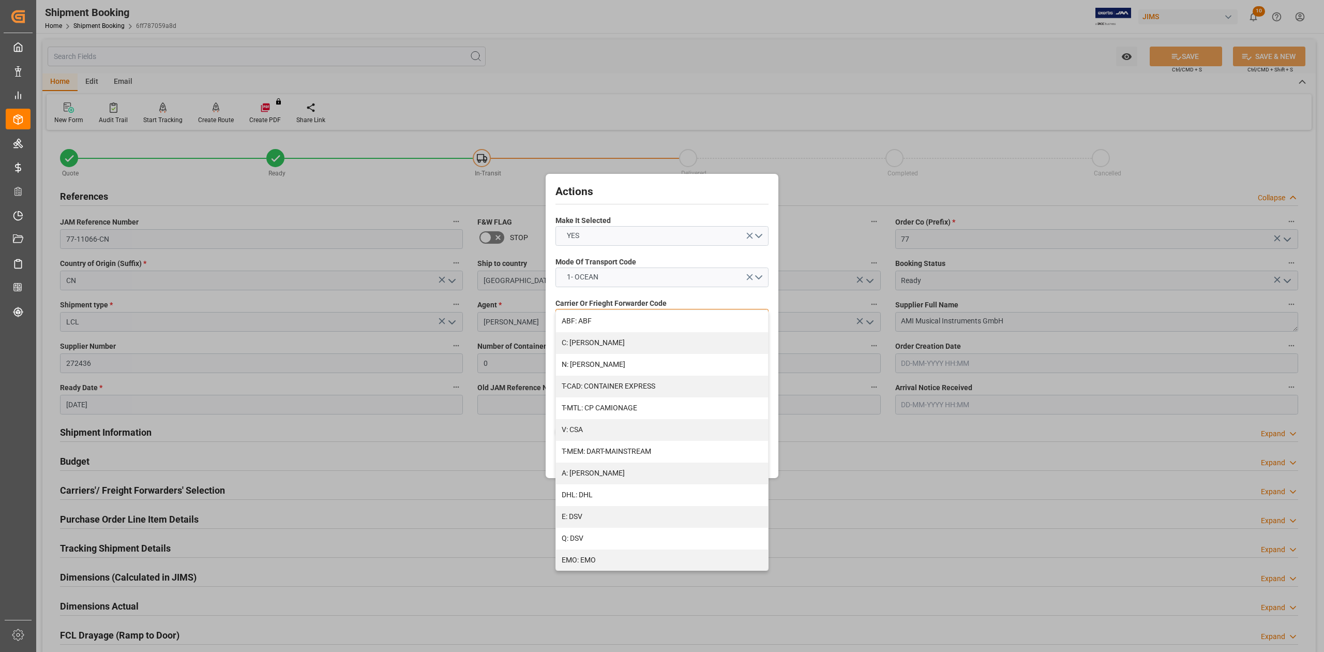
click at [614, 473] on div "A: DELMAR" at bounding box center [662, 474] width 212 height 22
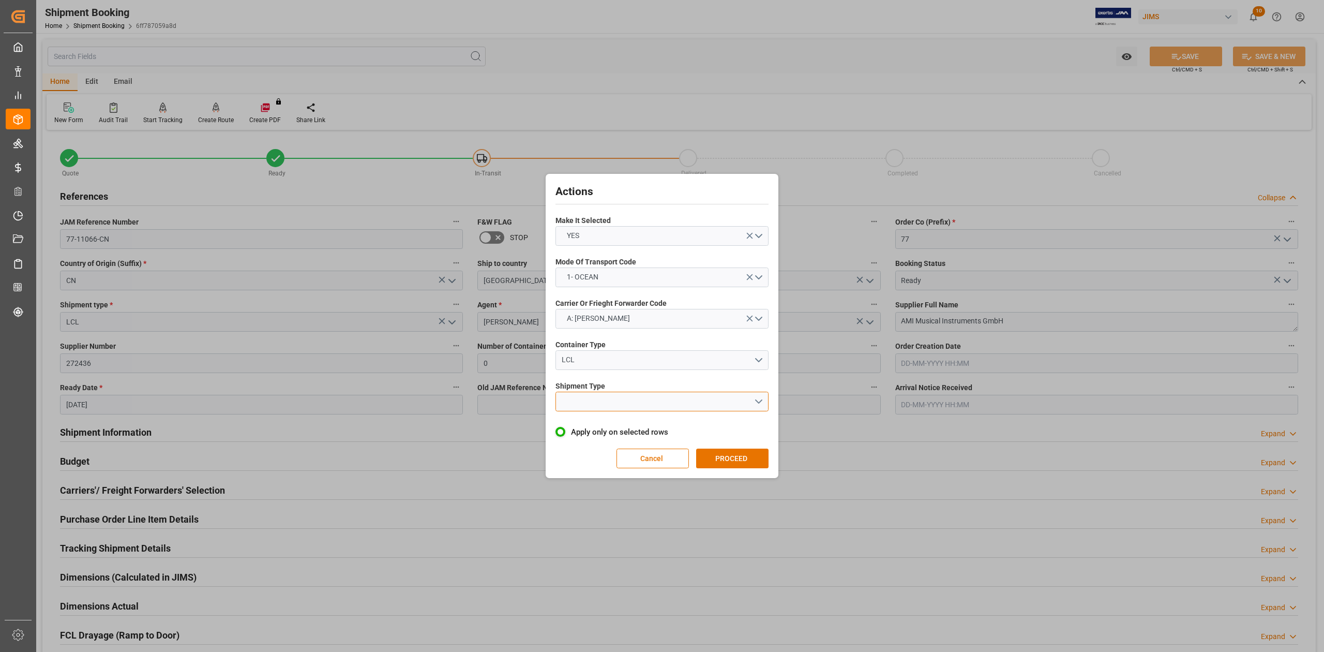
click at [592, 395] on button "open menu" at bounding box center [662, 402] width 213 height 20
click at [602, 424] on div "LCL" at bounding box center [662, 426] width 212 height 22
click at [723, 460] on button "PROCEED" at bounding box center [732, 459] width 72 height 20
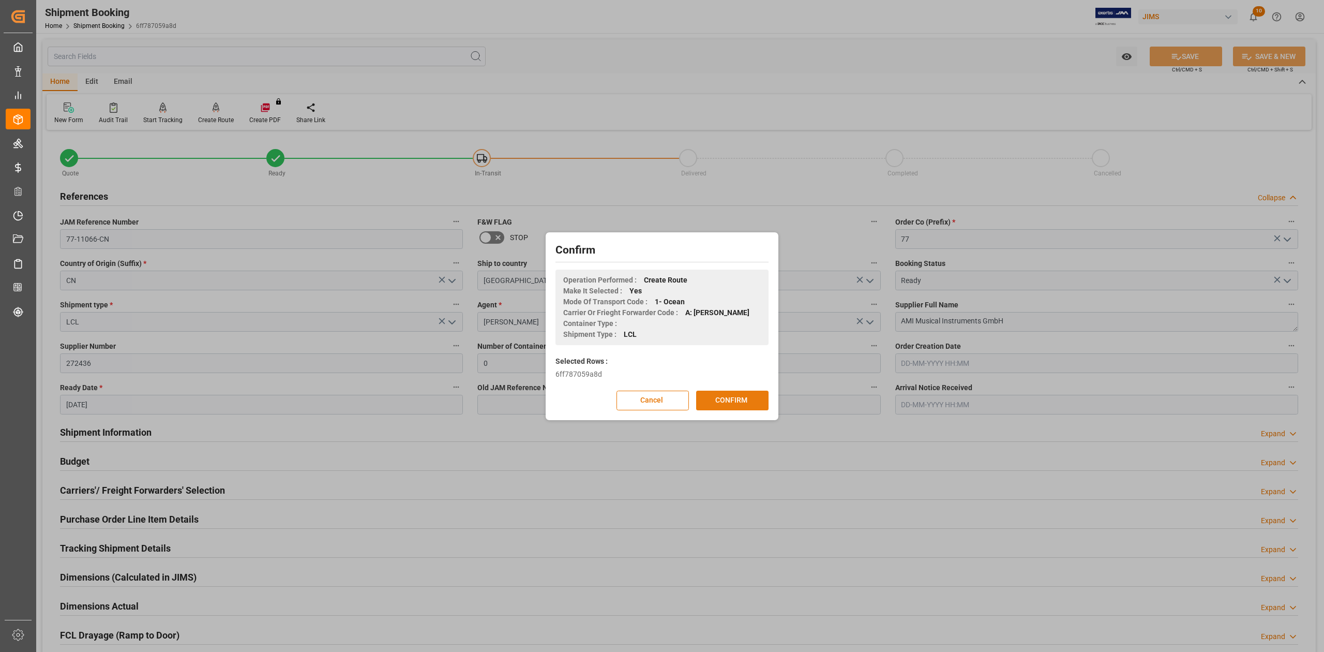
click at [729, 400] on button "CONFIRM" at bounding box center [732, 401] width 72 height 20
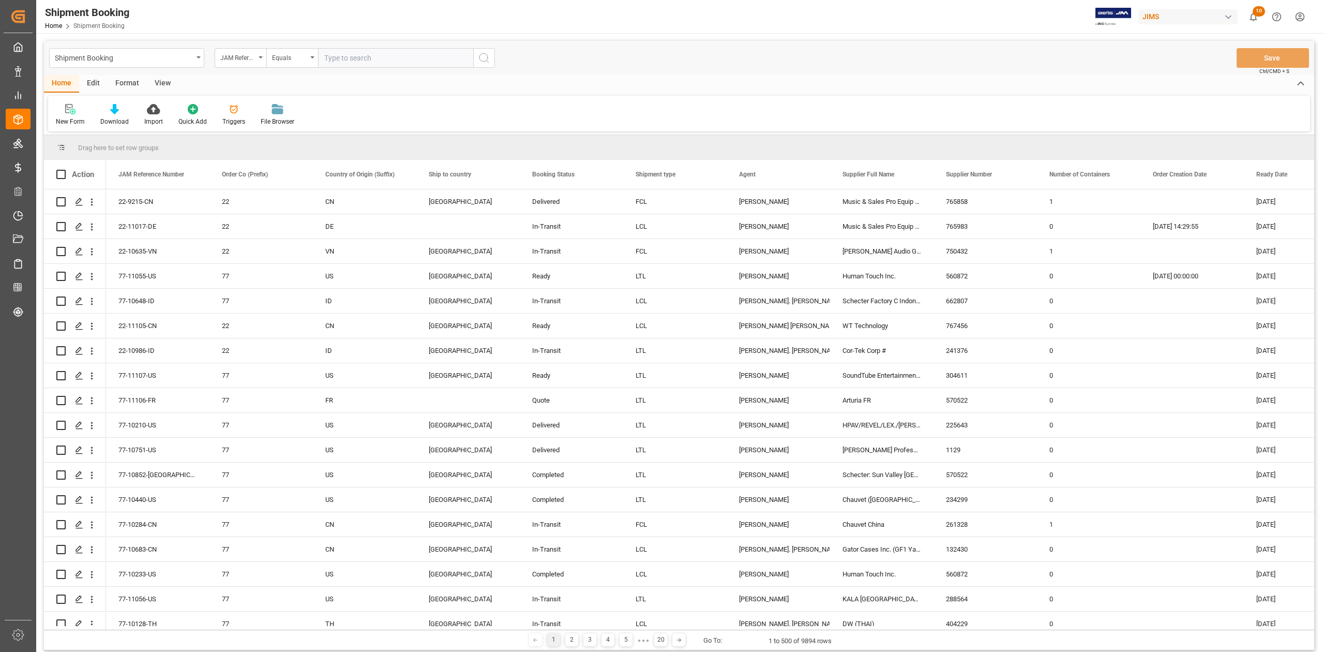
click at [375, 61] on input "text" at bounding box center [395, 58] width 155 height 20
paste input "77-11025-ID"
type input "77-11025-ID"
click at [479, 62] on icon "search button" at bounding box center [484, 58] width 12 height 12
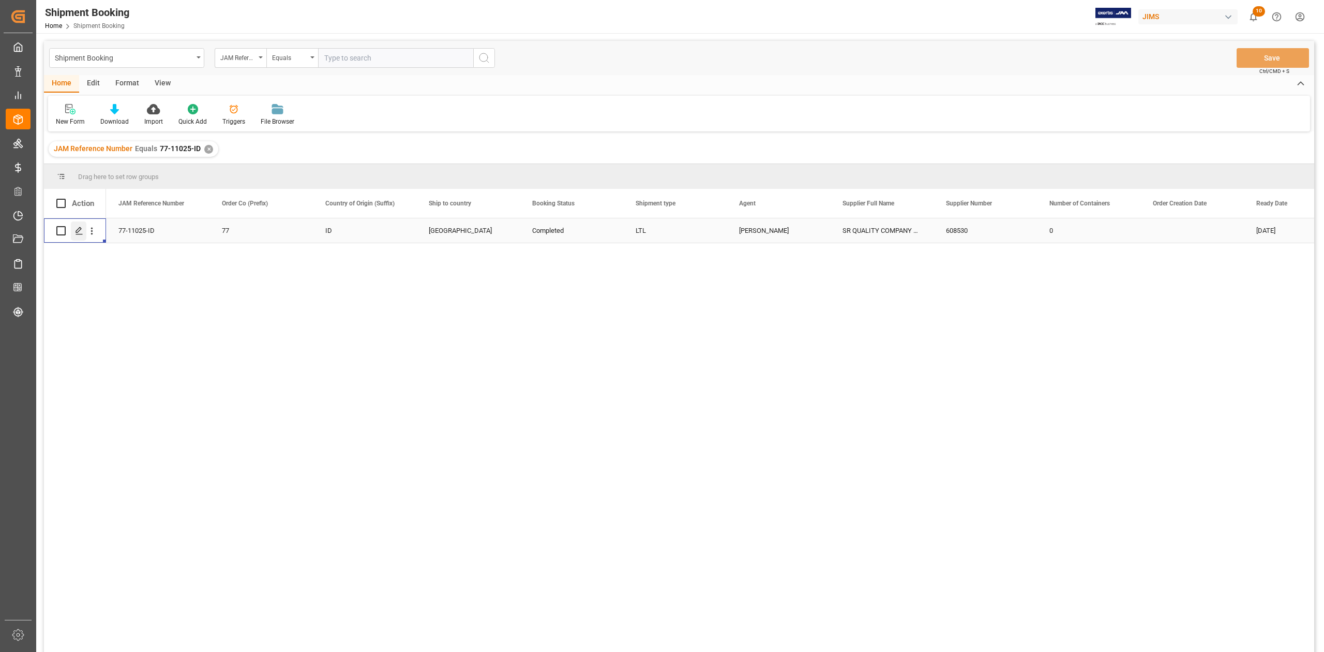
click at [81, 234] on line "Press SPACE to select this row." at bounding box center [79, 234] width 6 height 0
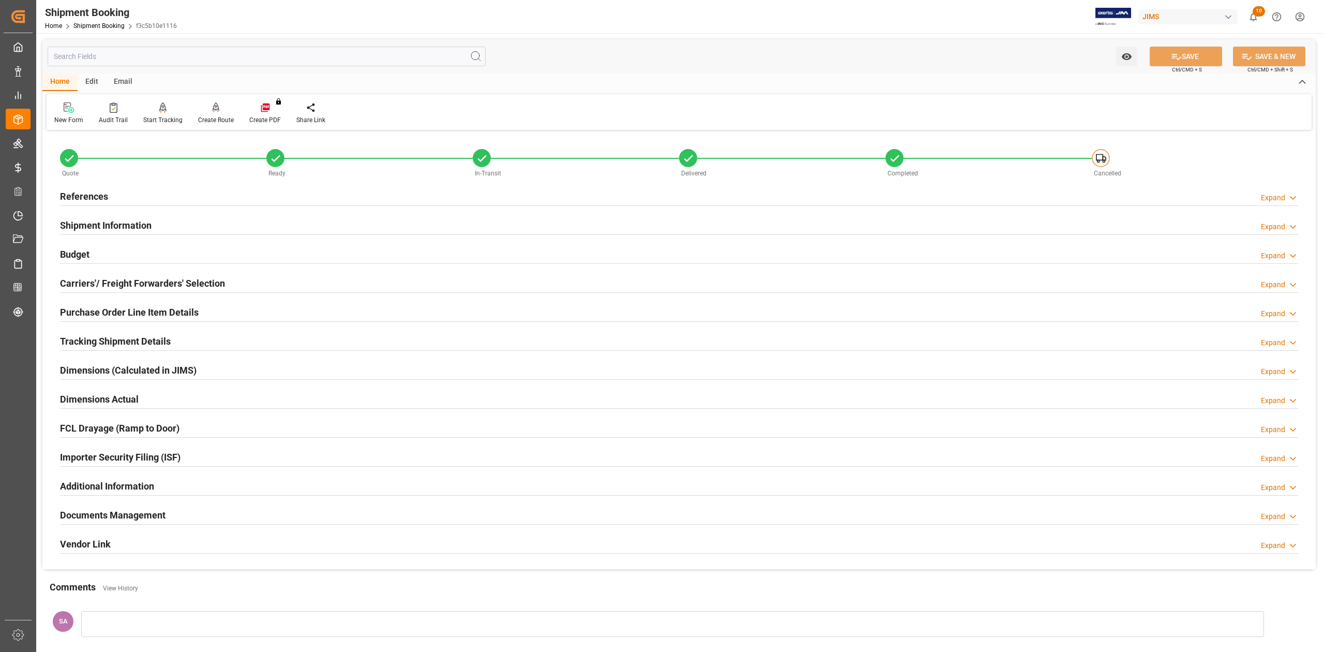
click at [146, 519] on h2 "Documents Management" at bounding box center [113, 515] width 106 height 14
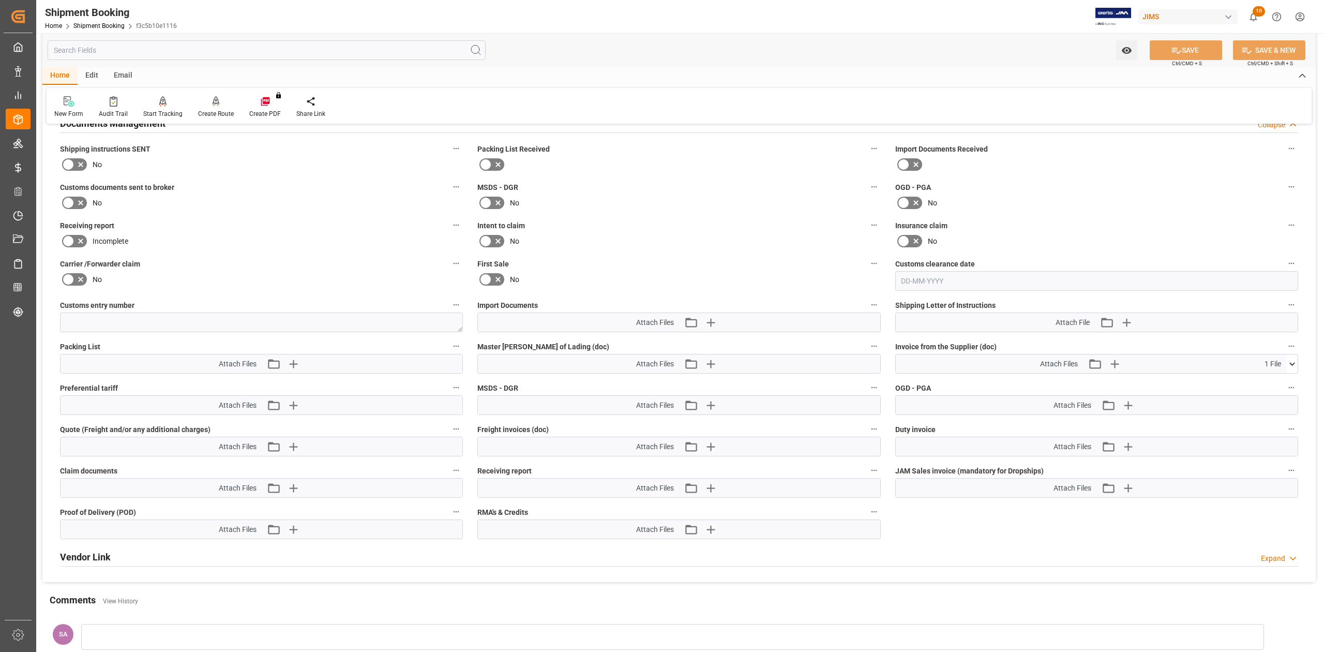
scroll to position [414, 0]
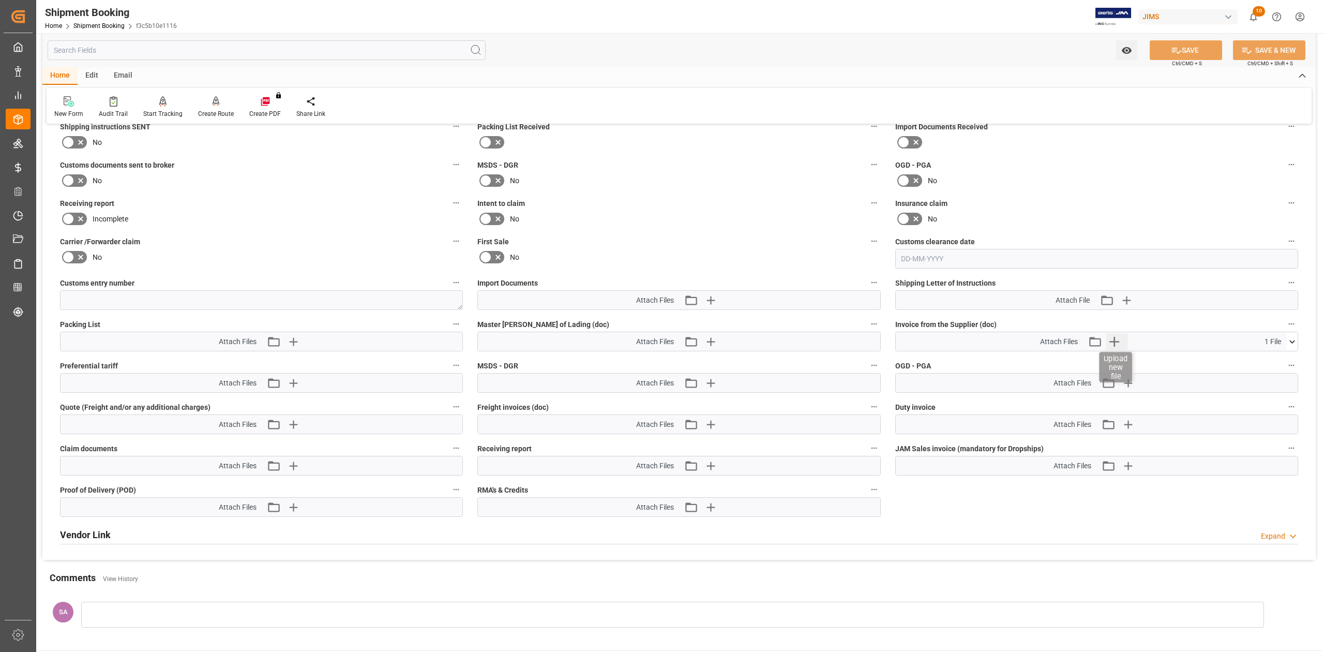
click at [1118, 344] on icon "button" at bounding box center [1114, 341] width 17 height 17
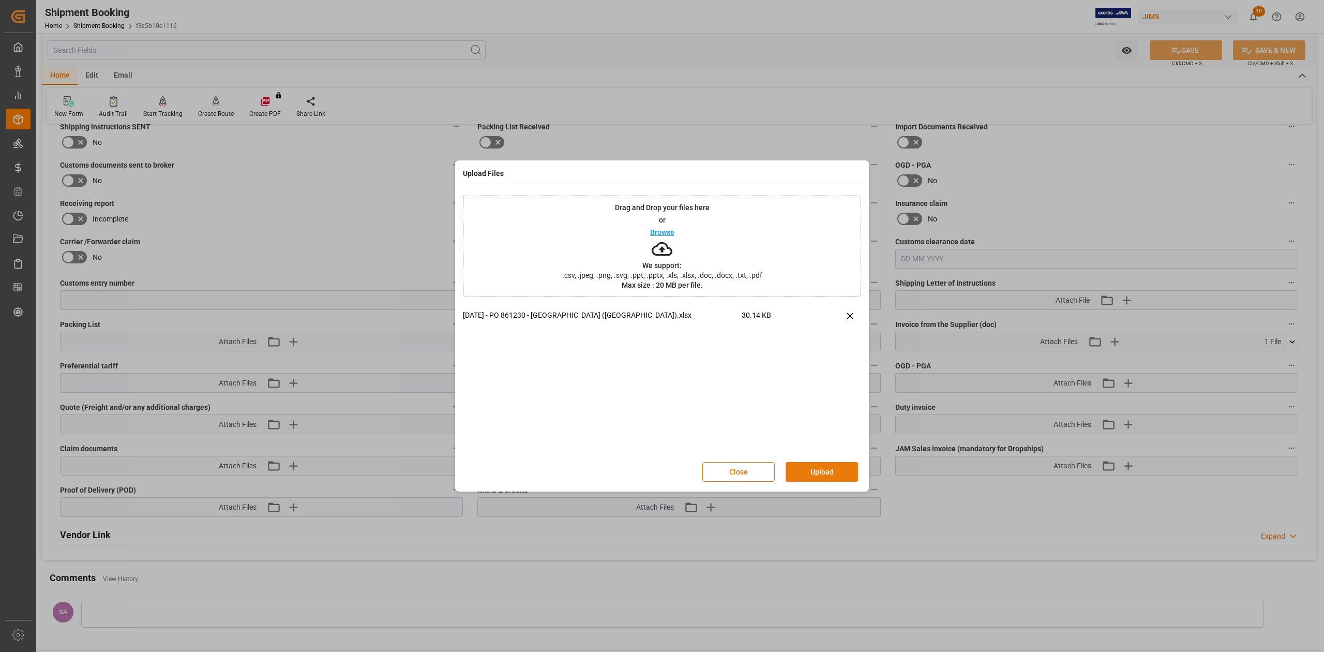
click at [840, 476] on button "Upload" at bounding box center [822, 472] width 72 height 20
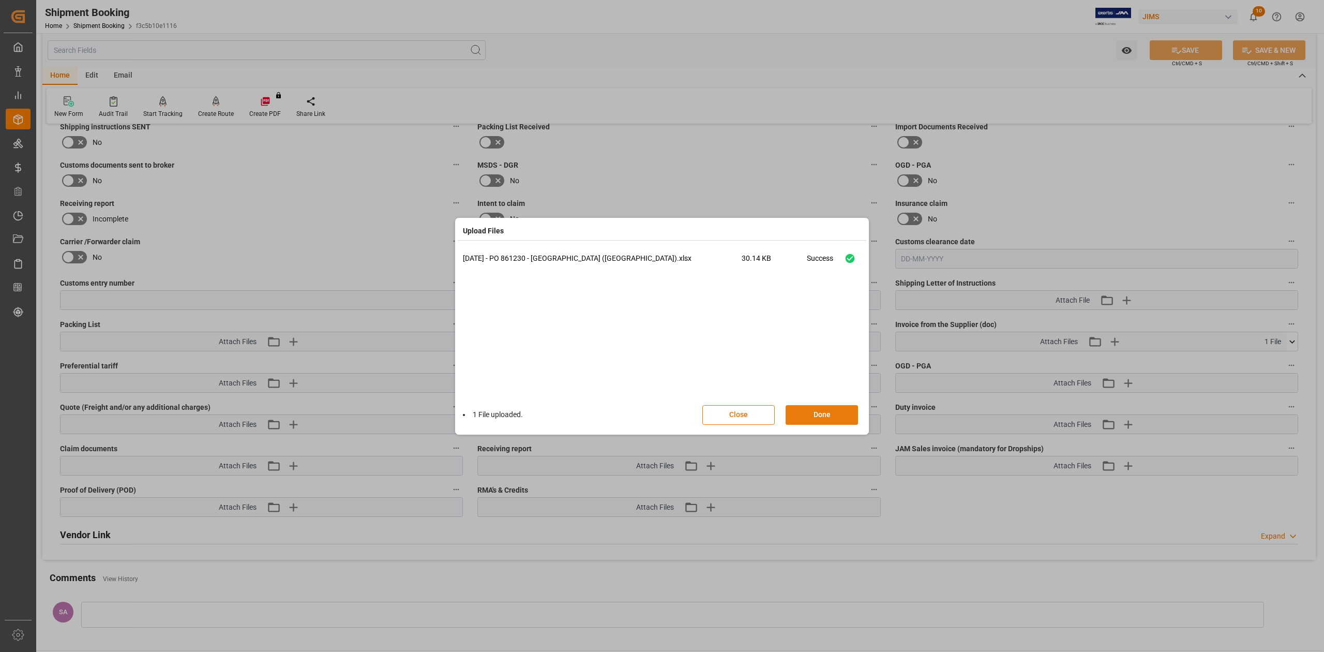
click at [826, 413] on button "Done" at bounding box center [822, 415] width 72 height 20
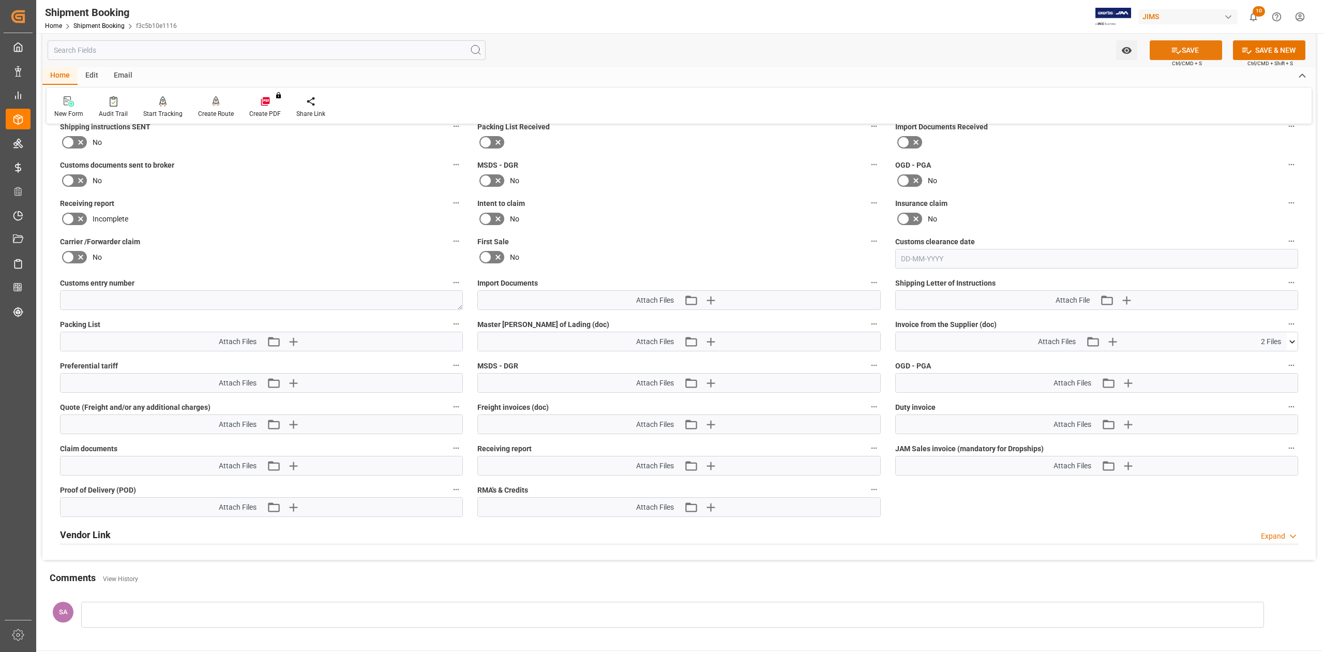
click at [1172, 46] on icon at bounding box center [1176, 50] width 11 height 11
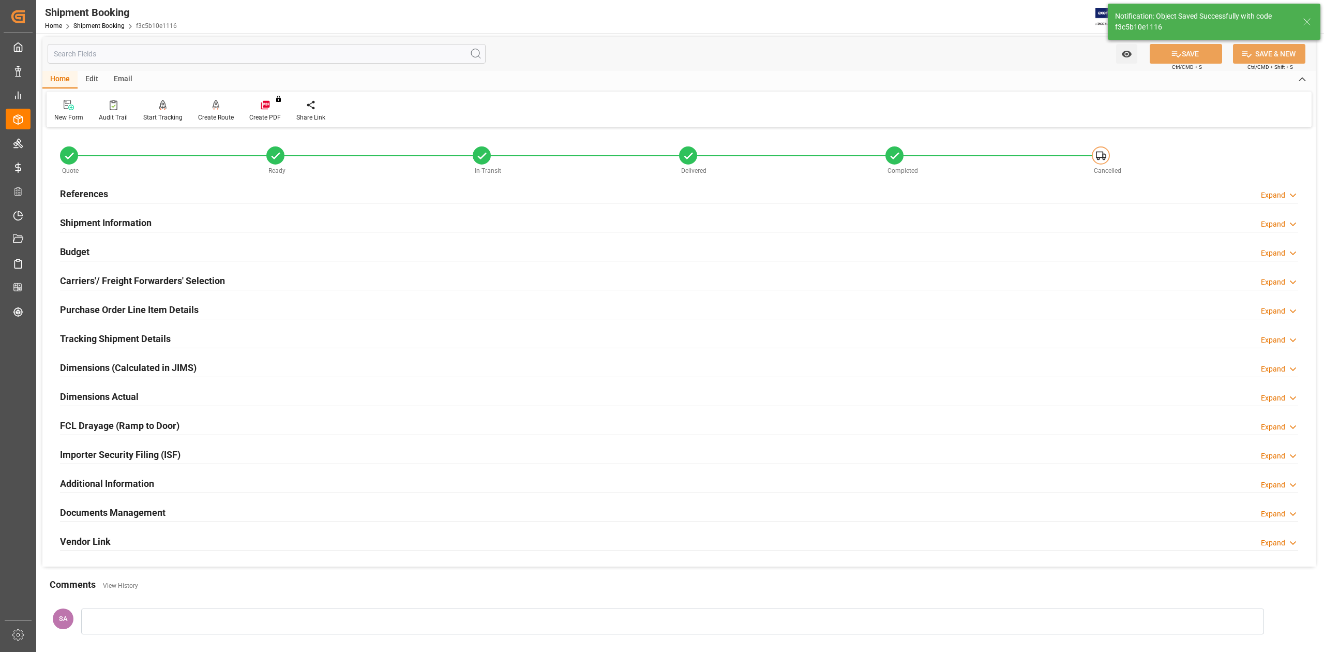
scroll to position [0, 0]
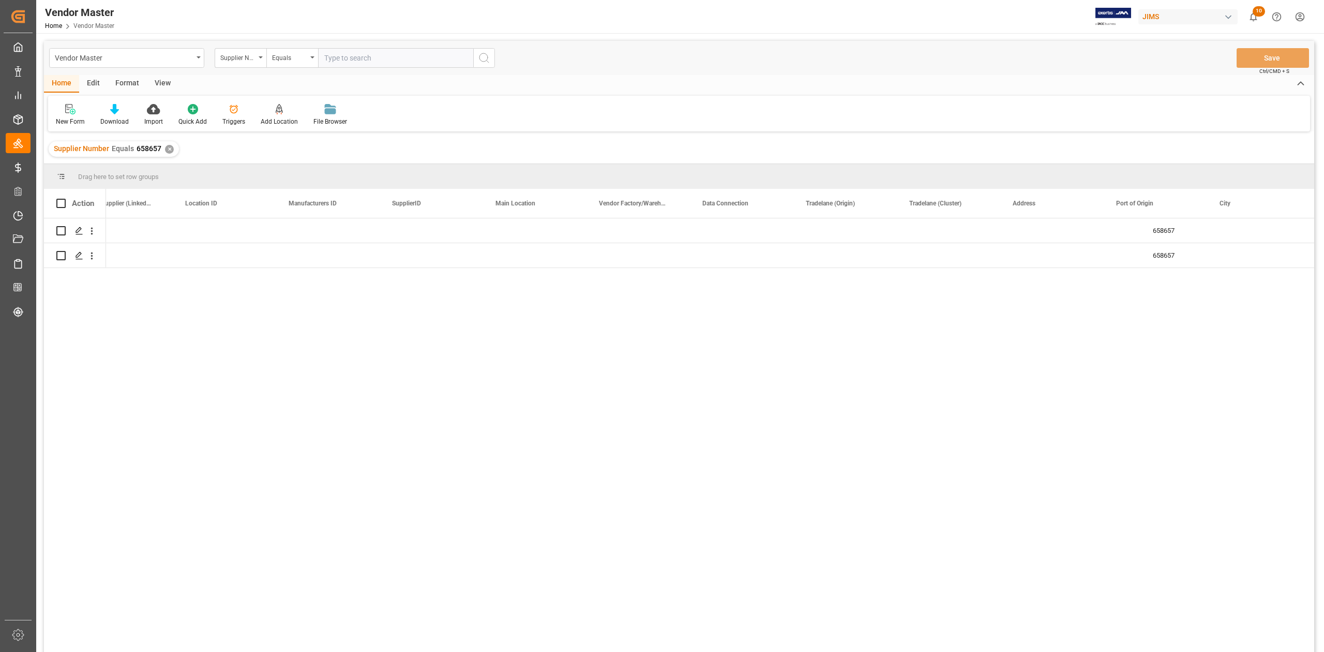
scroll to position [0, 1174]
click at [166, 148] on div "✕" at bounding box center [169, 149] width 9 height 9
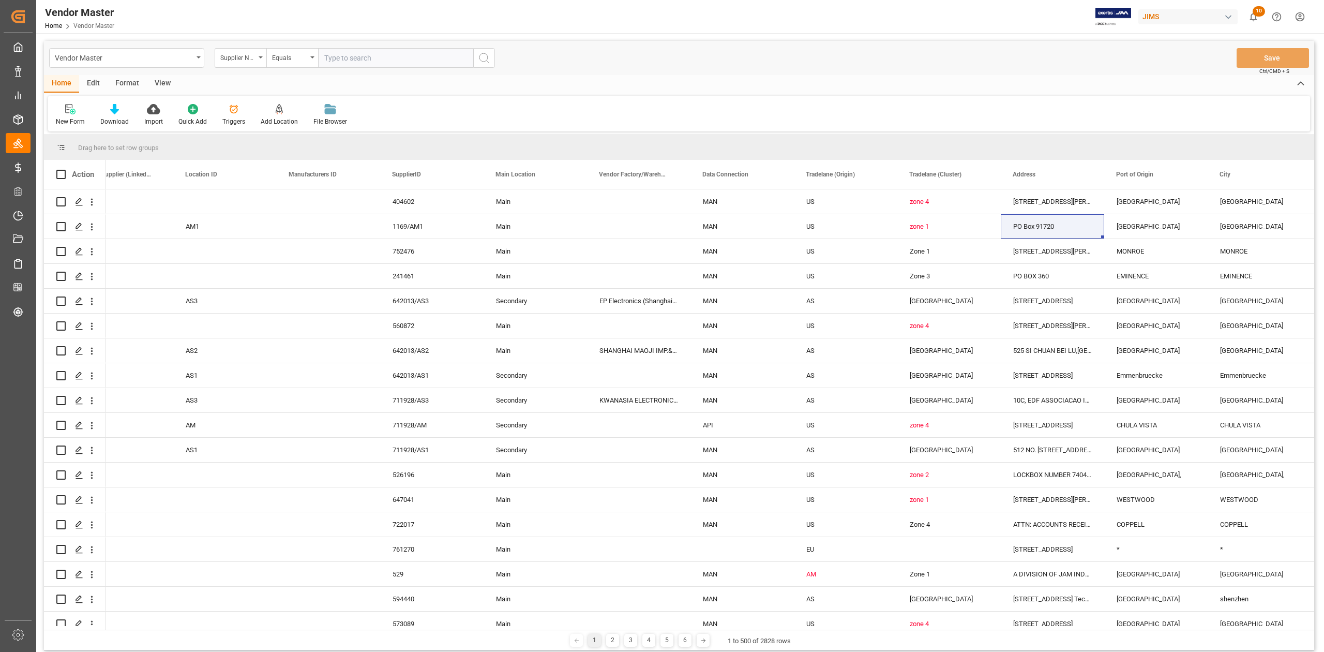
click at [373, 61] on input "text" at bounding box center [395, 58] width 155 height 20
paste input "272436"
type input "272436"
click at [489, 56] on icon "search button" at bounding box center [484, 58] width 12 height 12
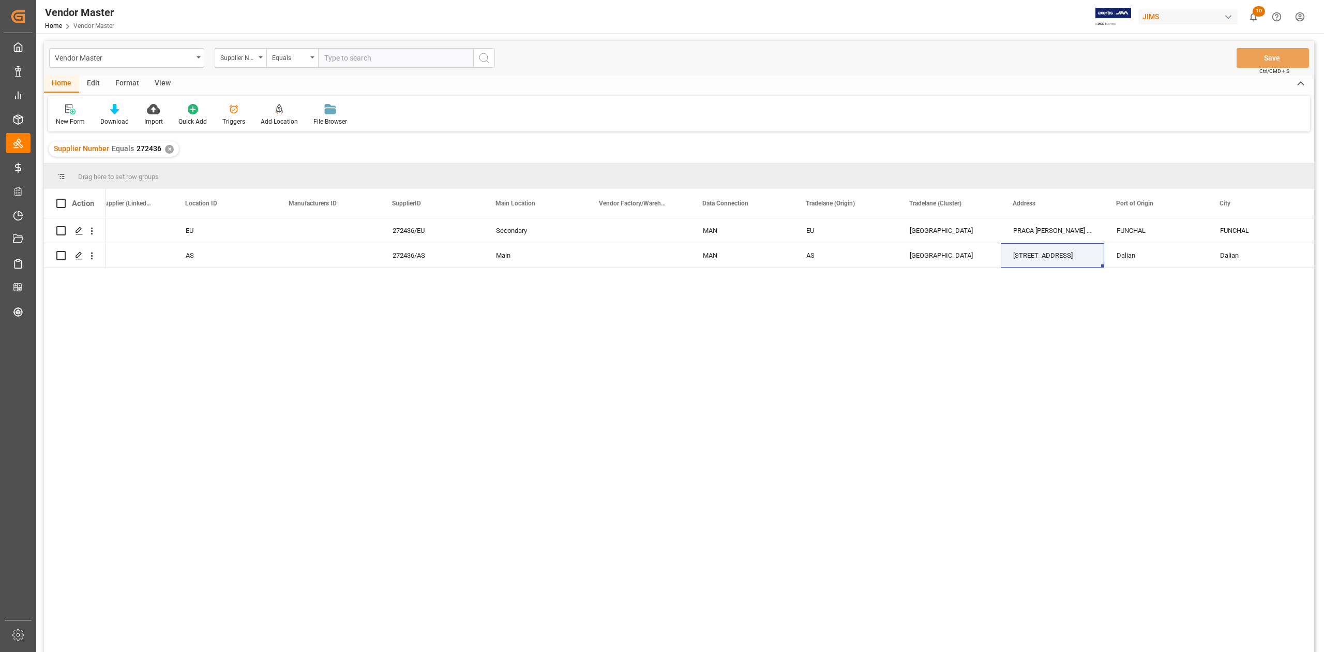
click at [166, 149] on div "✕" at bounding box center [169, 149] width 9 height 9
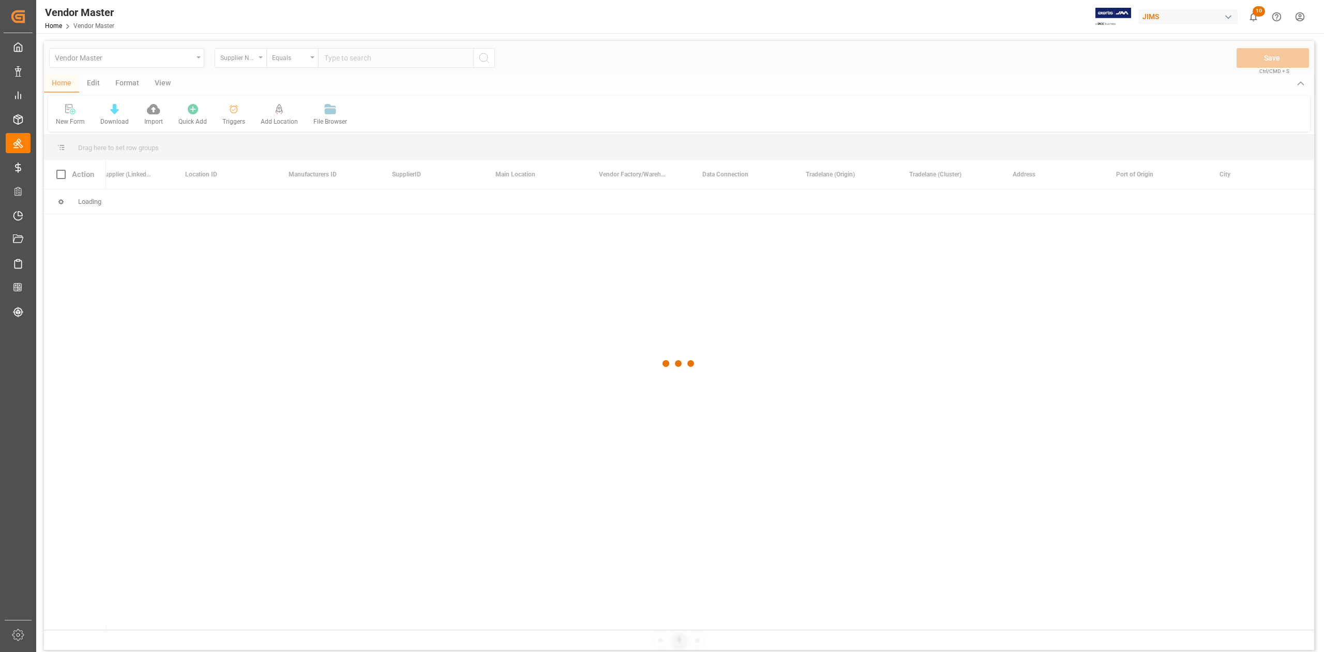
click at [371, 59] on div at bounding box center [679, 364] width 1271 height 646
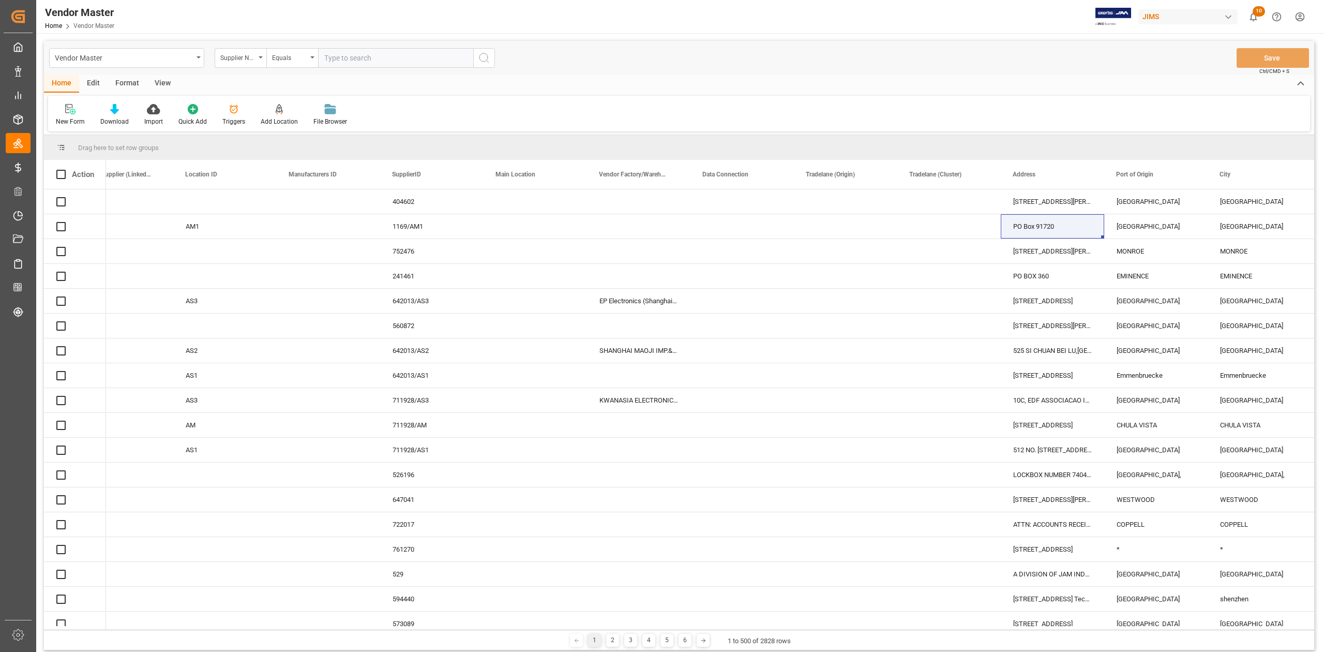
click at [376, 58] on input "text" at bounding box center [395, 58] width 155 height 20
paste input "665754"
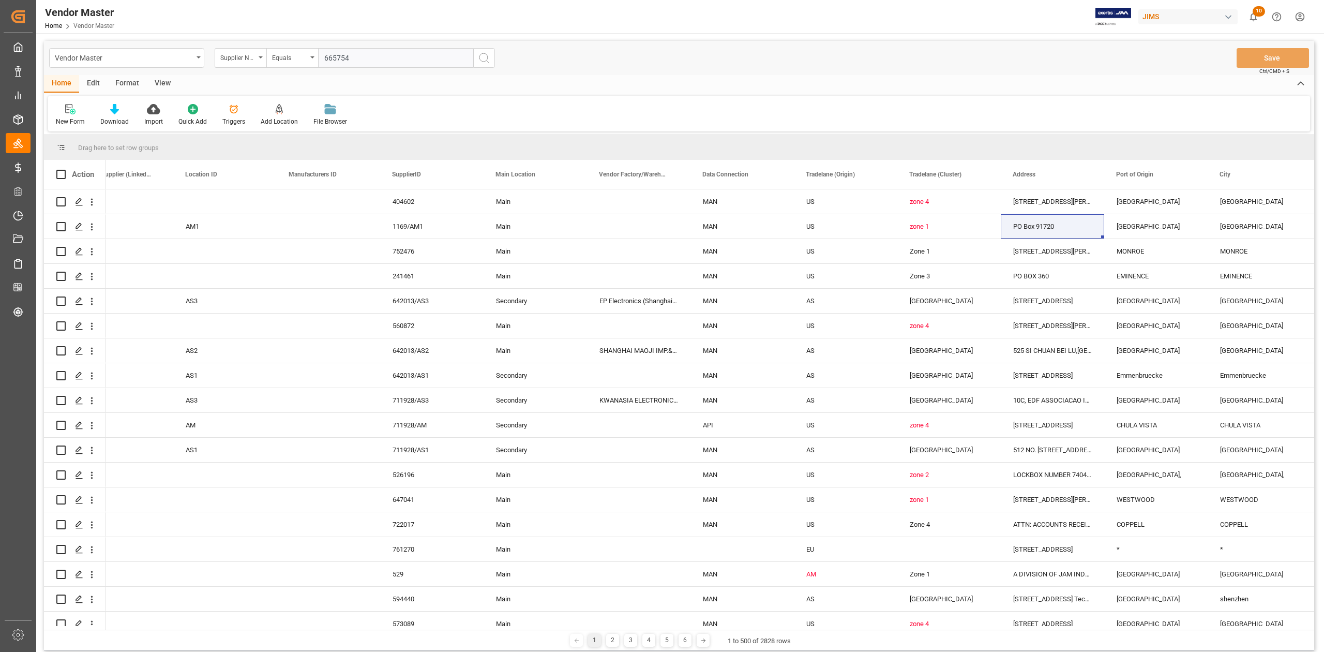
type input "665754"
click at [487, 61] on icon "search button" at bounding box center [484, 58] width 12 height 12
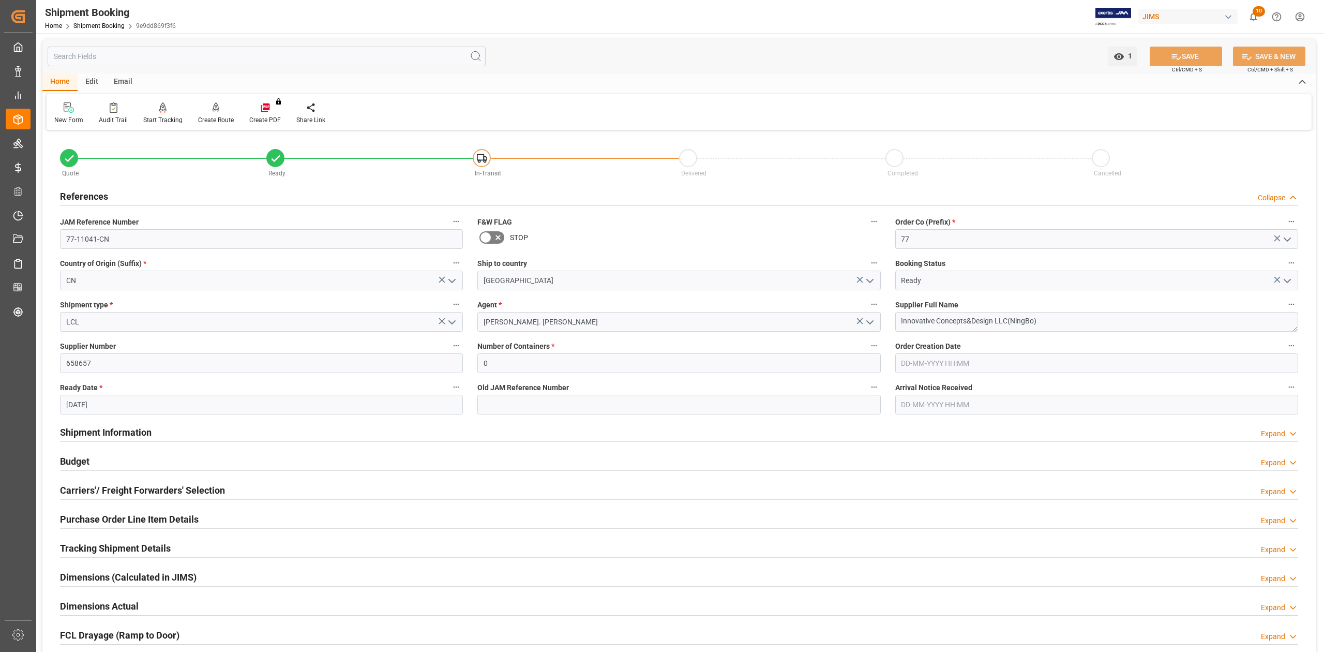
click at [123, 494] on h2 "Carriers'/ Freight Forwarders' Selection" at bounding box center [142, 490] width 165 height 14
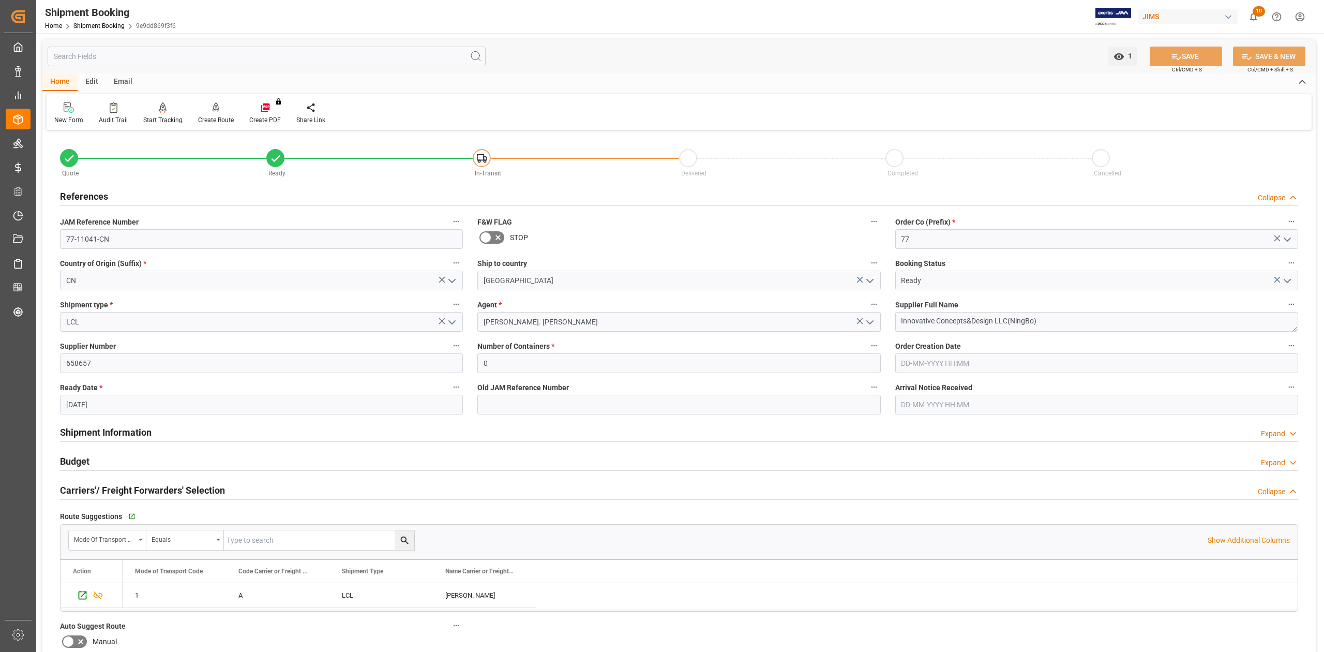
click at [123, 494] on h2 "Carriers'/ Freight Forwarders' Selection" at bounding box center [142, 490] width 165 height 14
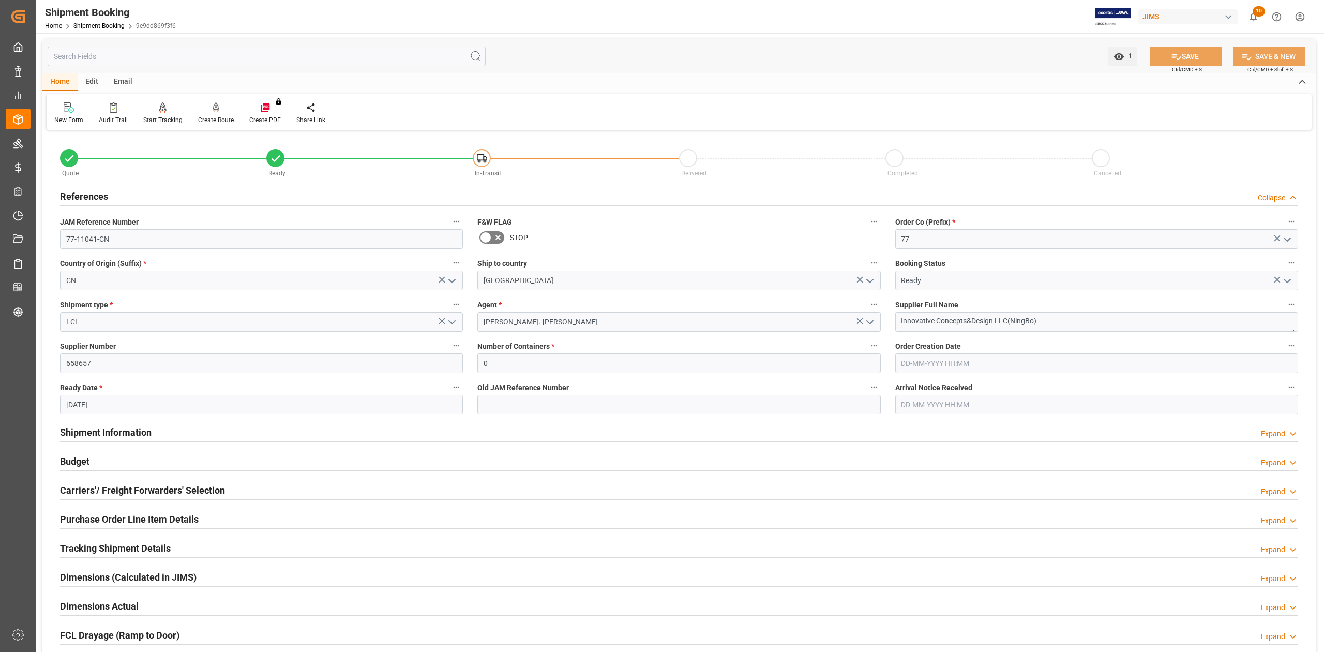
click at [118, 429] on h2 "Shipment Information" at bounding box center [106, 432] width 92 height 14
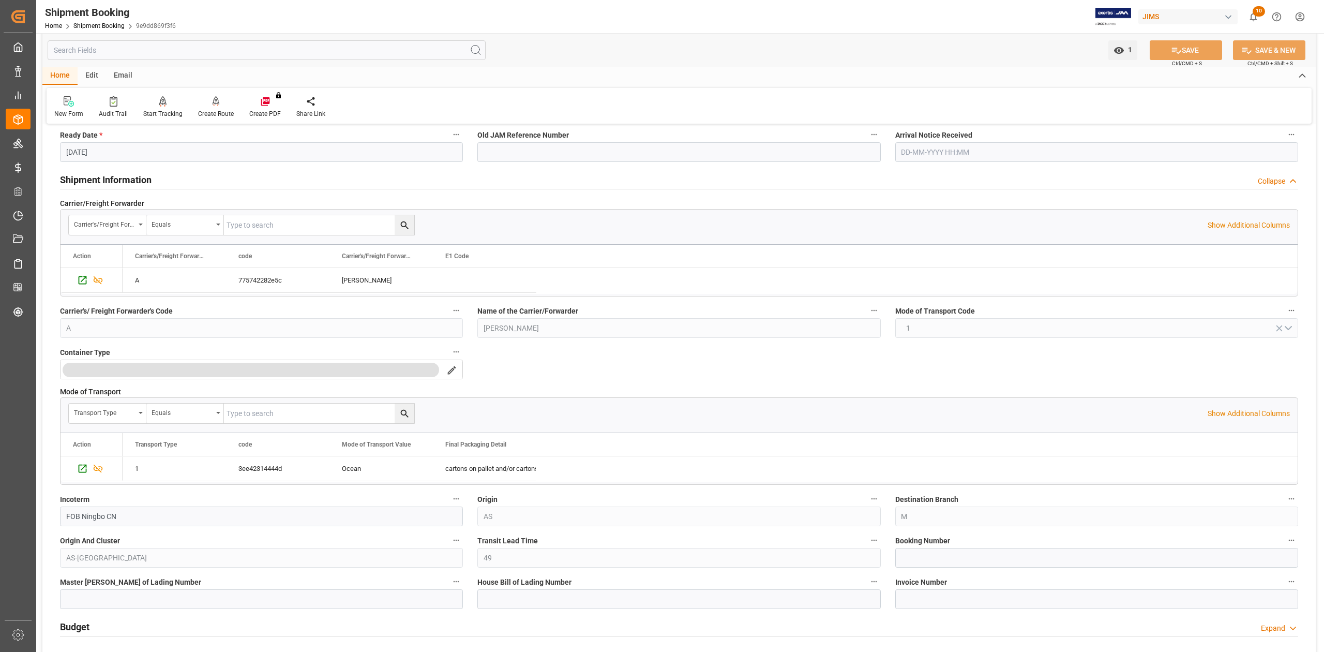
scroll to position [276, 0]
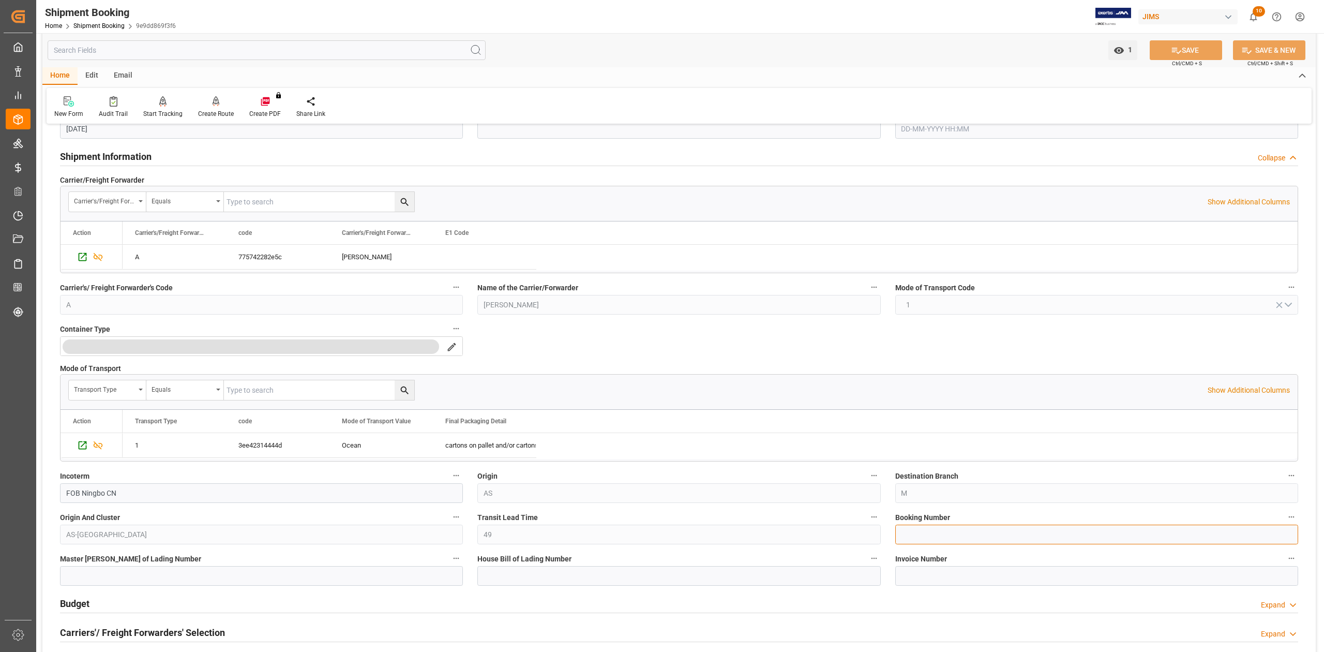
click at [952, 532] on input at bounding box center [1097, 535] width 403 height 20
paste input "13638602"
type input "13638602"
click at [1163, 54] on button "SAVE" at bounding box center [1186, 50] width 72 height 20
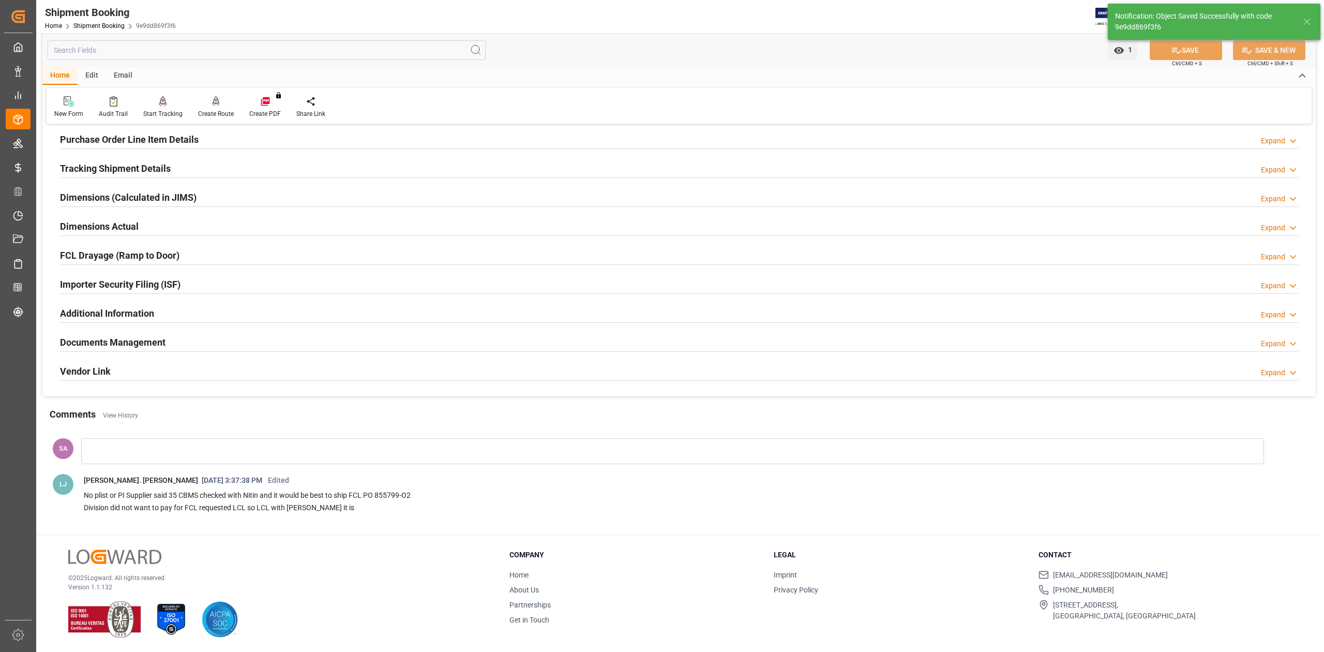
scroll to position [69, 0]
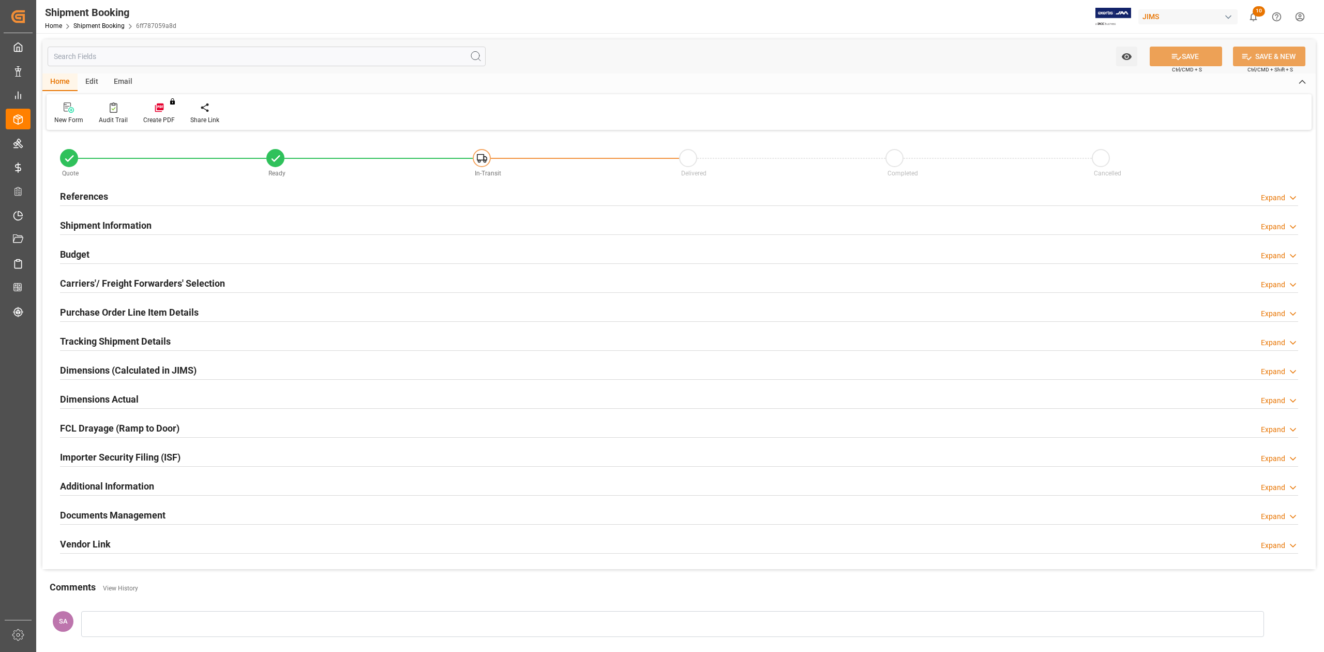
type input "49"
click at [123, 218] on h2 "Shipment Information" at bounding box center [106, 225] width 92 height 14
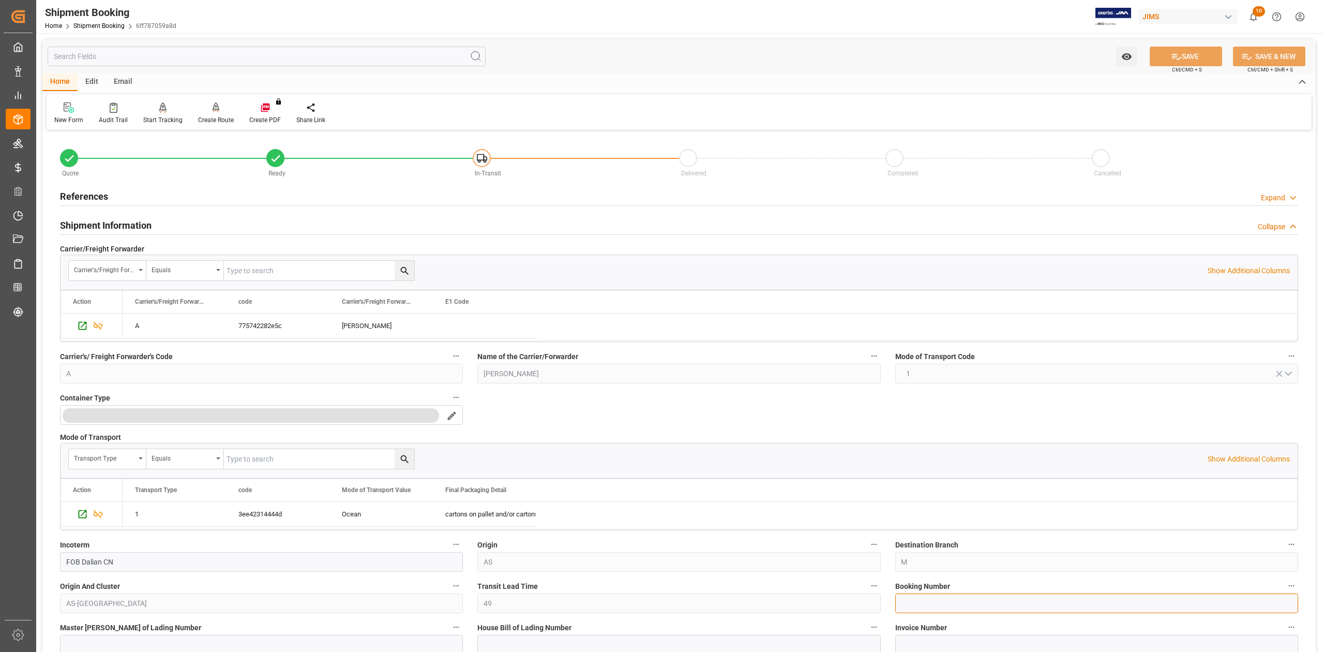
click at [978, 602] on input at bounding box center [1097, 603] width 403 height 20
paste input "13638635"
type input "13638635"
click at [1184, 49] on button "SAVE" at bounding box center [1186, 57] width 72 height 20
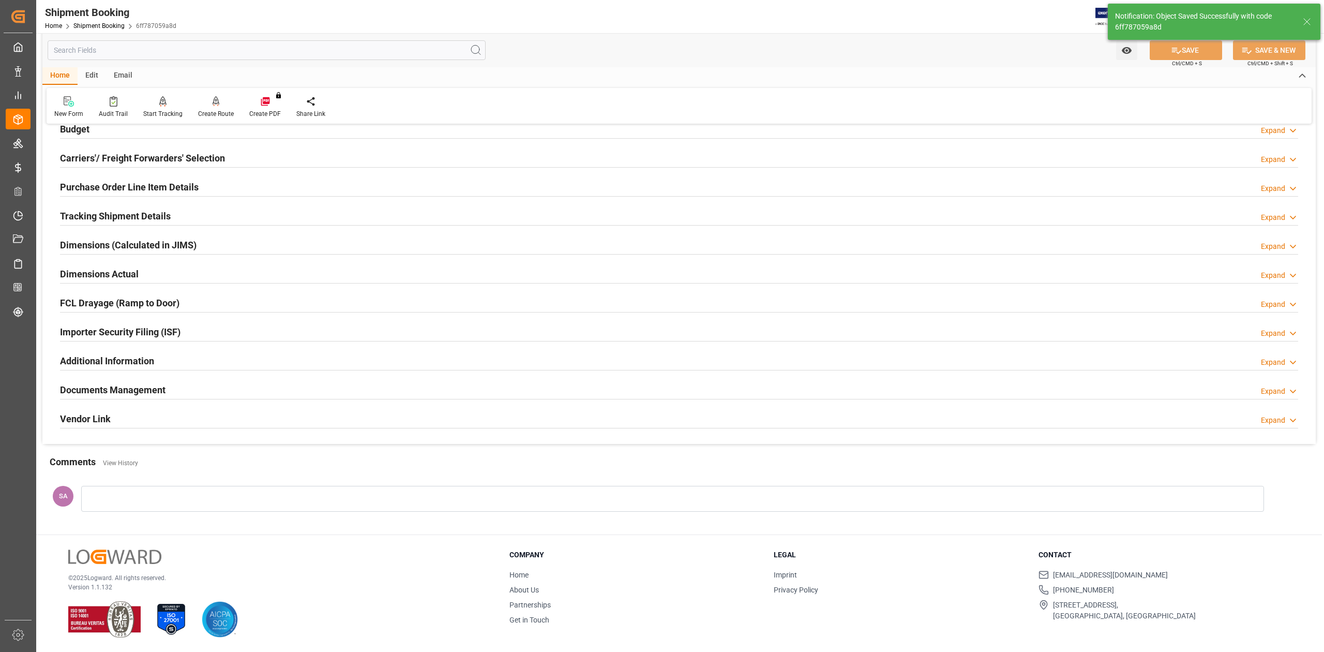
scroll to position [63, 0]
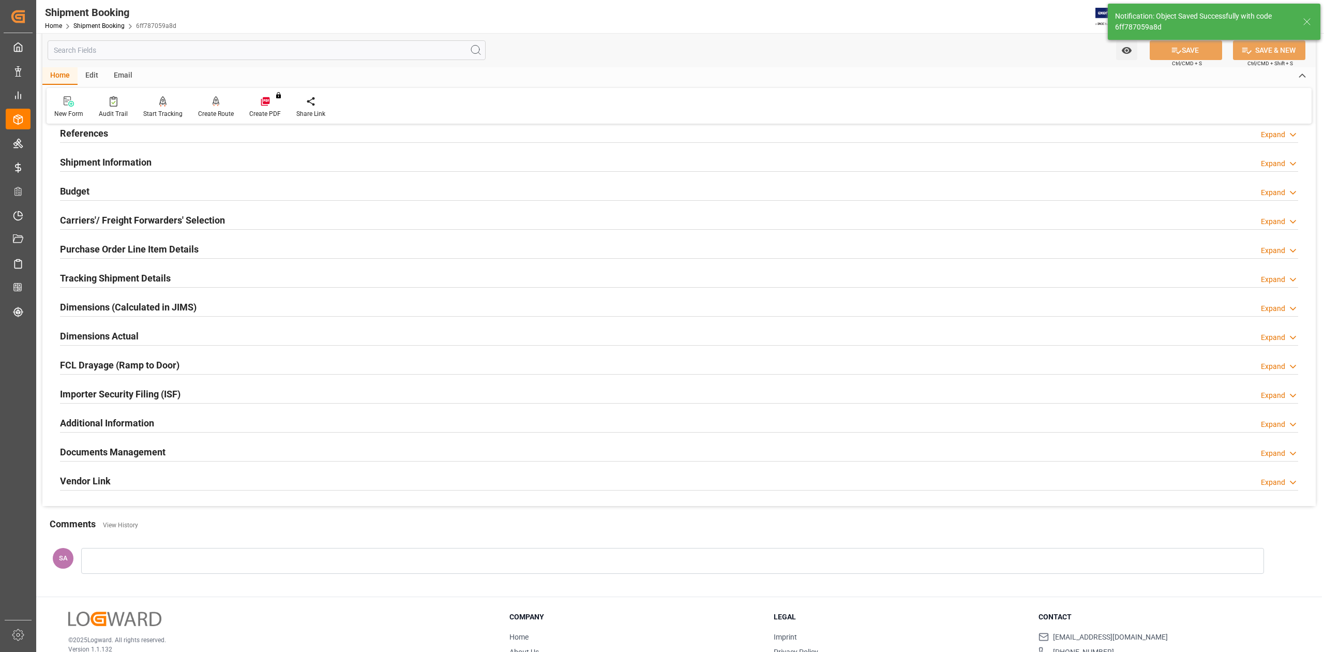
click at [131, 336] on h2 "Dimensions Actual" at bounding box center [99, 336] width 79 height 14
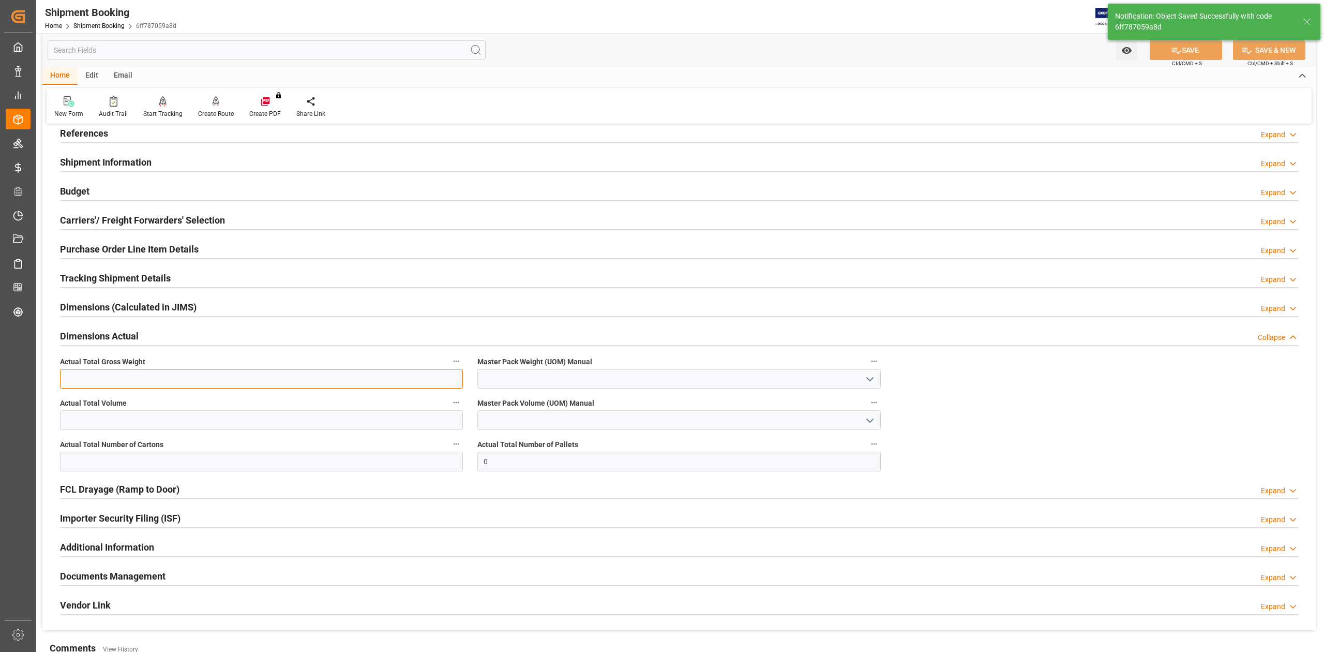
click at [137, 378] on input "text" at bounding box center [261, 379] width 403 height 20
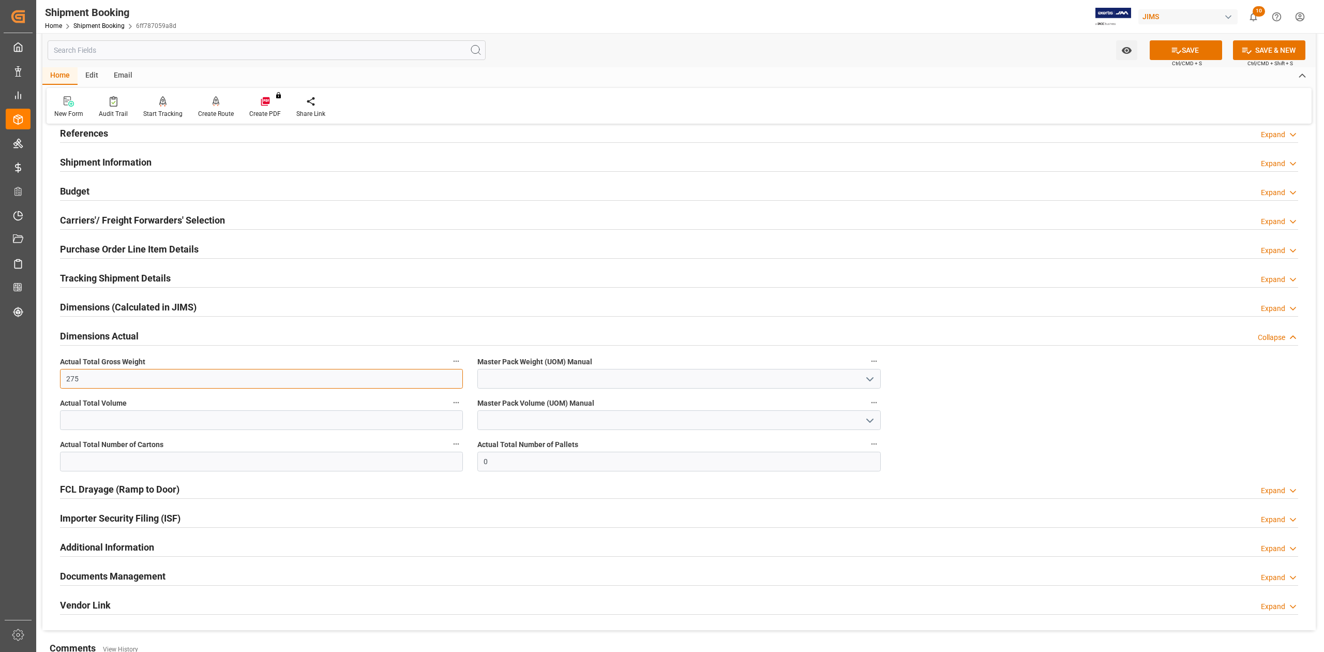
type input "275"
click at [98, 421] on input "text" at bounding box center [261, 420] width 403 height 20
type input "4.26"
click at [98, 459] on input "text" at bounding box center [261, 462] width 403 height 20
type input "24"
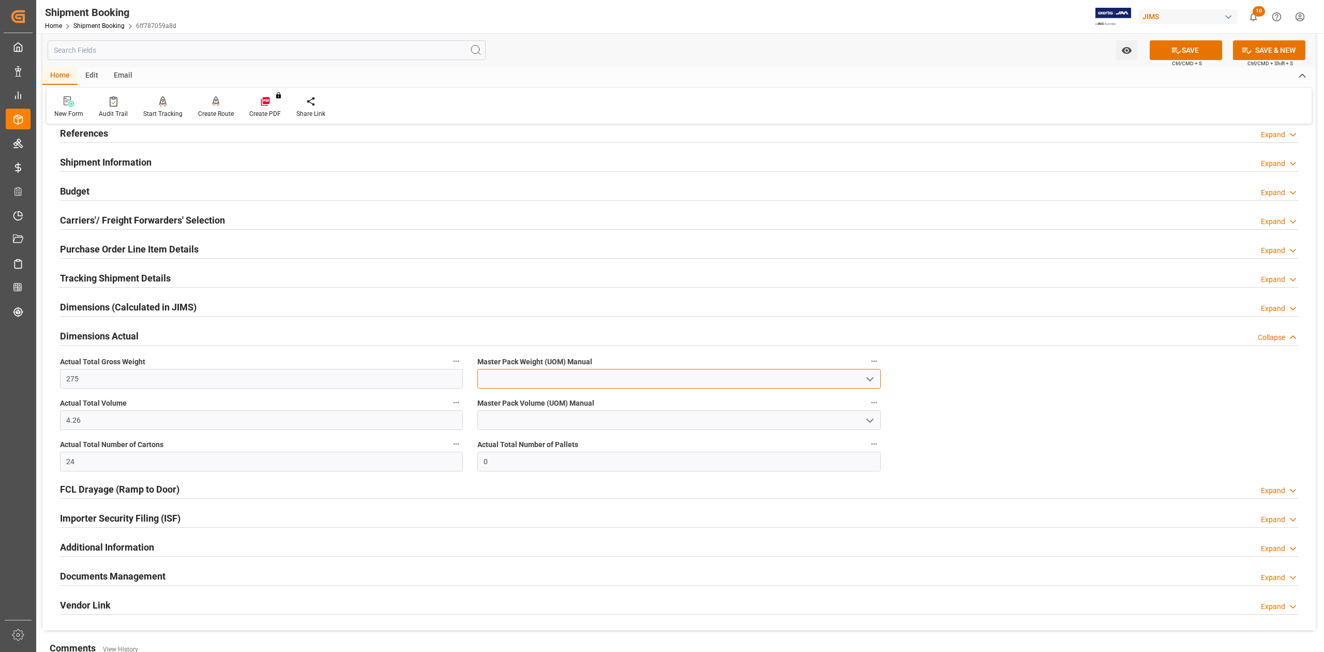
click at [501, 370] on input at bounding box center [679, 379] width 403 height 20
click at [501, 398] on div "KG" at bounding box center [679, 401] width 402 height 23
type input "KG"
click at [501, 421] on input at bounding box center [679, 420] width 403 height 20
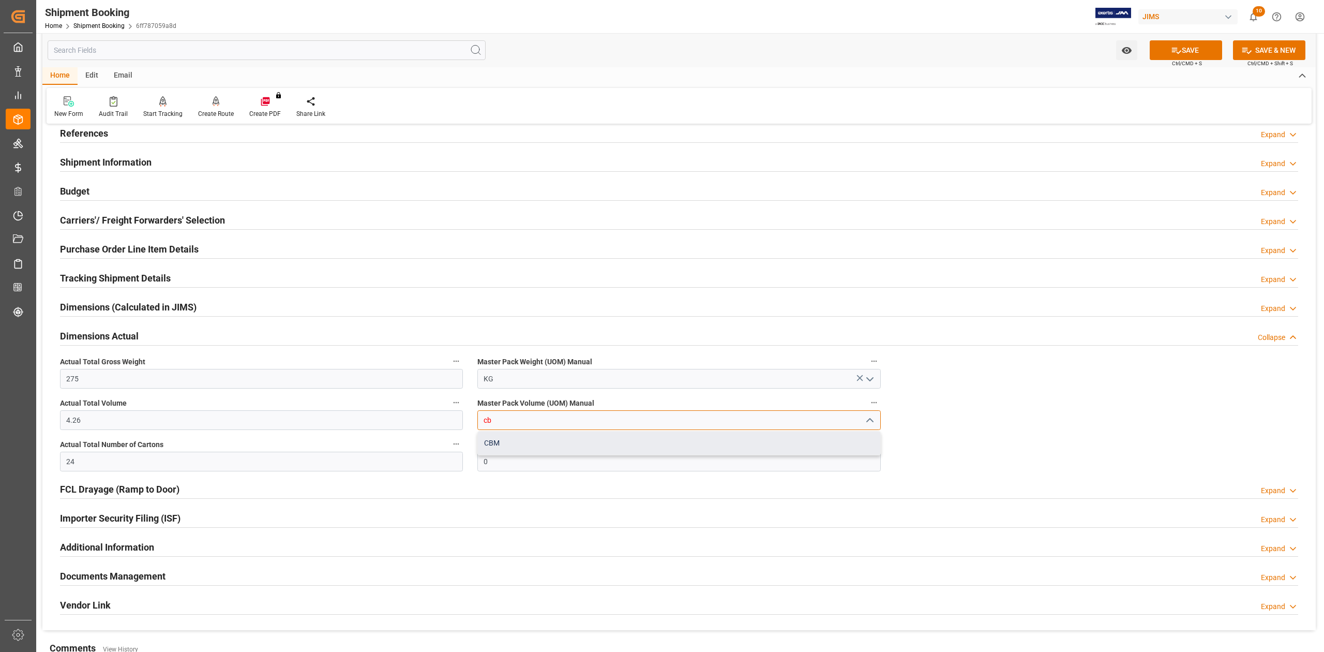
click at [499, 436] on div "CBM" at bounding box center [679, 442] width 402 height 23
type input "CBM"
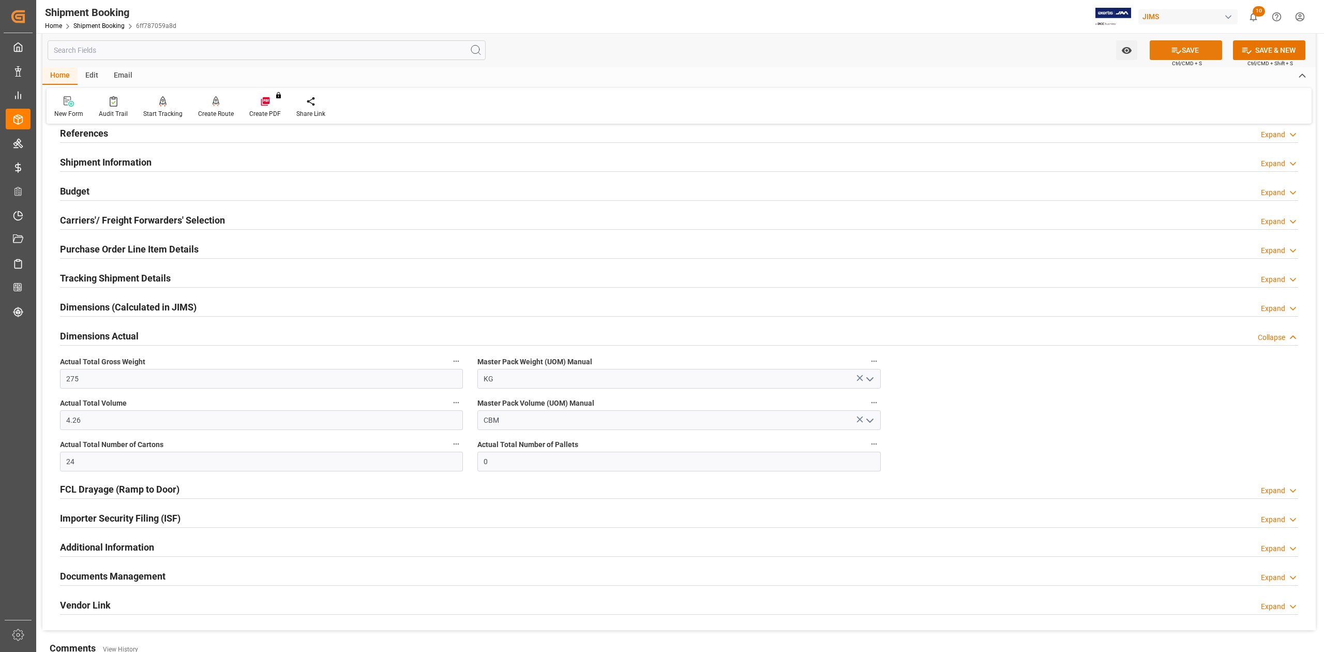
click at [1199, 55] on button "SAVE" at bounding box center [1186, 50] width 72 height 20
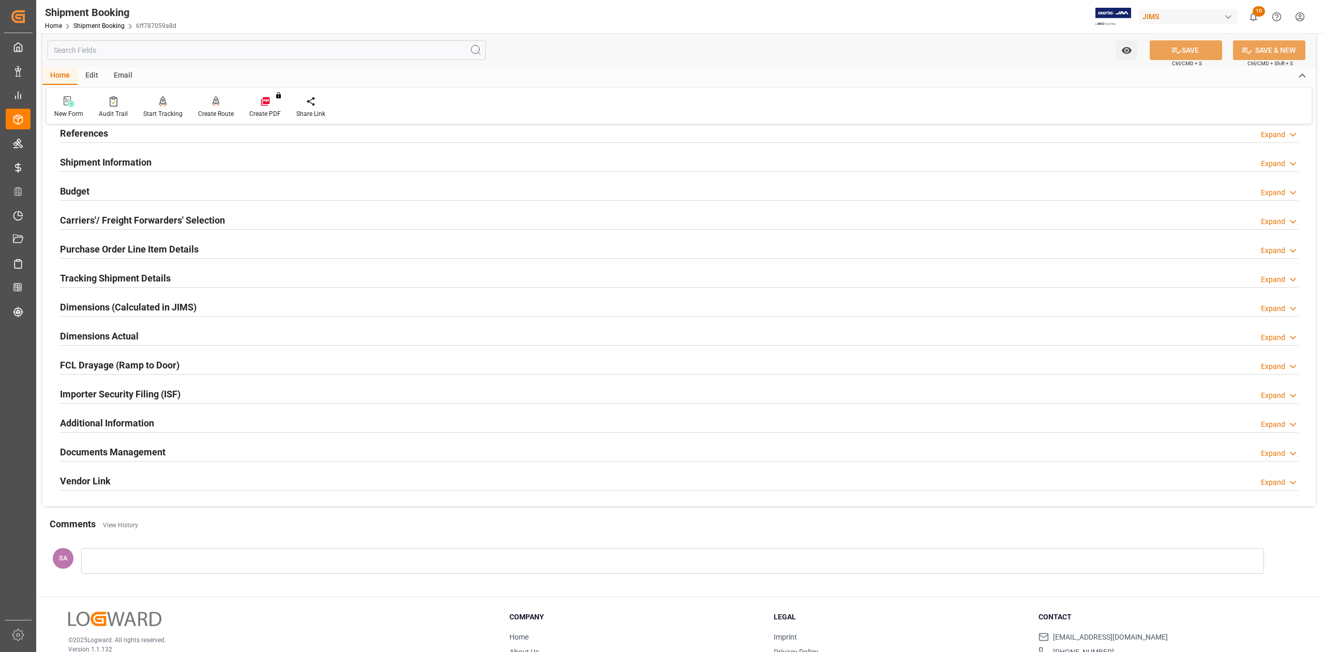
click at [100, 340] on h2 "Dimensions Actual" at bounding box center [99, 336] width 79 height 14
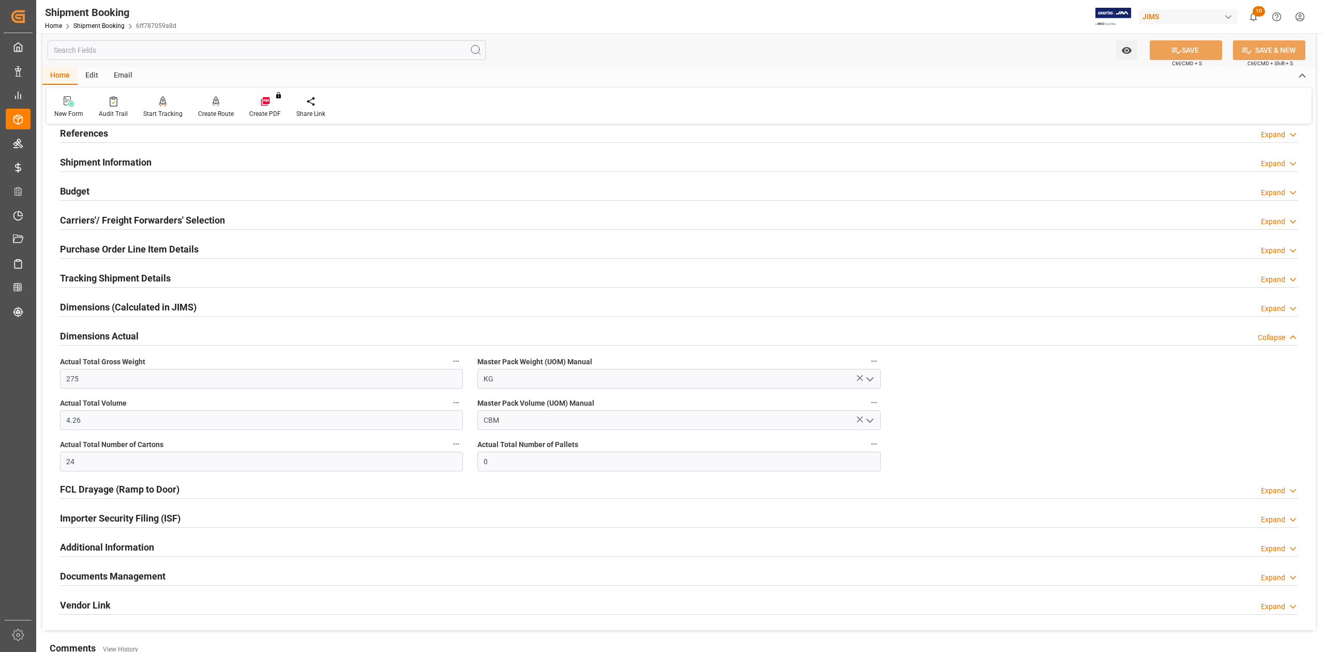
click at [81, 195] on h2 "Budget" at bounding box center [74, 191] width 29 height 14
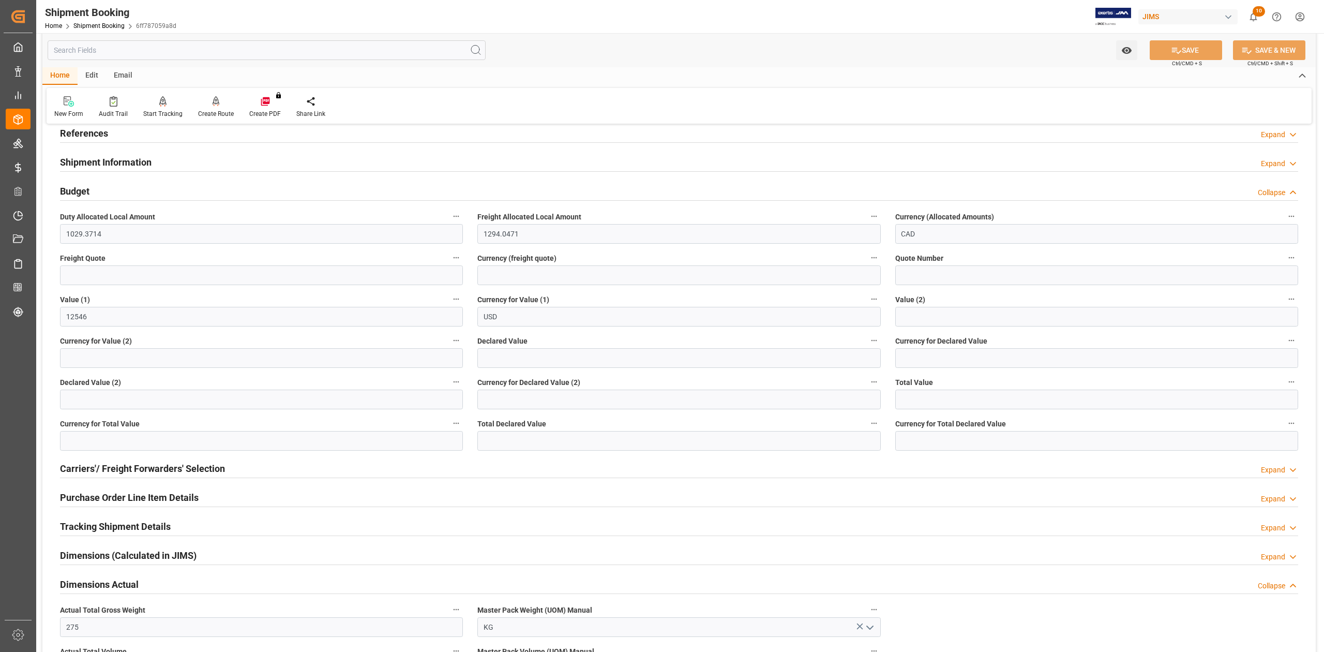
click at [81, 195] on h2 "Budget" at bounding box center [74, 191] width 29 height 14
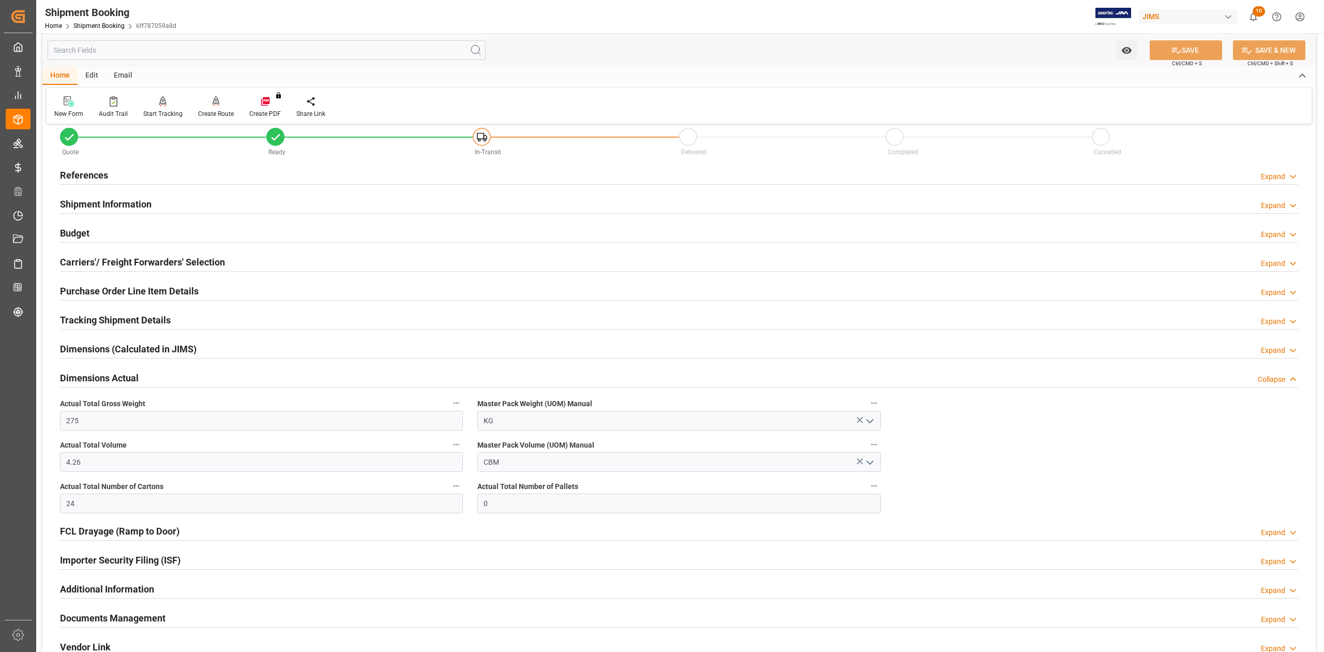
scroll to position [0, 0]
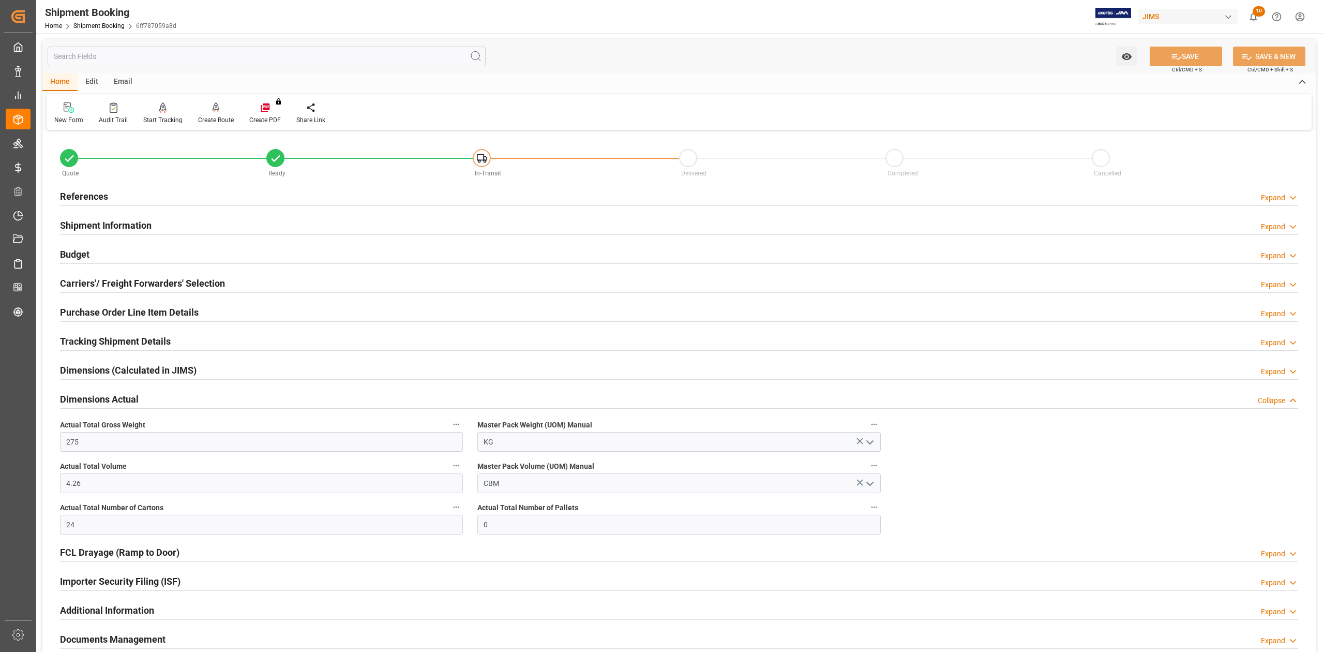
drag, startPoint x: 79, startPoint y: 251, endPoint x: 89, endPoint y: 276, distance: 27.2
click at [79, 251] on h2 "Budget" at bounding box center [74, 254] width 29 height 14
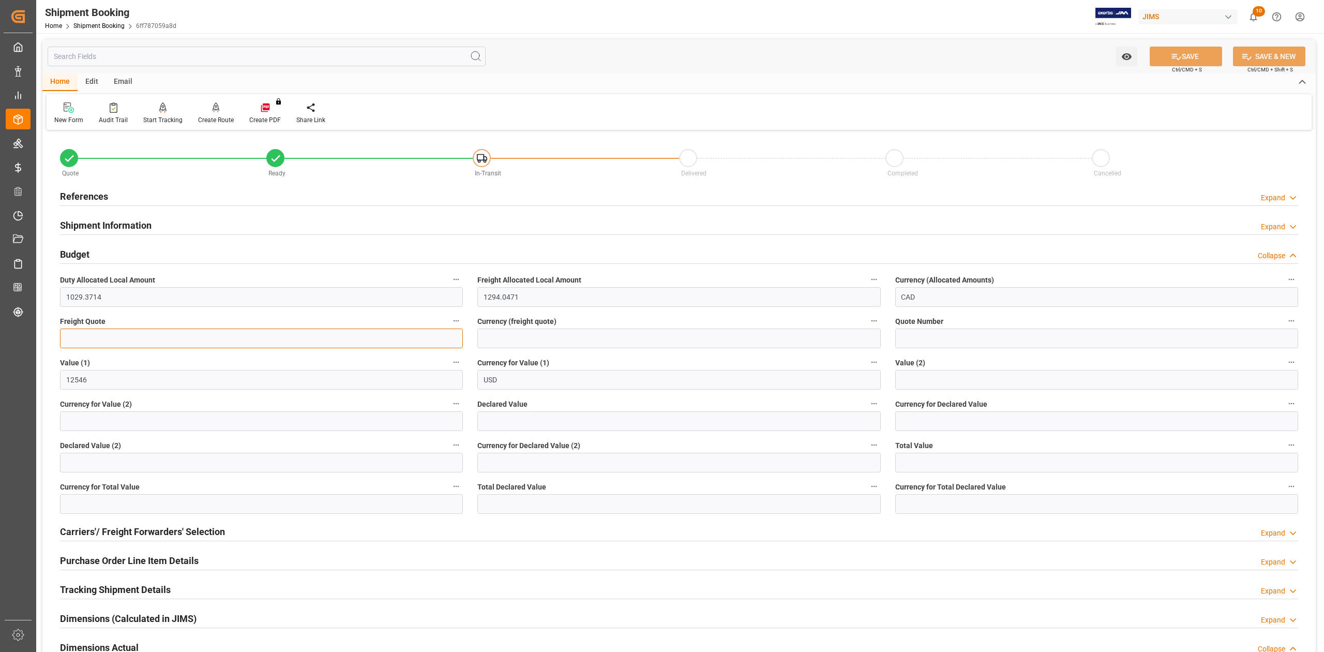
click at [113, 332] on input "text" at bounding box center [261, 339] width 403 height 20
type input "950"
click at [522, 340] on input at bounding box center [679, 339] width 403 height 20
type input "USD"
click at [1201, 56] on button "SAVE" at bounding box center [1186, 57] width 72 height 20
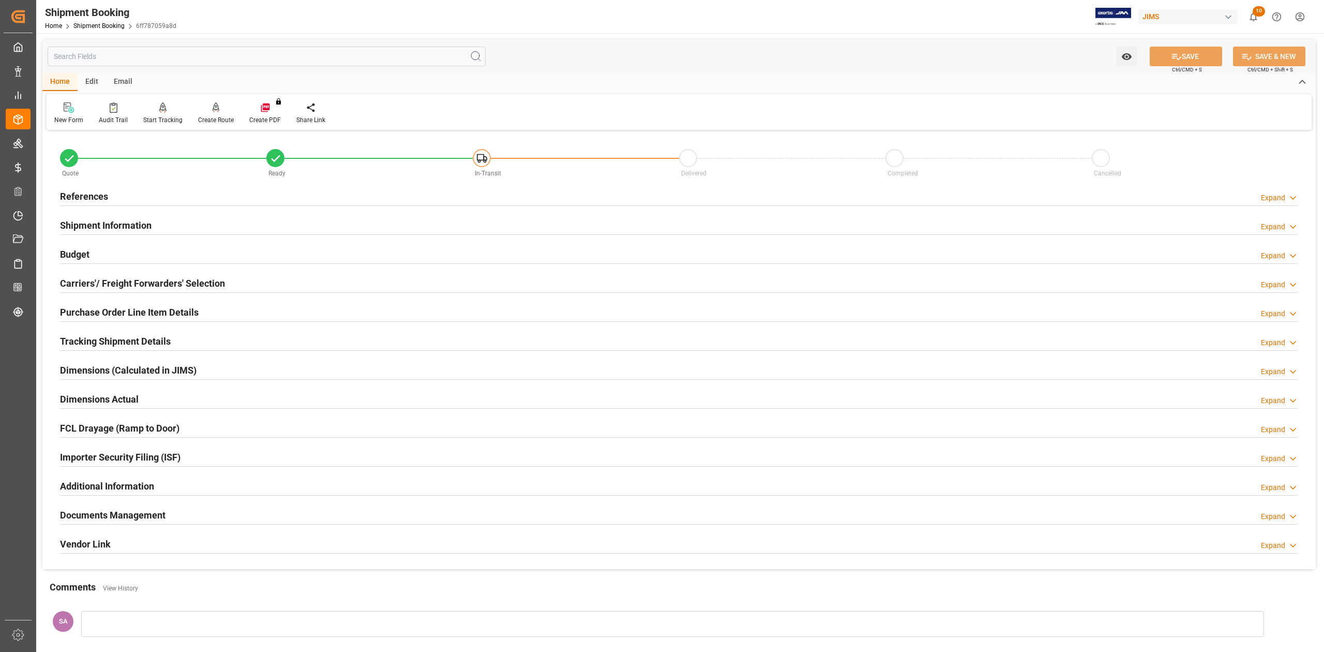
click at [92, 218] on h2 "Shipment Information" at bounding box center [106, 225] width 92 height 14
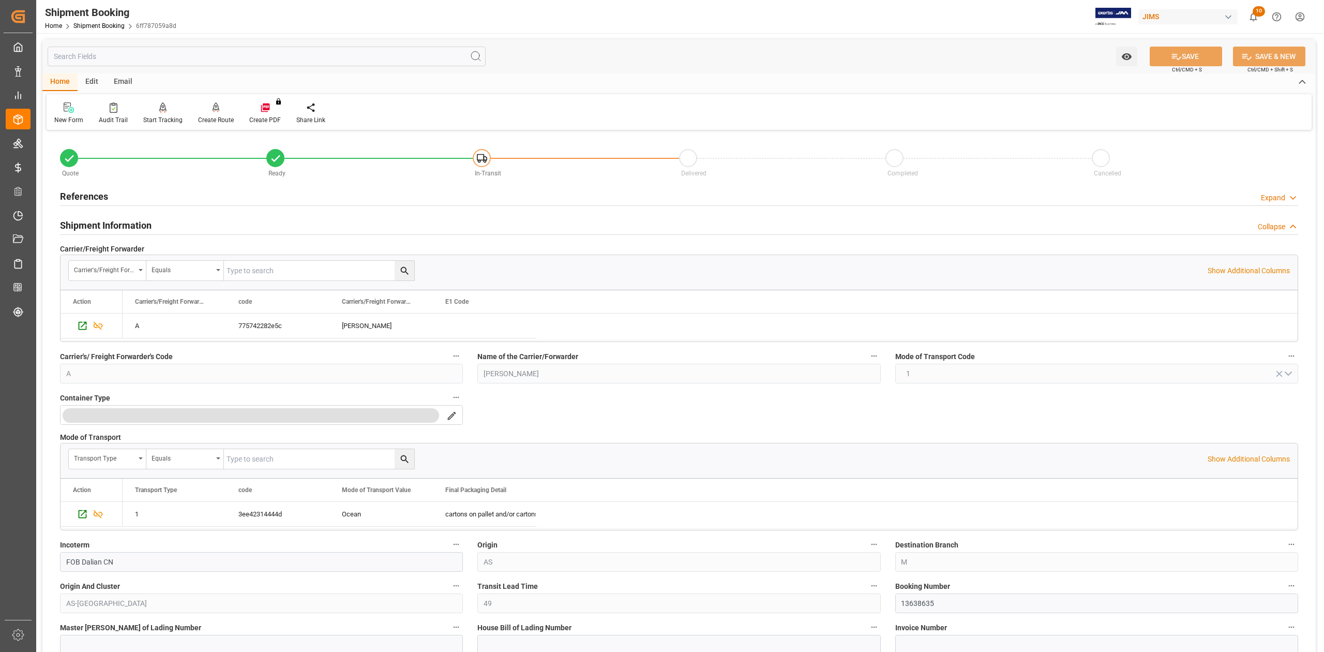
click at [92, 218] on h2 "Shipment Information" at bounding box center [106, 225] width 92 height 14
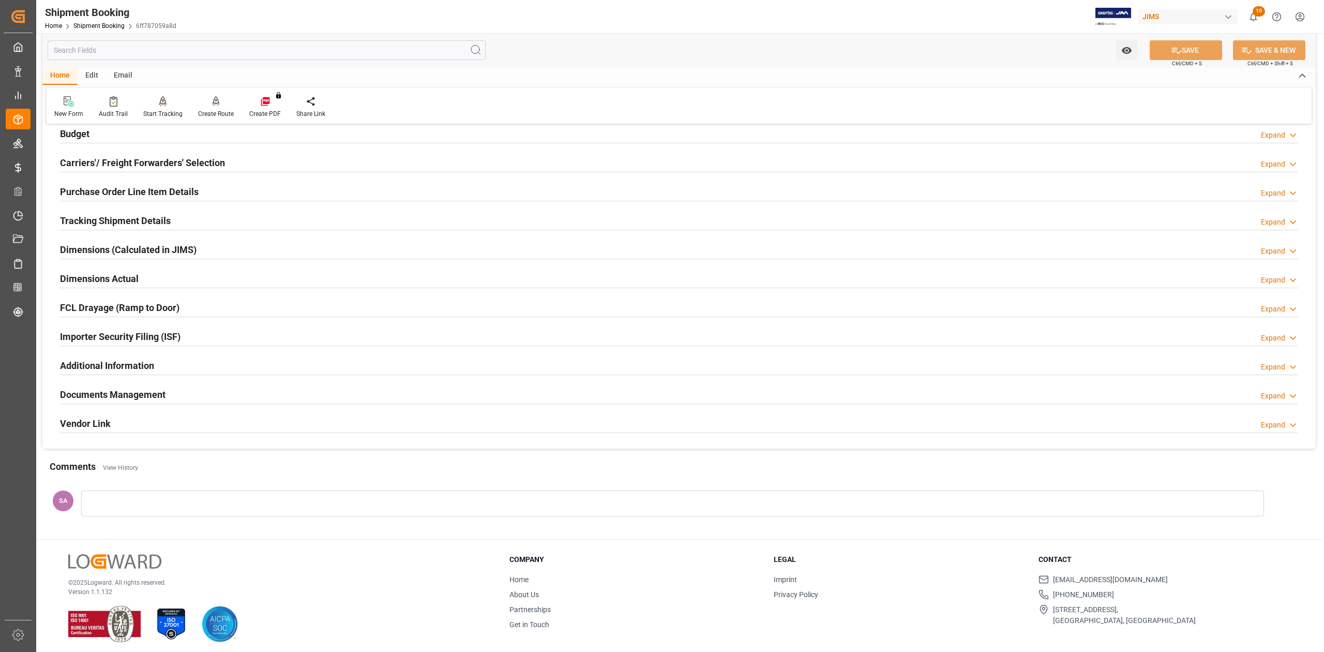
scroll to position [127, 0]
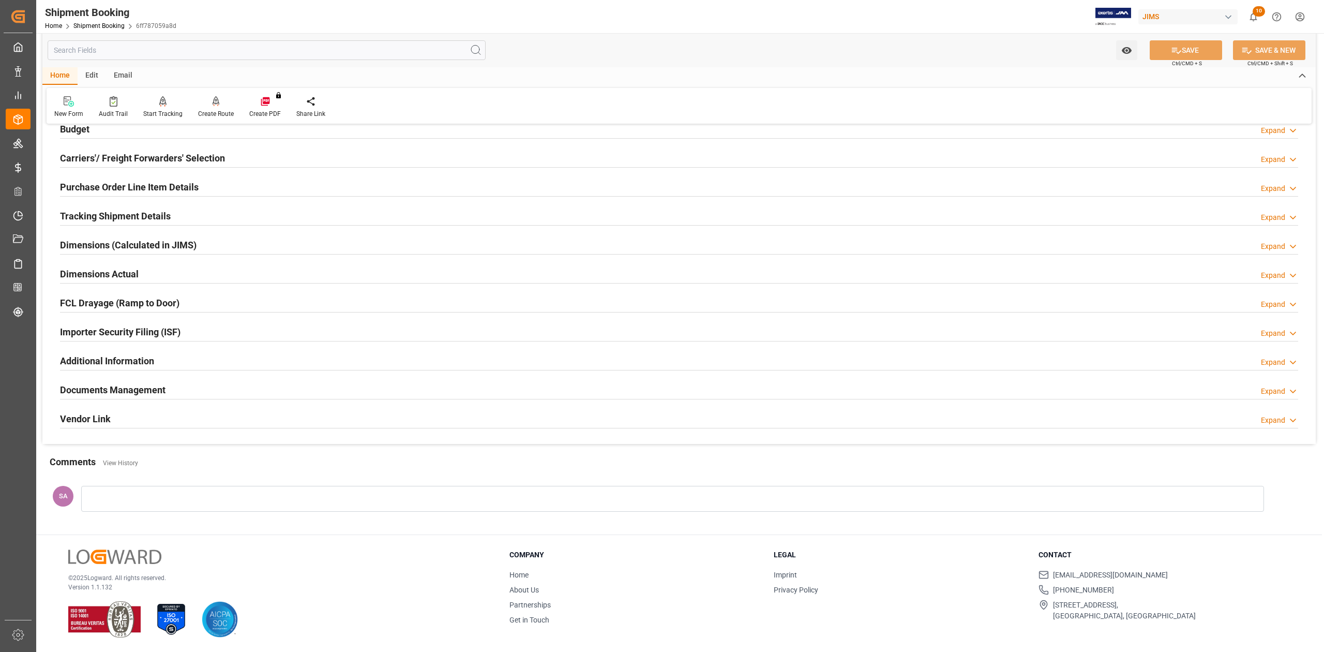
click at [85, 215] on h2 "Tracking Shipment Details" at bounding box center [115, 216] width 111 height 14
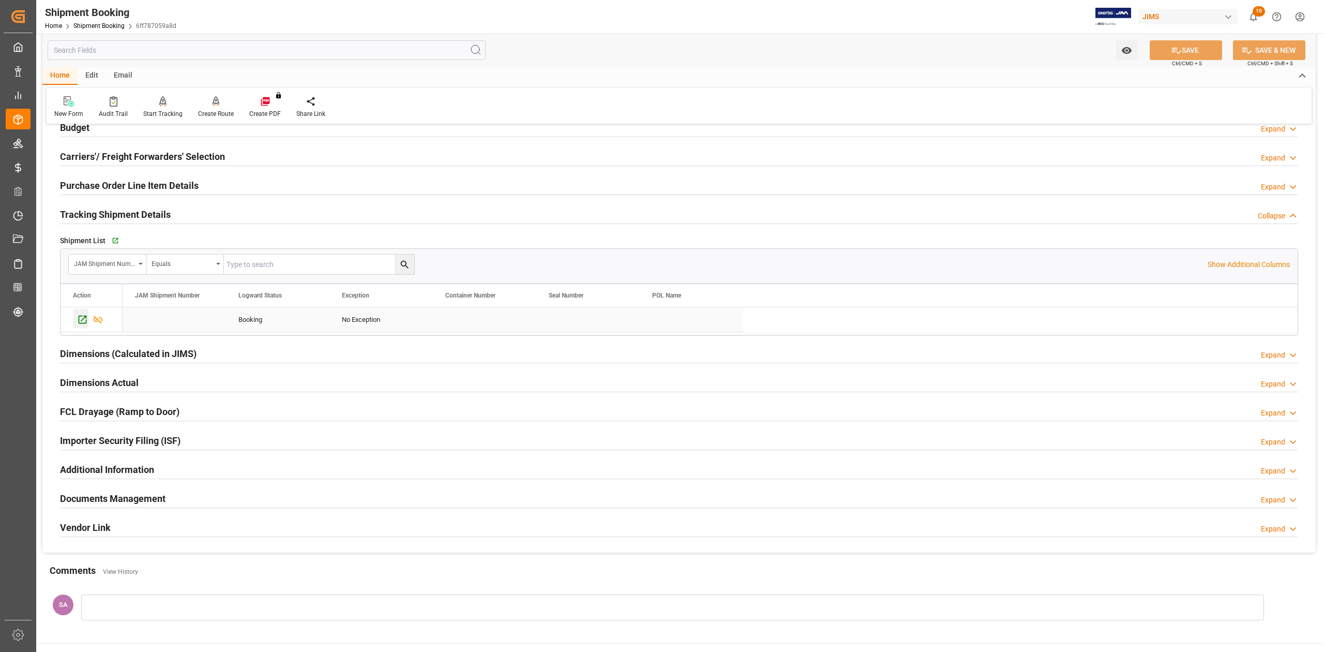
click at [83, 319] on icon "Press SPACE to select this row." at bounding box center [82, 319] width 11 height 11
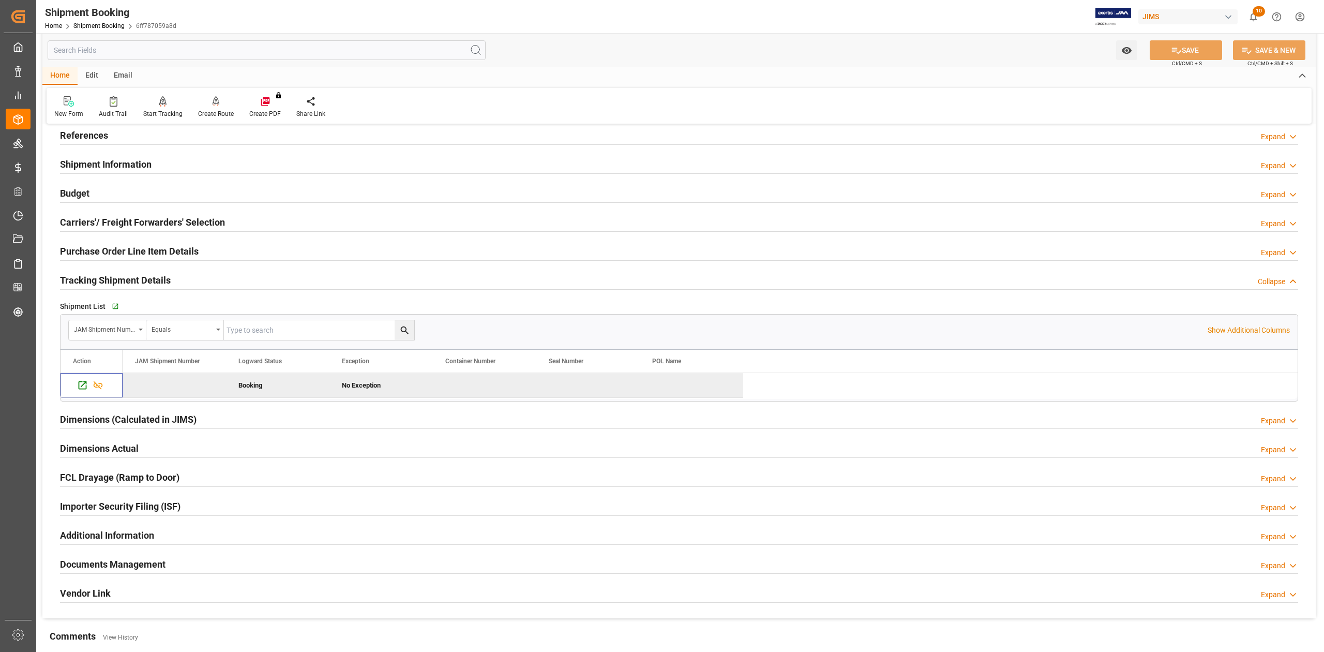
scroll to position [0, 0]
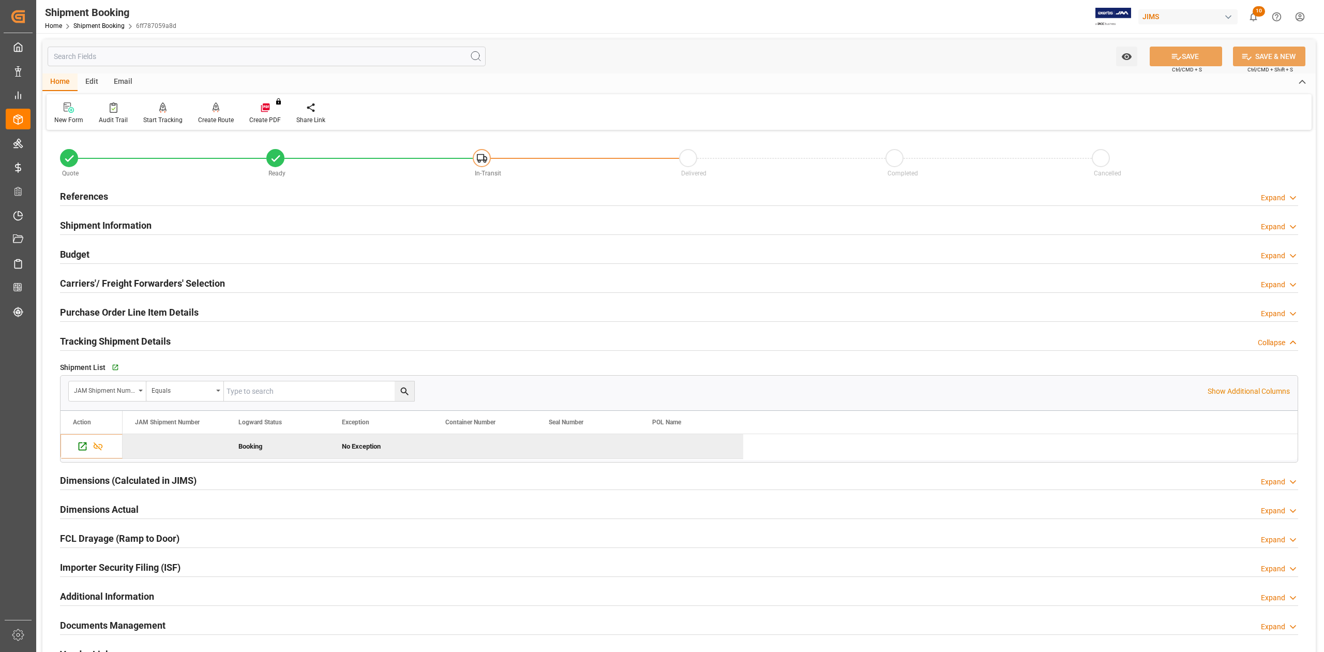
click at [92, 197] on h2 "References" at bounding box center [84, 196] width 48 height 14
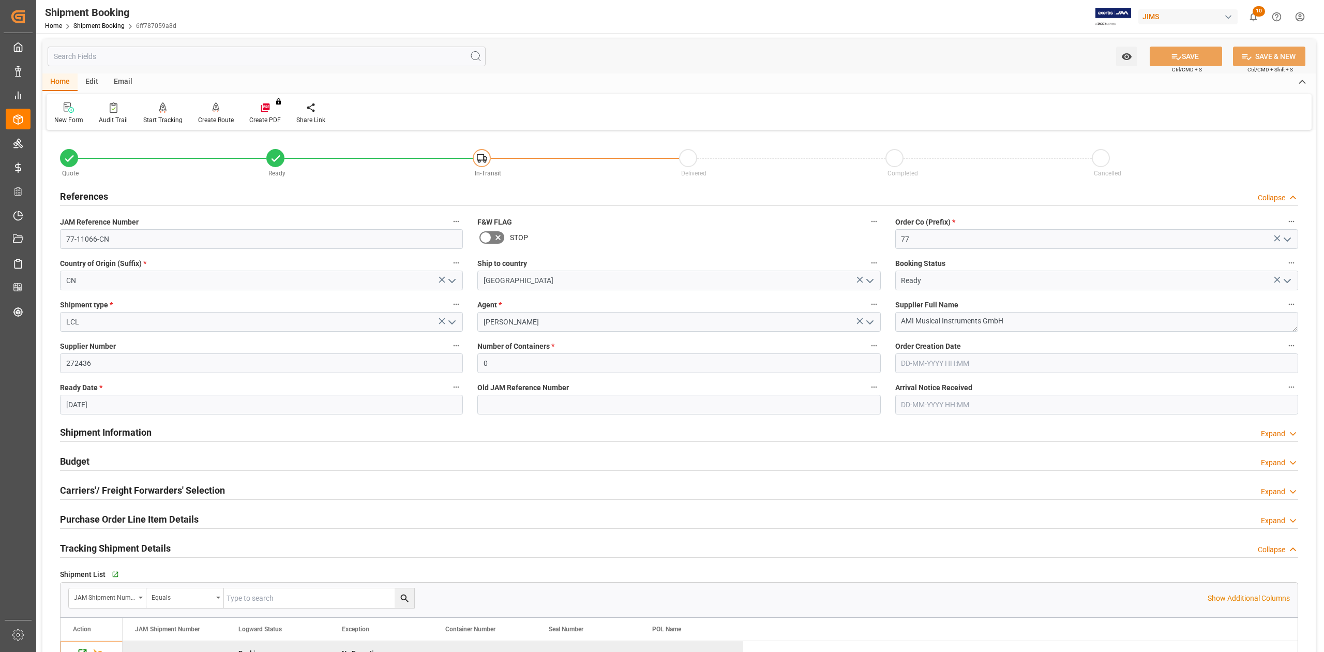
click at [92, 197] on h2 "References" at bounding box center [84, 196] width 48 height 14
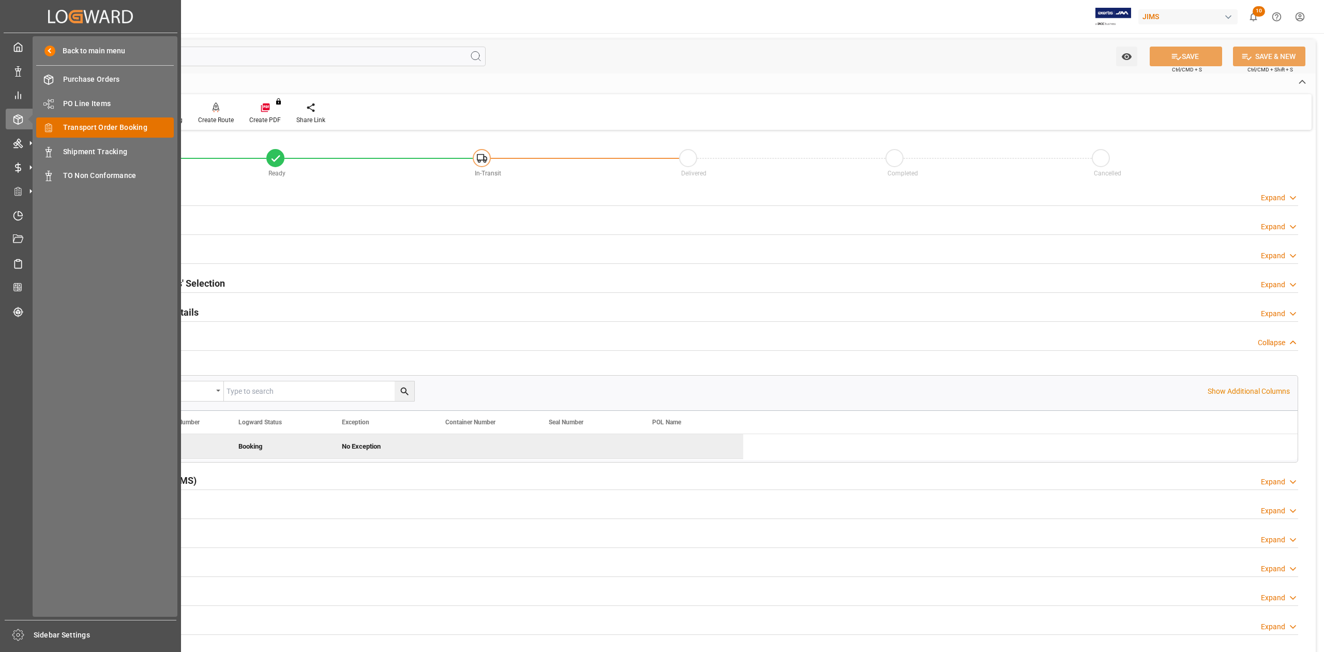
click at [90, 127] on span "Transport Order Booking" at bounding box center [118, 127] width 111 height 11
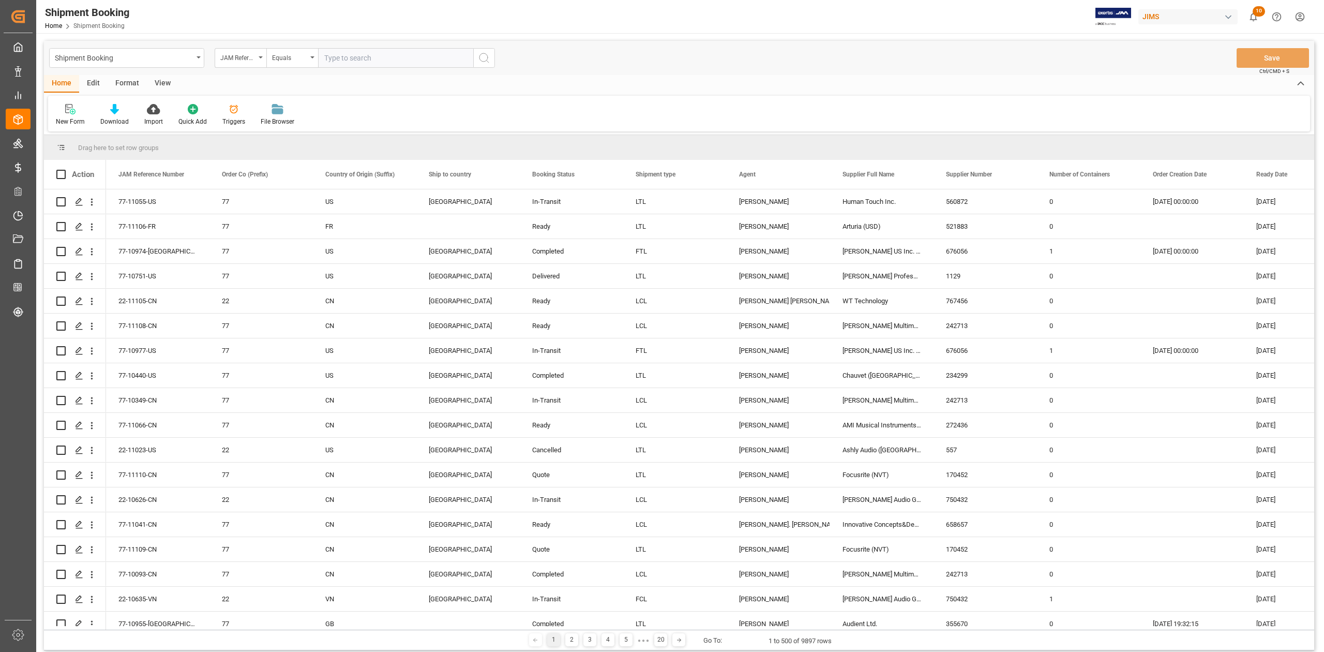
click at [374, 56] on input "text" at bounding box center [395, 58] width 155 height 20
type input "77-11072-CN"
click at [478, 59] on button "search button" at bounding box center [484, 58] width 22 height 20
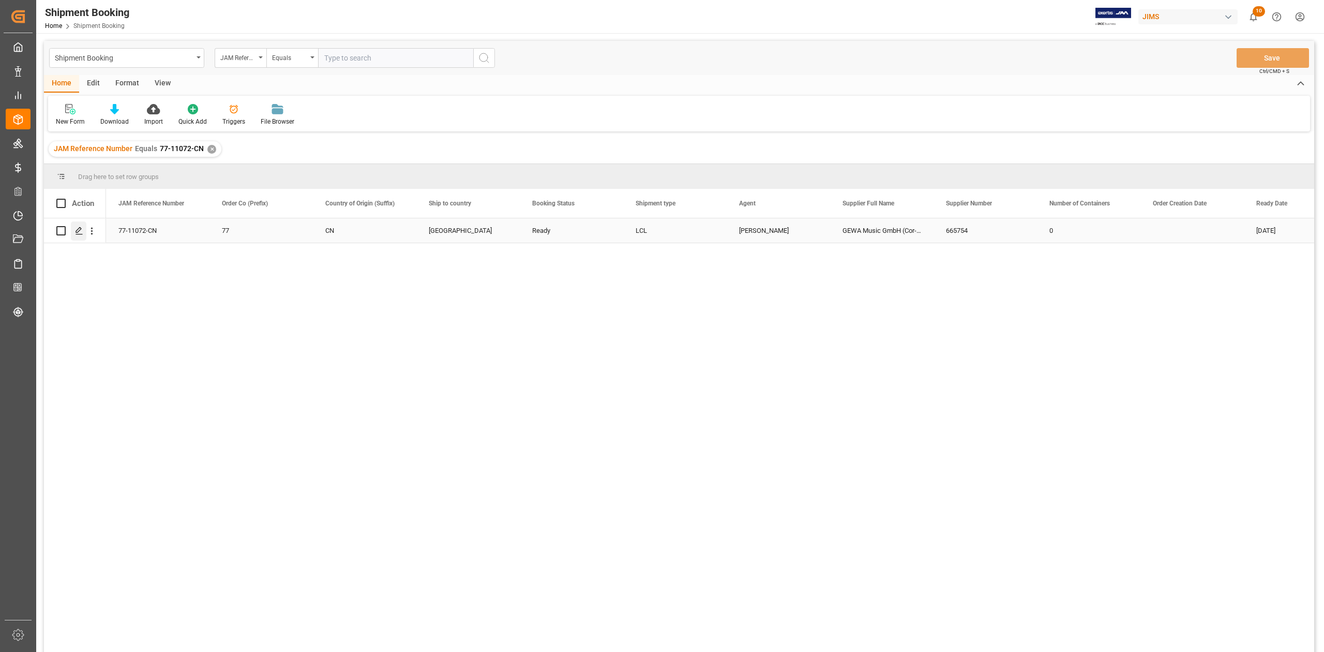
click at [77, 230] on polygon "Press SPACE to select this row." at bounding box center [78, 230] width 5 height 5
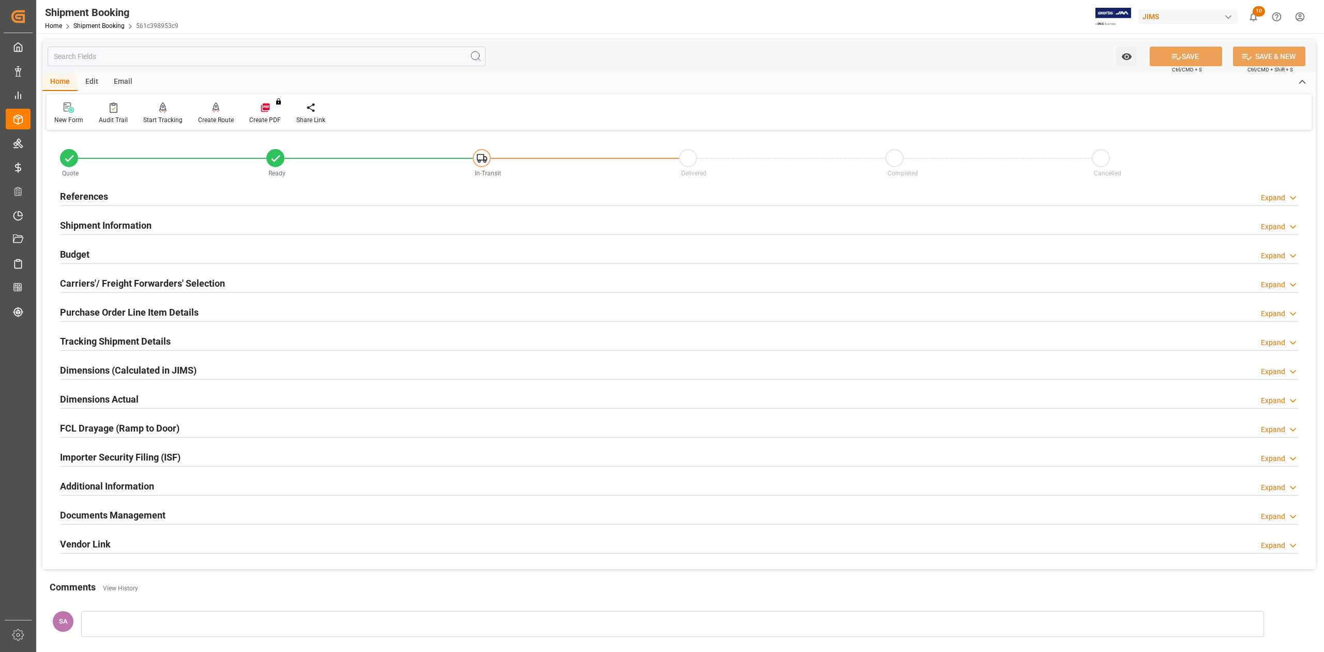
drag, startPoint x: 77, startPoint y: 197, endPoint x: 85, endPoint y: 197, distance: 8.3
click at [79, 197] on h2 "References" at bounding box center [84, 196] width 48 height 14
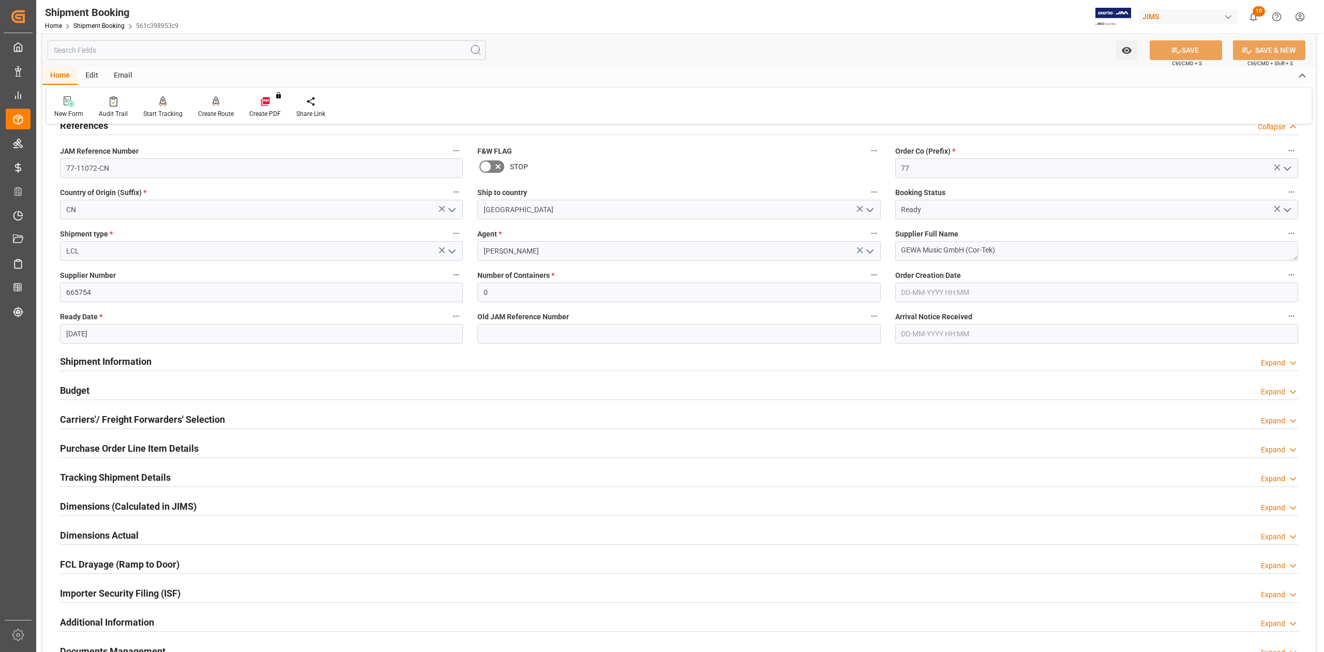
scroll to position [138, 0]
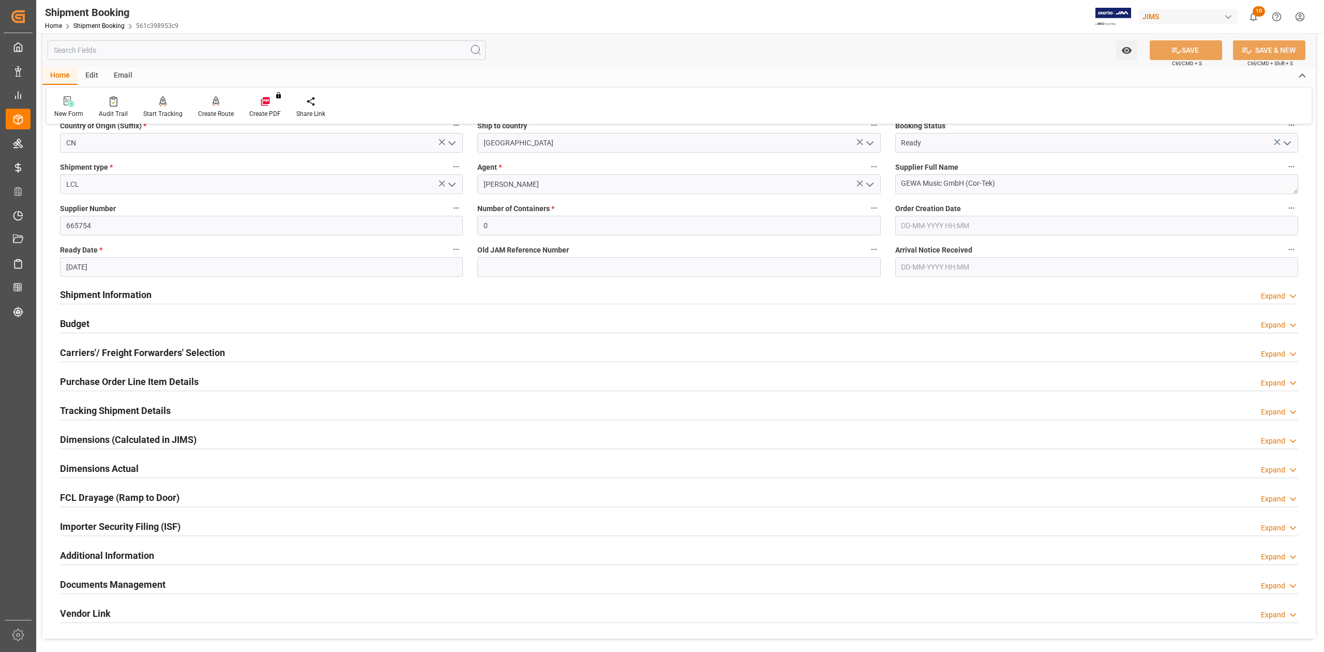
click at [78, 322] on h2 "Budget" at bounding box center [74, 324] width 29 height 14
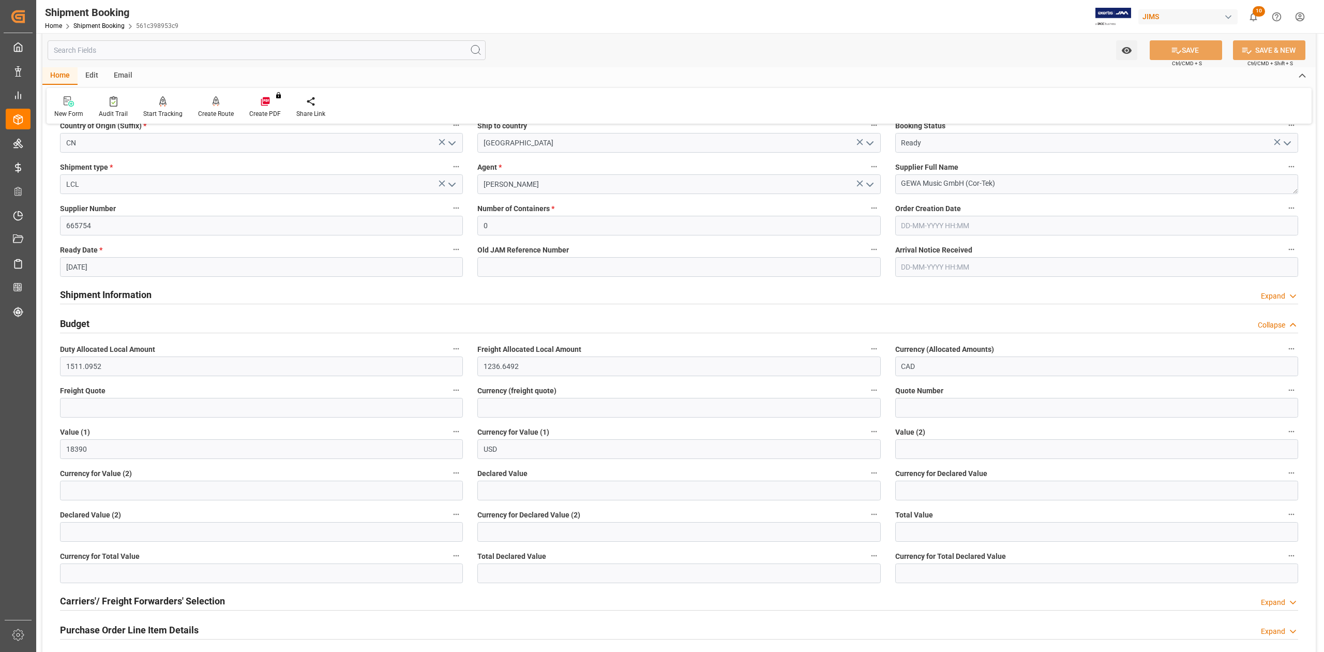
click at [78, 322] on h2 "Budget" at bounding box center [74, 324] width 29 height 14
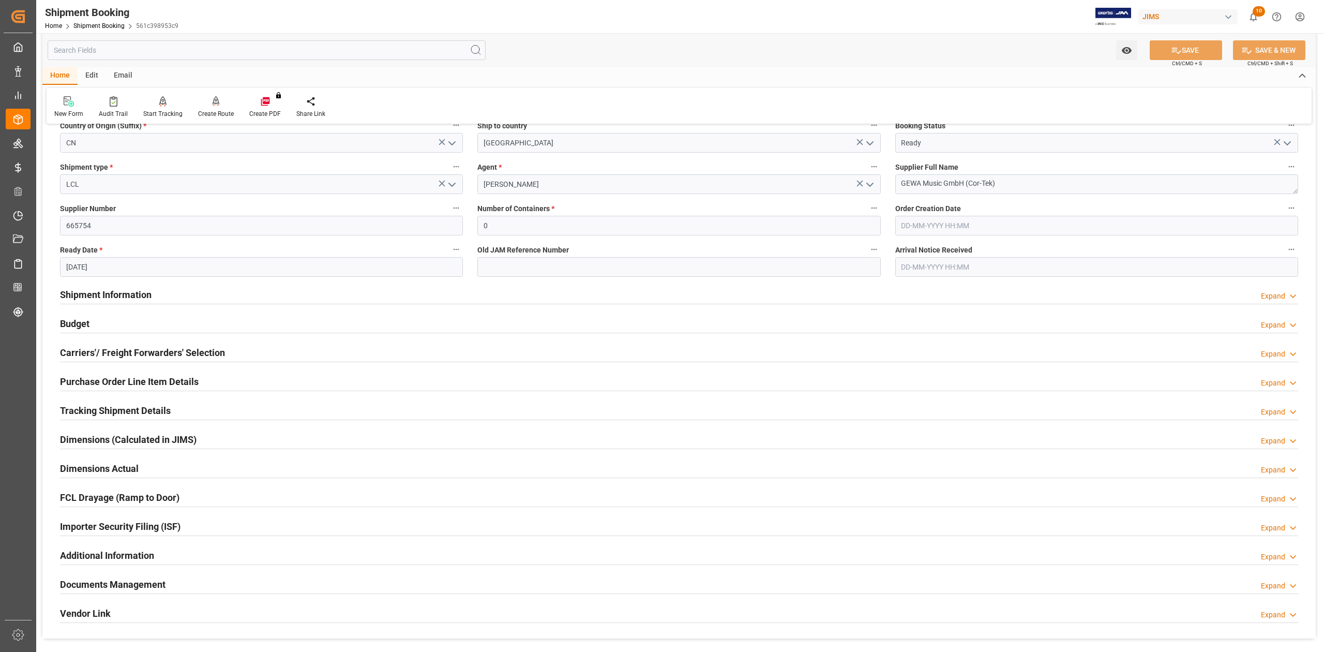
click at [84, 294] on h2 "Shipment Information" at bounding box center [106, 295] width 92 height 14
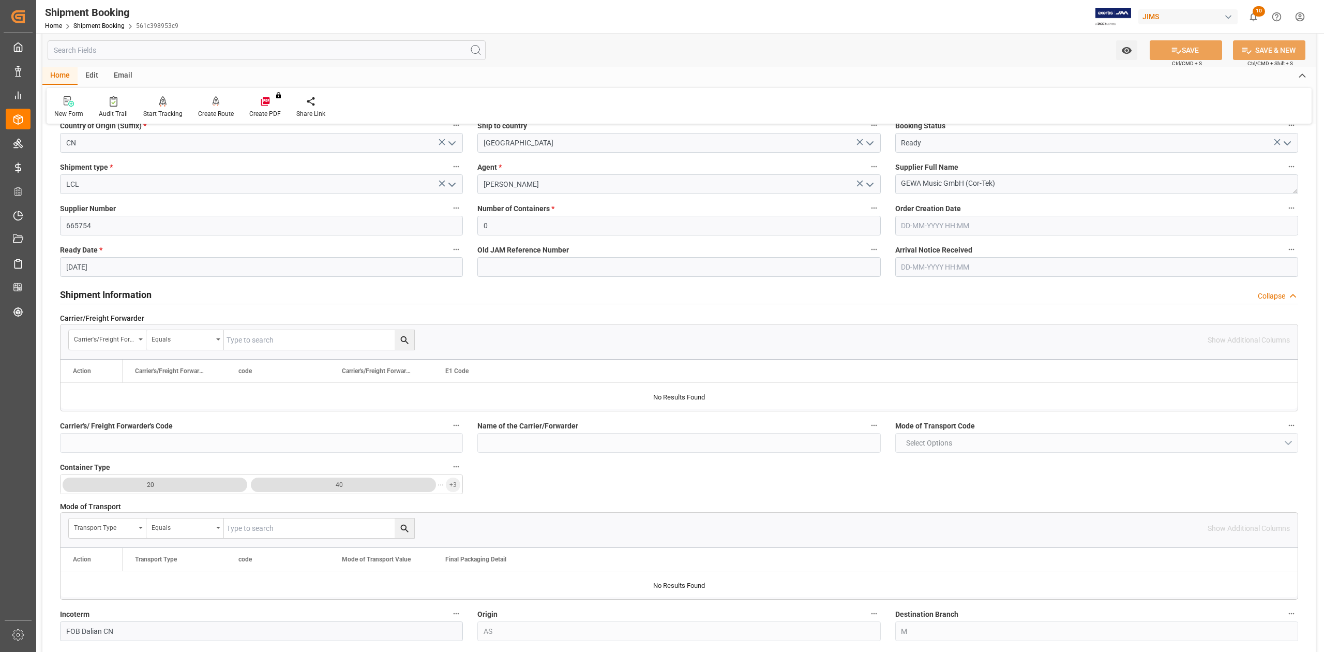
click at [84, 294] on h2 "Shipment Information" at bounding box center [106, 295] width 92 height 14
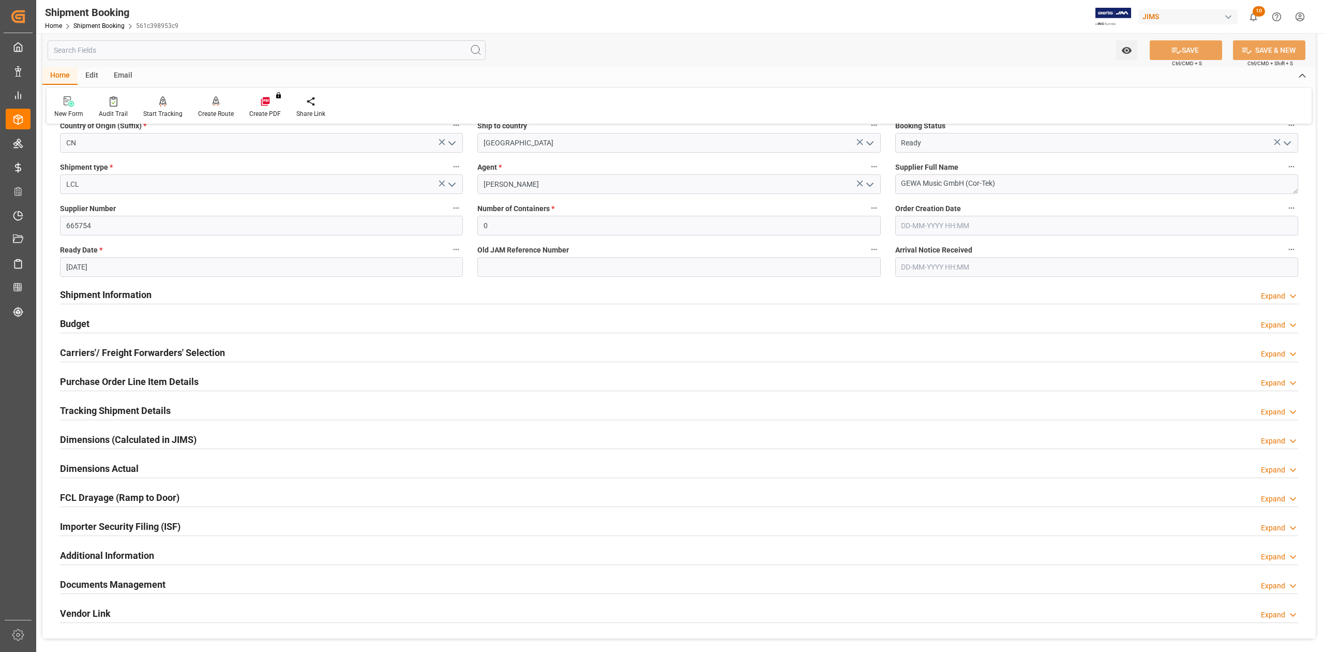
click at [85, 354] on h2 "Carriers'/ Freight Forwarders' Selection" at bounding box center [142, 353] width 165 height 14
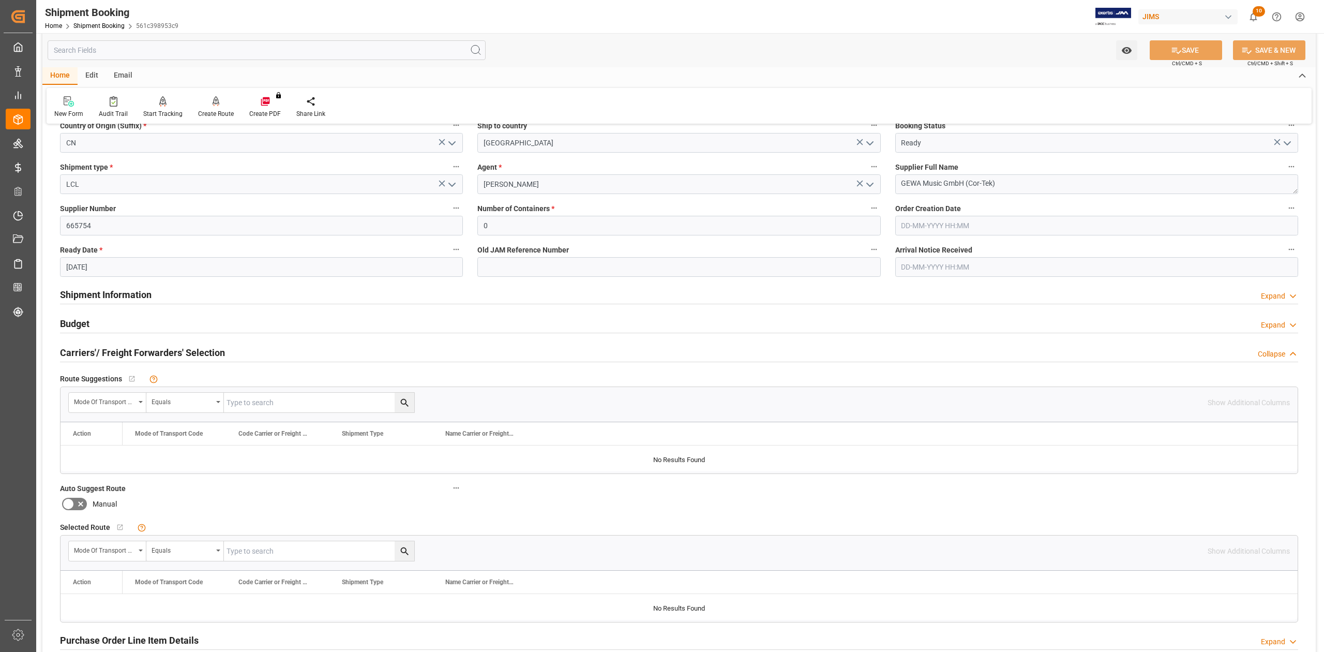
click at [92, 351] on h2 "Carriers'/ Freight Forwarders' Selection" at bounding box center [142, 353] width 165 height 14
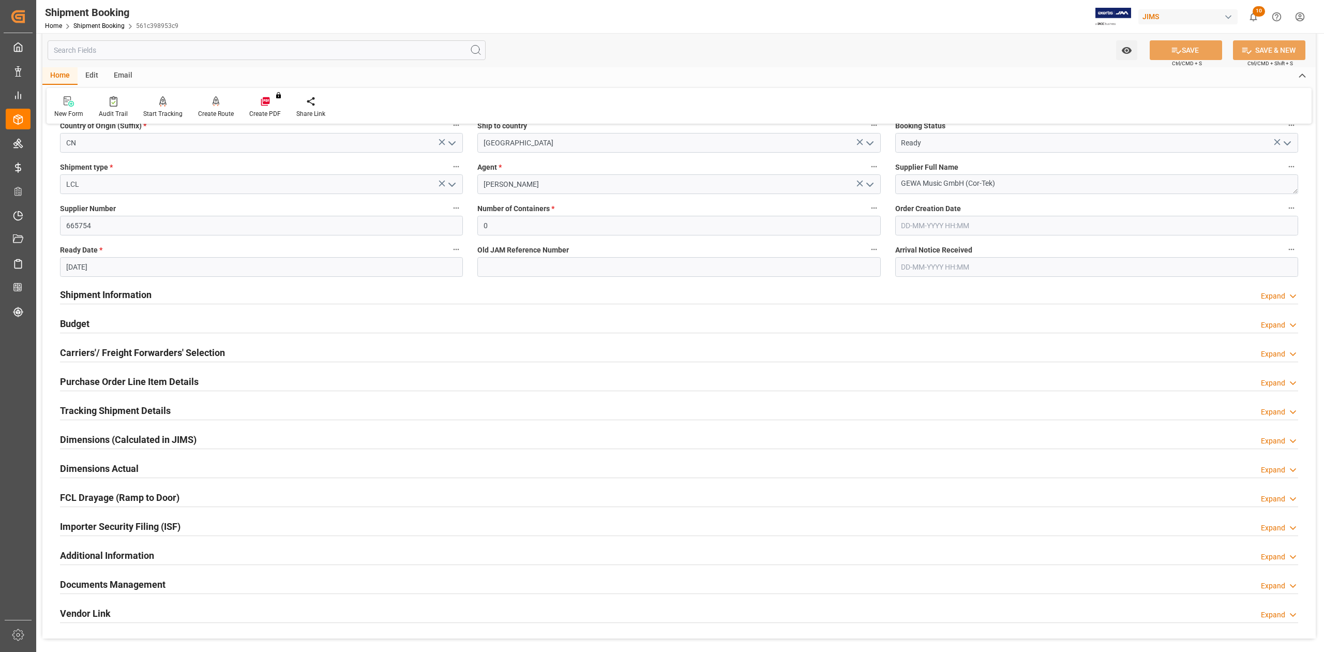
click at [110, 292] on h2 "Shipment Information" at bounding box center [106, 295] width 92 height 14
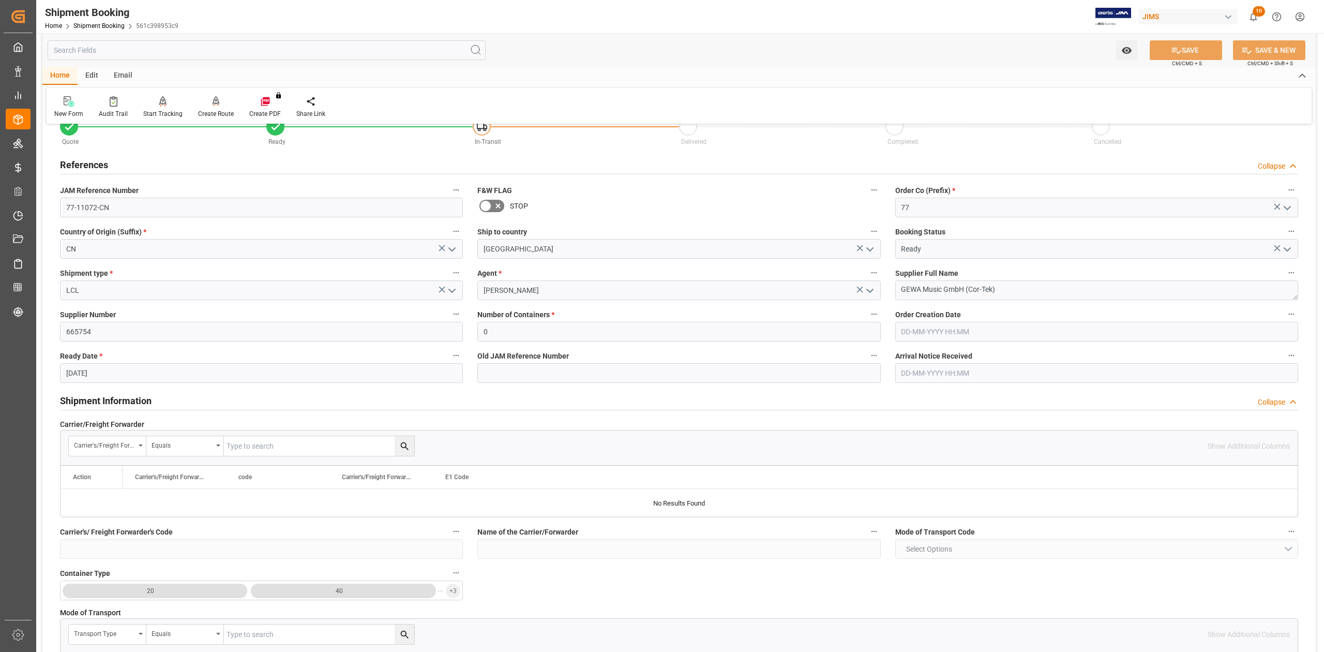
scroll to position [0, 0]
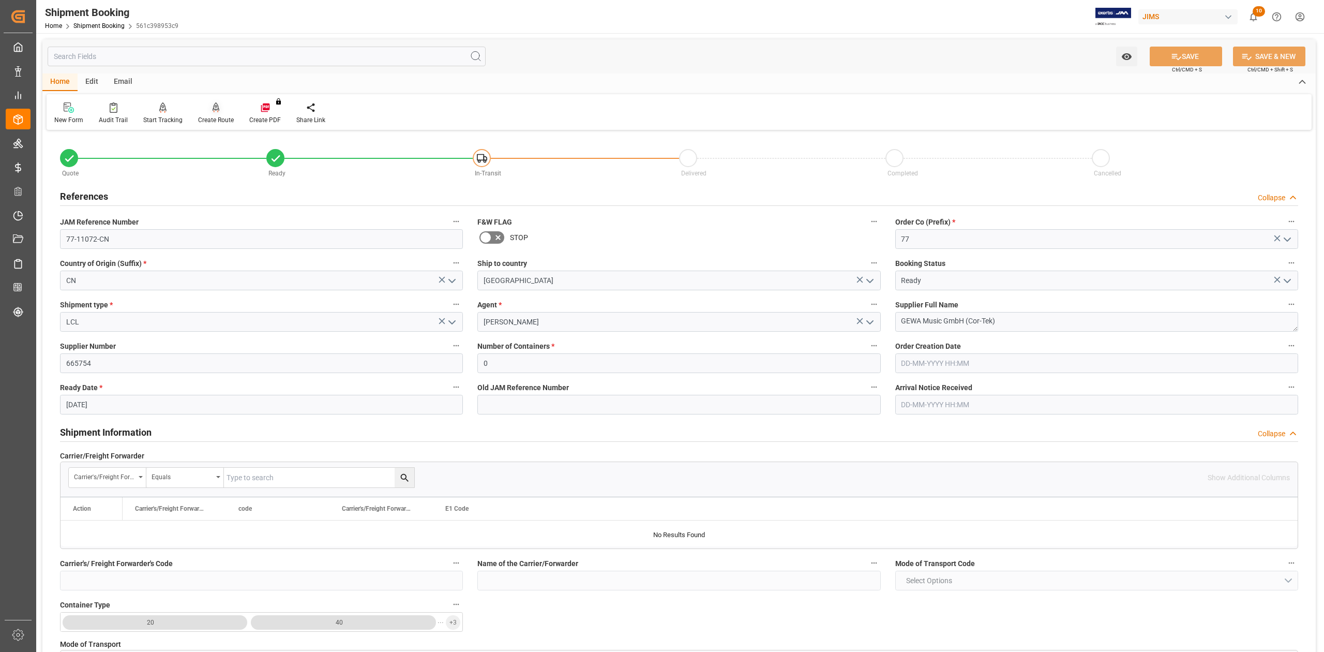
click at [221, 117] on div "Create Route" at bounding box center [216, 119] width 36 height 9
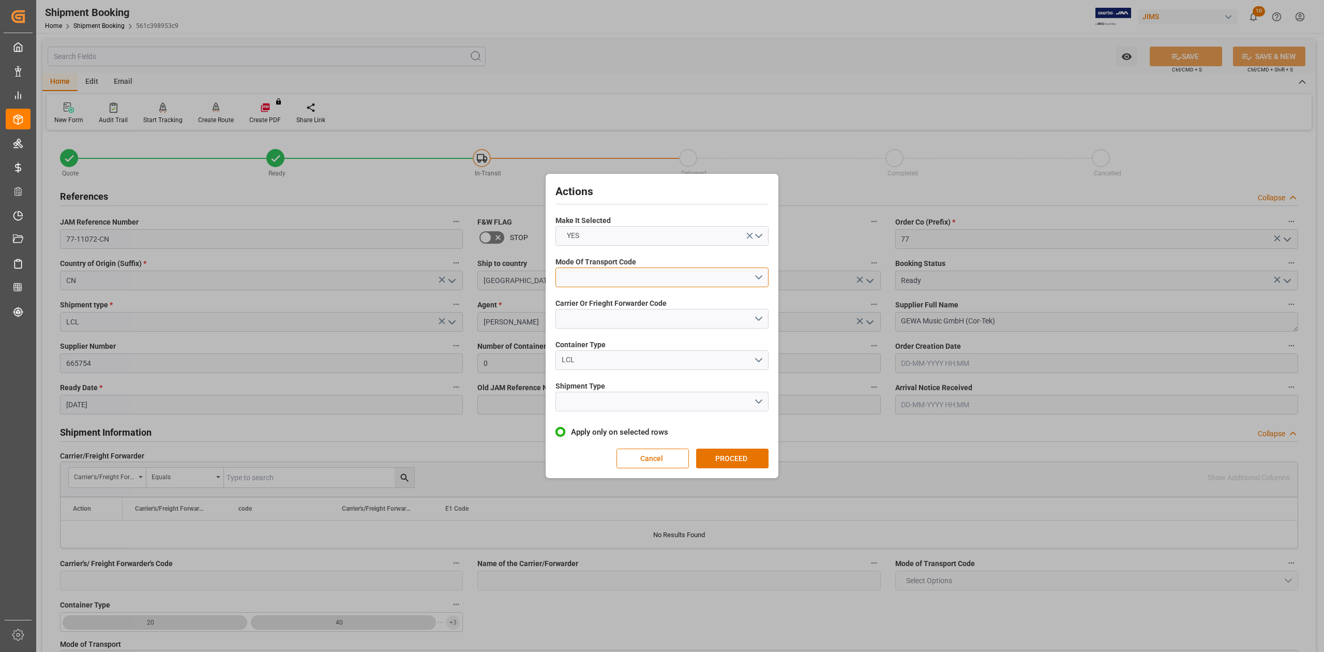
click at [585, 271] on button "open menu" at bounding box center [662, 277] width 213 height 20
click at [597, 286] on div "1- OCEAN" at bounding box center [662, 280] width 212 height 22
click at [597, 313] on button "open menu" at bounding box center [662, 319] width 213 height 20
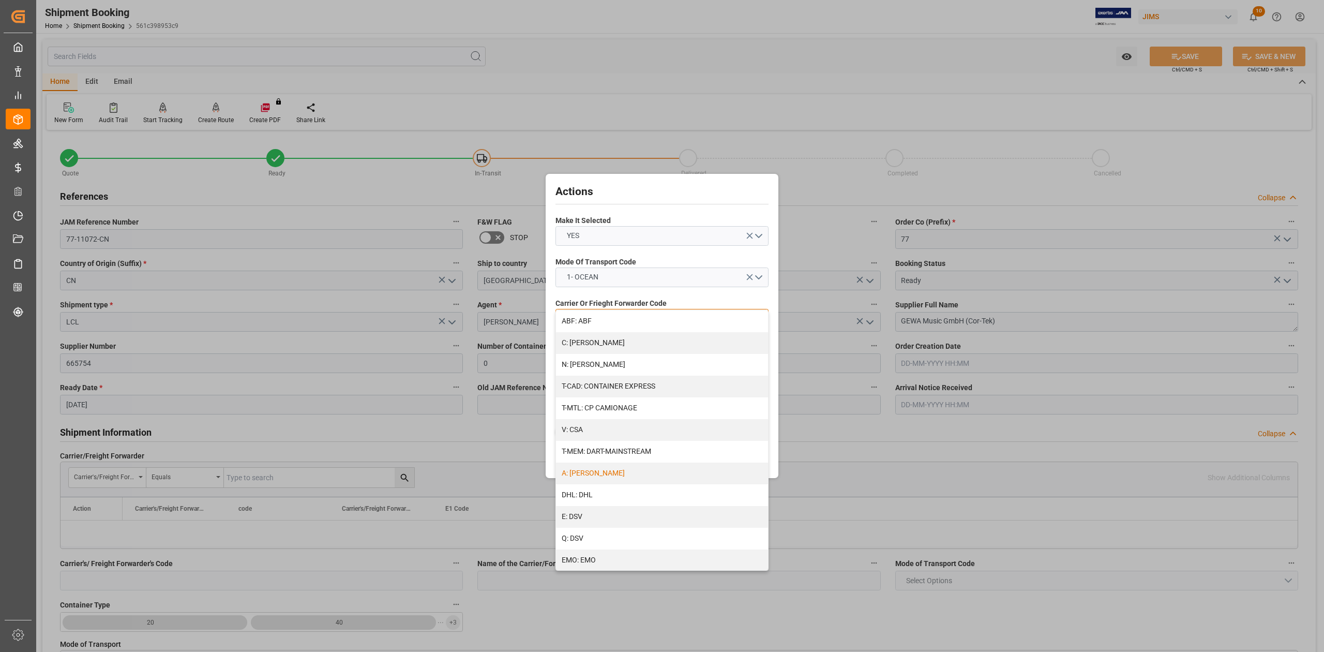
click at [597, 473] on div "A: DELMAR" at bounding box center [662, 474] width 212 height 22
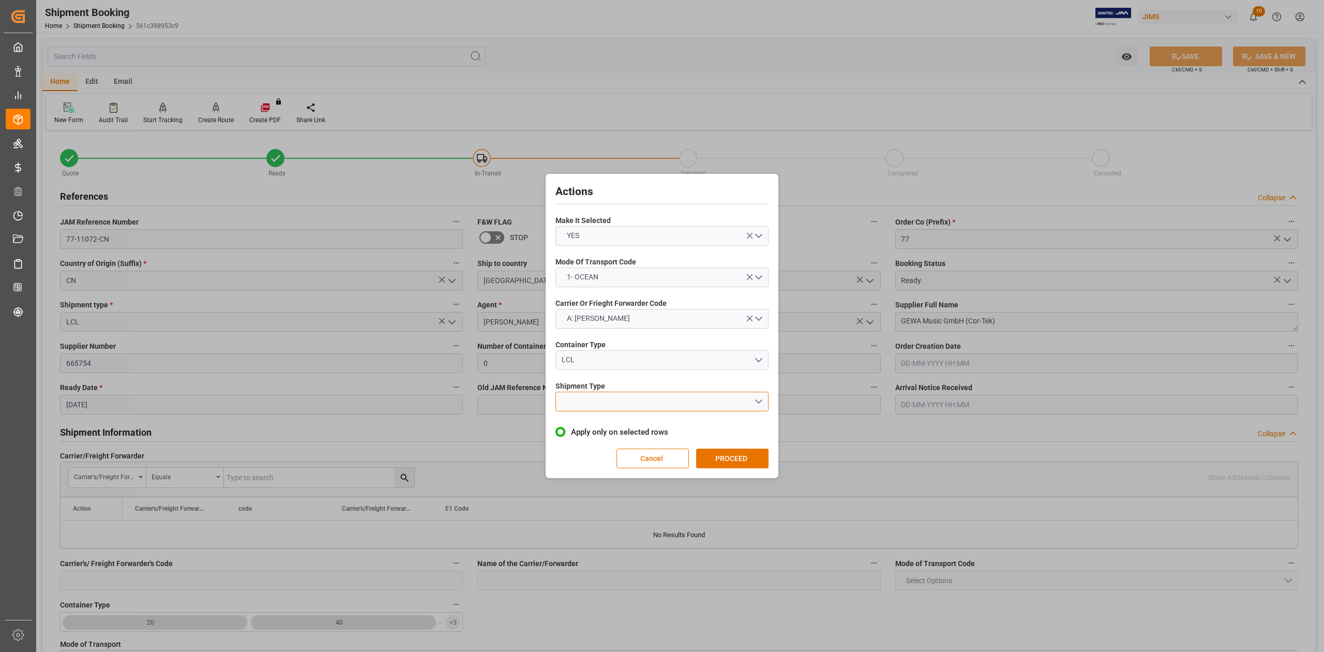
click at [590, 405] on button "open menu" at bounding box center [662, 402] width 213 height 20
click at [613, 430] on div "LCL" at bounding box center [662, 426] width 212 height 22
click at [733, 458] on button "PROCEED" at bounding box center [732, 459] width 72 height 20
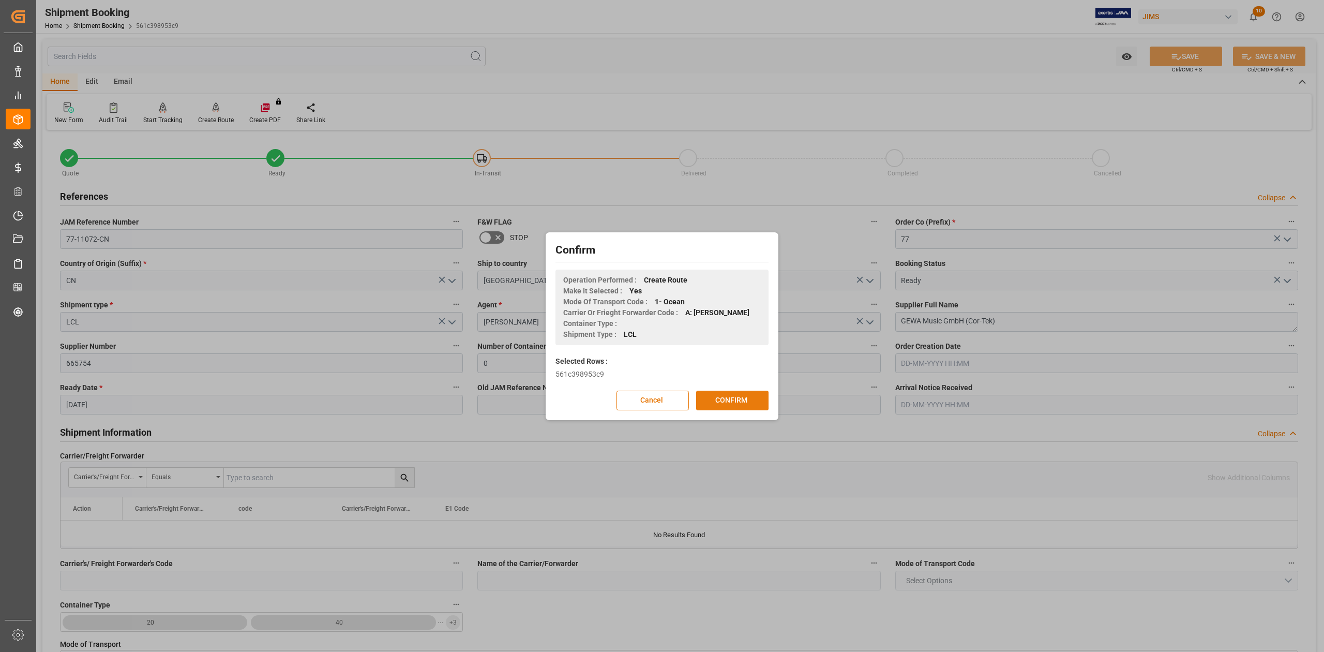
click at [734, 404] on button "CONFIRM" at bounding box center [732, 401] width 72 height 20
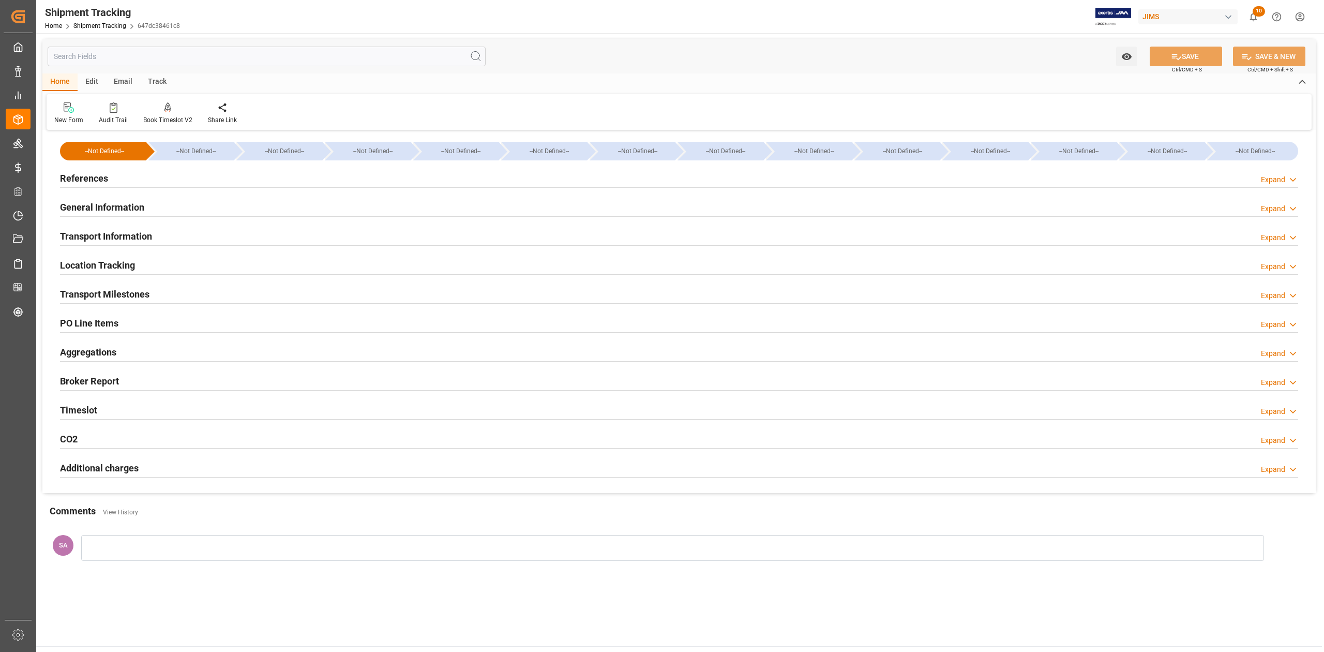
click at [61, 178] on h2 "References" at bounding box center [84, 178] width 48 height 14
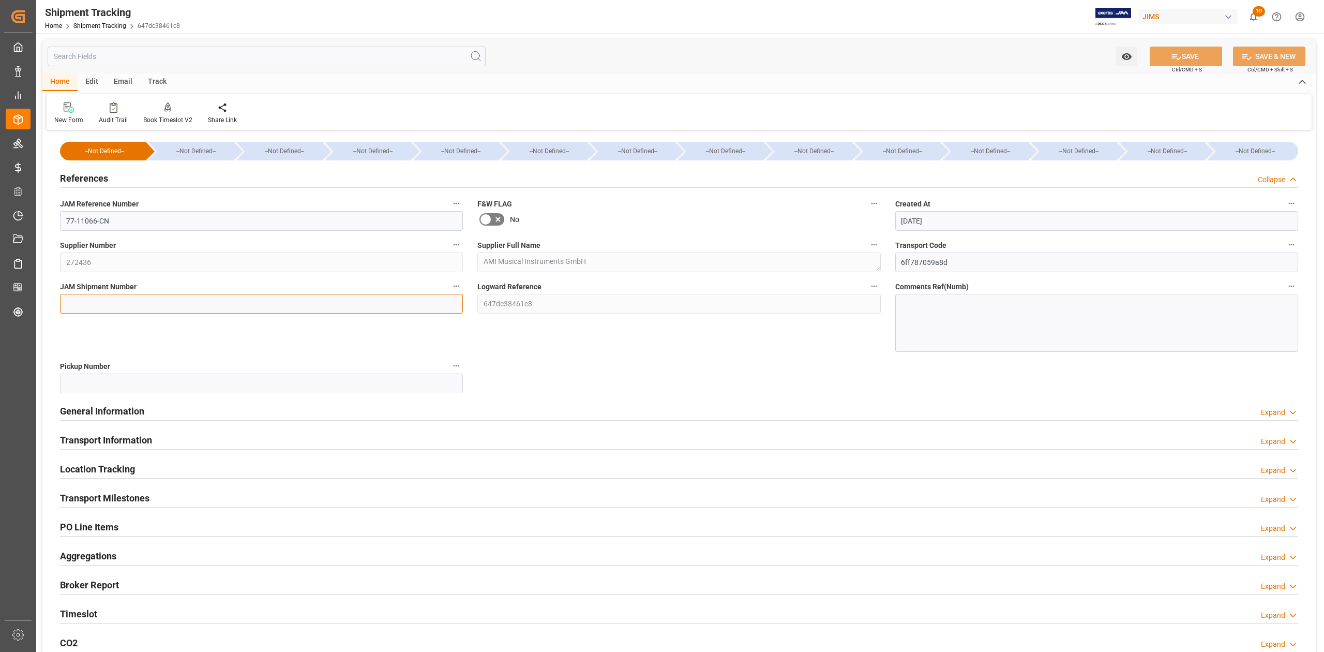
click at [102, 305] on input at bounding box center [261, 304] width 403 height 20
paste input "73053"
type input "73053"
click at [1195, 60] on button "SAVE" at bounding box center [1186, 57] width 72 height 20
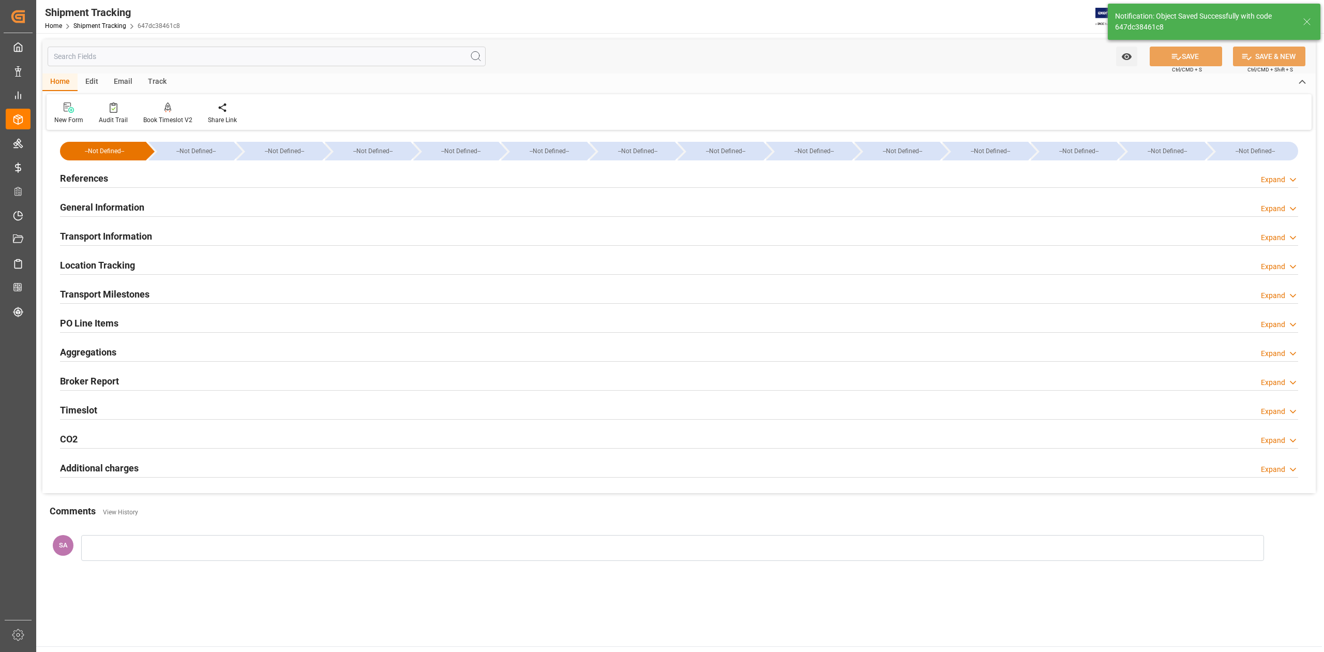
click at [121, 292] on h2 "Transport Milestones" at bounding box center [105, 294] width 90 height 14
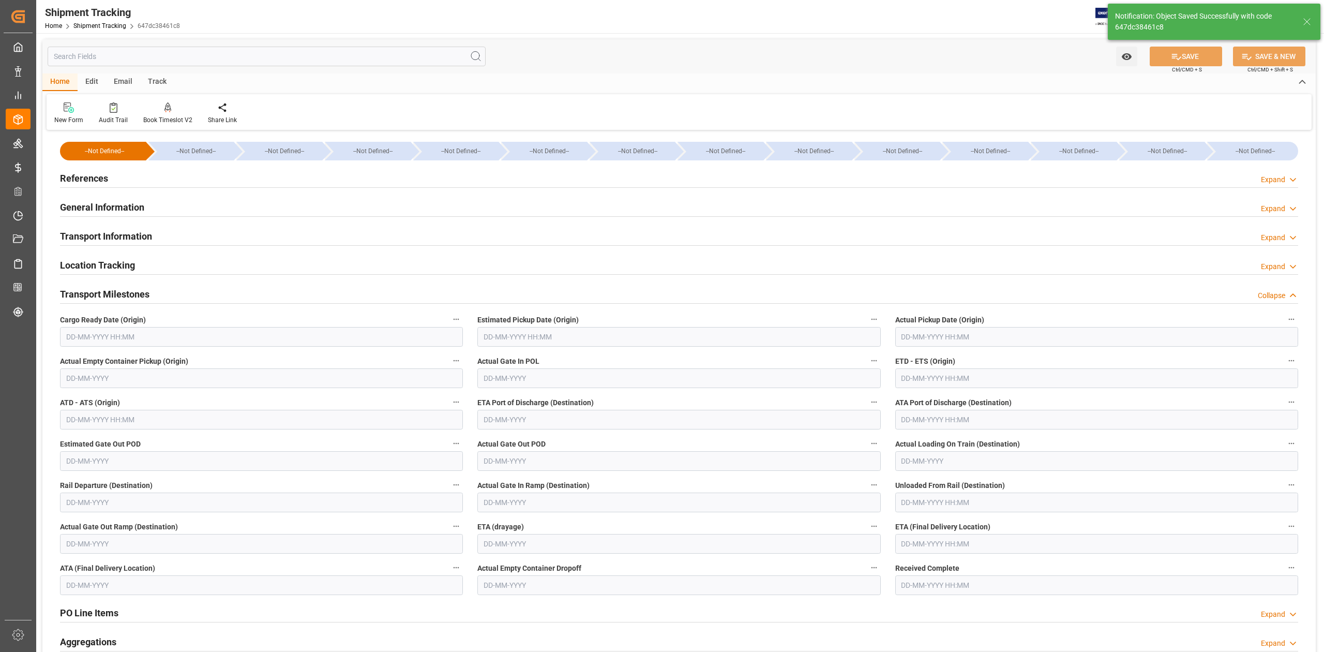
click at [126, 338] on input "text" at bounding box center [261, 337] width 403 height 20
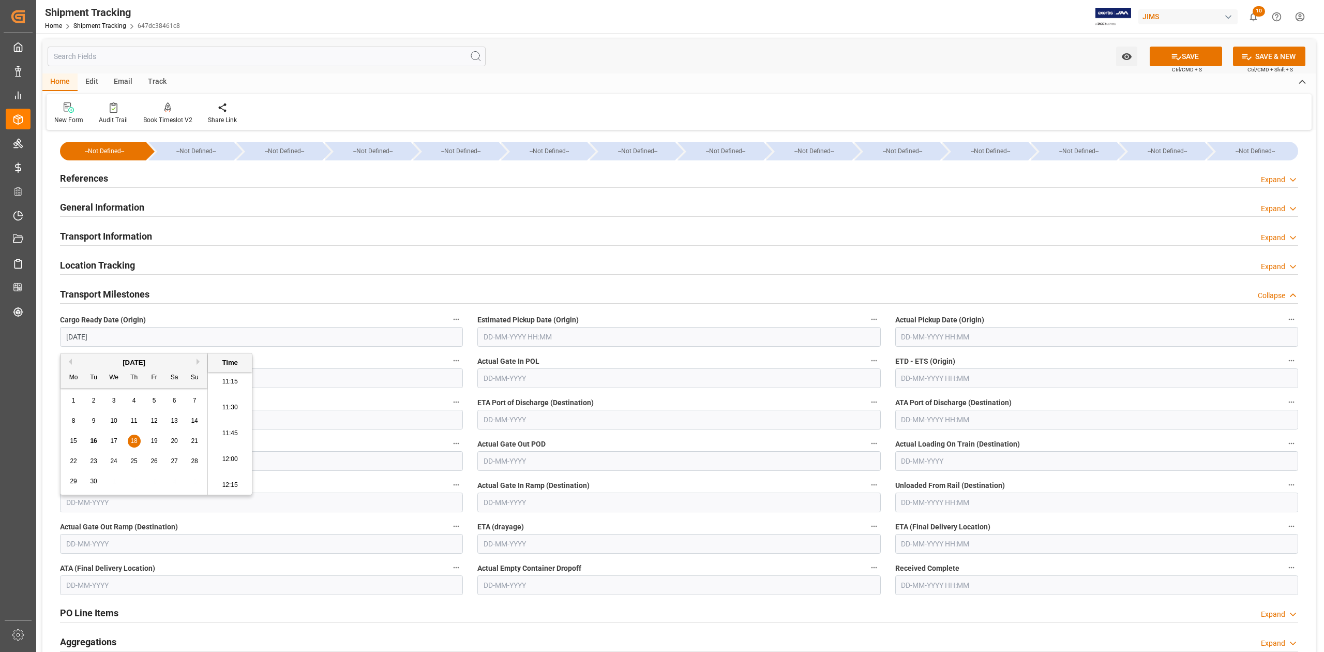
click at [518, 332] on input "text" at bounding box center [679, 337] width 403 height 20
type input "[DATE] 00:00"
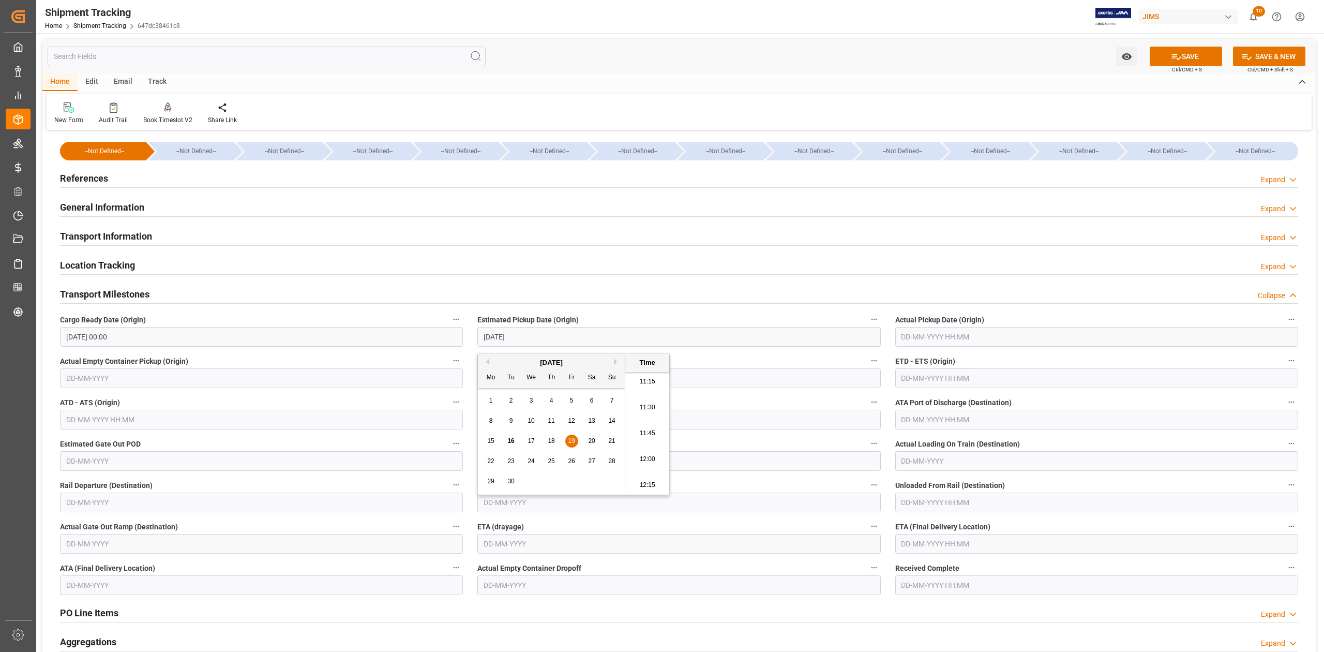
click at [904, 379] on input "text" at bounding box center [1097, 378] width 403 height 20
type input "[DATE] 00:00"
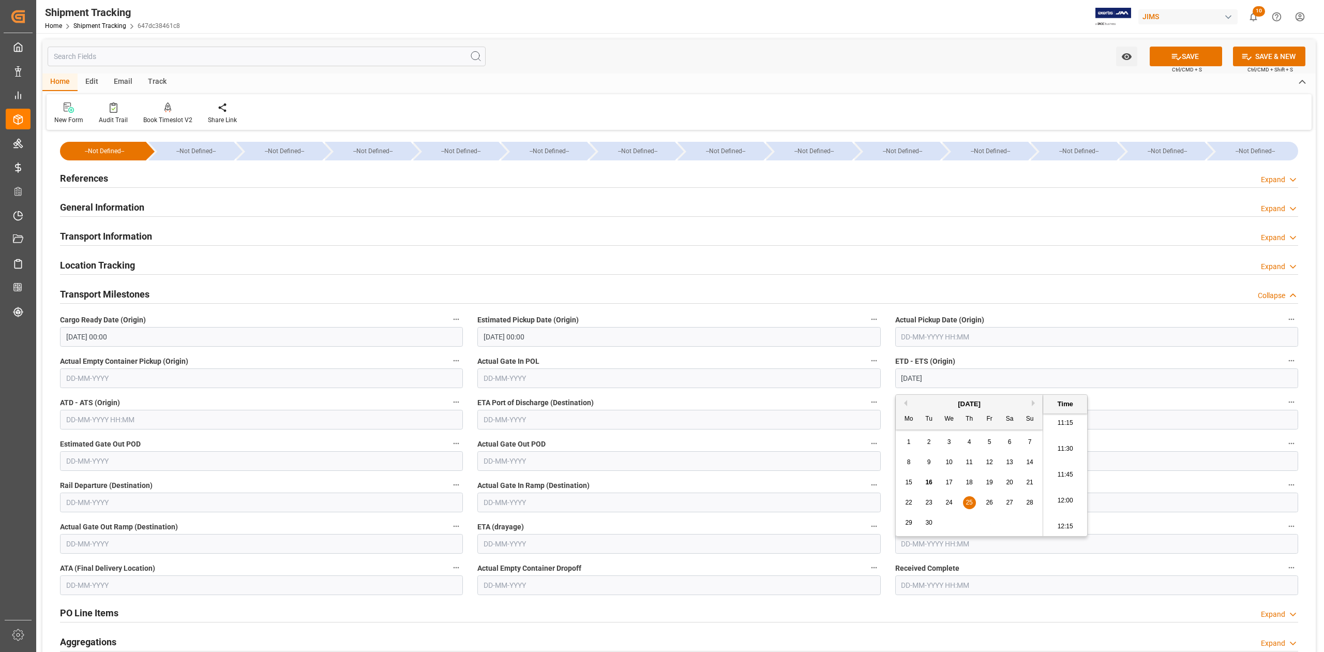
type input "[DATE] 00:00"
click at [922, 543] on input "text" at bounding box center [1097, 544] width 403 height 20
click at [1035, 394] on button "Next Month" at bounding box center [1035, 393] width 6 height 6
click at [1033, 392] on button "Next Month" at bounding box center [1035, 393] width 6 height 6
click at [952, 454] on div "5" at bounding box center [949, 452] width 13 height 12
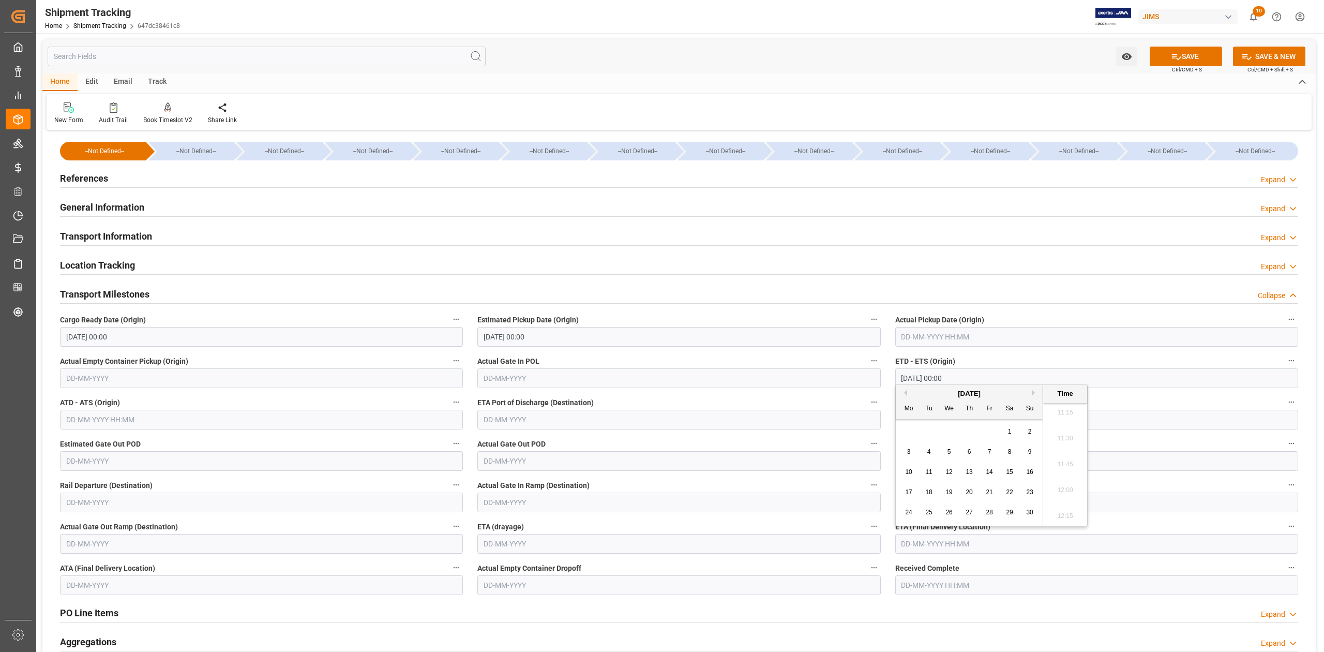
type input "[DATE] 00:00"
click at [1172, 58] on icon at bounding box center [1176, 57] width 9 height 6
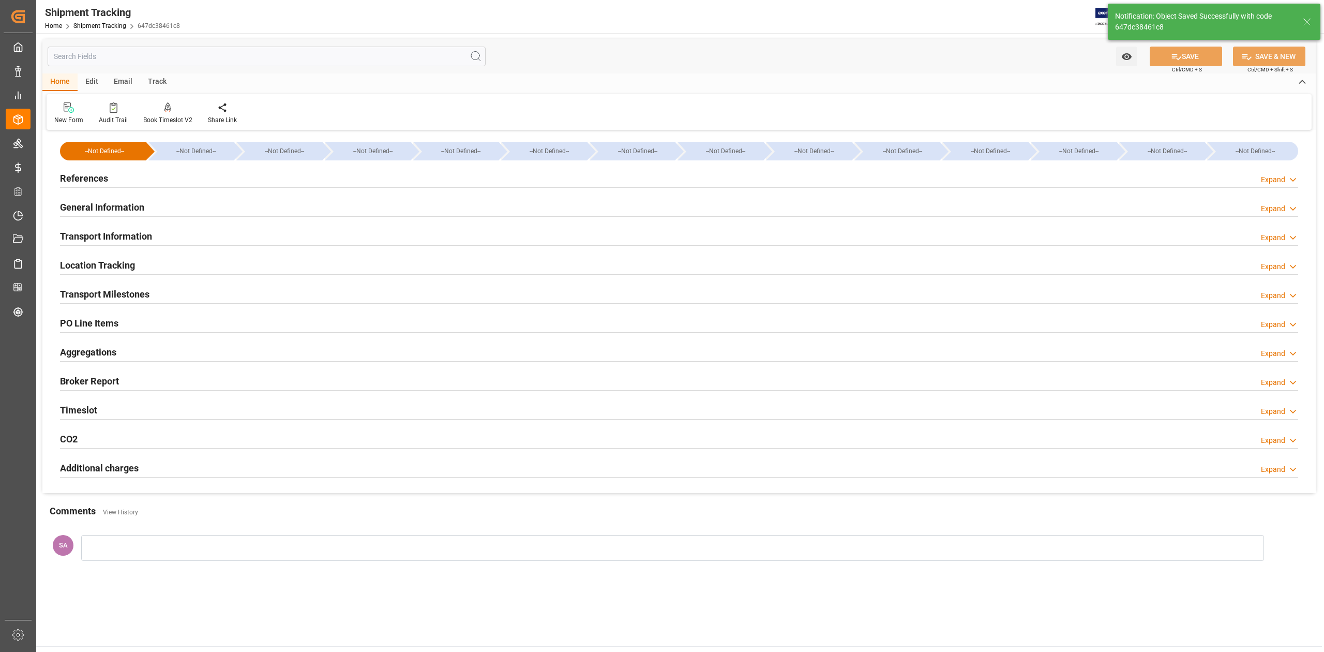
click at [91, 181] on h2 "References" at bounding box center [84, 178] width 48 height 14
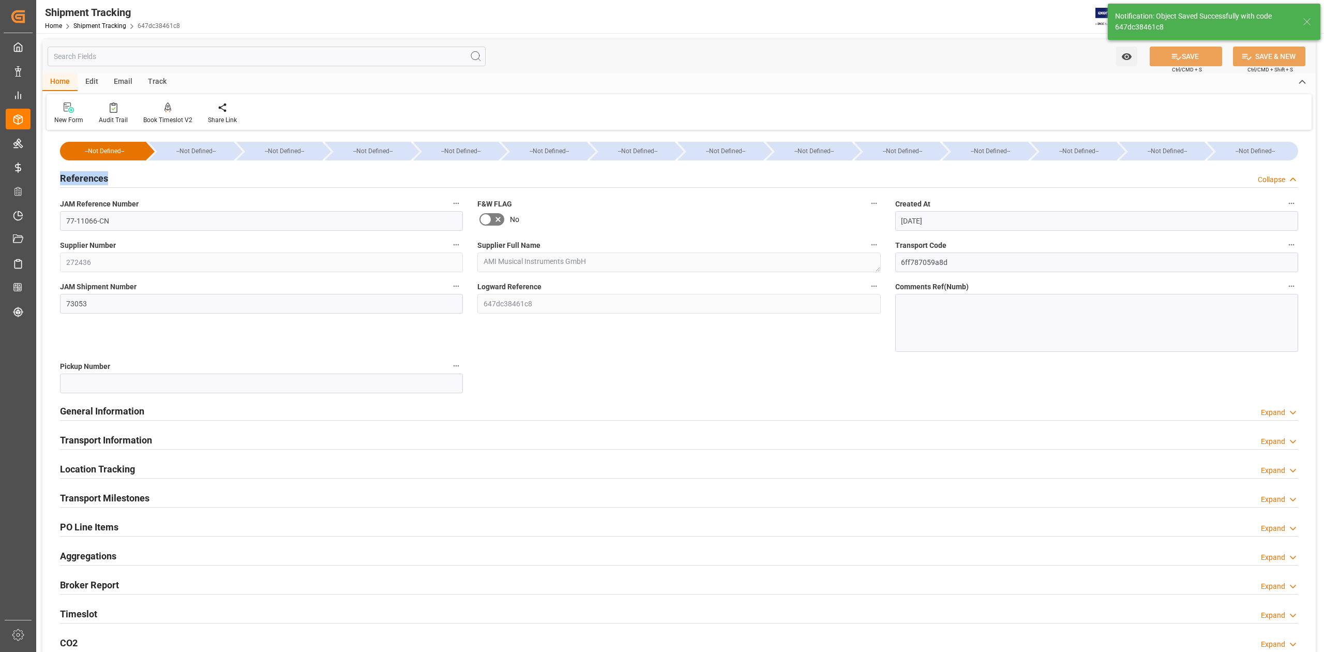
click at [91, 181] on h2 "References" at bounding box center [84, 178] width 48 height 14
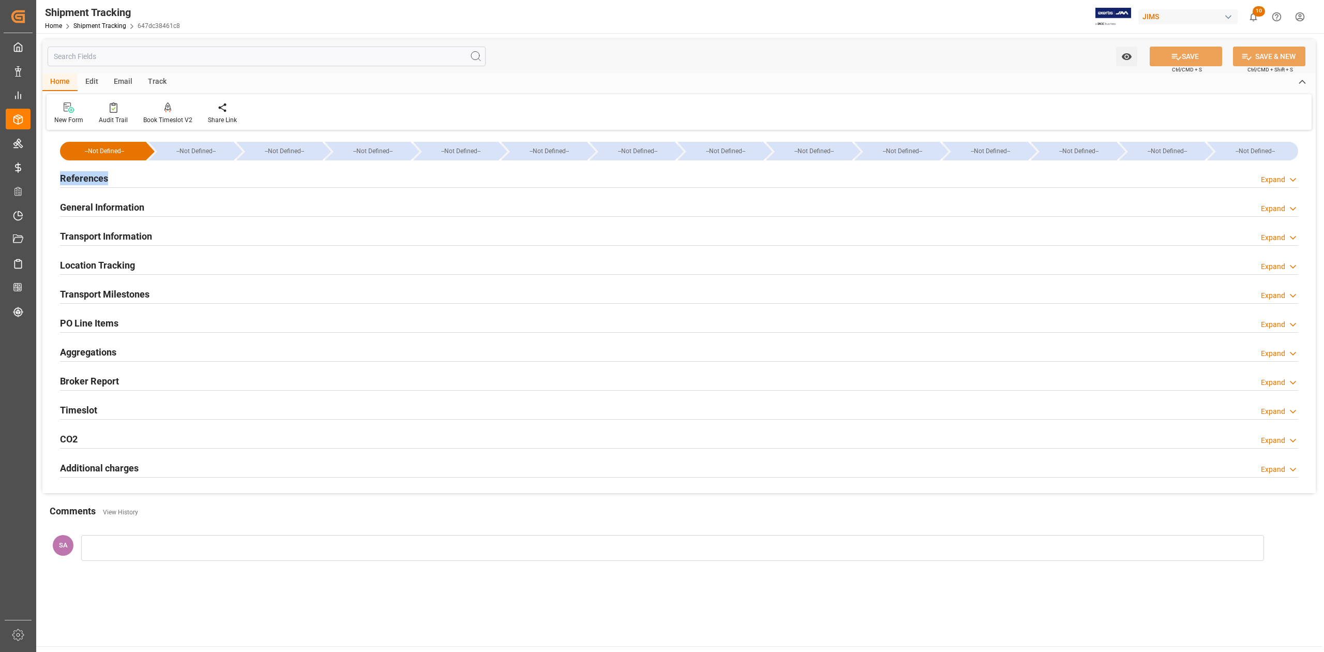
drag, startPoint x: 131, startPoint y: 292, endPoint x: 191, endPoint y: 303, distance: 61.5
click at [131, 292] on h2 "Transport Milestones" at bounding box center [105, 294] width 90 height 14
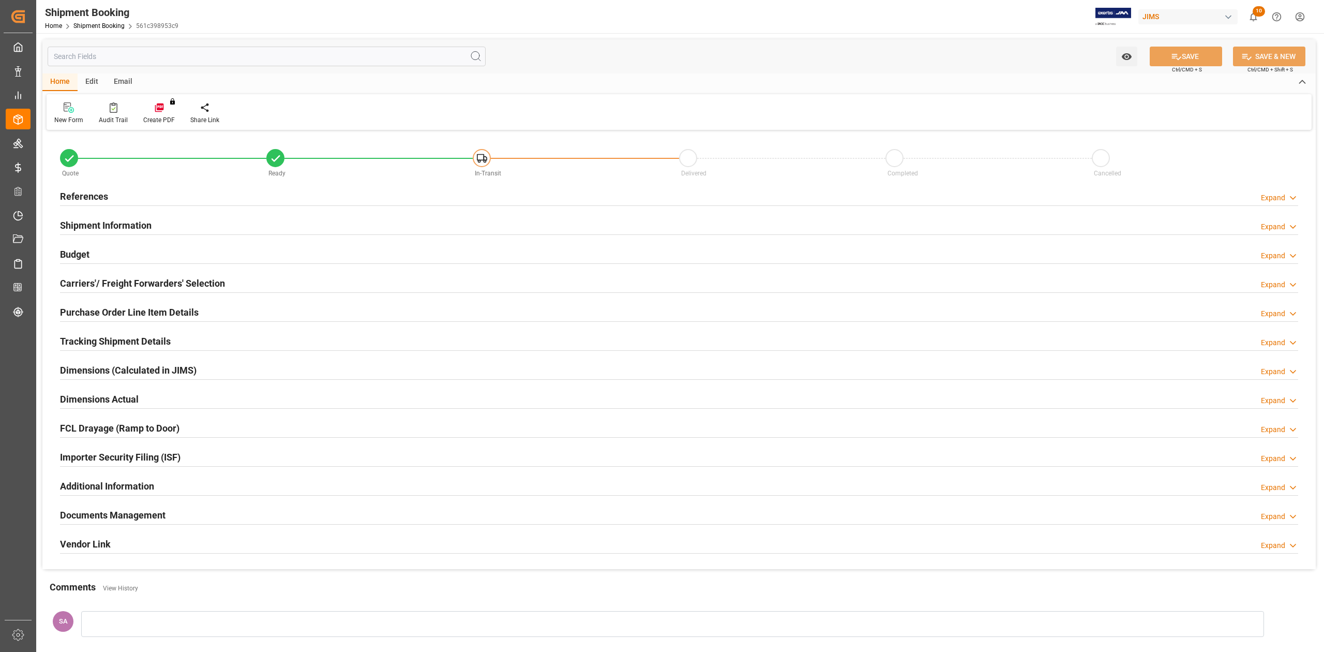
type input "0"
type input "[DATE]"
click at [90, 195] on h2 "References" at bounding box center [84, 196] width 48 height 14
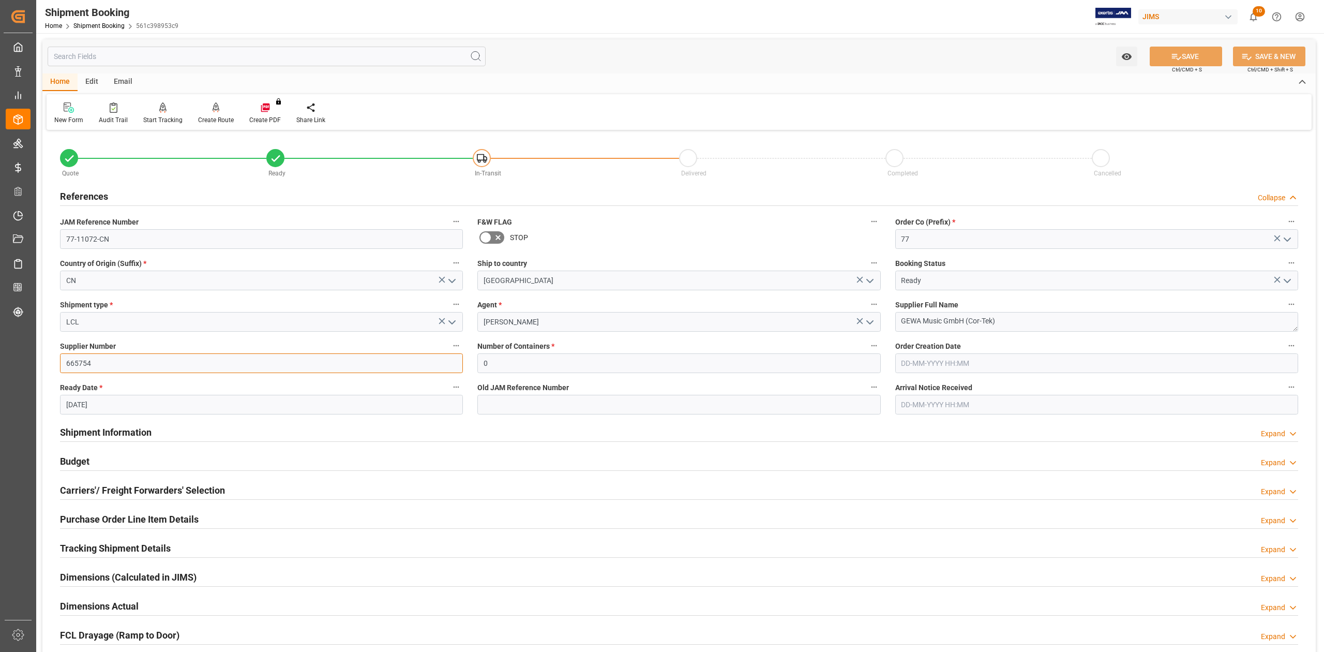
click at [83, 361] on input "665754" at bounding box center [261, 363] width 403 height 20
drag, startPoint x: 124, startPoint y: 431, endPoint x: 569, endPoint y: 431, distance: 444.9
click at [124, 431] on h2 "Shipment Information" at bounding box center [106, 432] width 92 height 14
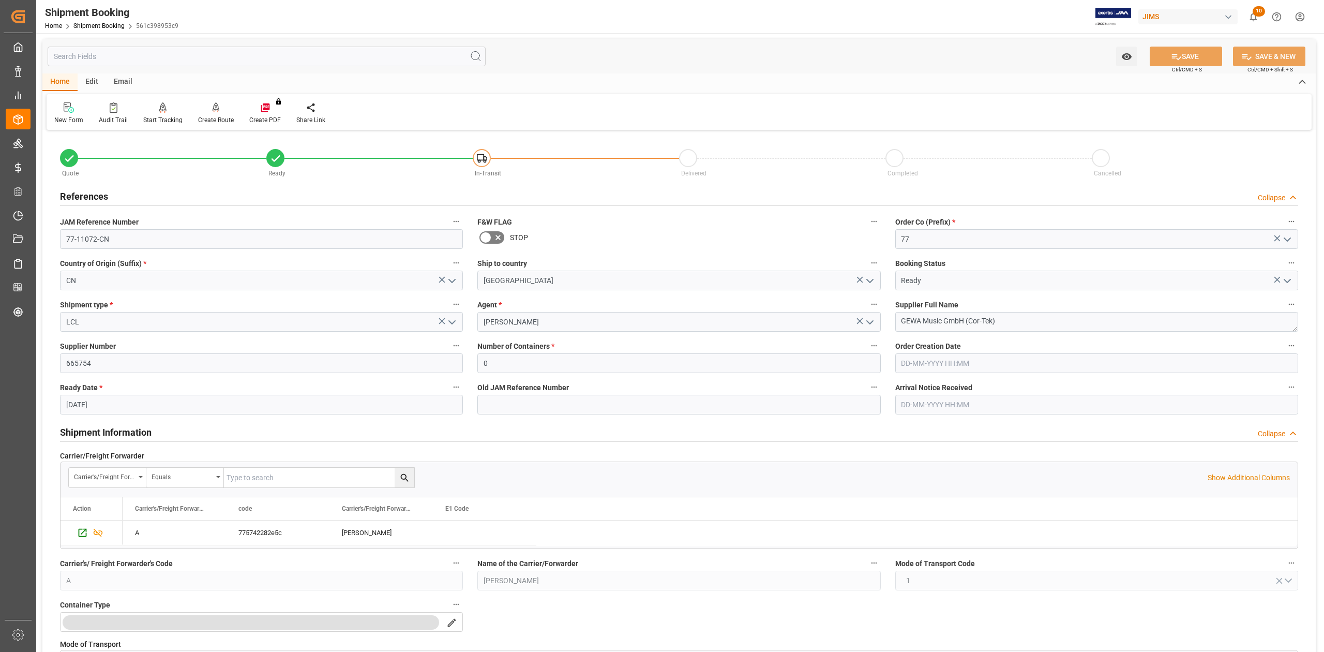
scroll to position [276, 0]
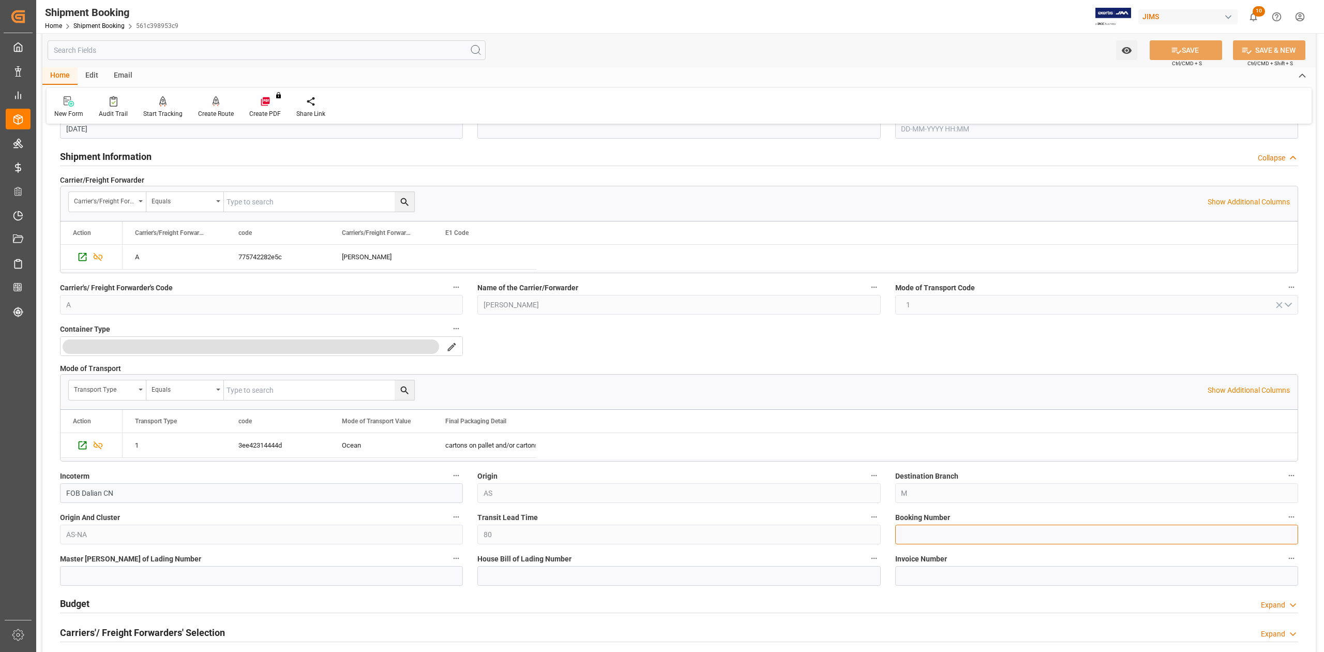
click at [948, 534] on input at bounding box center [1097, 535] width 403 height 20
paste input "13638632"
type input "13638632"
click at [1168, 51] on button "SAVE" at bounding box center [1186, 50] width 72 height 20
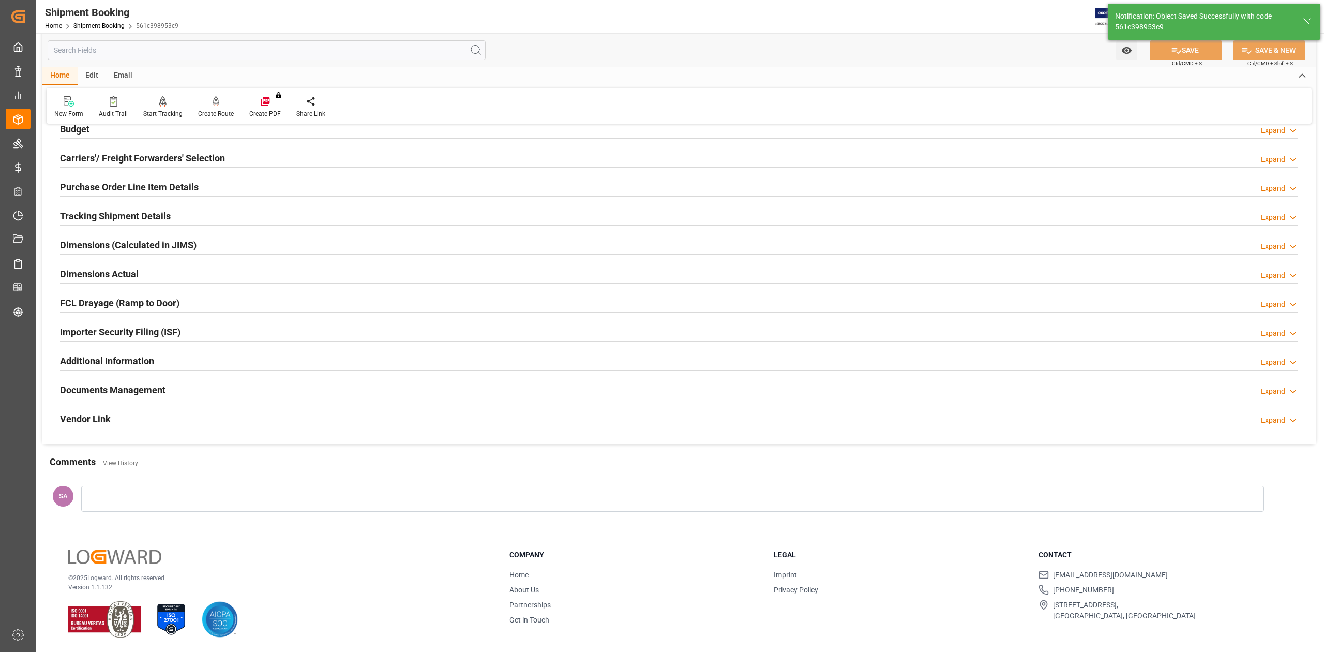
scroll to position [69, 0]
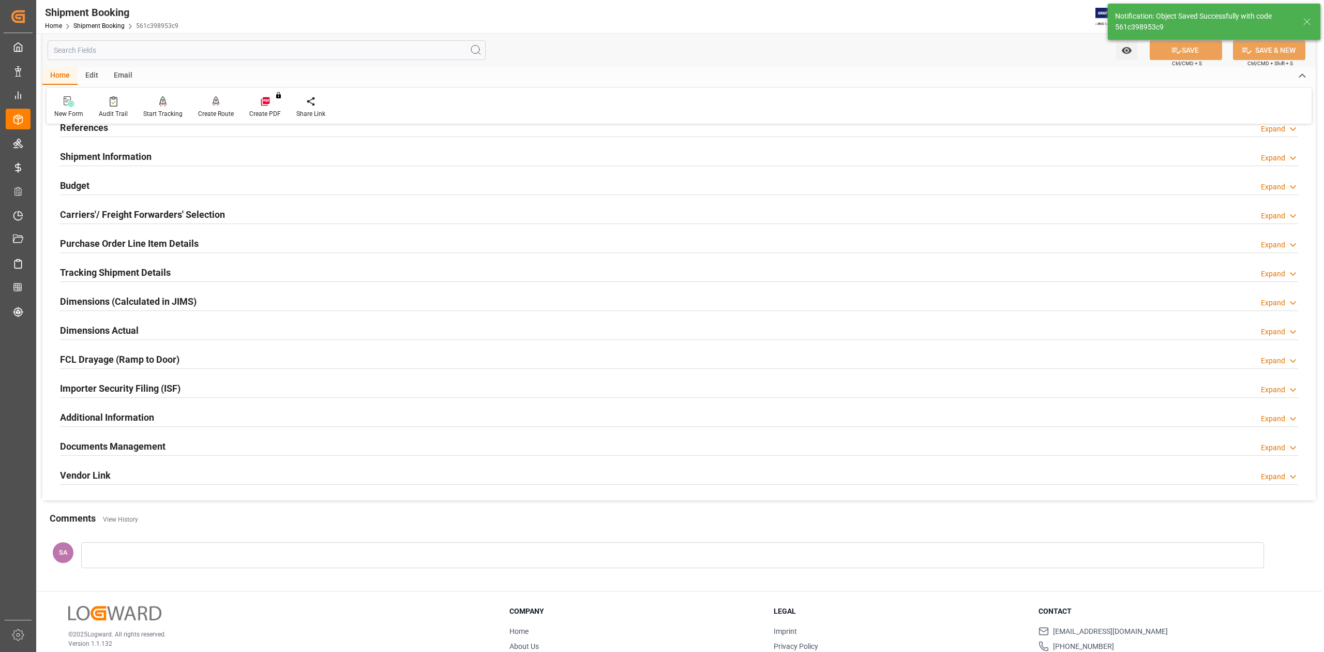
drag, startPoint x: 130, startPoint y: 271, endPoint x: 143, endPoint y: 271, distance: 12.4
click at [131, 271] on h2 "Tracking Shipment Details" at bounding box center [115, 272] width 111 height 14
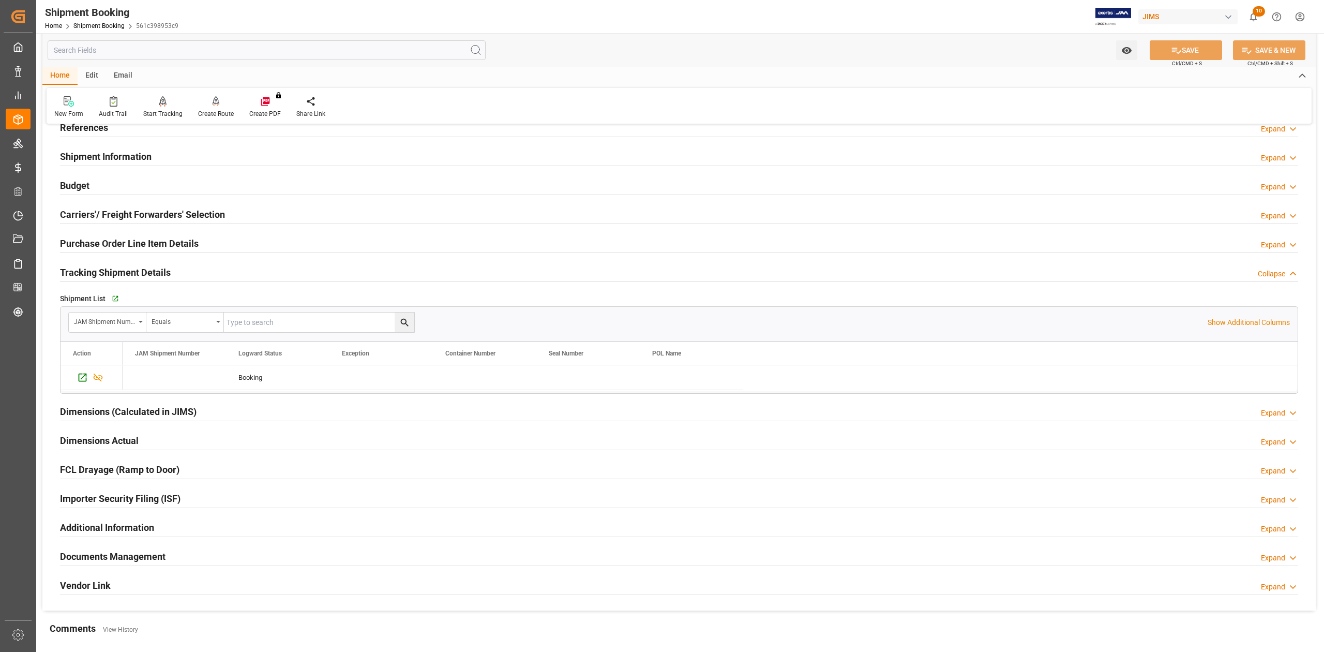
click at [119, 272] on h2 "Tracking Shipment Details" at bounding box center [115, 272] width 111 height 14
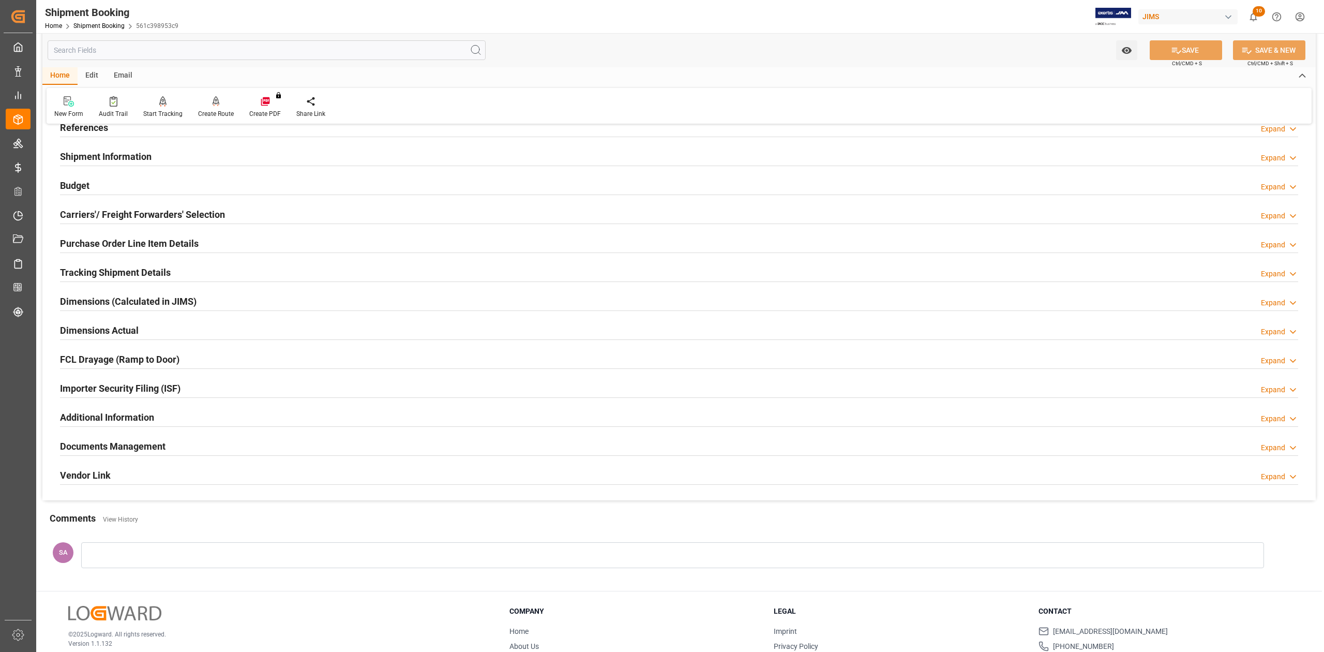
click at [91, 301] on h2 "Dimensions (Calculated in JIMS)" at bounding box center [128, 301] width 137 height 14
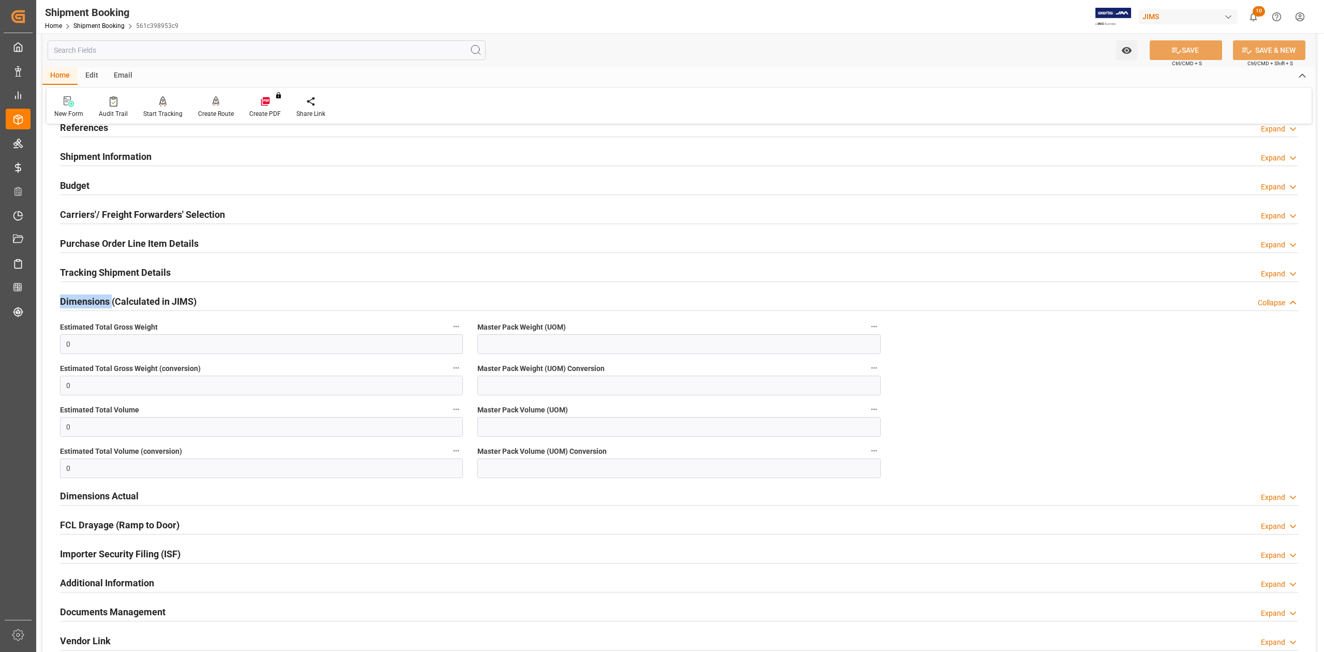
click at [91, 301] on h2 "Dimensions (Calculated in JIMS)" at bounding box center [128, 301] width 137 height 14
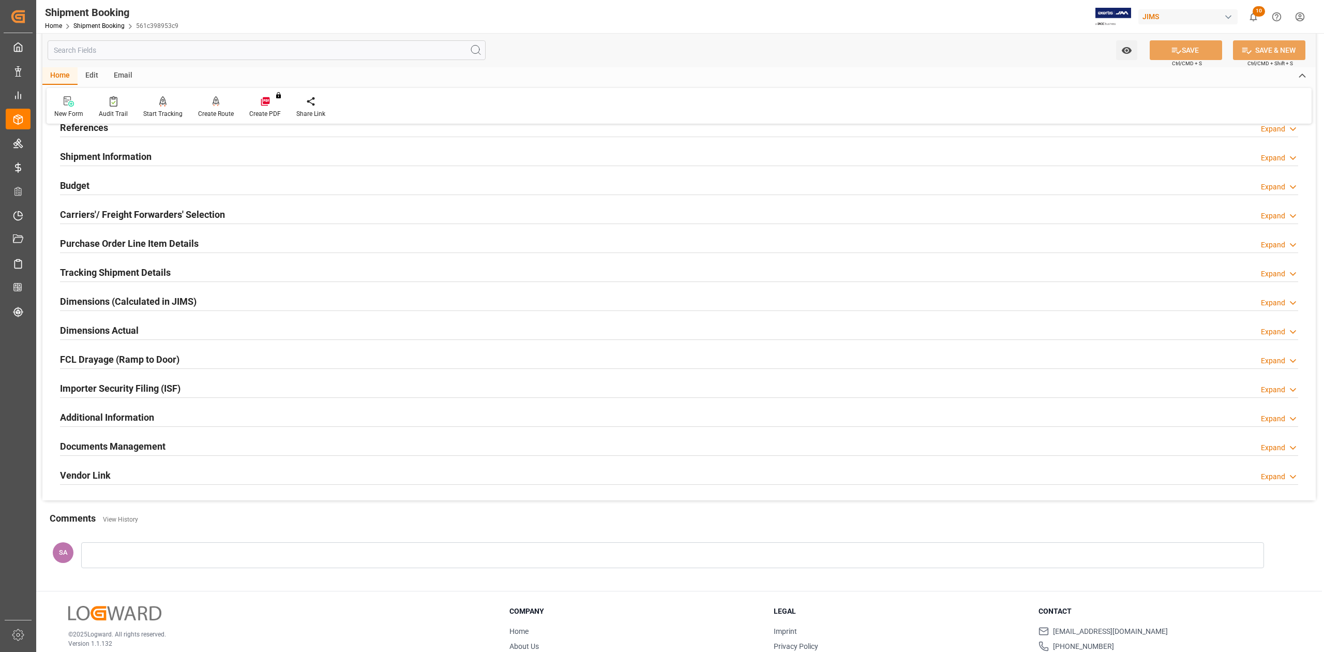
click at [92, 329] on h2 "Dimensions Actual" at bounding box center [99, 330] width 79 height 14
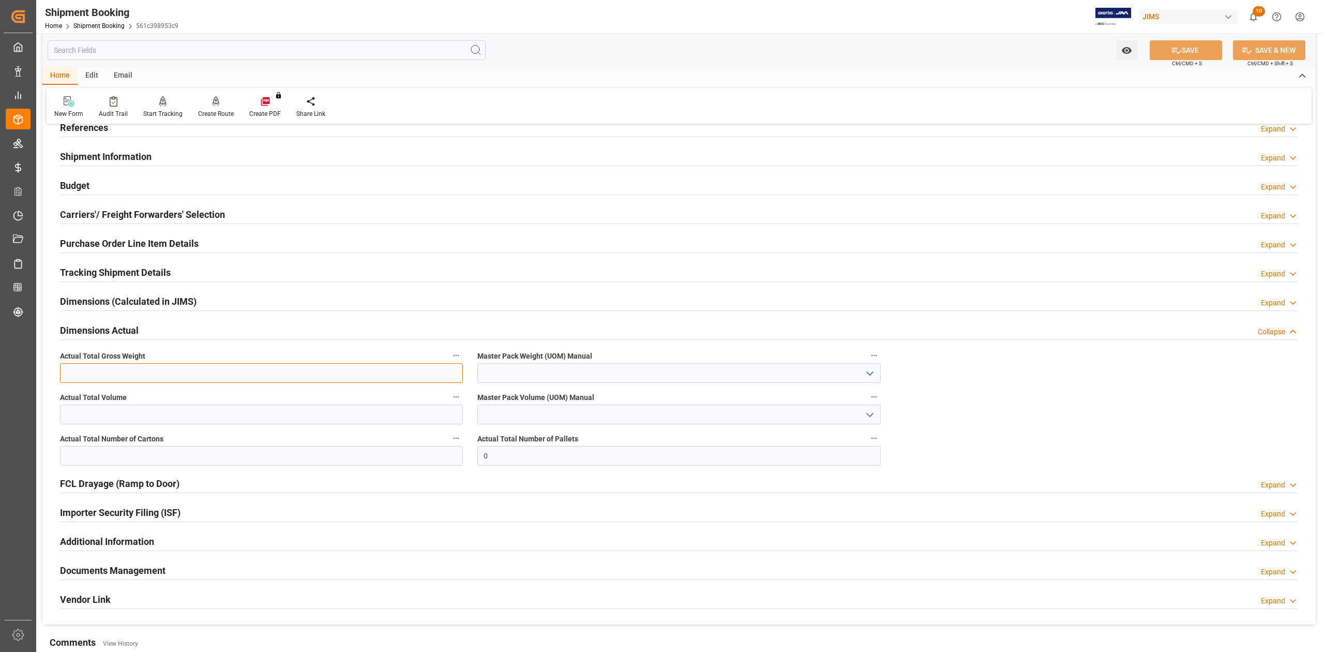
click at [141, 375] on input "text" at bounding box center [261, 373] width 403 height 20
type input "296"
click at [168, 414] on input "text" at bounding box center [261, 415] width 403 height 20
type input "5.94"
click at [167, 459] on input "text" at bounding box center [261, 456] width 403 height 20
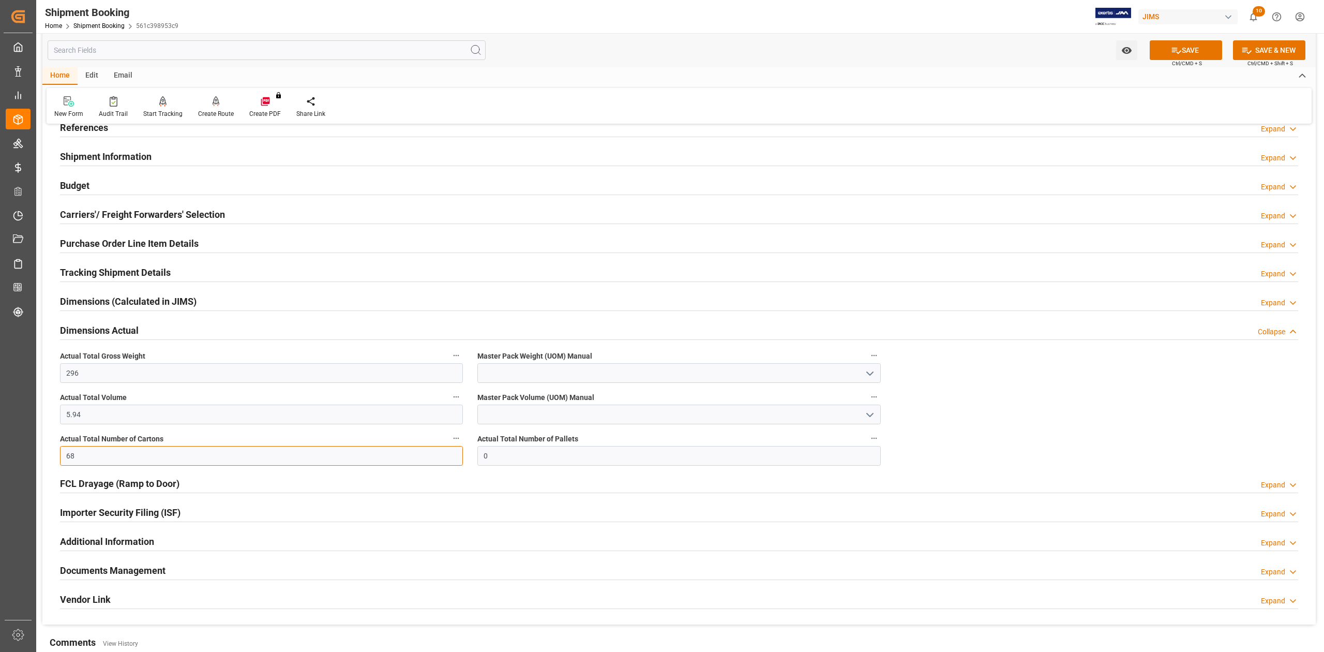
type input "68"
click at [507, 385] on div "Master Pack Weight (UOM) Manual" at bounding box center [679, 365] width 418 height 41
click at [498, 374] on input at bounding box center [679, 373] width 403 height 20
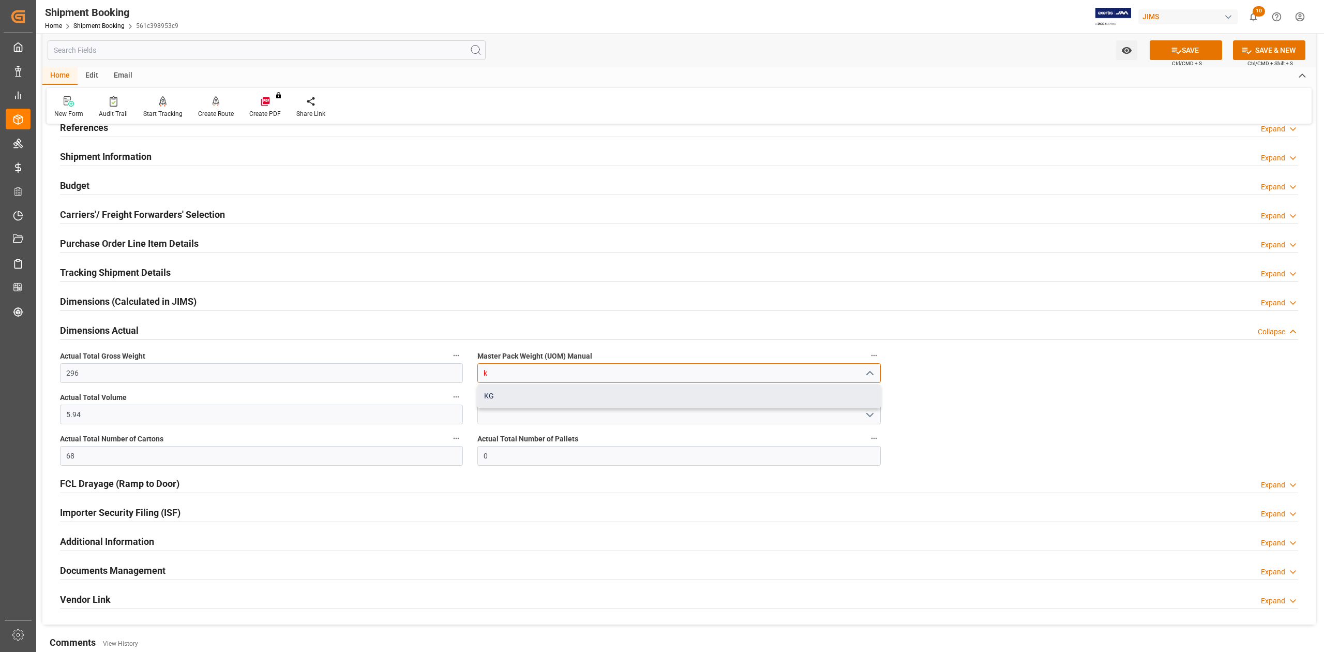
drag, startPoint x: 501, startPoint y: 394, endPoint x: 502, endPoint y: 410, distance: 16.0
click at [501, 395] on div "KG" at bounding box center [679, 395] width 402 height 23
type input "KG"
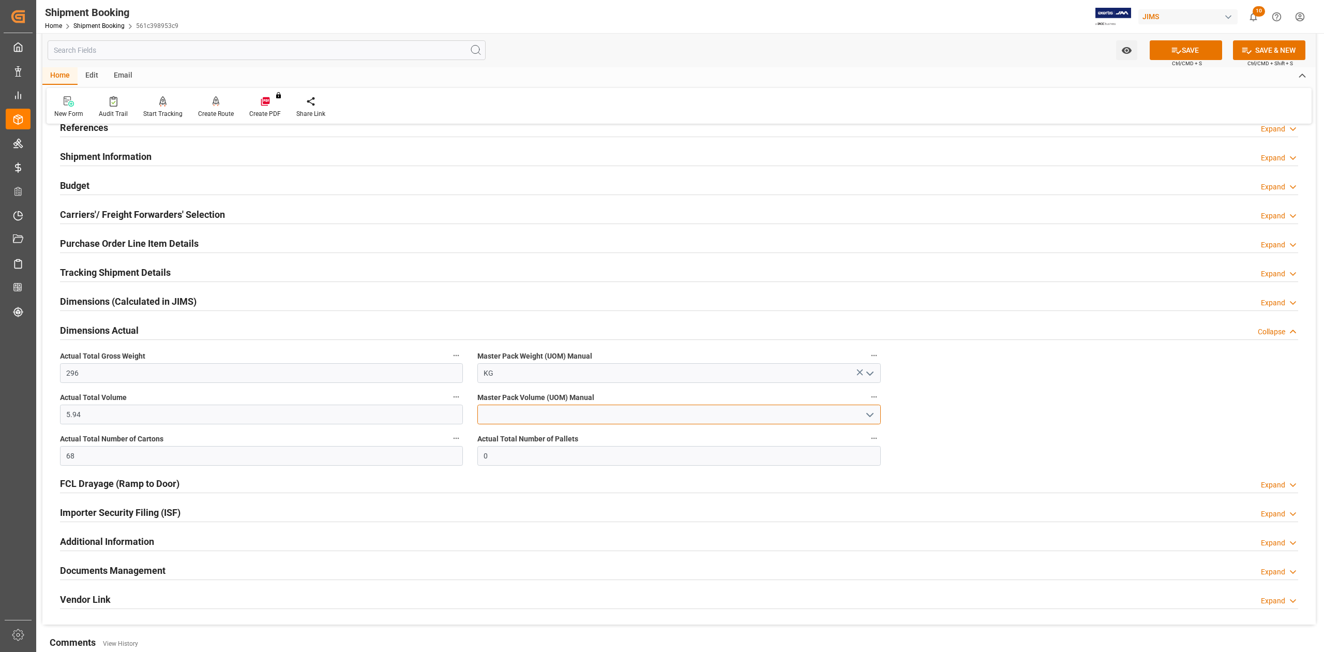
click at [502, 410] on input at bounding box center [679, 415] width 403 height 20
click at [516, 429] on div "CBM" at bounding box center [679, 437] width 402 height 23
type input "CBM"
drag, startPoint x: 1183, startPoint y: 60, endPoint x: 1178, endPoint y: 54, distance: 8.1
click at [1182, 59] on span "Ctrl/CMD + S" at bounding box center [1187, 63] width 30 height 8
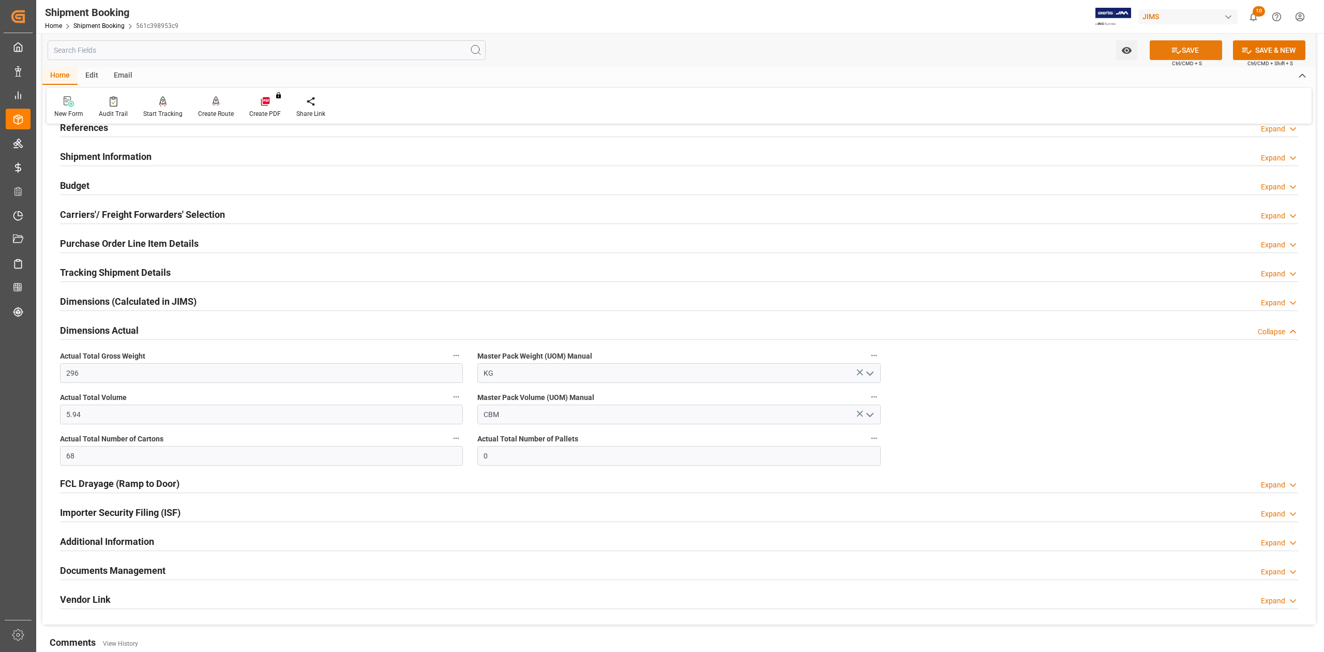
click at [1174, 47] on icon at bounding box center [1176, 50] width 11 height 11
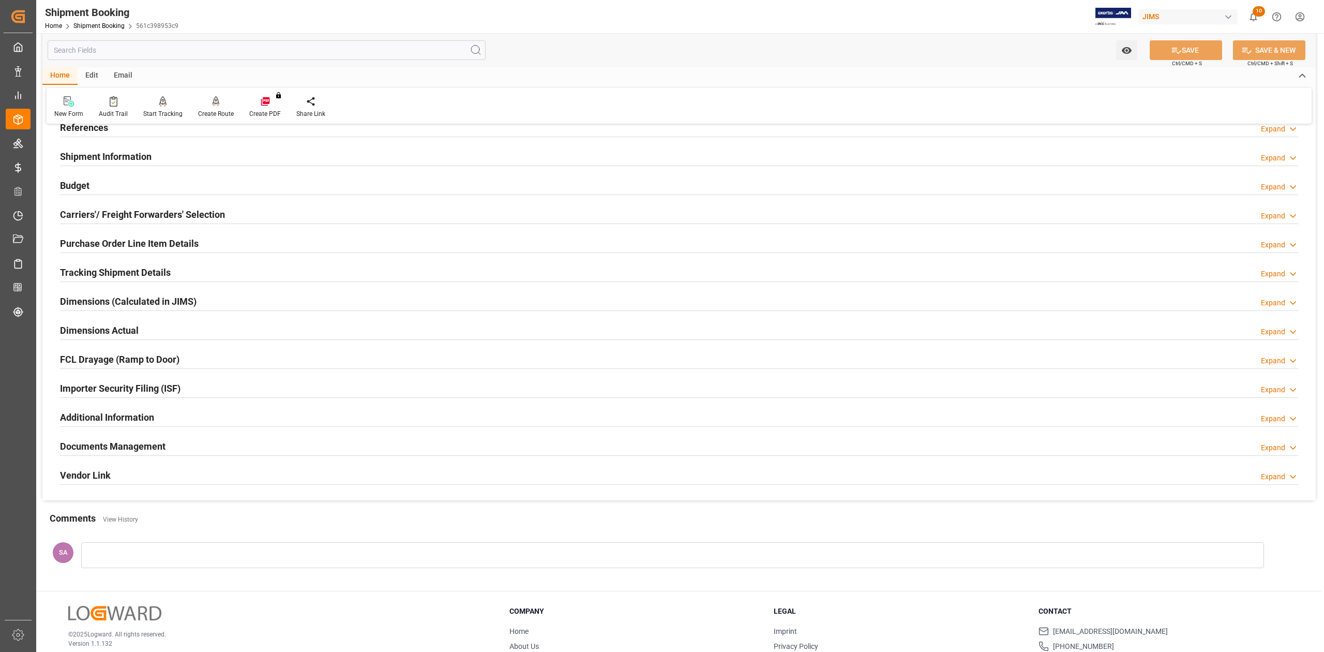
click at [143, 444] on h2 "Documents Management" at bounding box center [113, 446] width 106 height 14
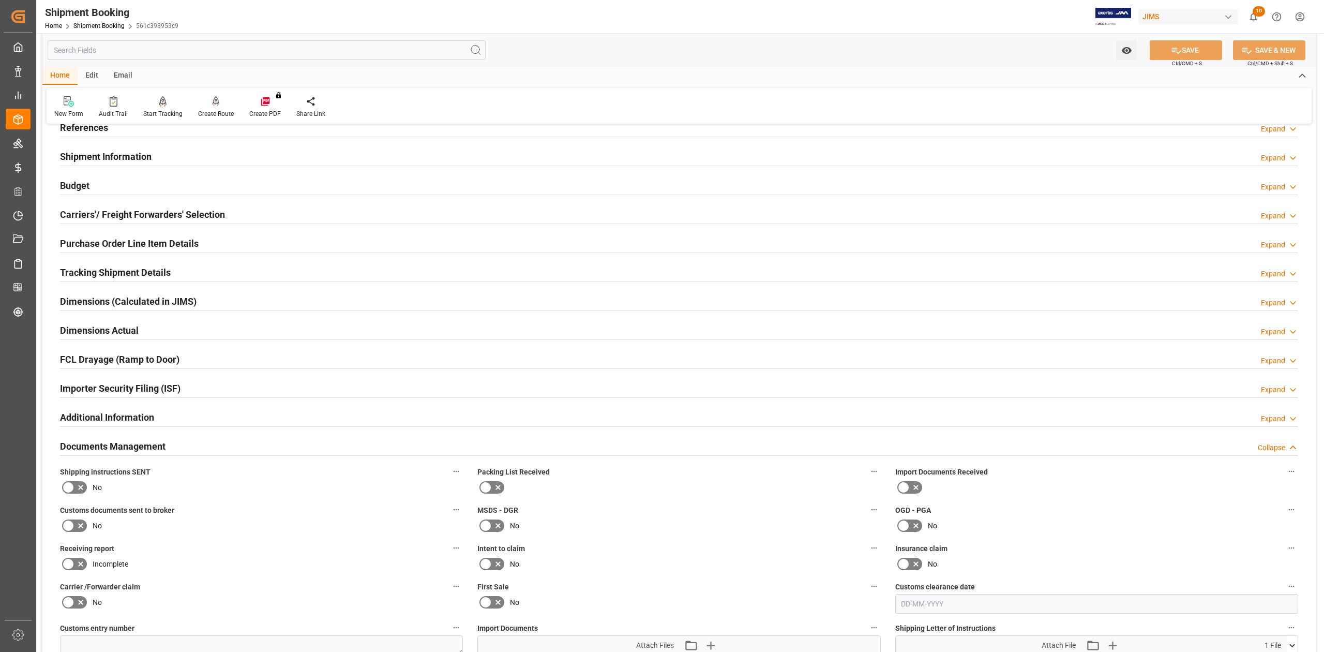
click at [143, 444] on h2 "Documents Management" at bounding box center [113, 446] width 106 height 14
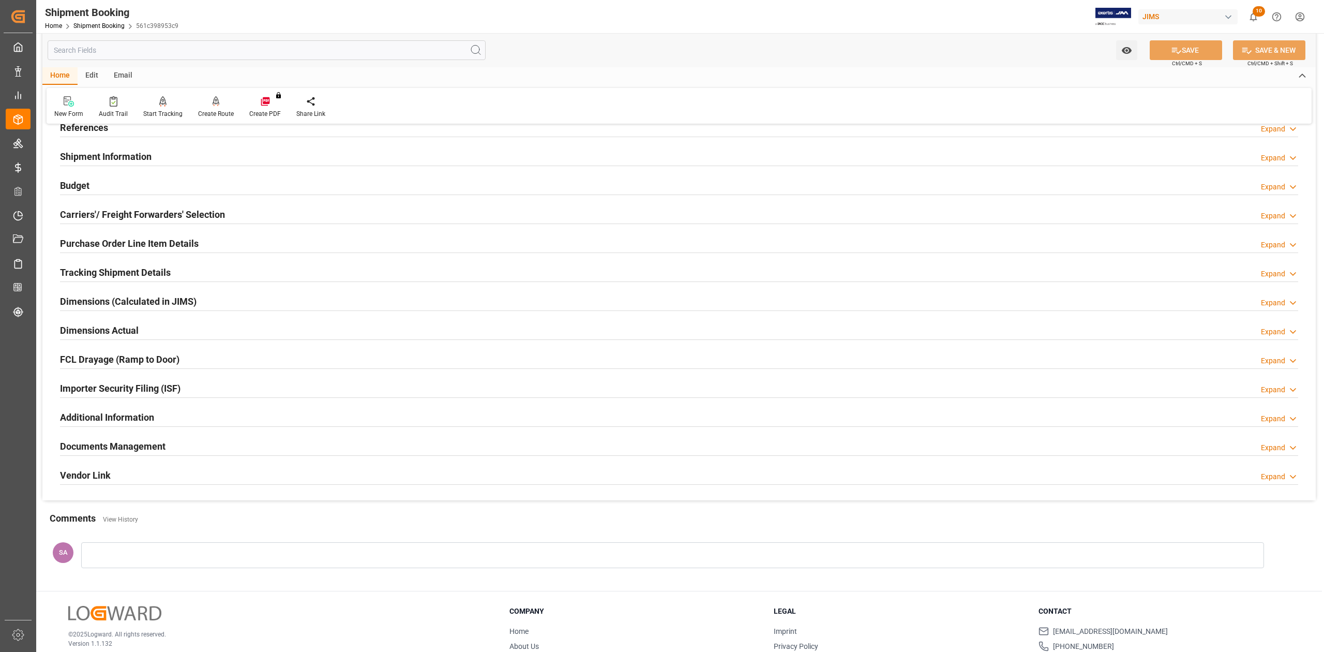
click at [118, 326] on h2 "Dimensions Actual" at bounding box center [99, 330] width 79 height 14
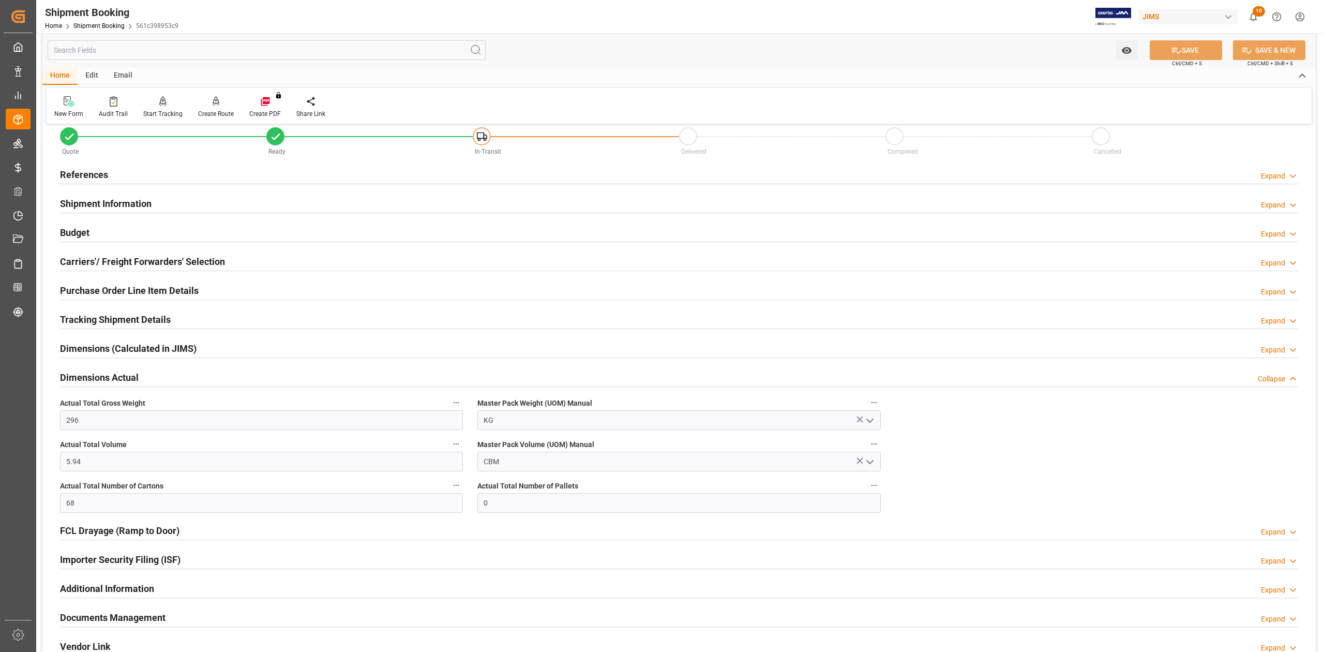
scroll to position [0, 0]
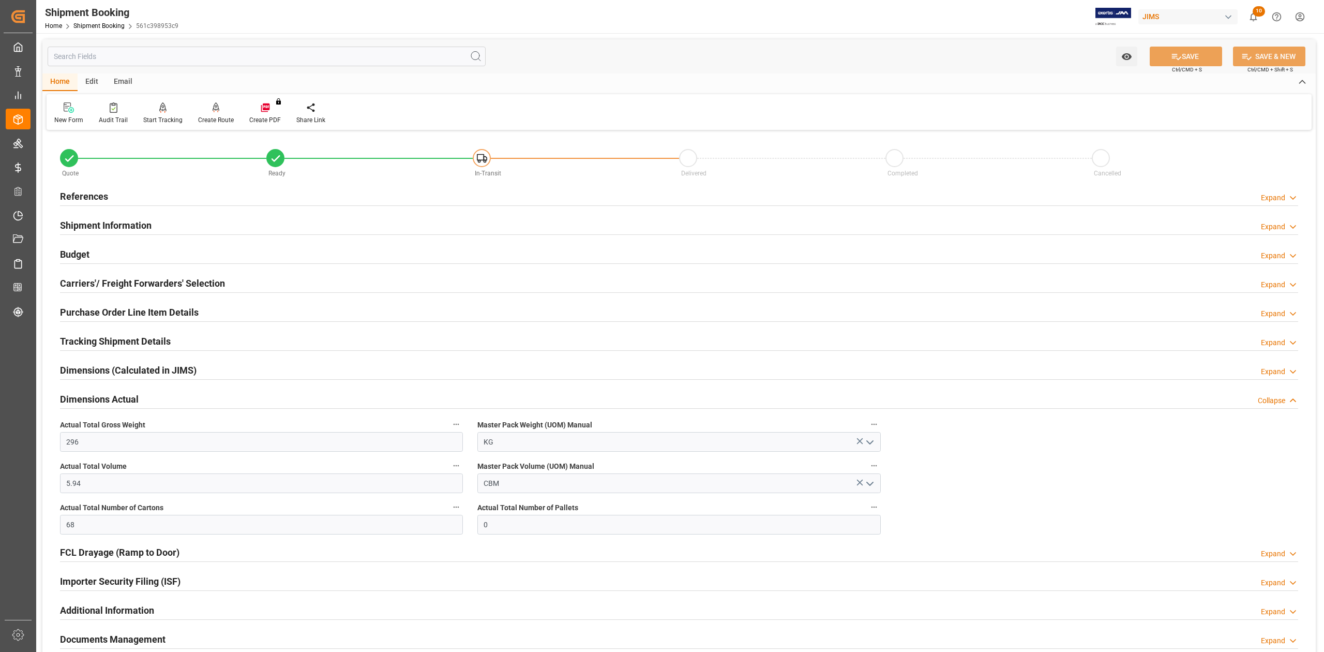
click at [79, 254] on h2 "Budget" at bounding box center [74, 254] width 29 height 14
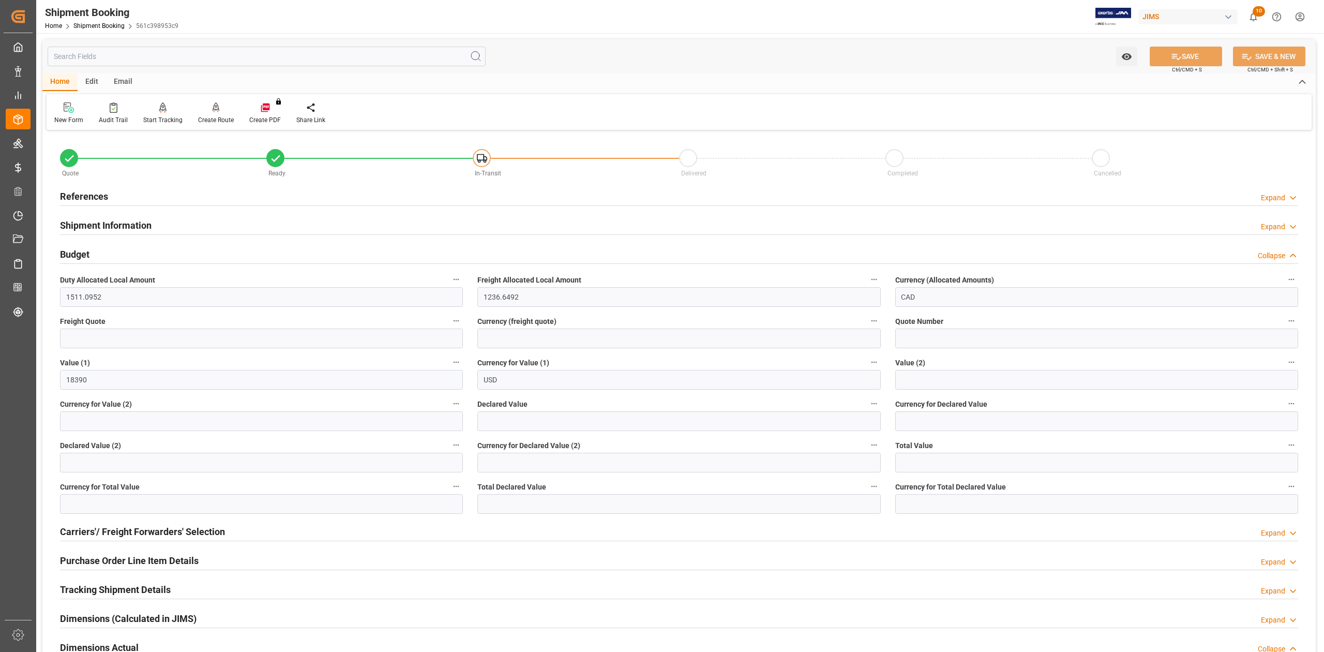
click at [79, 254] on h2 "Budget" at bounding box center [74, 254] width 29 height 14
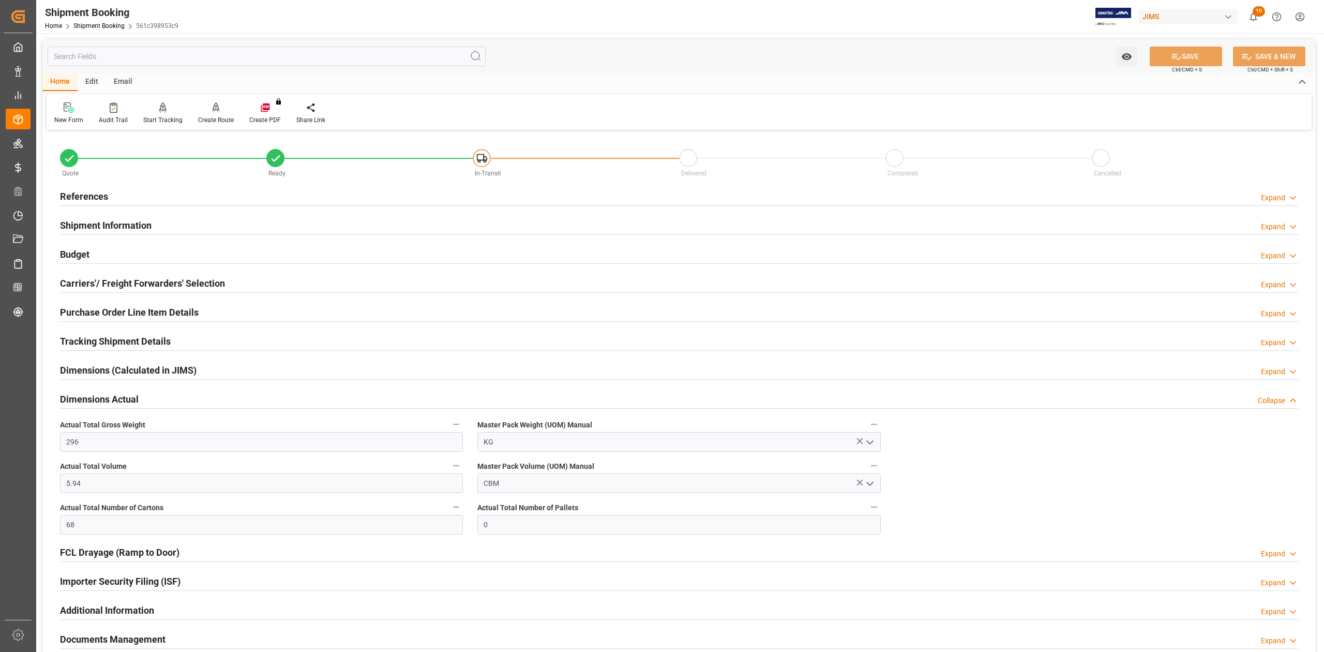
click at [83, 249] on h2 "Budget" at bounding box center [74, 254] width 29 height 14
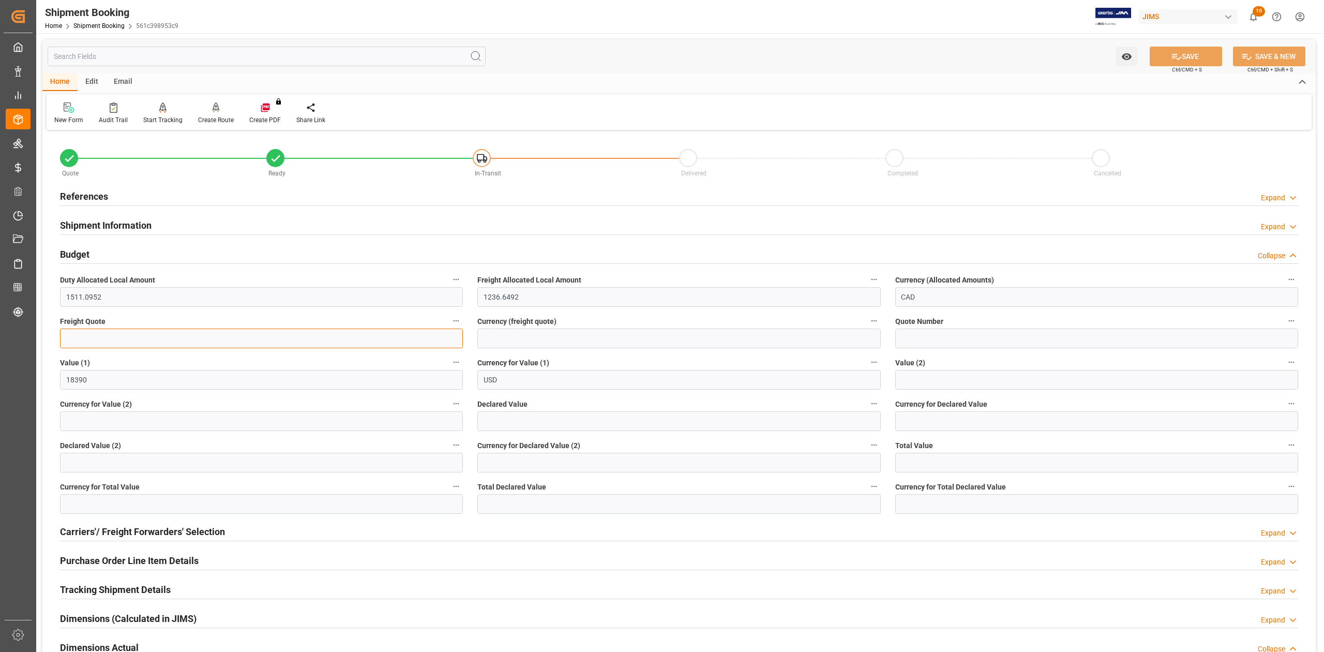
click at [100, 332] on input "text" at bounding box center [261, 339] width 403 height 20
type input "1250"
click at [531, 336] on input at bounding box center [679, 339] width 403 height 20
type input "USD"
click at [1203, 47] on button "SAVE" at bounding box center [1186, 57] width 72 height 20
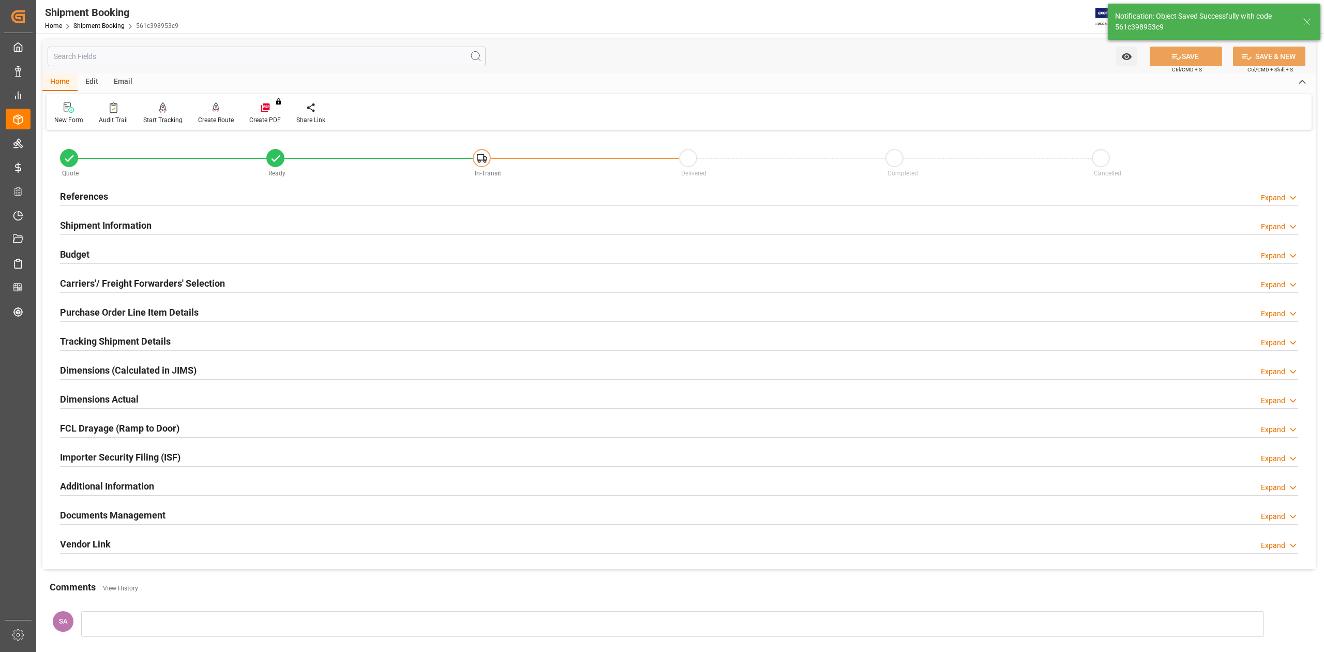
click at [69, 257] on h2 "Budget" at bounding box center [74, 254] width 29 height 14
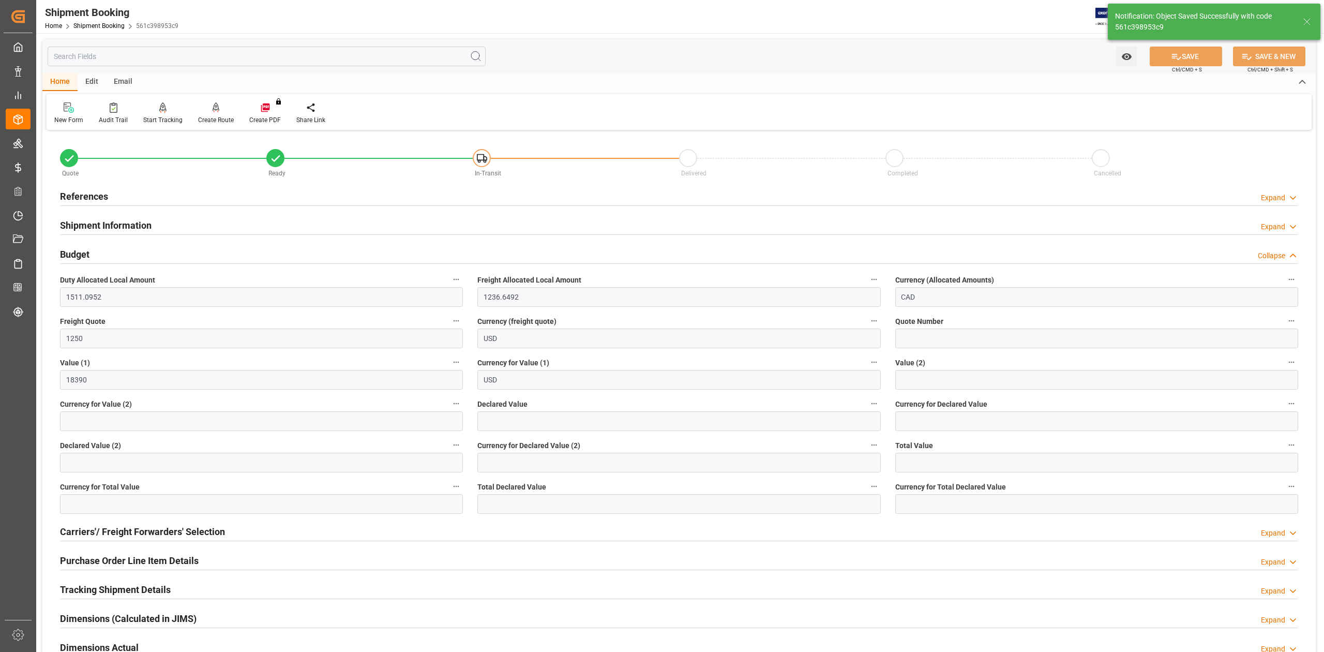
click at [69, 257] on h2 "Budget" at bounding box center [74, 254] width 29 height 14
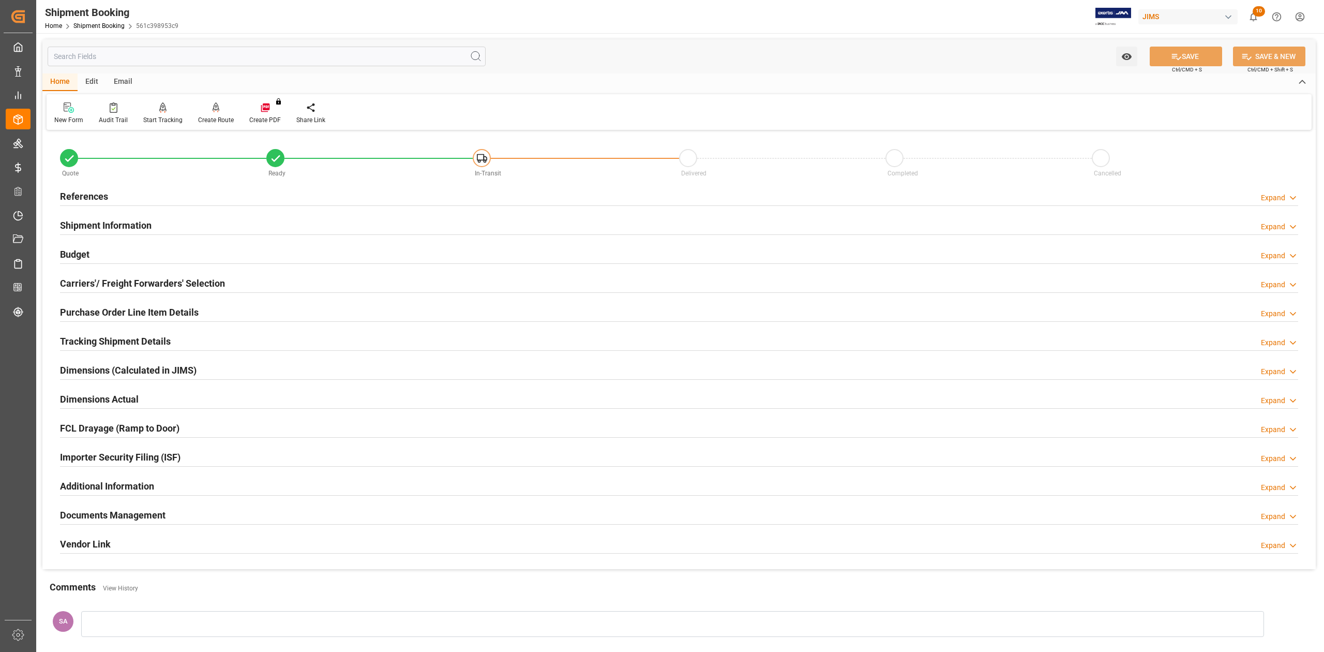
click at [88, 340] on h2 "Tracking Shipment Details" at bounding box center [115, 341] width 111 height 14
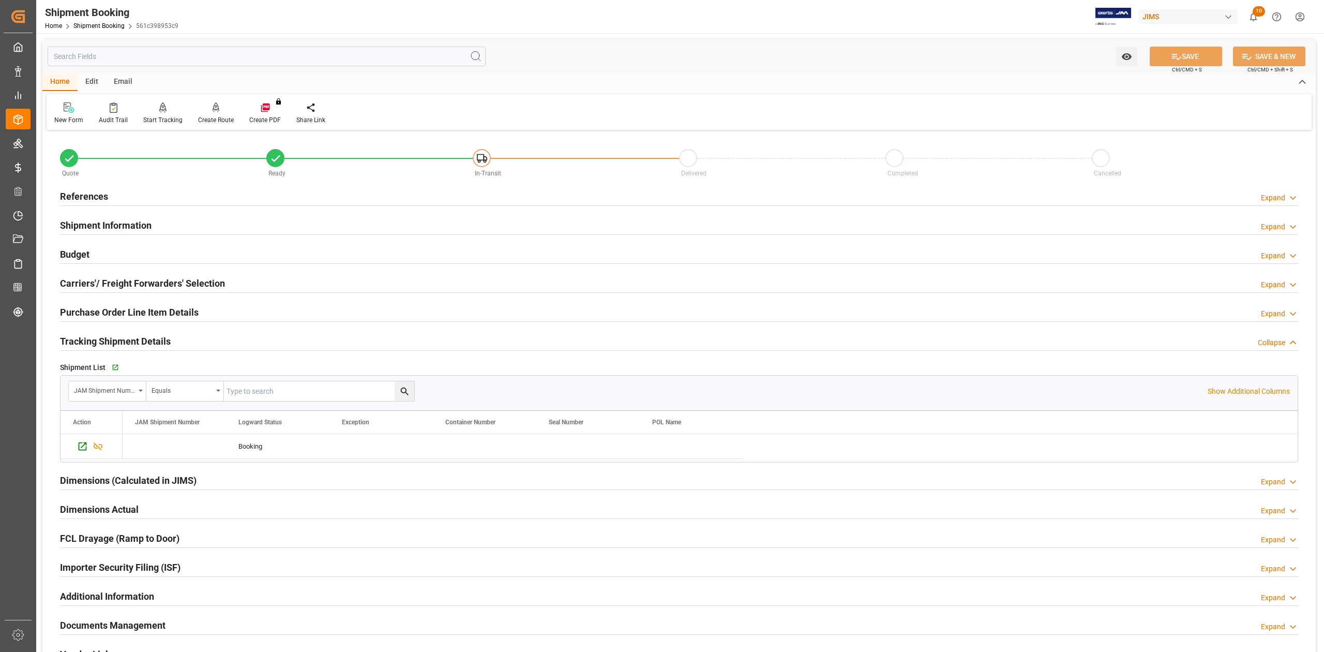
click at [88, 340] on h2 "Tracking Shipment Details" at bounding box center [115, 341] width 111 height 14
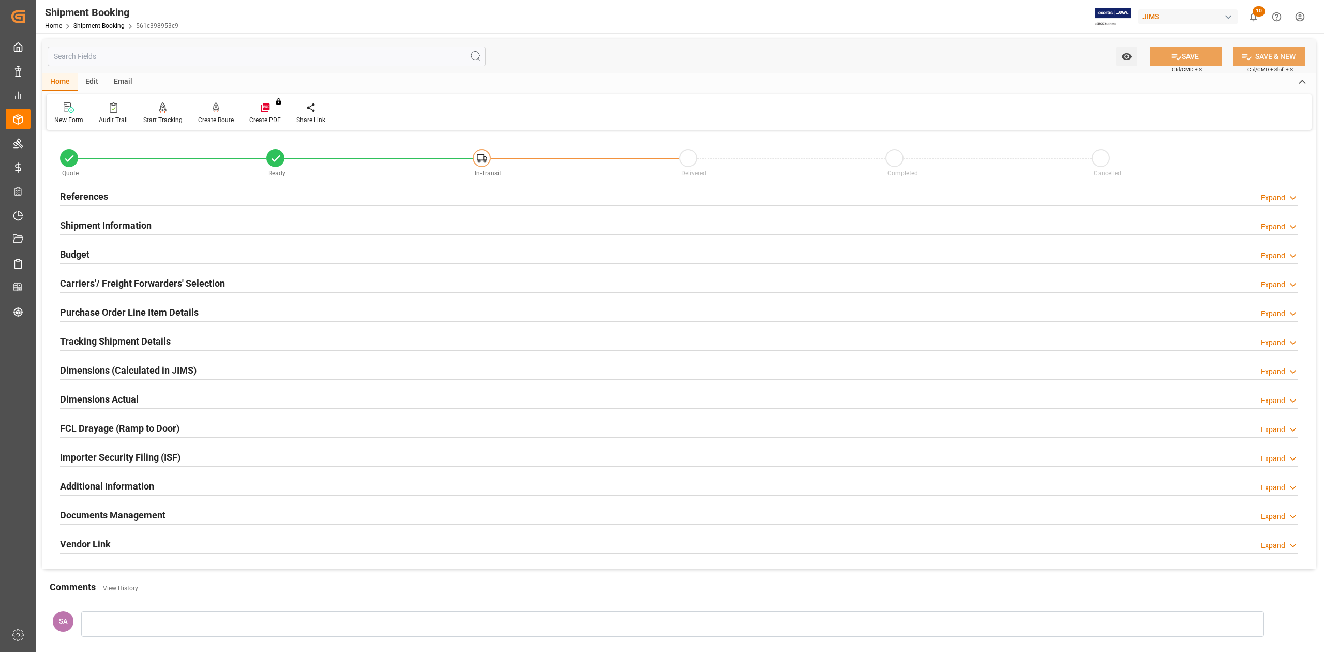
click at [88, 340] on h2 "Tracking Shipment Details" at bounding box center [115, 341] width 111 height 14
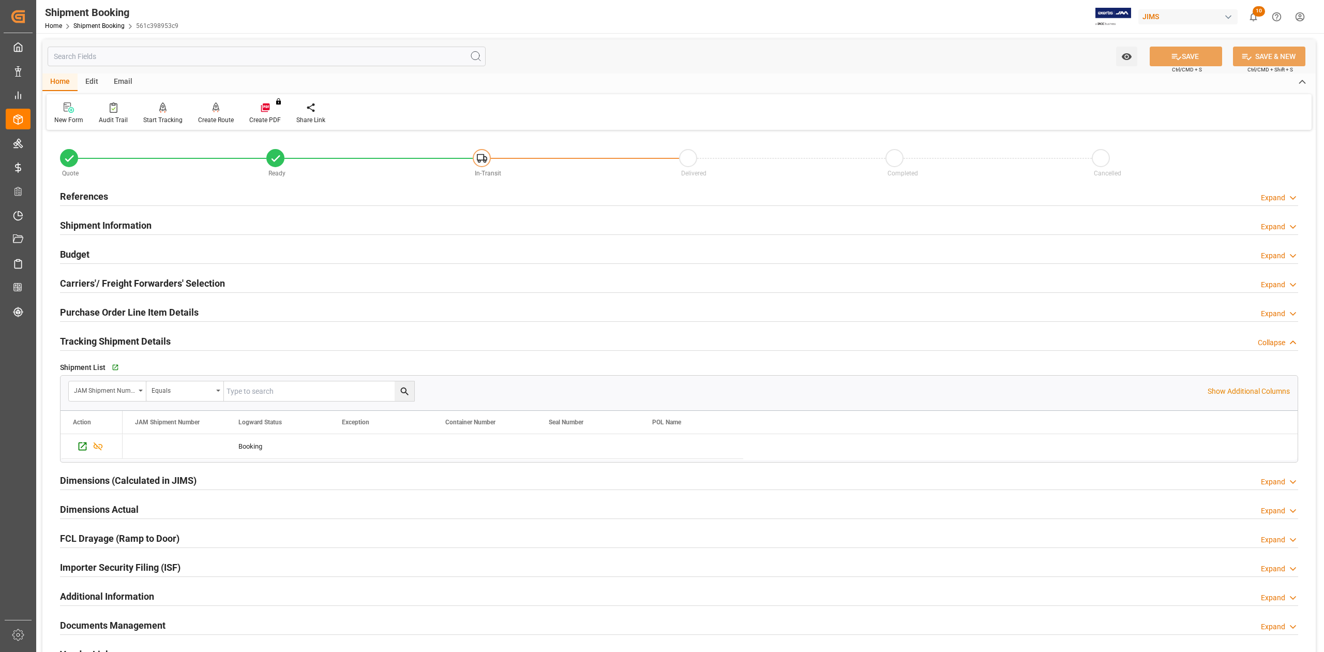
click at [106, 226] on h2 "Shipment Information" at bounding box center [106, 225] width 92 height 14
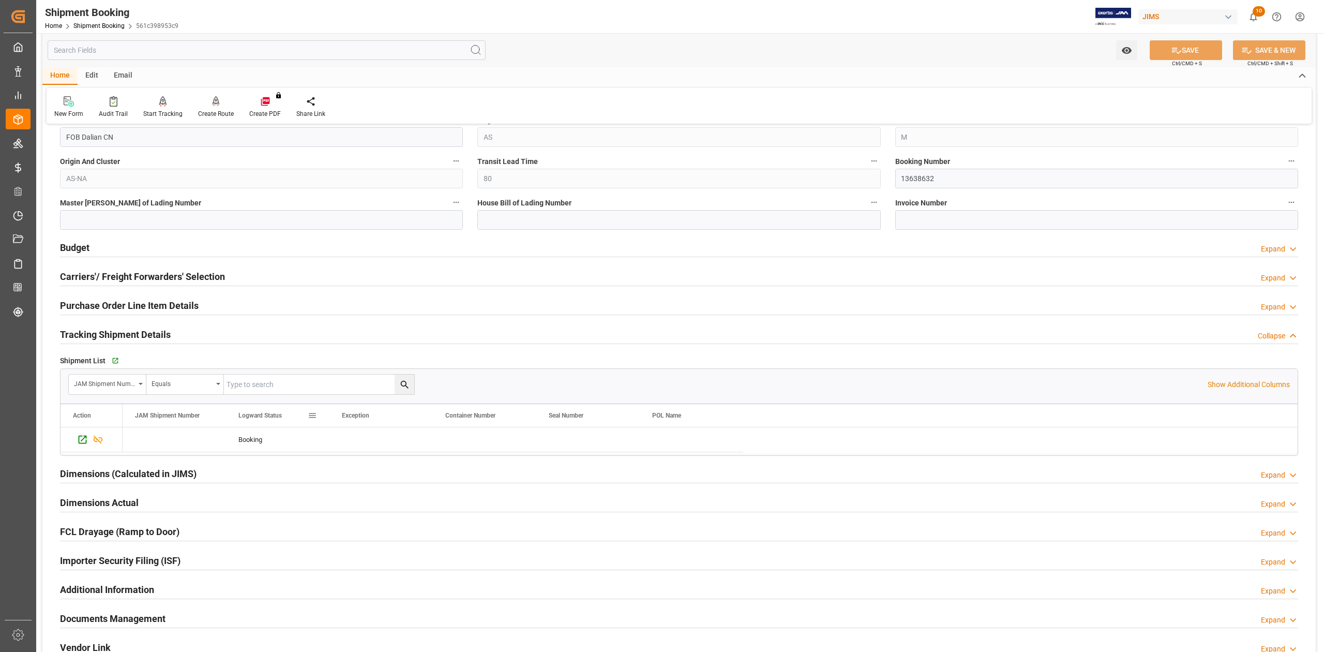
scroll to position [552, 0]
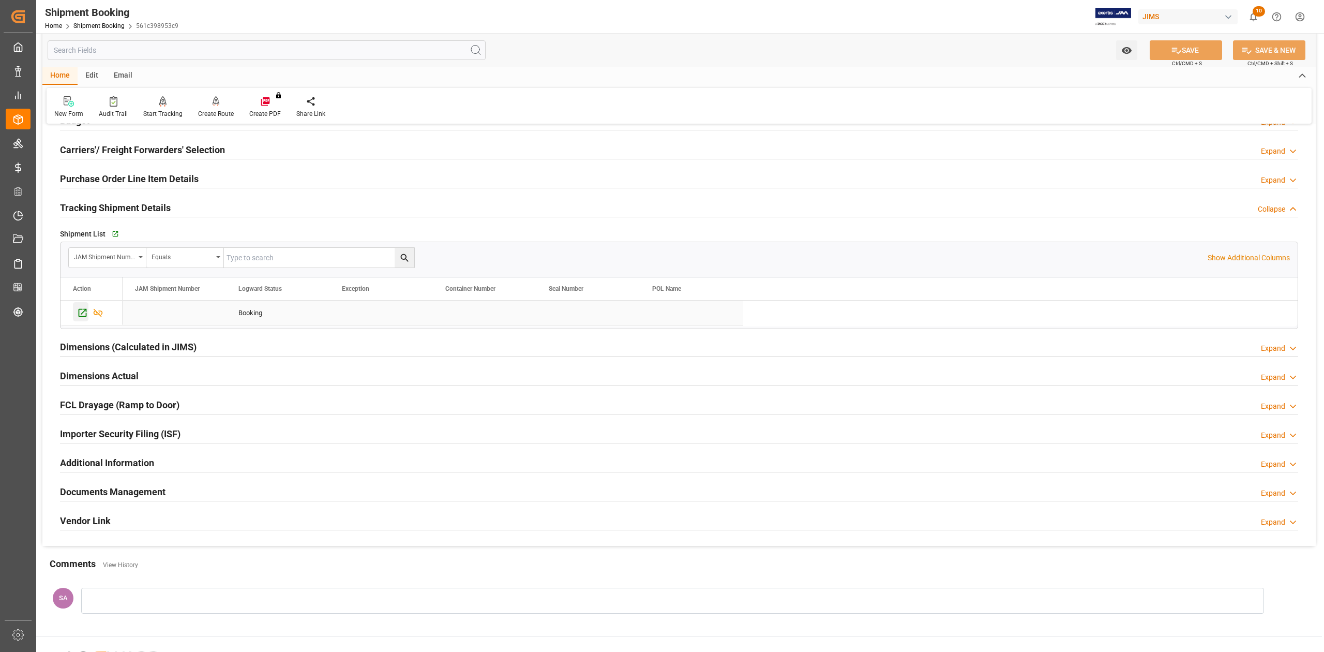
click at [82, 313] on icon "Press SPACE to select this row." at bounding box center [82, 312] width 11 height 11
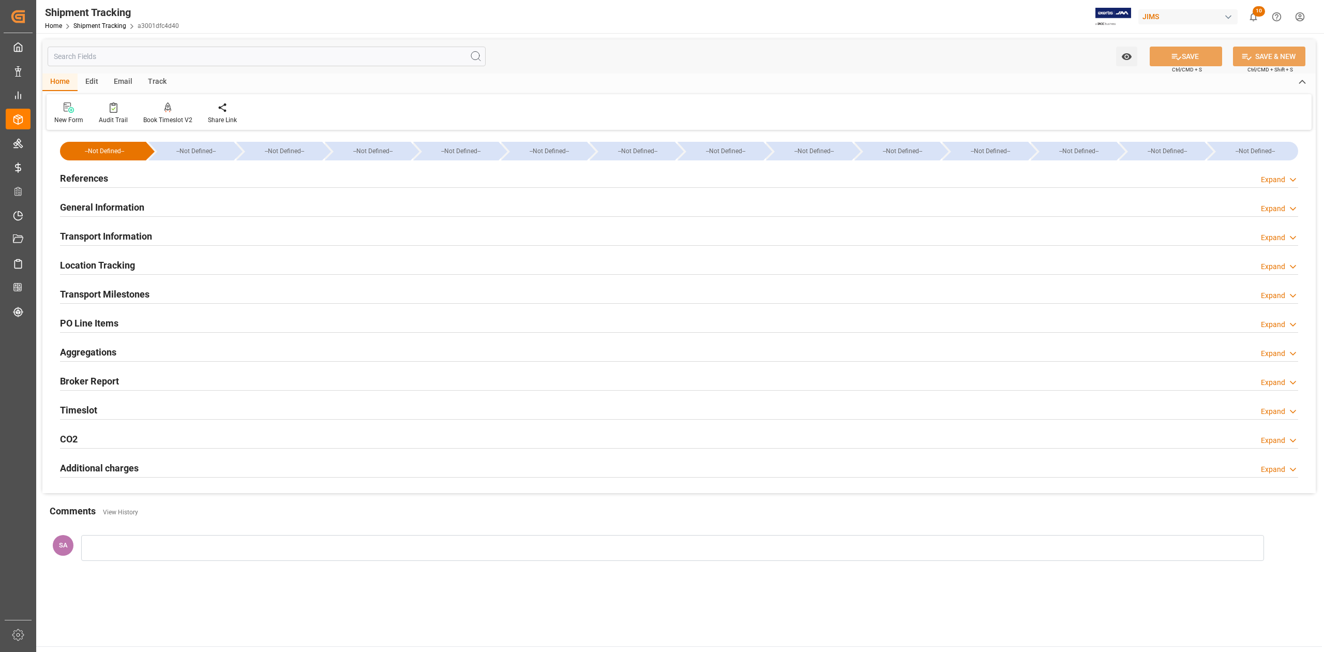
drag, startPoint x: 101, startPoint y: 177, endPoint x: 175, endPoint y: 183, distance: 73.7
click at [101, 177] on h2 "References" at bounding box center [84, 178] width 48 height 14
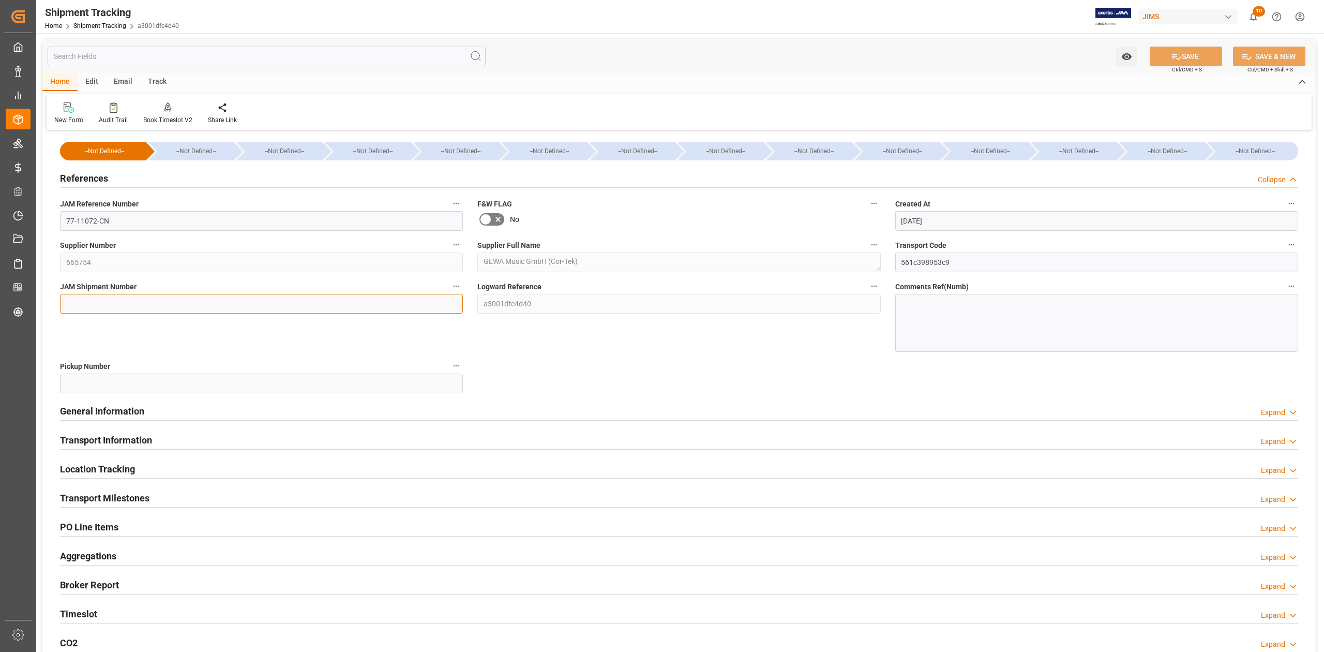
click at [92, 305] on input at bounding box center [261, 304] width 403 height 20
paste input "73056"
type input "73056"
click at [1179, 56] on icon at bounding box center [1176, 57] width 9 height 6
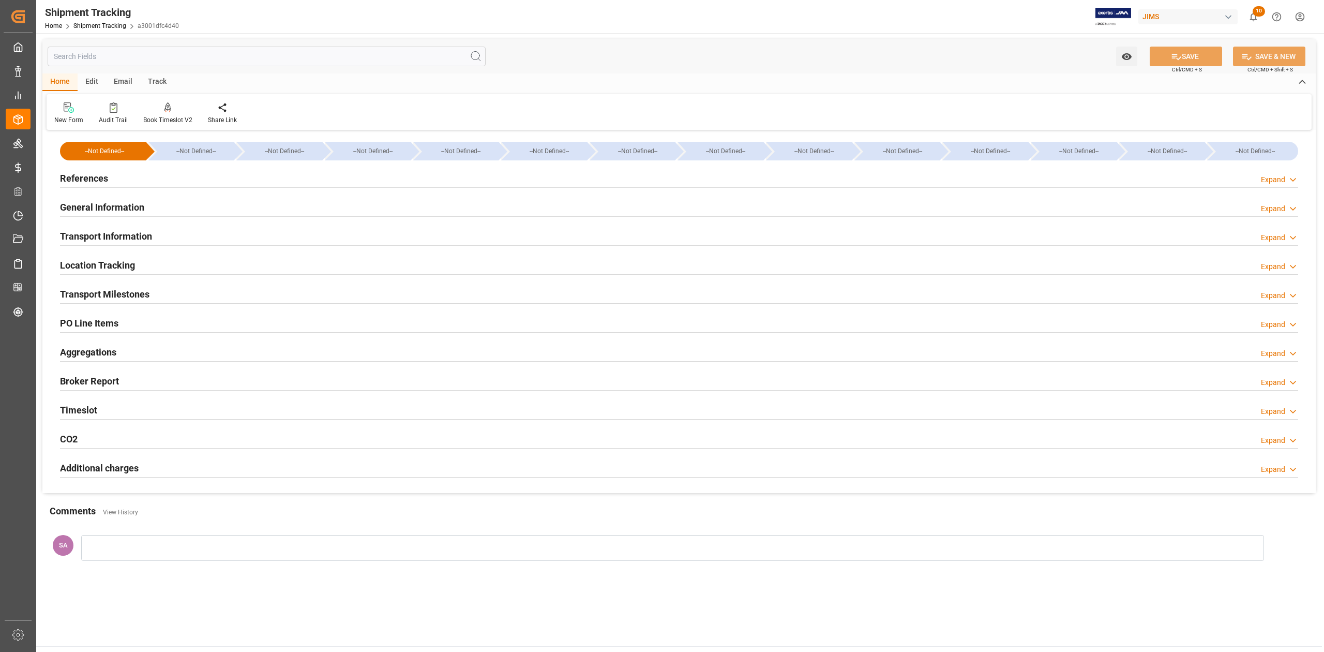
click at [112, 205] on h2 "General Information" at bounding box center [102, 207] width 84 height 14
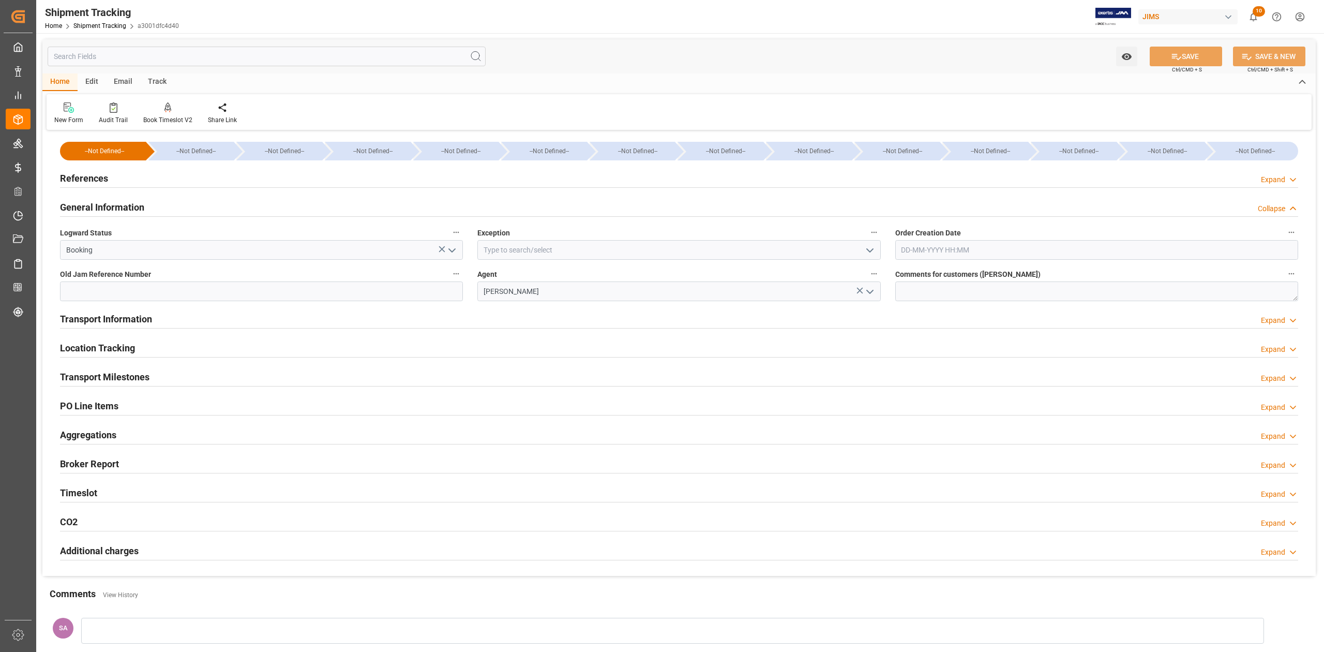
click at [112, 205] on h2 "General Information" at bounding box center [102, 207] width 84 height 14
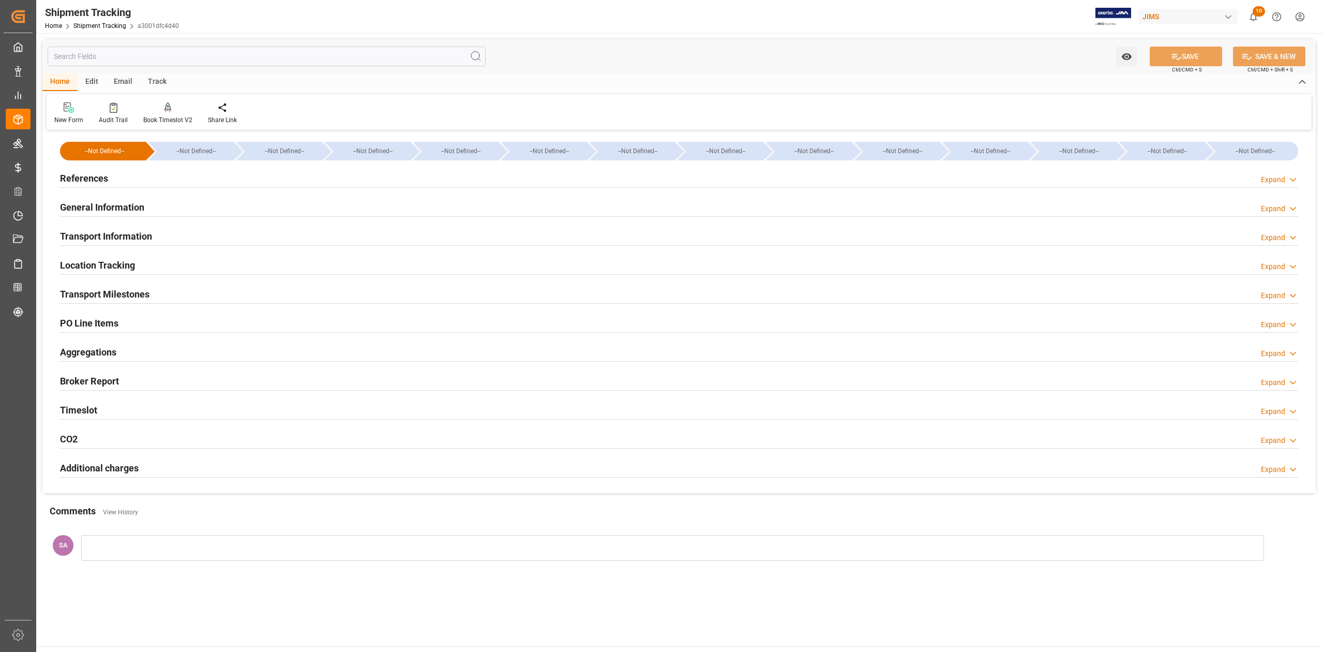
click at [105, 178] on h2 "References" at bounding box center [84, 178] width 48 height 14
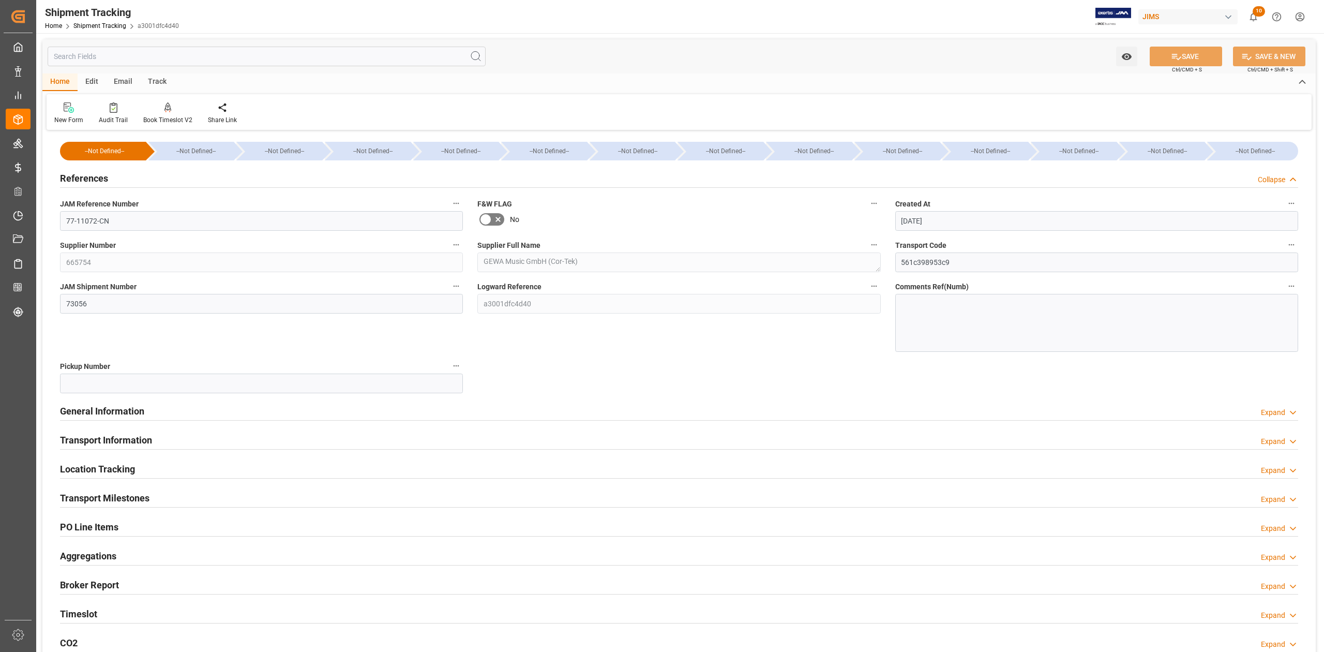
click at [105, 178] on h2 "References" at bounding box center [84, 178] width 48 height 14
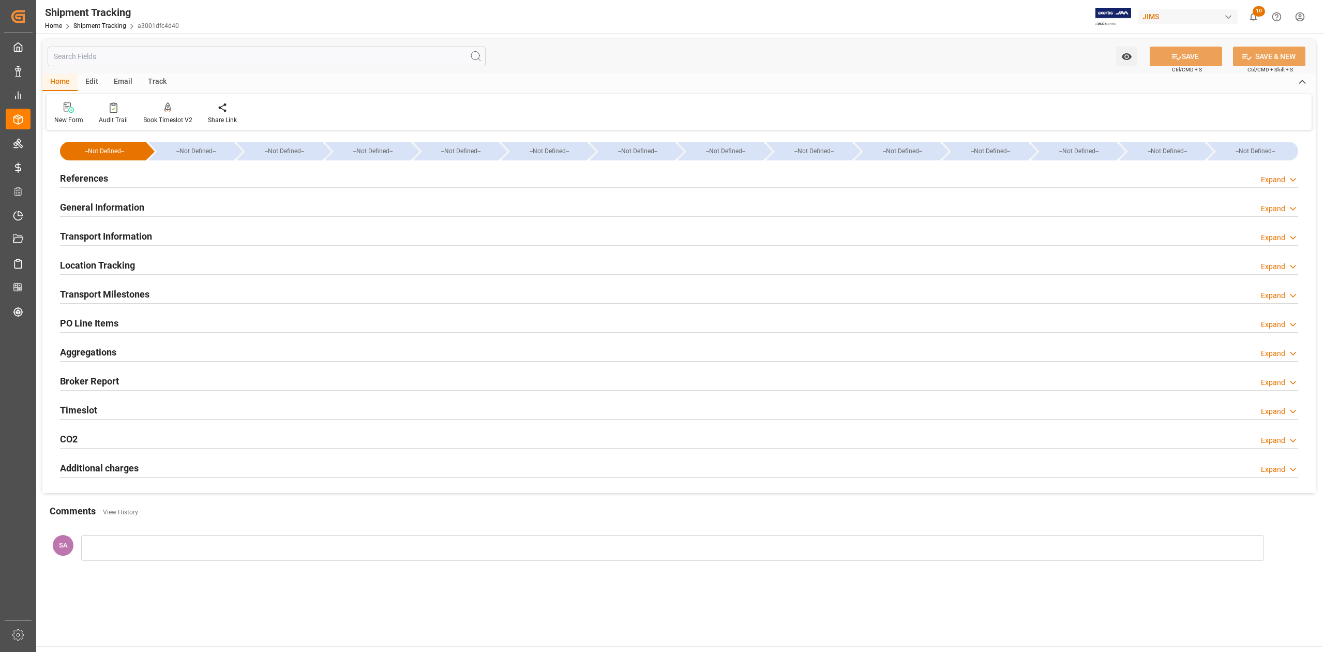
click at [121, 292] on h2 "Transport Milestones" at bounding box center [105, 294] width 90 height 14
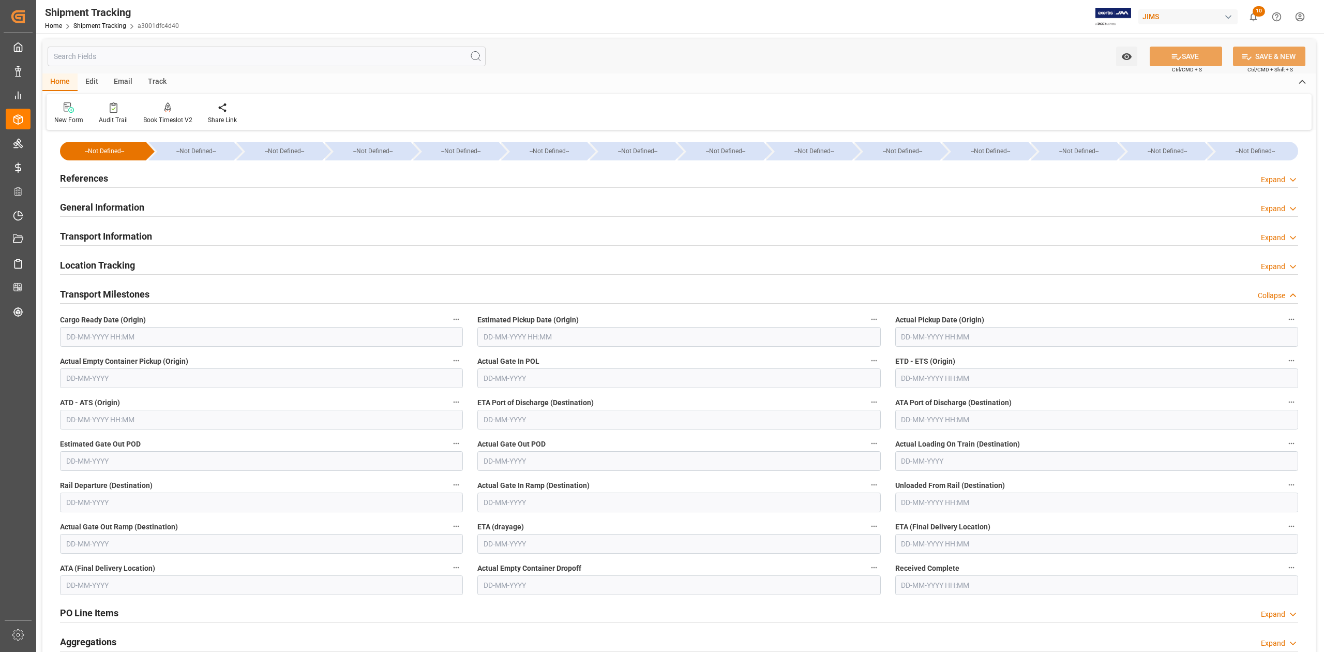
click at [217, 339] on input "text" at bounding box center [261, 337] width 403 height 20
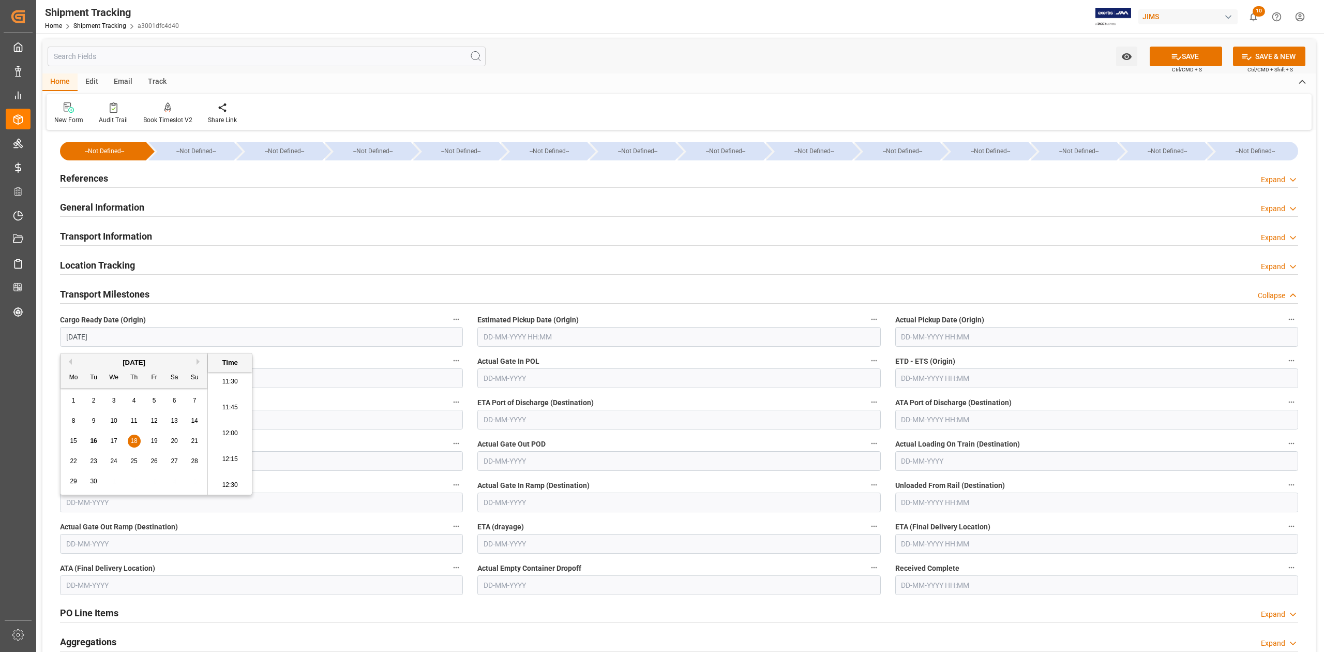
click at [133, 444] on span "18" at bounding box center [133, 440] width 7 height 7
type input "[DATE] 00:00"
click at [559, 338] on input "text" at bounding box center [679, 337] width 403 height 20
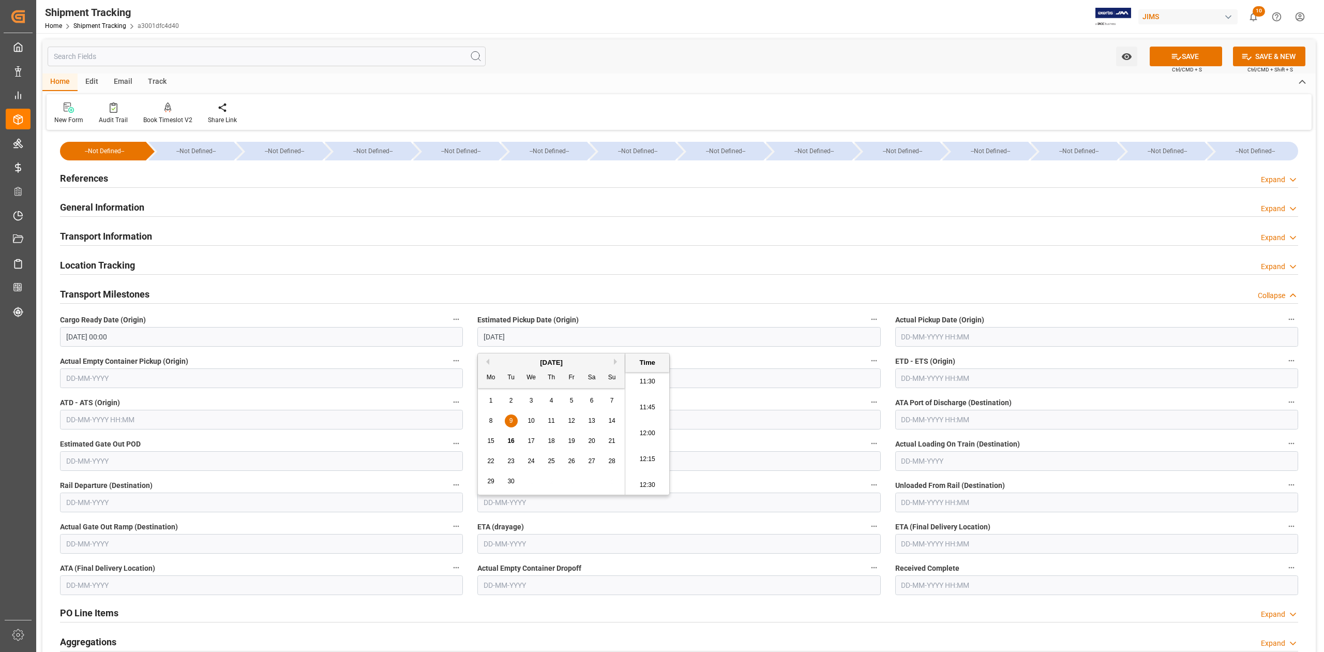
click at [928, 378] on input "text" at bounding box center [1097, 378] width 403 height 20
type input "[DATE] 00:00"
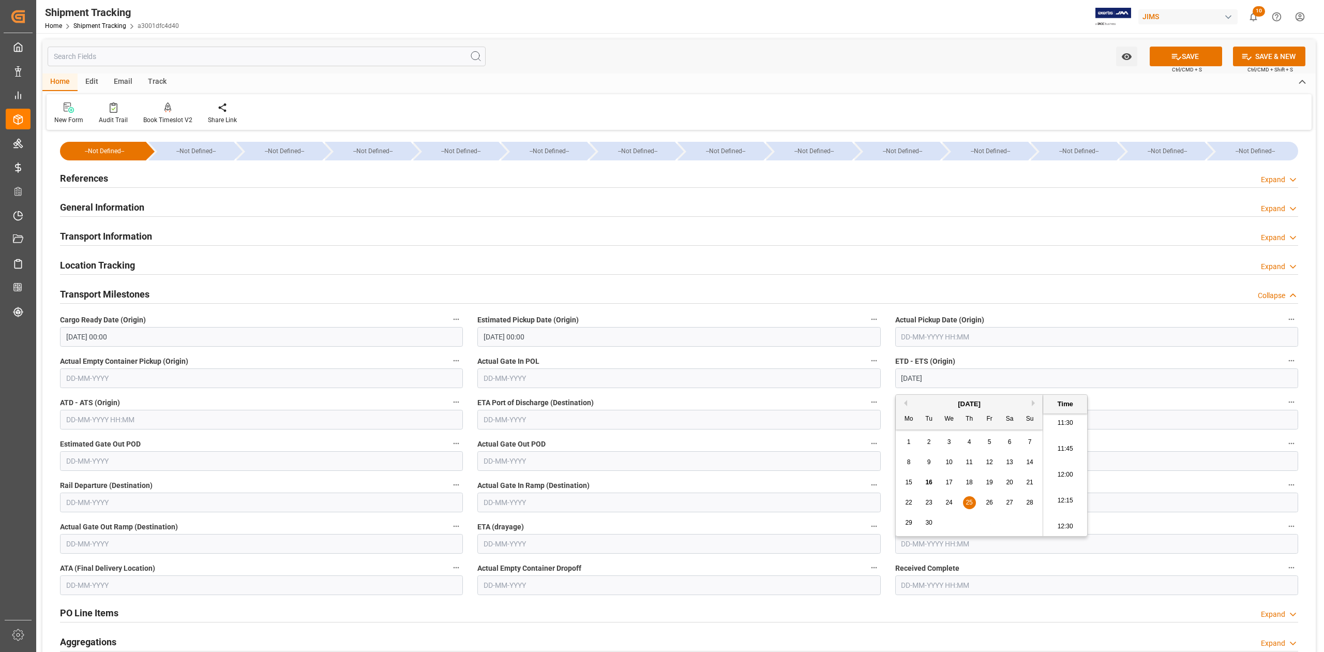
click at [974, 505] on div "25" at bounding box center [969, 503] width 13 height 12
type input "[DATE] 00:00"
click at [1128, 547] on input "text" at bounding box center [1097, 544] width 403 height 20
click at [1035, 392] on button "Next Month" at bounding box center [1035, 393] width 6 height 6
click at [1036, 394] on button "Next Month" at bounding box center [1035, 393] width 6 height 6
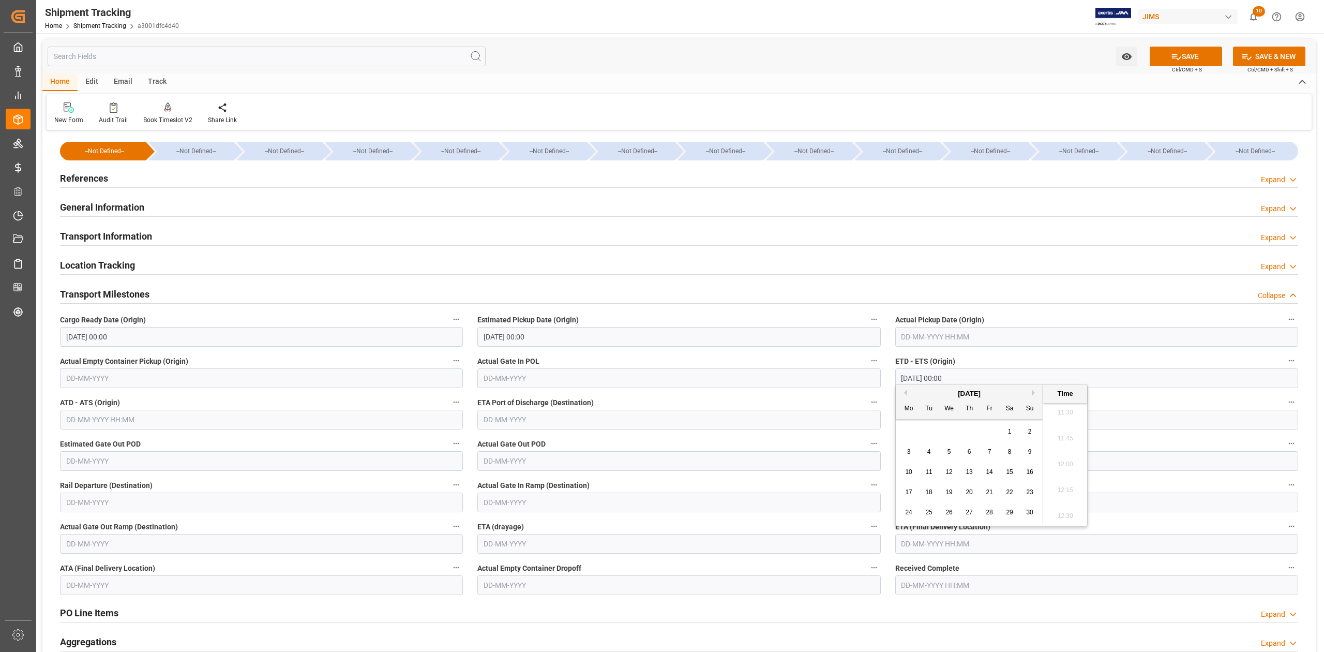
click at [950, 452] on span "5" at bounding box center [950, 451] width 4 height 7
type input "[DATE] 00:00"
click at [1197, 52] on button "SAVE" at bounding box center [1186, 57] width 72 height 20
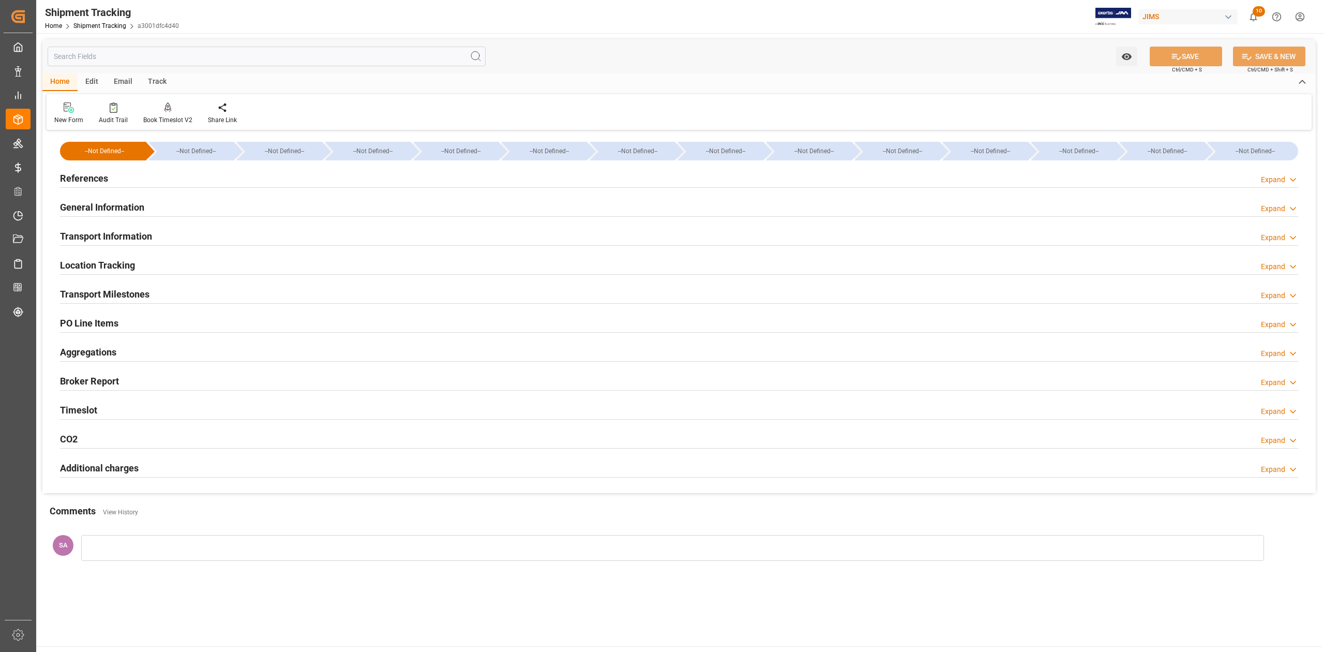
click at [90, 181] on h2 "References" at bounding box center [84, 178] width 48 height 14
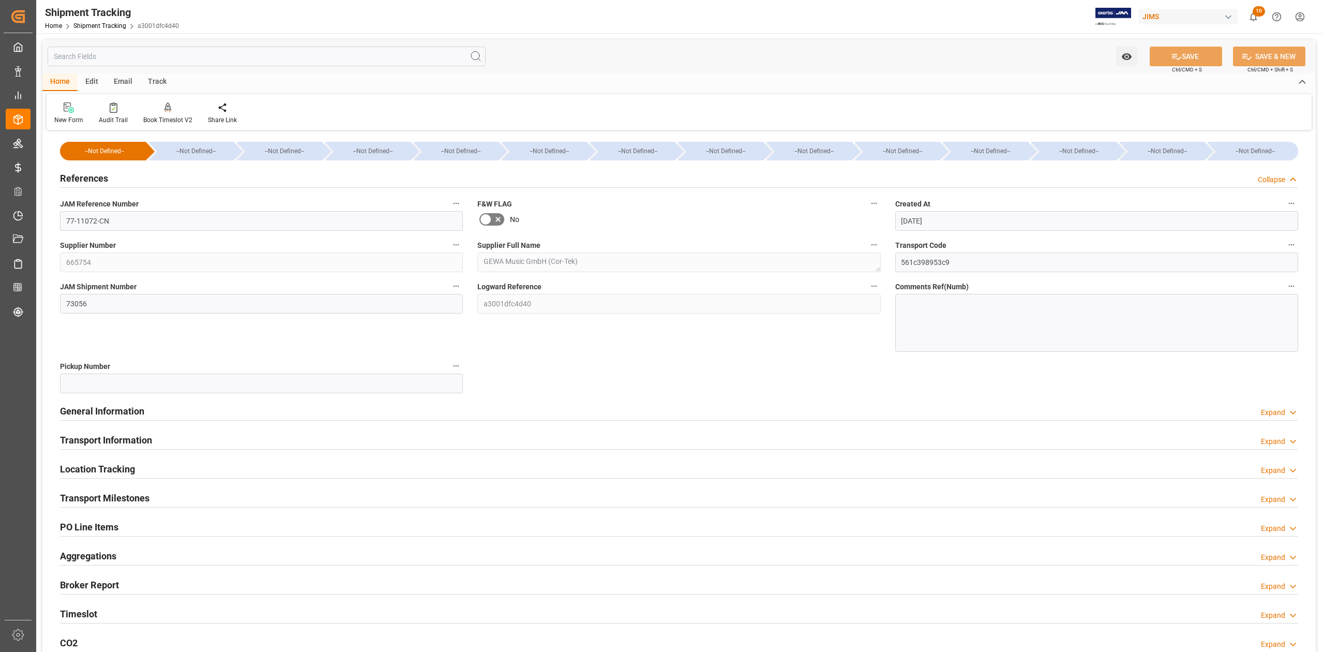
click at [137, 500] on h2 "Transport Milestones" at bounding box center [105, 498] width 90 height 14
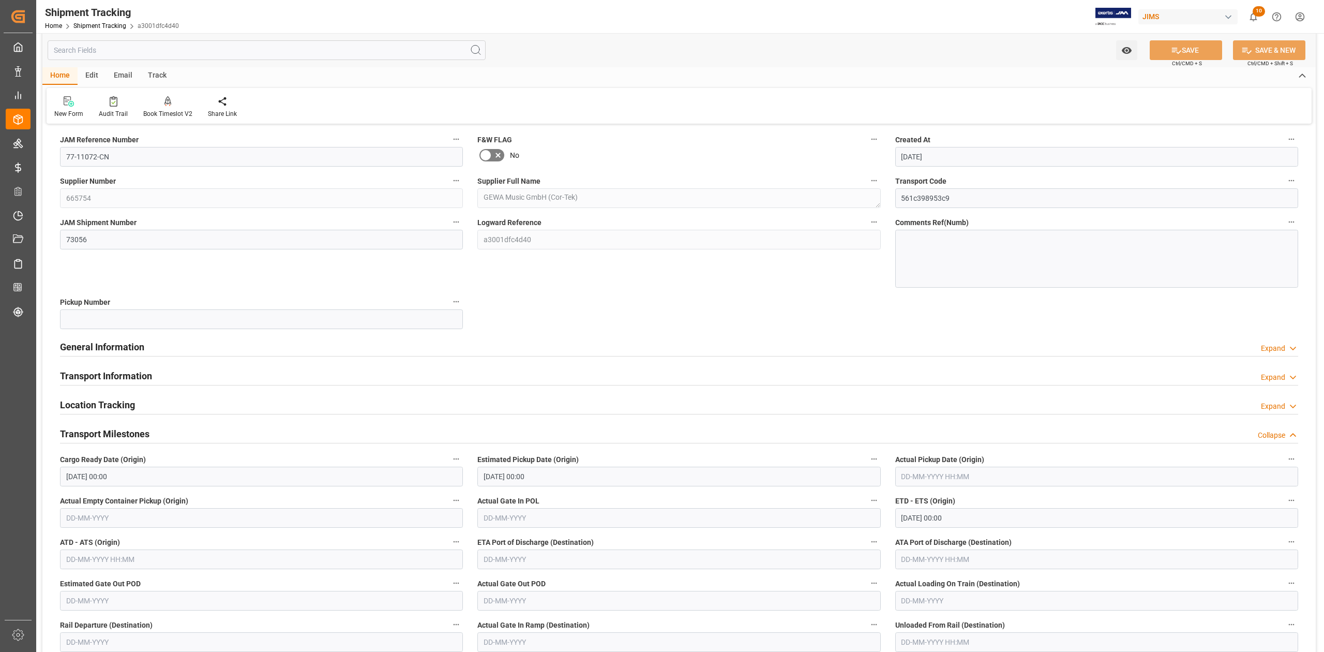
scroll to position [138, 0]
